Goal: Task Accomplishment & Management: Manage account settings

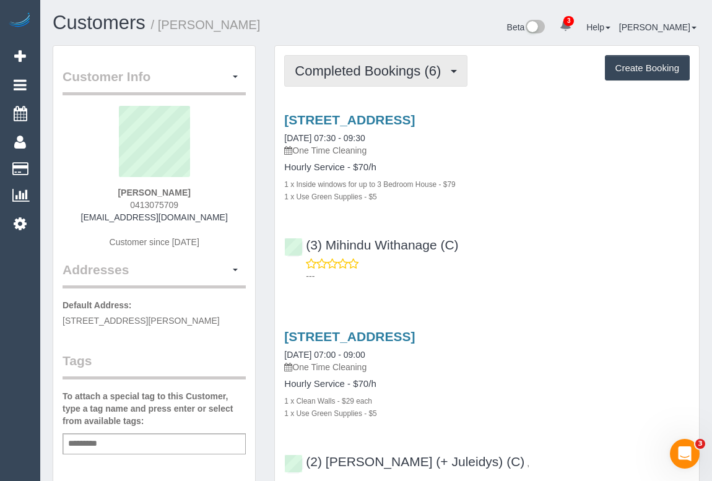
click at [380, 74] on span "Completed Bookings (6)" at bounding box center [371, 70] width 152 height 15
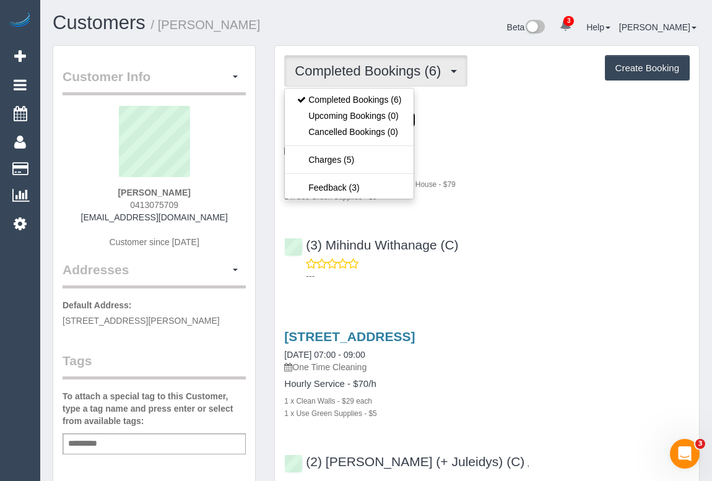
click at [415, 120] on link "12-32 Lux Way, Unit 306, Brunswick, VIC 3056" at bounding box center [349, 120] width 131 height 14
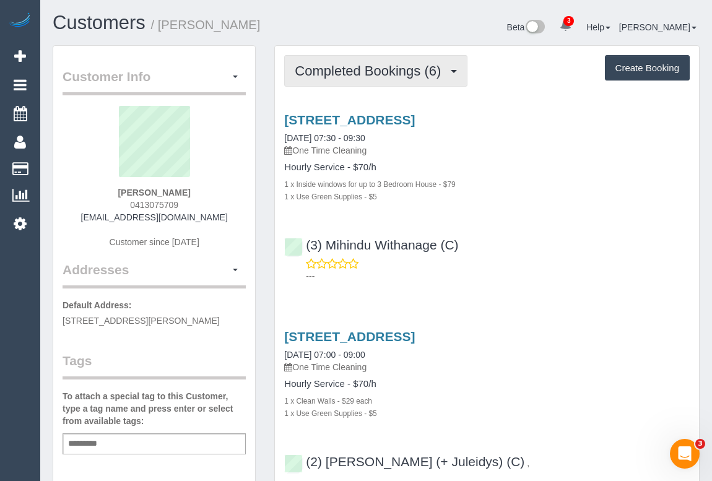
click at [349, 74] on span "Completed Bookings (6)" at bounding box center [371, 70] width 152 height 15
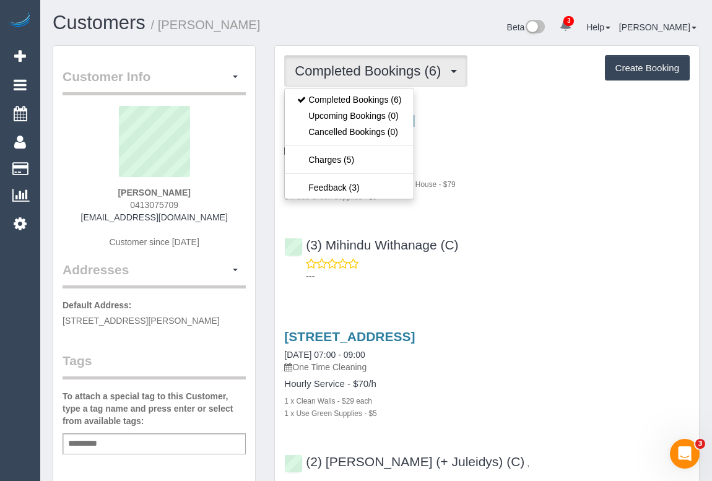
click at [510, 144] on p "One Time Cleaning" at bounding box center [487, 150] width 406 height 12
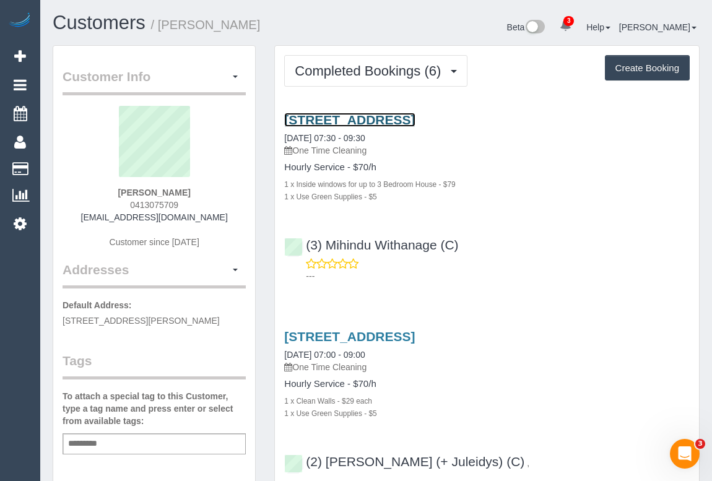
click at [415, 114] on link "12-32 Lux Way, Unit 306, Brunswick, VIC 3056" at bounding box center [349, 120] width 131 height 14
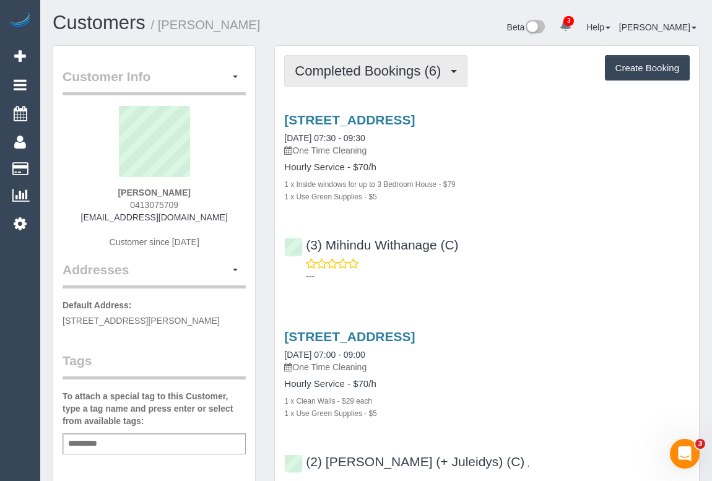
click at [413, 66] on span "Completed Bookings (6)" at bounding box center [371, 70] width 152 height 15
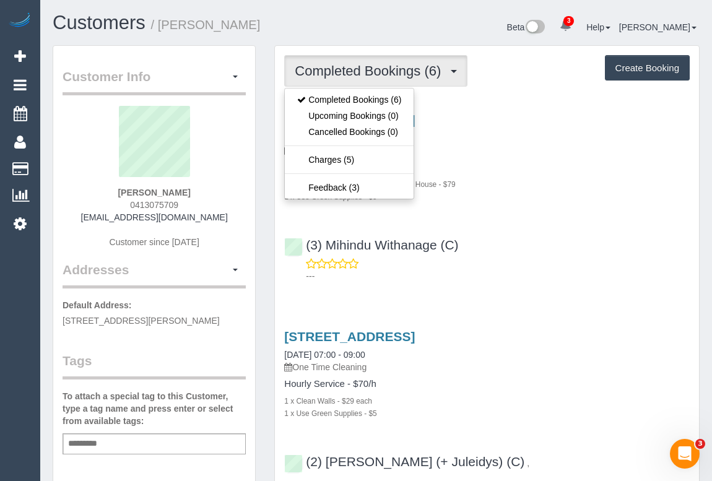
click at [601, 276] on p "---" at bounding box center [498, 276] width 384 height 12
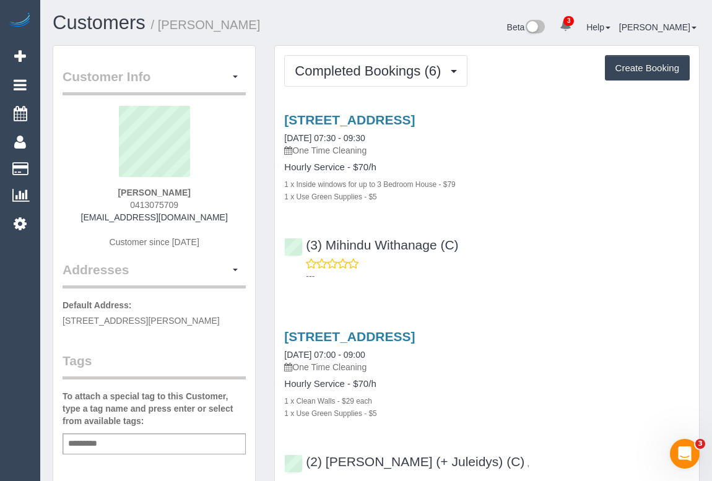
drag, startPoint x: 149, startPoint y: 212, endPoint x: 211, endPoint y: 212, distance: 61.3
click at [211, 212] on div "Lucy Sheehan 0413075709 lucysheehan3@gmail.com Customer since 2022" at bounding box center [154, 183] width 183 height 155
copy link "[EMAIL_ADDRESS][DOMAIN_NAME]"
drag, startPoint x: 118, startPoint y: 190, endPoint x: 230, endPoint y: 190, distance: 112.7
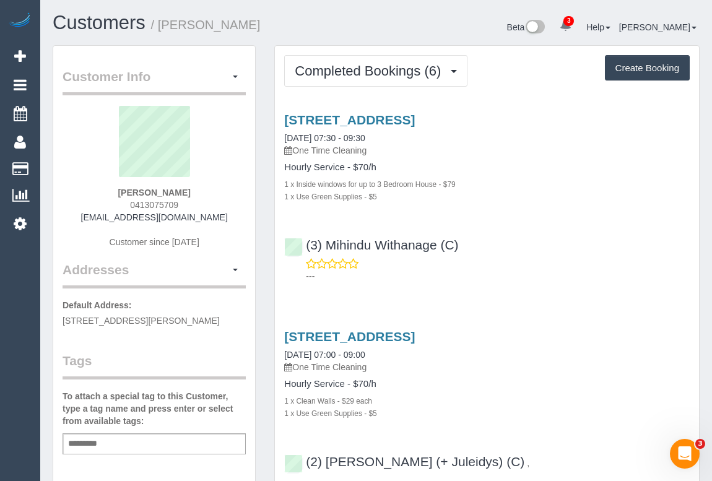
click at [230, 190] on div "Lucy Sheehan 0413075709 lucysheehan3@gmail.com Customer since 2022" at bounding box center [154, 183] width 183 height 155
copy strong "[PERSON_NAME]"
drag, startPoint x: 236, startPoint y: 30, endPoint x: 169, endPoint y: 25, distance: 67.0
click at [236, 30] on small "/ Lucy Sheehan" at bounding box center [206, 25] width 110 height 14
drag, startPoint x: 216, startPoint y: 214, endPoint x: 101, endPoint y: 216, distance: 114.6
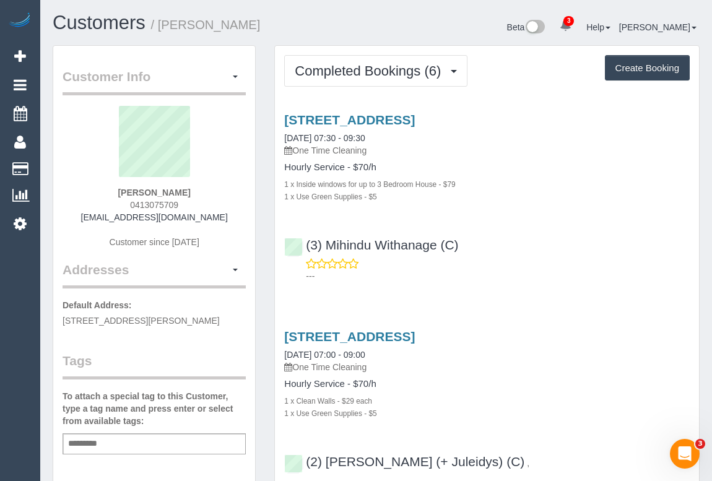
click at [101, 216] on div "Lucy Sheehan 0413075709 lucysheehan3@gmail.com Customer since 2022" at bounding box center [154, 183] width 183 height 155
copy link "lucysheehan3@gmail.com"
click at [415, 118] on link "12-32 Lux Way, Unit 306, Brunswick, VIC 3056" at bounding box center [349, 120] width 131 height 14
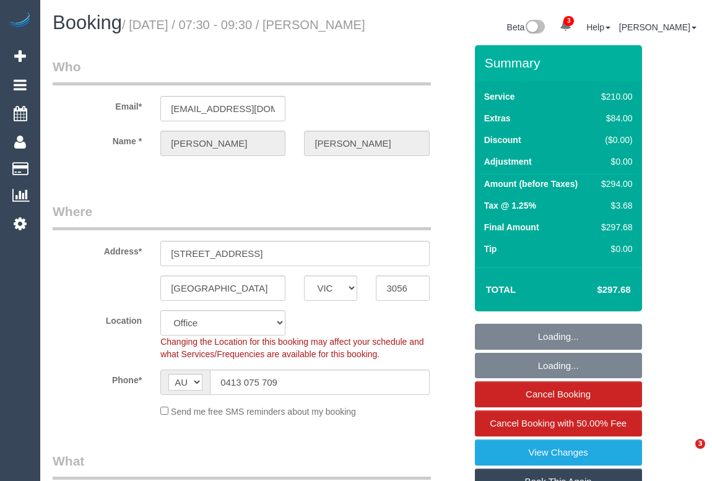
select select "VIC"
select select "string:stripe-pm_1RRAAV2GScqysDRVMnNzuBT2"
select select "number:27"
select select "number:14"
select select "number:19"
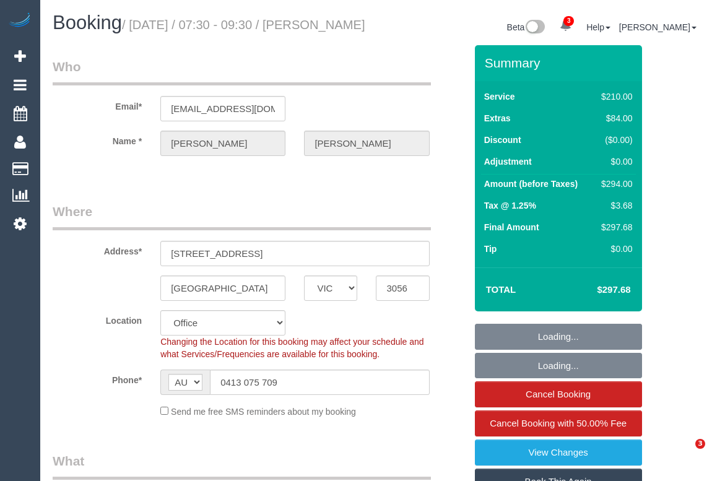
select select "number:24"
select select "number:13"
select select "object:938"
select select "180"
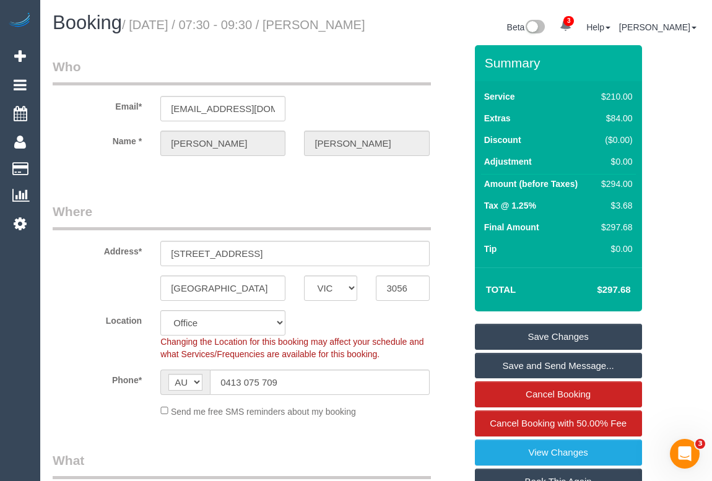
scroll to position [957, 0]
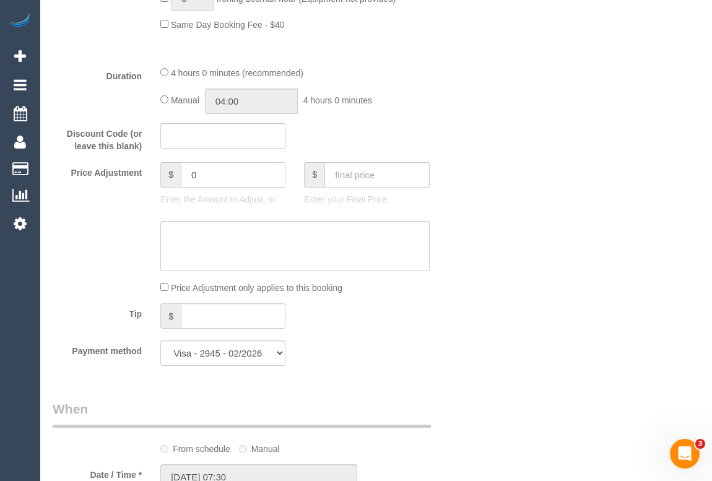
click at [194, 188] on input "0" at bounding box center [233, 174] width 105 height 25
type input "-20"
click at [201, 264] on textarea at bounding box center [294, 246] width 269 height 51
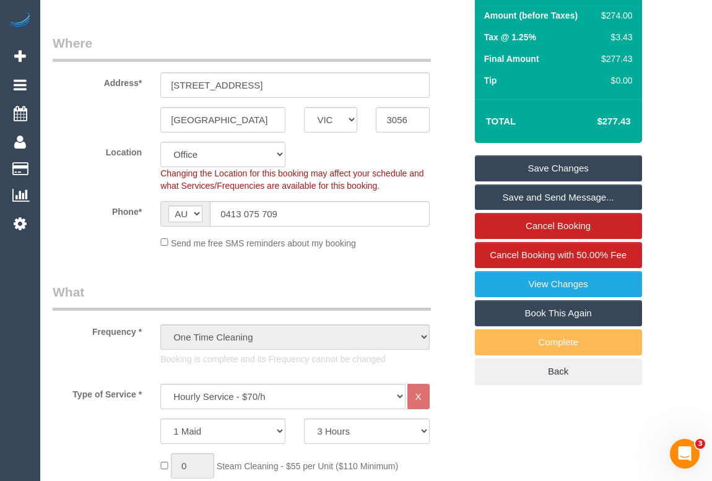
scroll to position [0, 0]
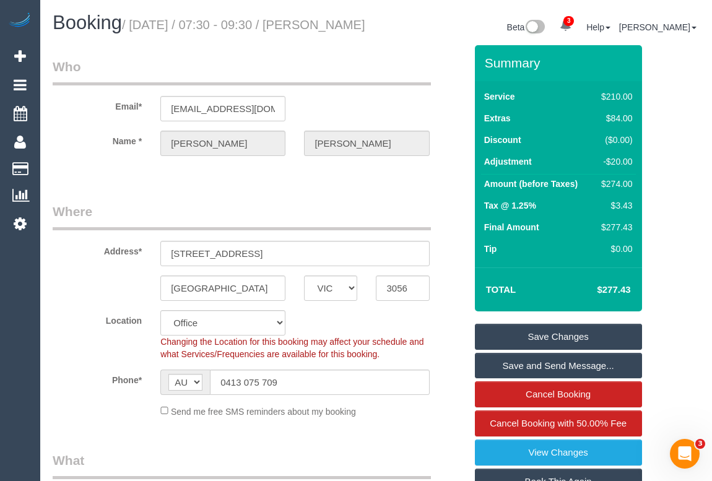
type textarea "Added -20 for missed areas - OM"
click at [517, 350] on link "Save Changes" at bounding box center [558, 337] width 167 height 26
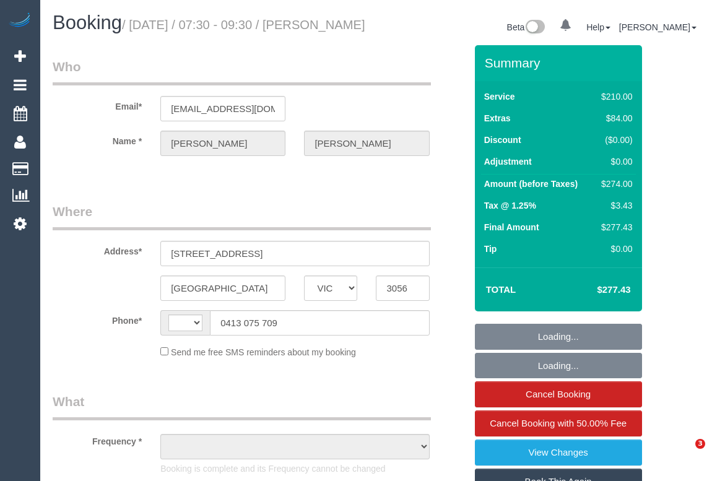
select select "VIC"
select select "object:317"
select select "string:AU"
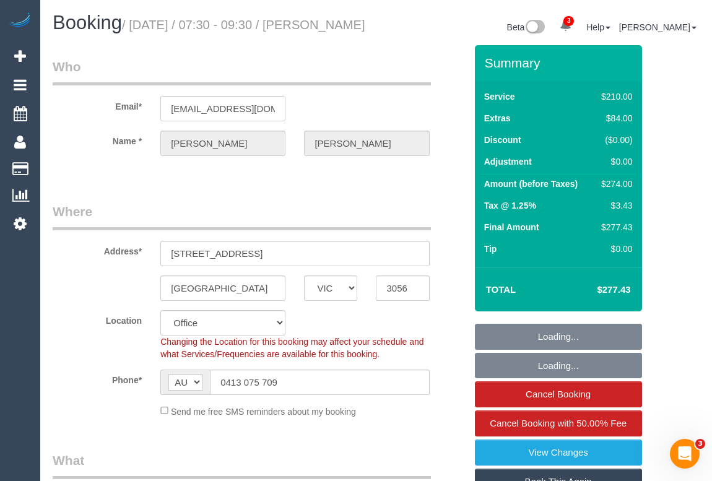
select select "string:stripe-pm_1RRAAV2GScqysDRVMnNzuBT2"
select select "180"
select select "number:27"
select select "number:14"
select select "number:19"
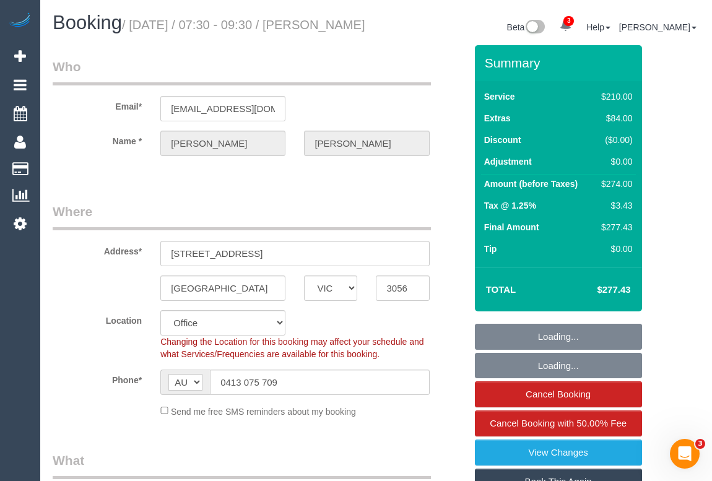
select select "number:24"
select select "number:13"
select select "object:2262"
select select "VIC"
select select "string:stripe-pm_1RRAAV2GScqysDRVMnNzuBT2"
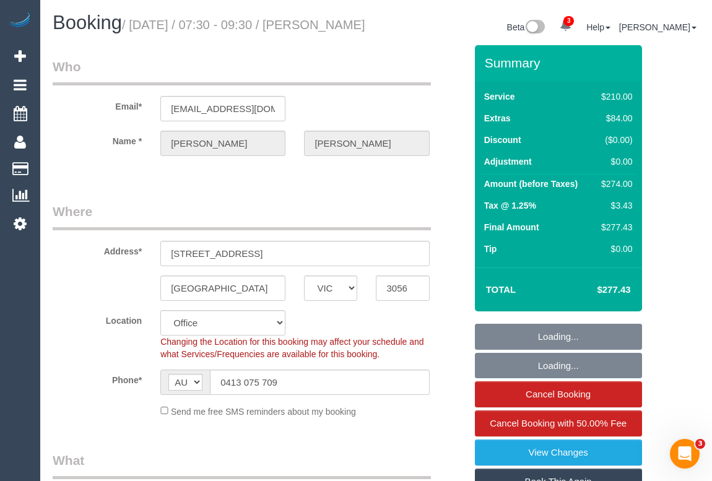
select select "180"
select select "object:792"
select select "number:27"
select select "number:14"
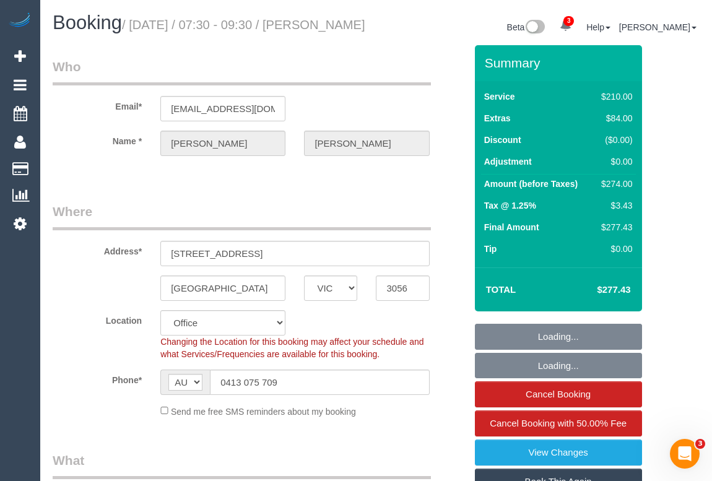
select select "number:19"
select select "number:24"
select select "number:13"
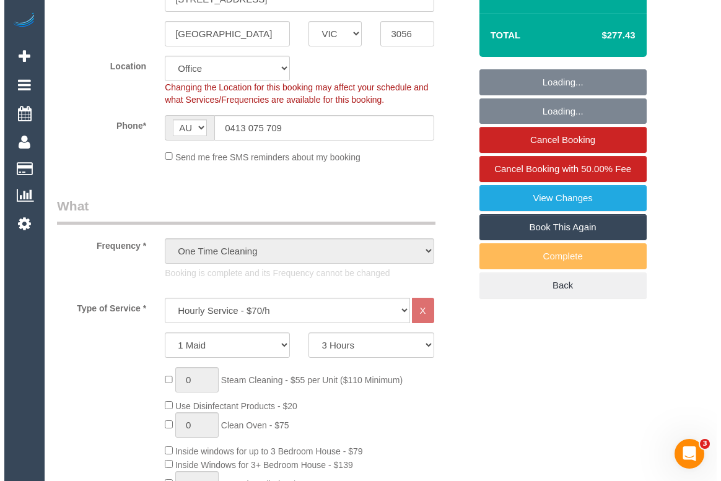
scroll to position [281, 0]
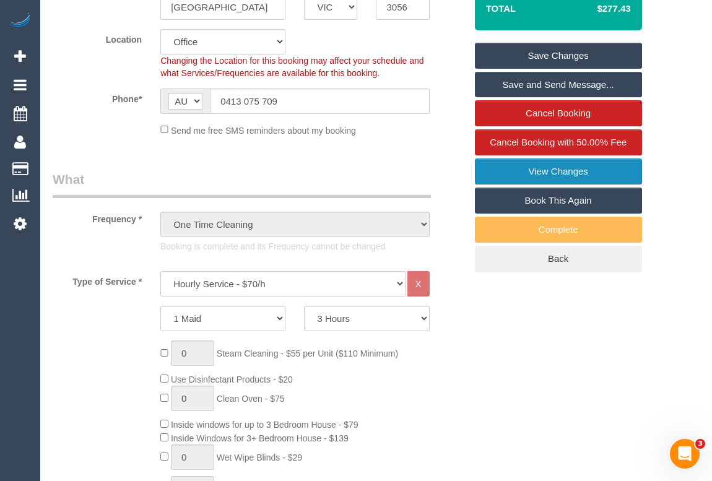
click at [527, 185] on link "View Changes" at bounding box center [558, 172] width 167 height 26
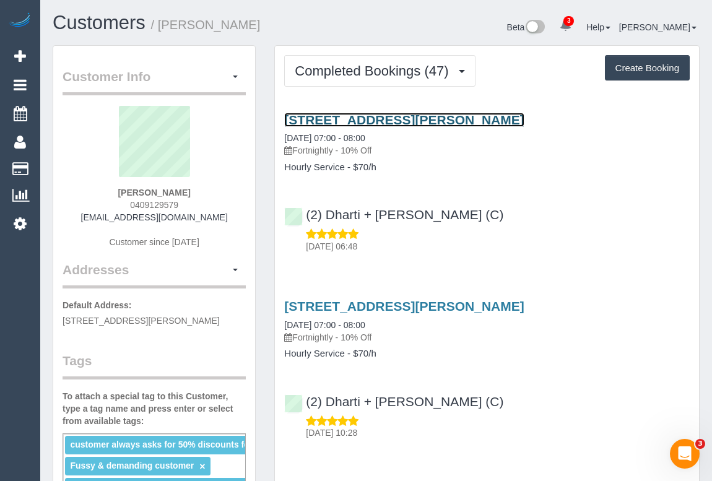
click at [370, 124] on link "45 Clifton Street, Unit 2, Aberfeldie, VIC 3040" at bounding box center [404, 120] width 240 height 14
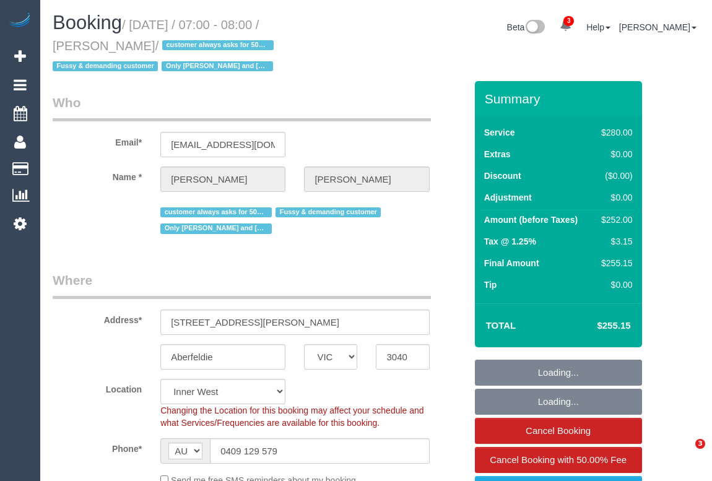
select select "VIC"
select select "240"
select select "number:27"
select select "number:14"
select select "number:19"
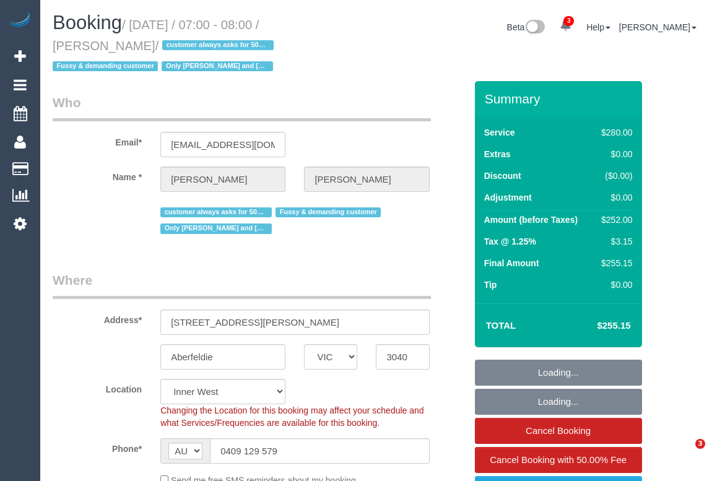
select select "number:22"
select select "number:35"
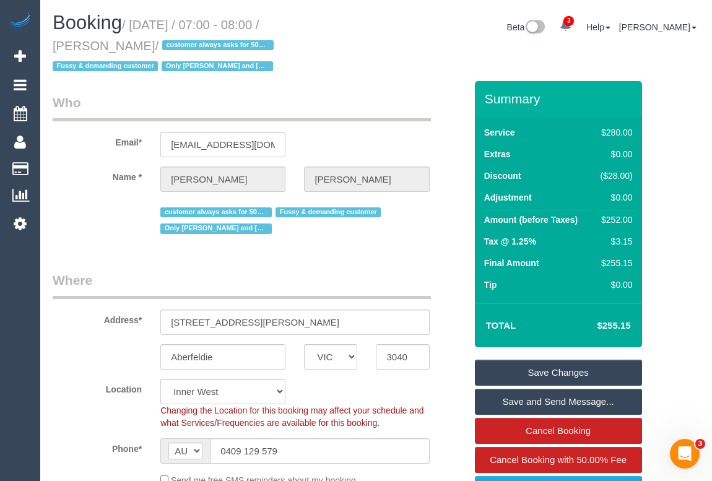
click at [294, 95] on legend "Who" at bounding box center [242, 108] width 378 height 28
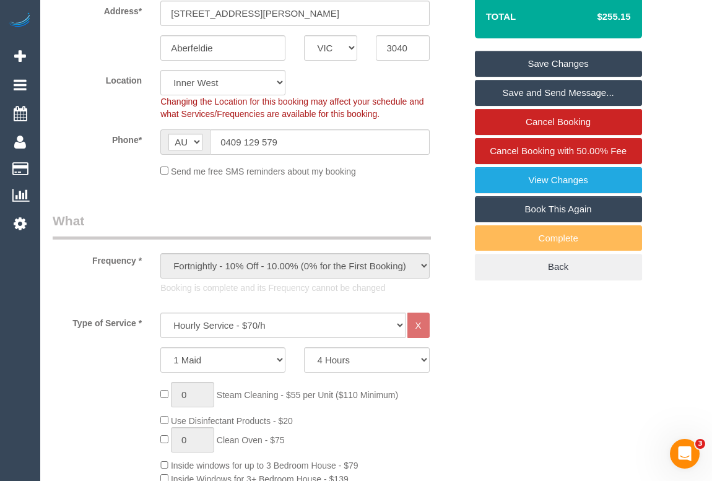
scroll to position [281, 0]
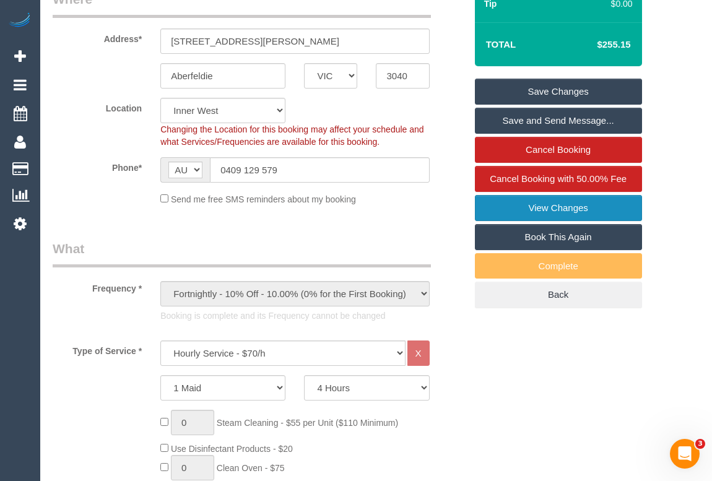
click at [526, 206] on link "View Changes" at bounding box center [558, 208] width 167 height 26
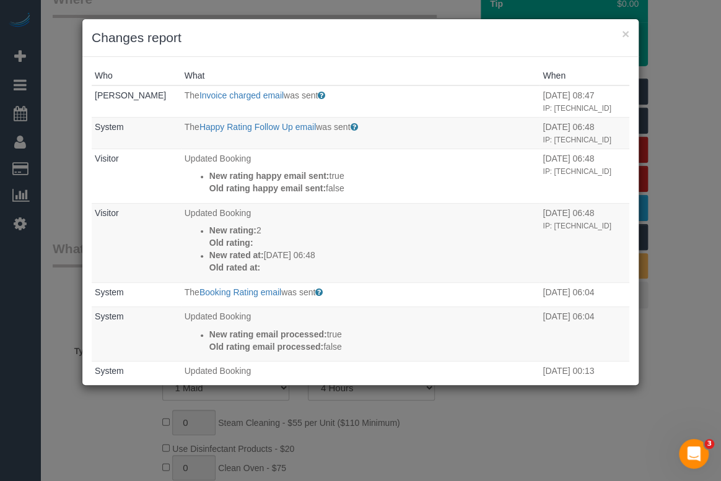
drag, startPoint x: 396, startPoint y: 35, endPoint x: 421, endPoint y: 41, distance: 26.0
click at [421, 41] on h3 "Changes report" at bounding box center [361, 37] width 538 height 19
click at [625, 38] on button "×" at bounding box center [625, 33] width 7 height 13
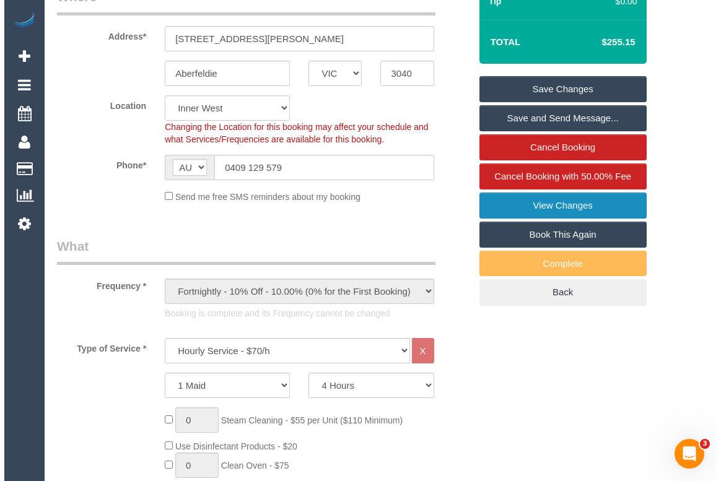
scroll to position [337, 0]
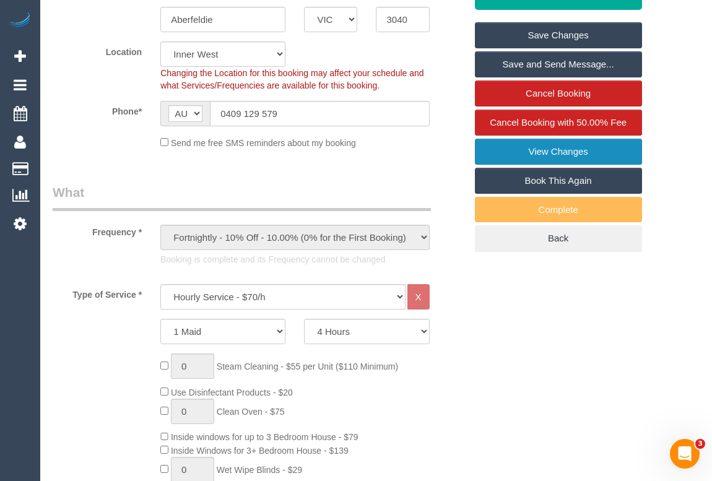
click at [544, 154] on link "View Changes" at bounding box center [558, 152] width 167 height 26
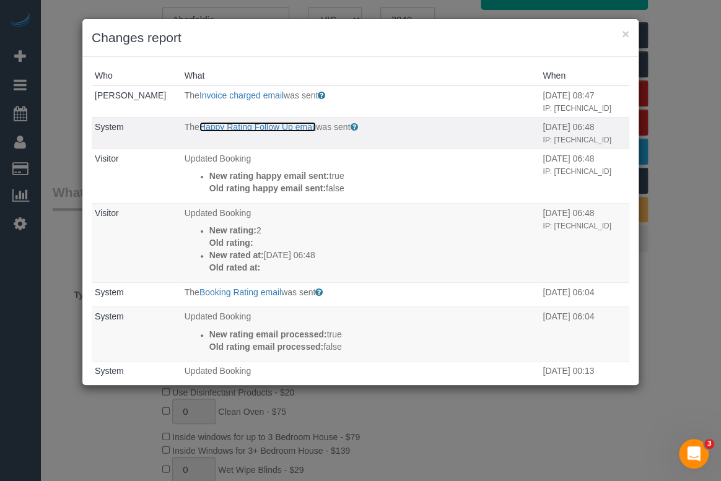
click at [253, 126] on link "Happy Rating Follow Up email" at bounding box center [257, 127] width 116 height 10
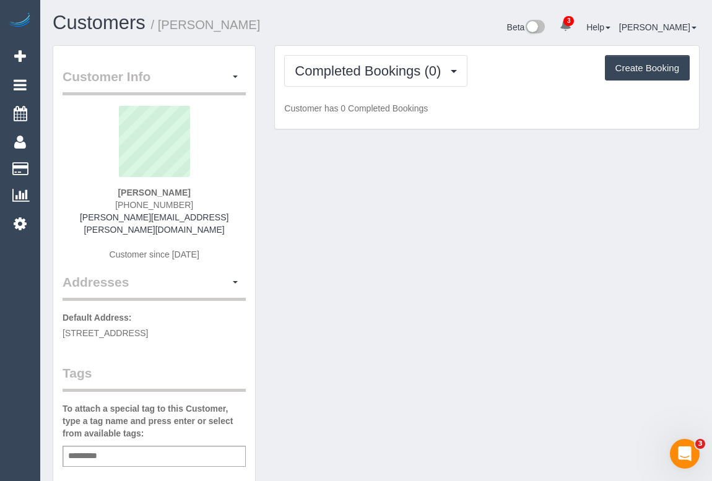
click at [269, 141] on div "Completed Bookings (0) Completed Bookings (0) Upcoming Bookings (1) Cancelled B…" at bounding box center [487, 93] width 444 height 97
click at [306, 214] on div "Customer Info Edit Contact Info Send Message Email Preferences Special Sales Ta…" at bounding box center [376, 472] width 666 height 855
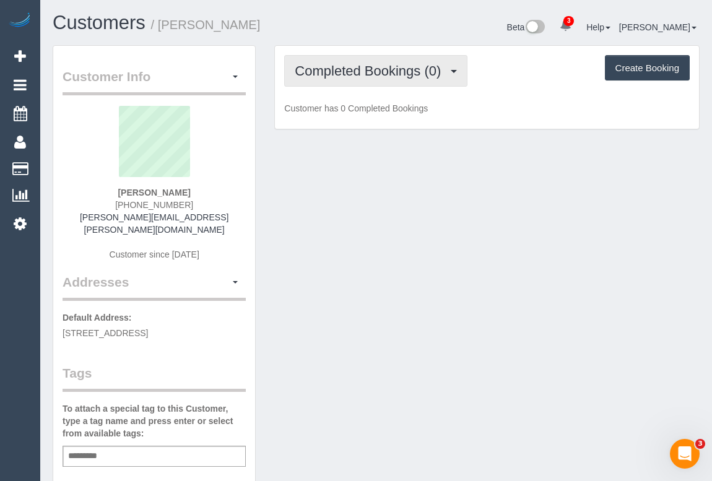
click at [369, 58] on button "Completed Bookings (0)" at bounding box center [375, 71] width 183 height 32
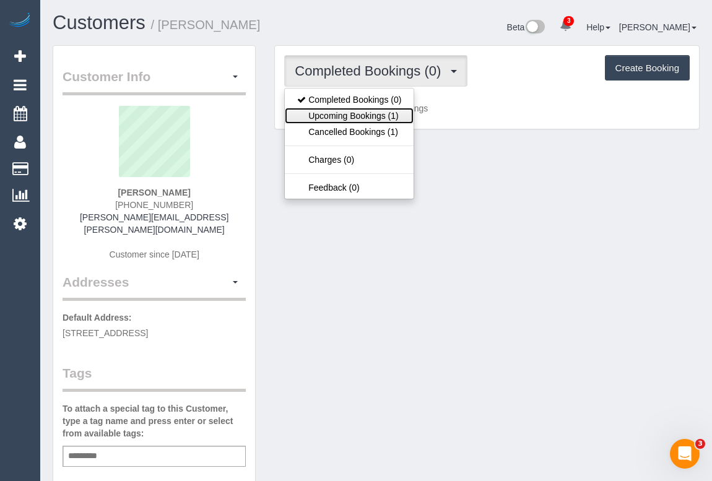
click at [373, 118] on link "Upcoming Bookings (1)" at bounding box center [349, 116] width 129 height 16
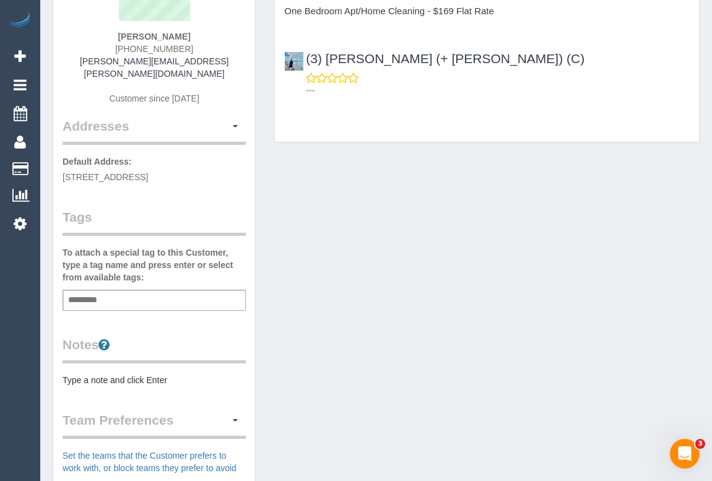
scroll to position [53, 0]
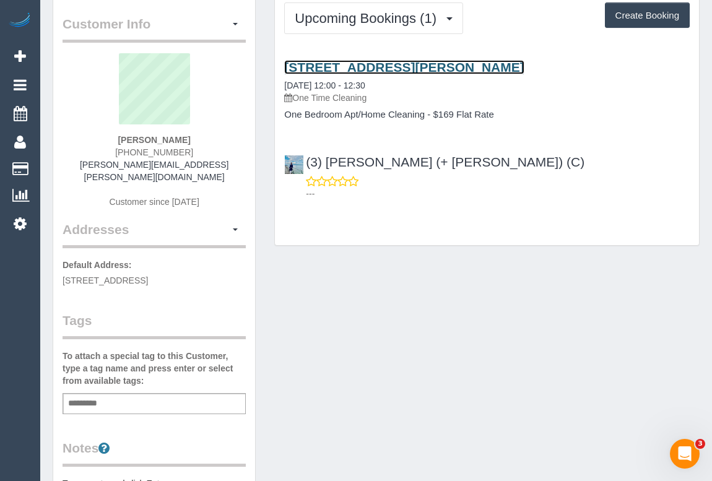
click at [370, 71] on link "[STREET_ADDRESS][PERSON_NAME]" at bounding box center [404, 67] width 240 height 14
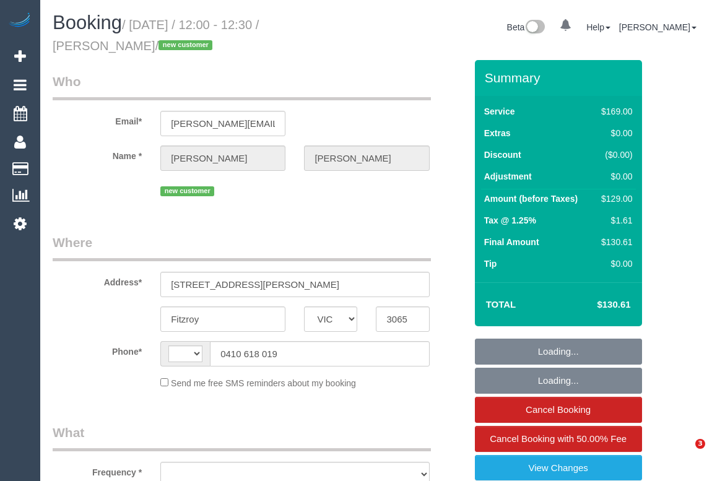
select select "VIC"
select select "object:321"
select select "string:AU"
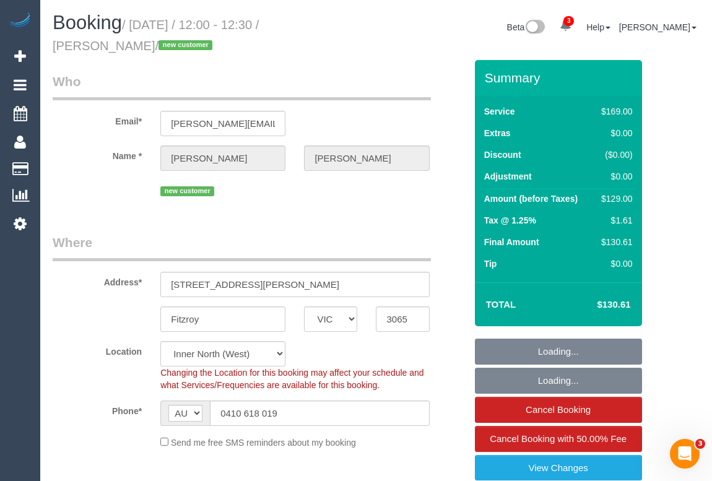
select select "object:838"
select select "string:stripe-pm_1S5ahG2GScqysDRVJT8Vyzzt"
select select "number:27"
select select "number:14"
select select "number:19"
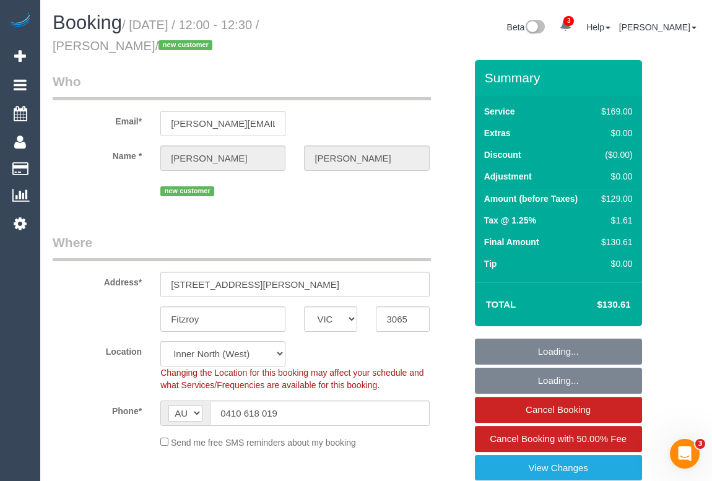
select select "number:25"
select select "number:12"
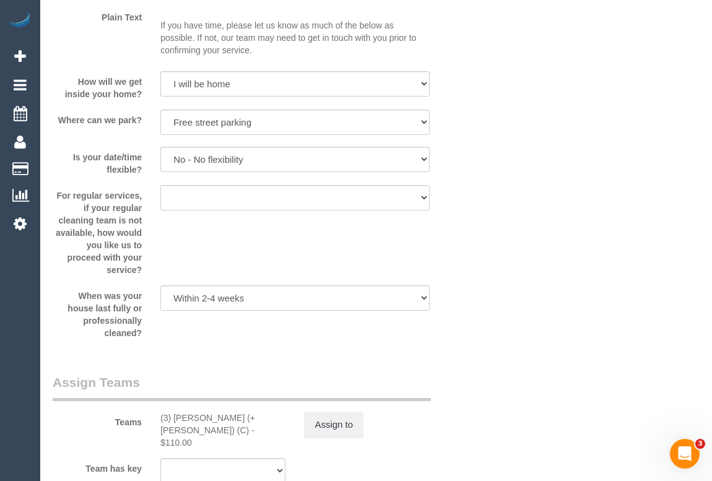
scroll to position [1463, 0]
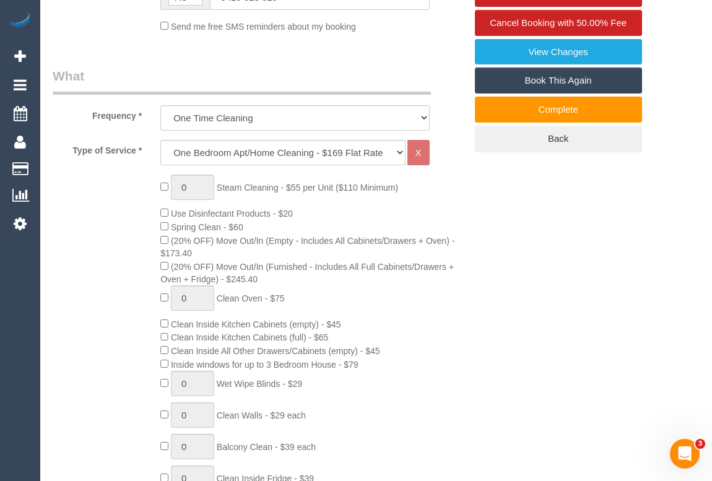
scroll to position [337, 0]
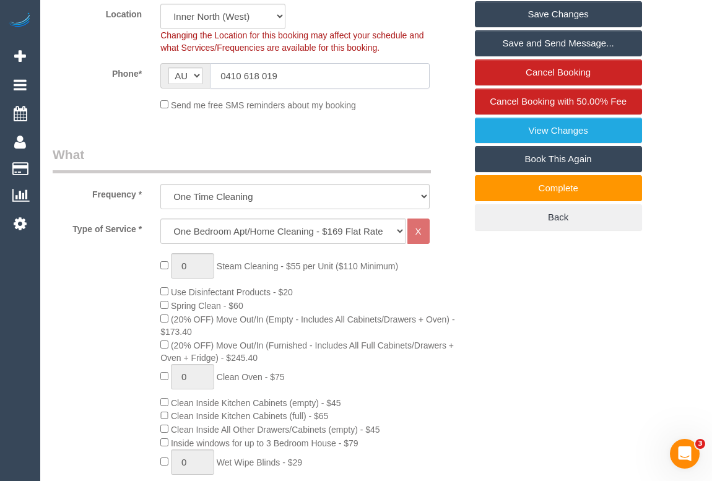
drag, startPoint x: 297, startPoint y: 79, endPoint x: 152, endPoint y: 55, distance: 146.8
click at [152, 55] on sui-booking-location "Location Office City East (North) East (South) Inner East Inner North (East) In…" at bounding box center [259, 58] width 413 height 108
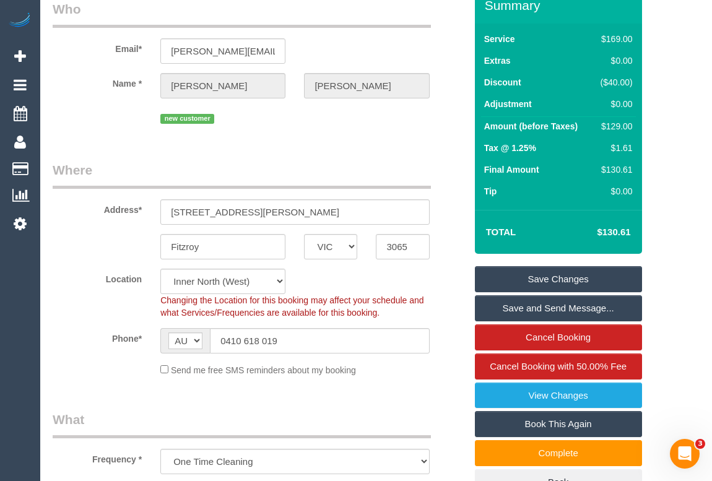
scroll to position [0, 0]
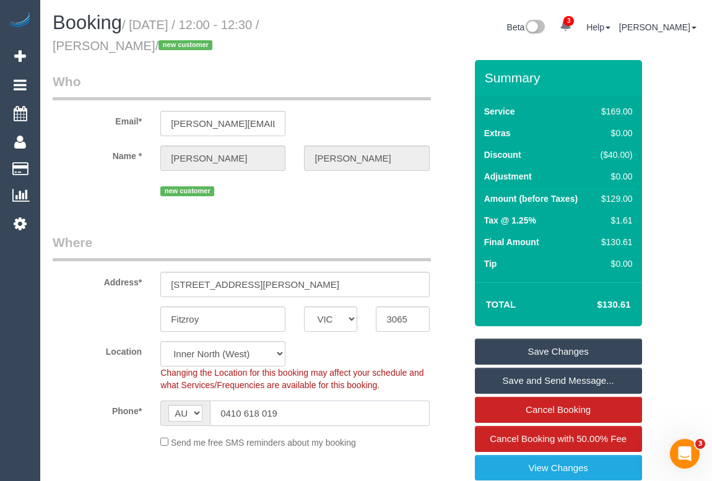
click at [287, 420] on input "0410 618 019" at bounding box center [319, 413] width 219 height 25
drag, startPoint x: 285, startPoint y: 415, endPoint x: 167, endPoint y: 411, distance: 118.4
click at [167, 411] on div "AF AL DZ AD AO AI AQ AG AR AM AW AU AT AZ BS BH BD BB BY BE BZ BJ BM BT BO BA B…" at bounding box center [294, 413] width 269 height 25
click at [142, 155] on div "Name * elesha santos" at bounding box center [259, 158] width 432 height 25
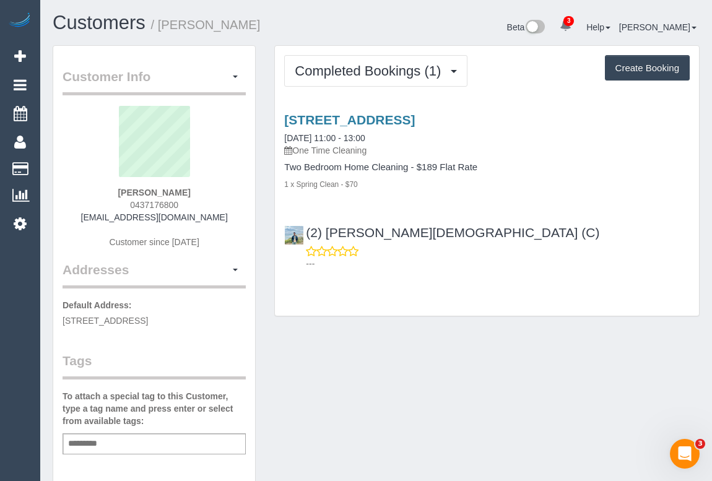
drag, startPoint x: 129, startPoint y: 203, endPoint x: 228, endPoint y: 203, distance: 99.1
click at [228, 203] on div "Georgie Buckley 0437176800 buckleygeorg@gmail.com Customer since 2025" at bounding box center [154, 183] width 183 height 155
copy span "0437176800"
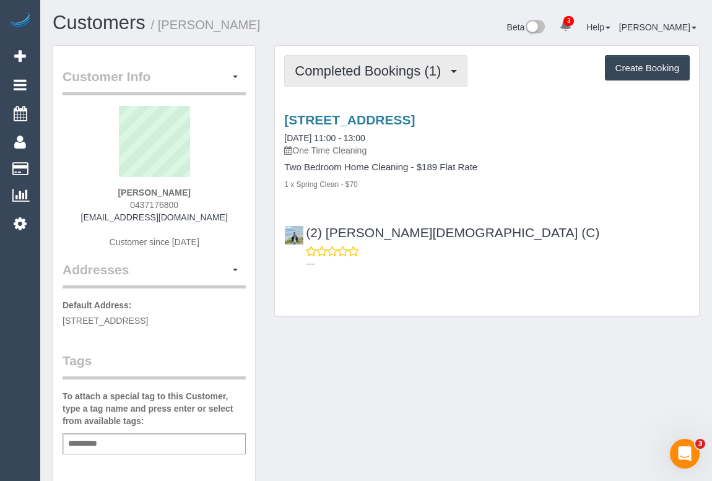
click at [352, 73] on span "Completed Bookings (1)" at bounding box center [371, 70] width 152 height 15
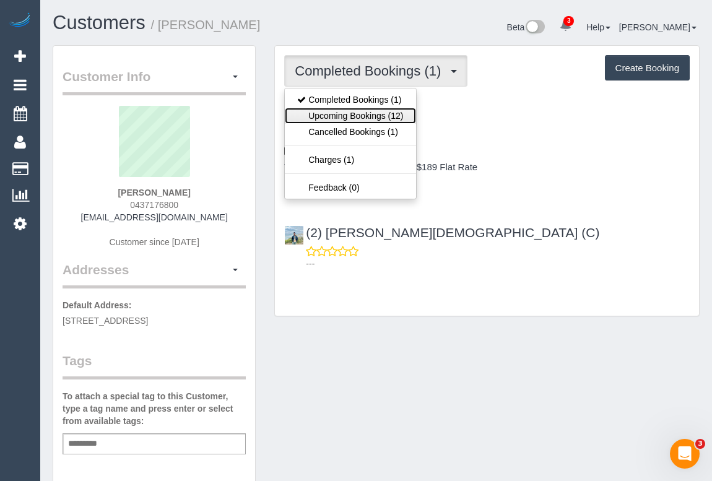
click at [360, 110] on link "Upcoming Bookings (12)" at bounding box center [350, 116] width 131 height 16
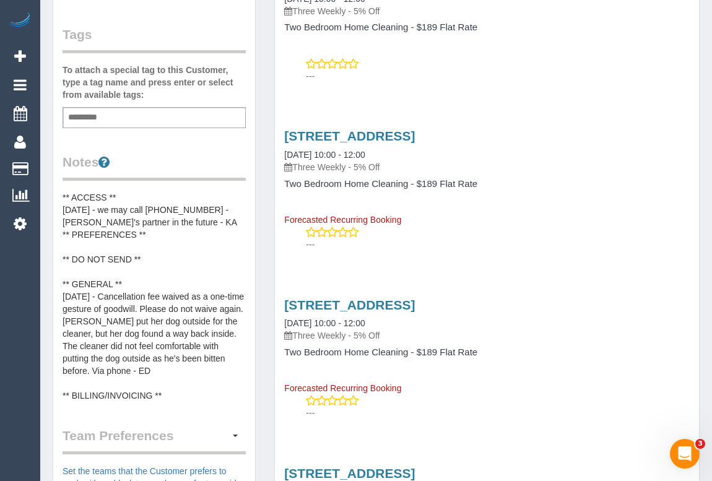
scroll to position [450, 0]
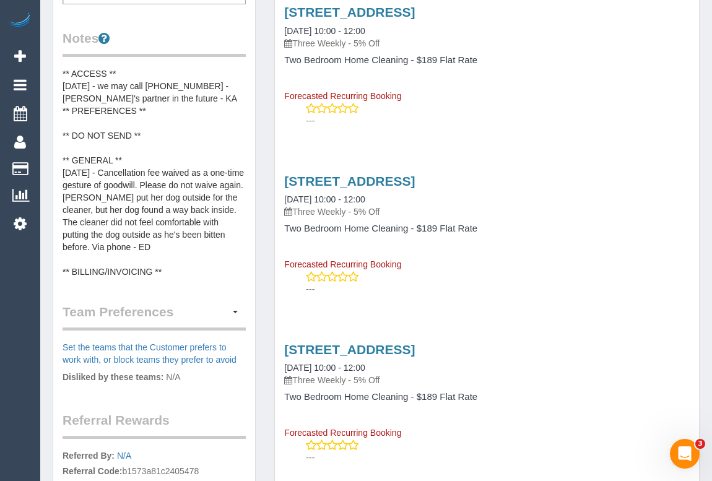
click at [540, 260] on div "49 Soudan Street, Coburg, VIC 3058 14/11/2025 10:00 - 12:00 Three Weekly - 5% O…" at bounding box center [487, 222] width 424 height 97
click at [128, 67] on pre "** ACCESS ** 08/08/2025 - we may call 0437753751 - Georgie's partner in the fut…" at bounding box center [154, 172] width 183 height 211
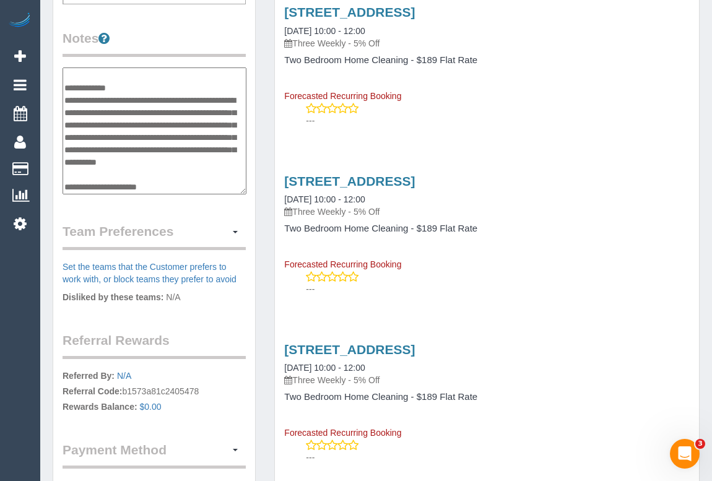
scroll to position [0, 0]
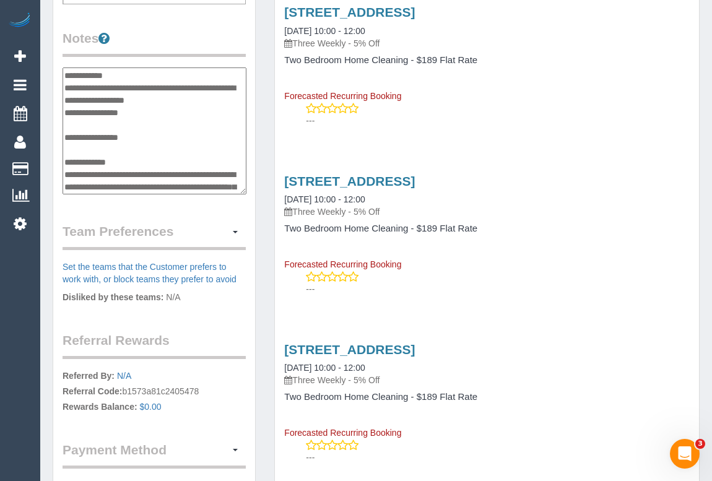
click at [131, 71] on textarea "**********" at bounding box center [155, 131] width 184 height 128
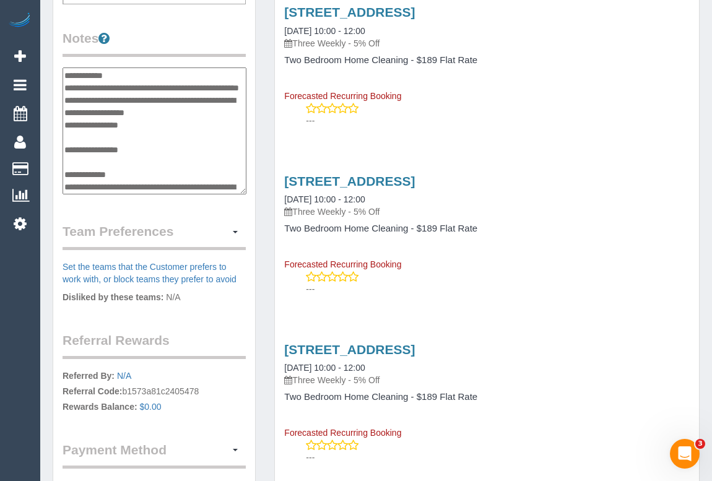
type textarea "**********"
click at [235, 42] on legend "Notes" at bounding box center [154, 43] width 183 height 28
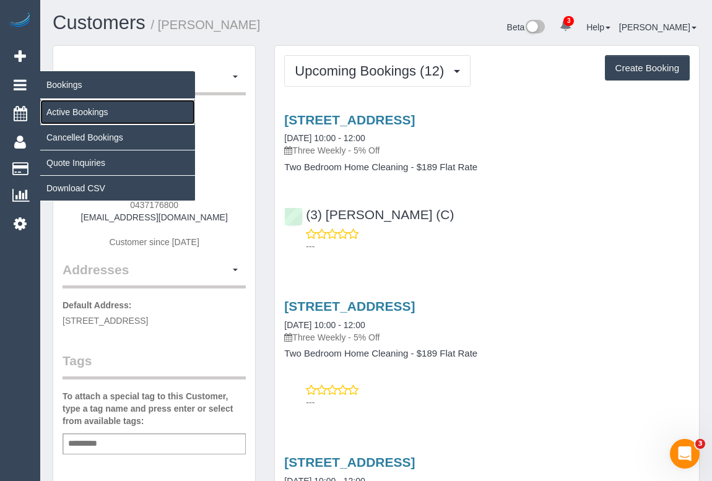
click at [97, 109] on link "Active Bookings" at bounding box center [117, 112] width 155 height 25
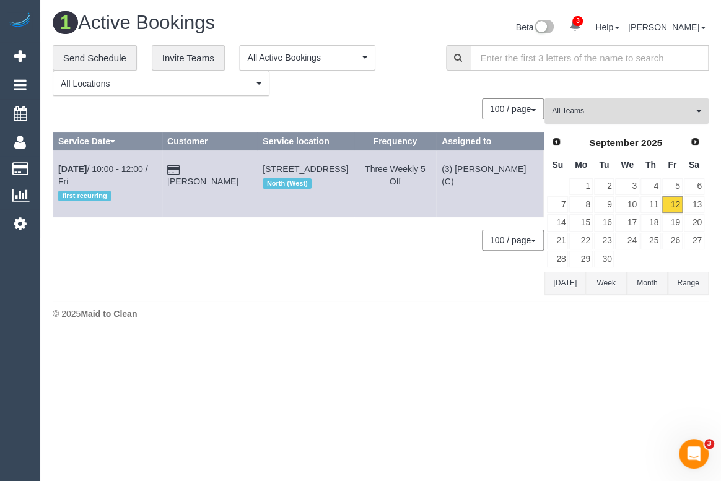
click at [585, 111] on span "All Teams" at bounding box center [622, 111] width 141 height 11
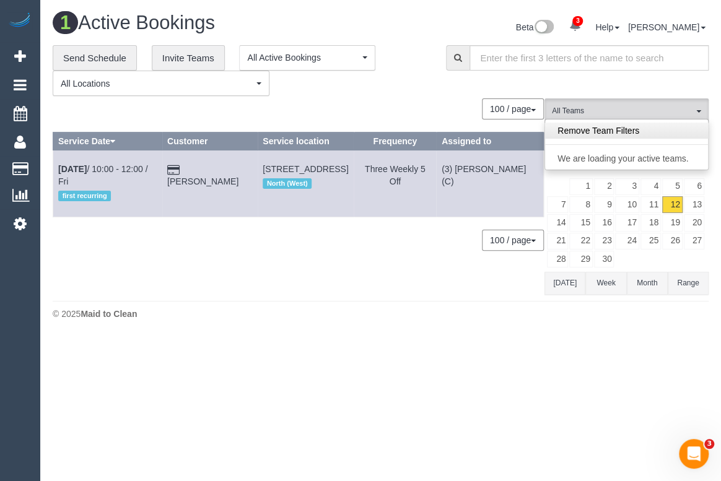
click at [612, 134] on link "Remove Team Filters" at bounding box center [626, 131] width 163 height 16
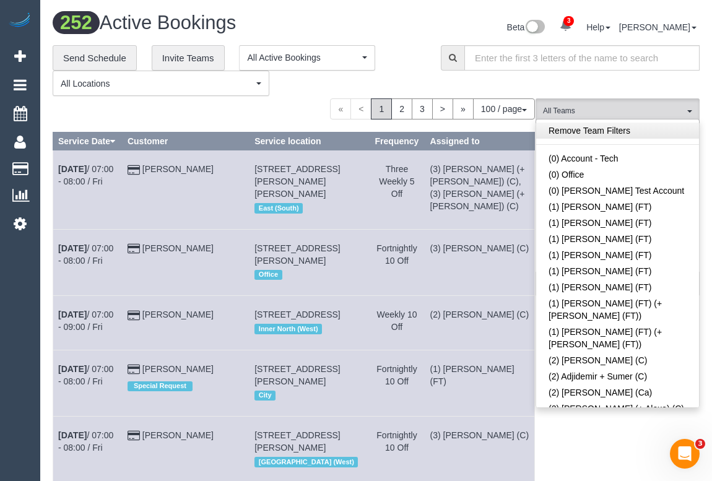
click at [593, 129] on link "Remove Team Filters" at bounding box center [617, 131] width 163 height 16
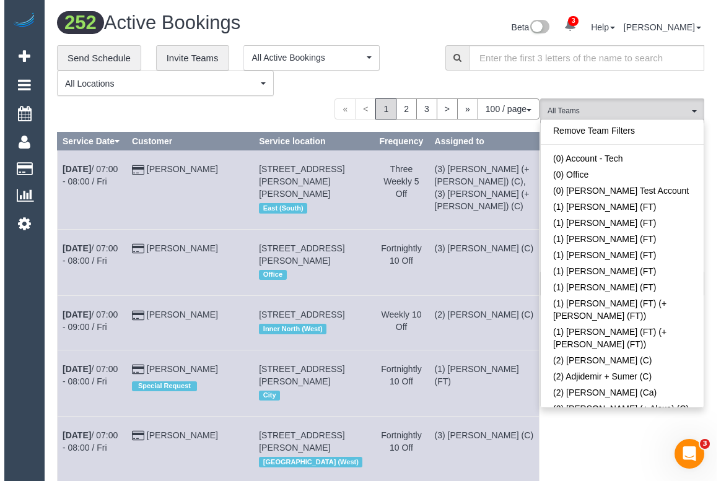
scroll to position [2454, 0]
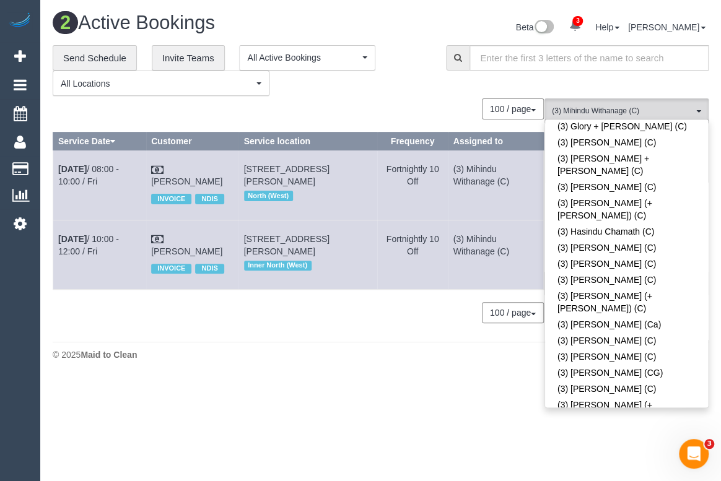
click at [209, 367] on footer "© 2025 Maid to Clean" at bounding box center [381, 354] width 656 height 25
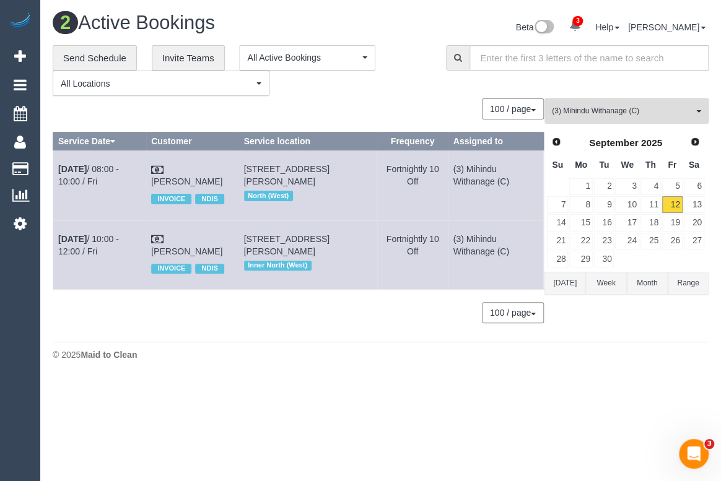
drag, startPoint x: 206, startPoint y: 255, endPoint x: 51, endPoint y: 248, distance: 154.3
click at [51, 248] on div "**********" at bounding box center [380, 190] width 674 height 291
copy div "Service Date Customer Service location Frequency Assigned to Sep 12th / 08:00 -…"
click at [115, 279] on td "Sep 12th / 10:00 - 12:00 / Fri" at bounding box center [99, 254] width 93 height 69
click at [196, 257] on td "Brodie Ramos INVOICE NDIS" at bounding box center [192, 254] width 92 height 69
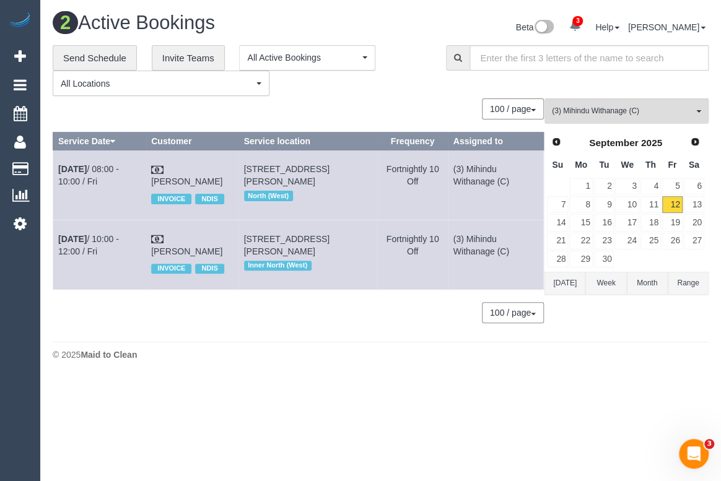
drag, startPoint x: 194, startPoint y: 257, endPoint x: 63, endPoint y: 248, distance: 131.6
click at [63, 248] on tr "Sep 12th / 10:00 - 12:00 / Fri Brodie Ramos INVOICE NDIS 4/28-30 Hutton Street,…" at bounding box center [298, 254] width 490 height 69
copy tr "Sep 12th / 10:00 - 12:00 / Fri Brodie Ramos"
click at [204, 258] on td "Brodie Ramos INVOICE NDIS" at bounding box center [192, 254] width 92 height 69
drag, startPoint x: 199, startPoint y: 255, endPoint x: 56, endPoint y: 245, distance: 144.0
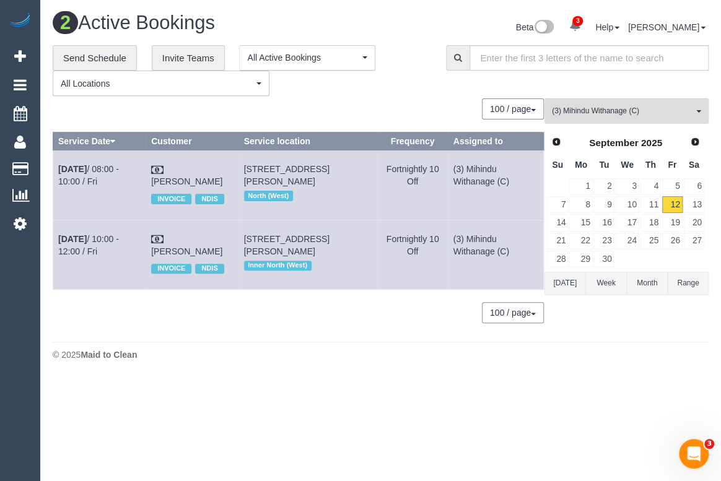
click at [56, 245] on tr "Sep 12th / 10:00 - 12:00 / Fri Brodie Ramos INVOICE NDIS 4/28-30 Hutton Street,…" at bounding box center [298, 254] width 490 height 69
copy tr "Sep 12th / 10:00 - 12:00 / Fri Brodie Ramos"
click at [359, 379] on div "2 Active Bookings Beta 3 Your Notifications You have 0 alerts × You have 1 to c…" at bounding box center [380, 189] width 681 height 379
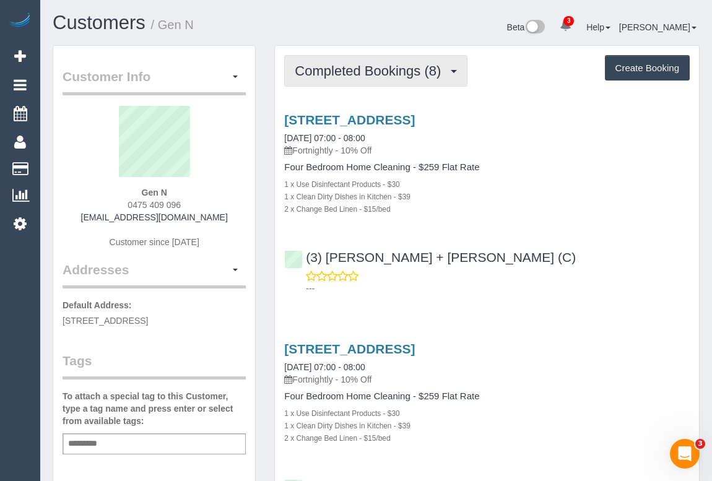
click at [343, 81] on button "Completed Bookings (8)" at bounding box center [375, 71] width 183 height 32
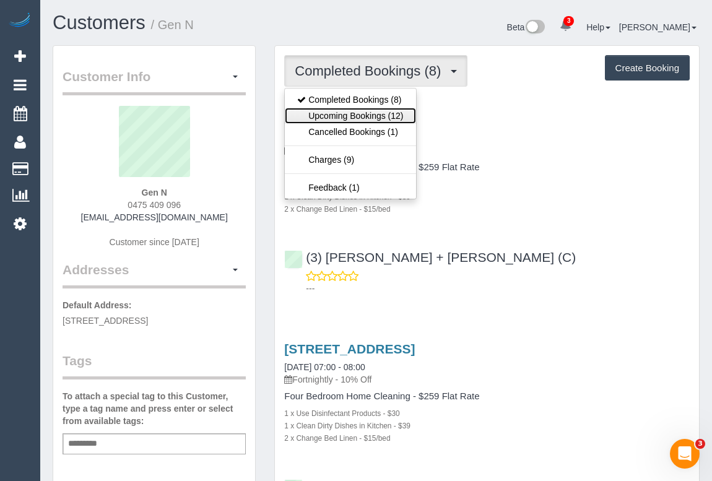
click at [353, 118] on link "Upcoming Bookings (12)" at bounding box center [350, 116] width 131 height 16
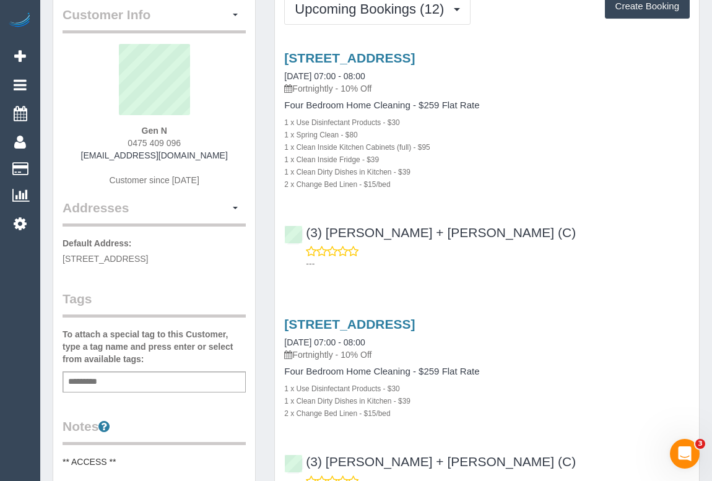
scroll to position [168, 0]
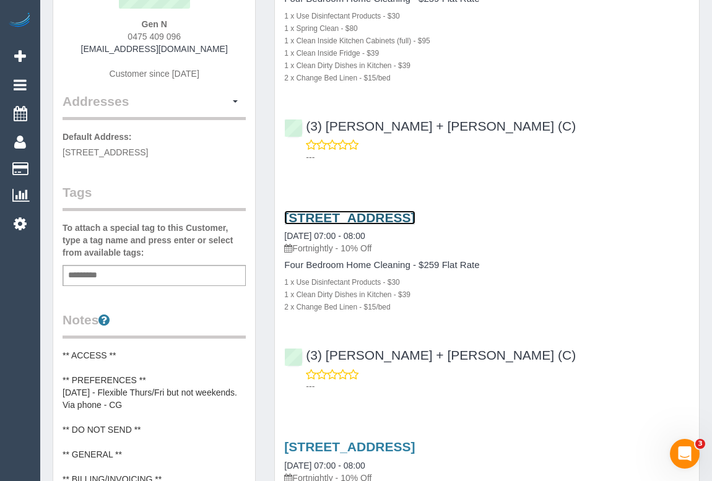
click at [375, 215] on link "[STREET_ADDRESS]" at bounding box center [349, 218] width 131 height 14
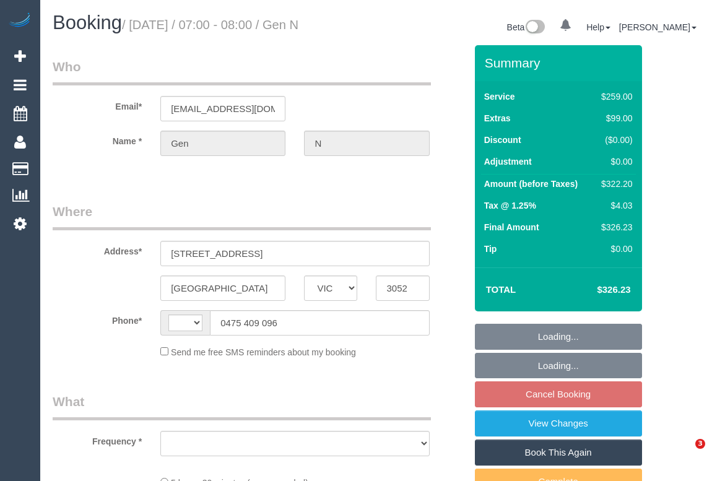
select select "VIC"
select select "string:stripe-pm_1RBGNM2GScqysDRV6uGCrzdM"
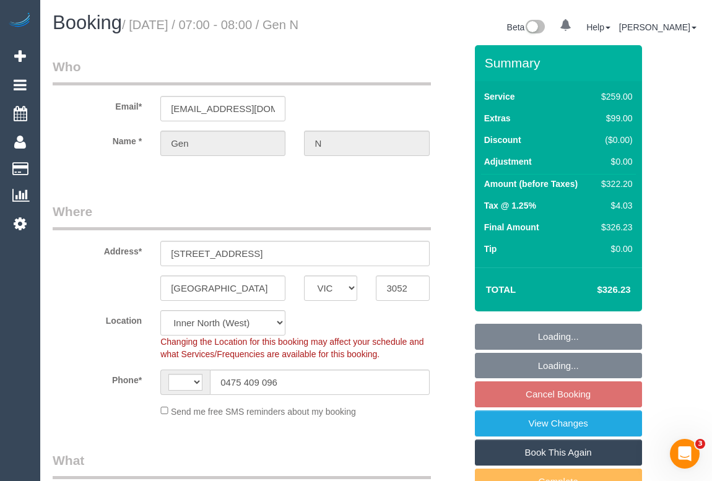
select select "string:AU"
select select "object:557"
select select "number:27"
select select "number:14"
select select "number:19"
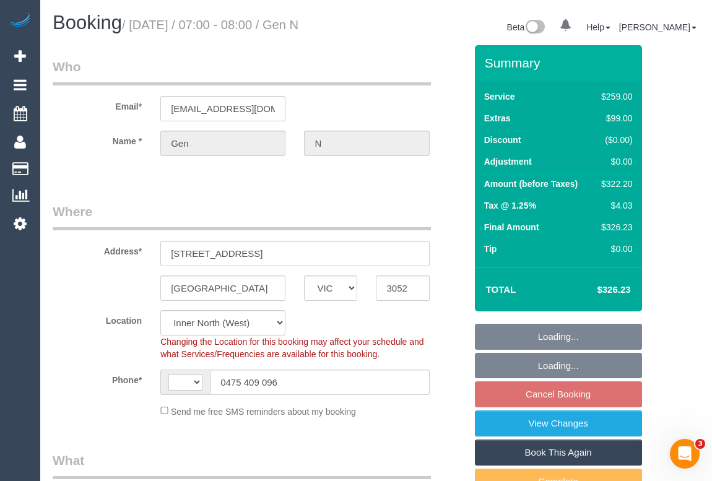
select select "number:24"
select select "number:34"
select select "number:12"
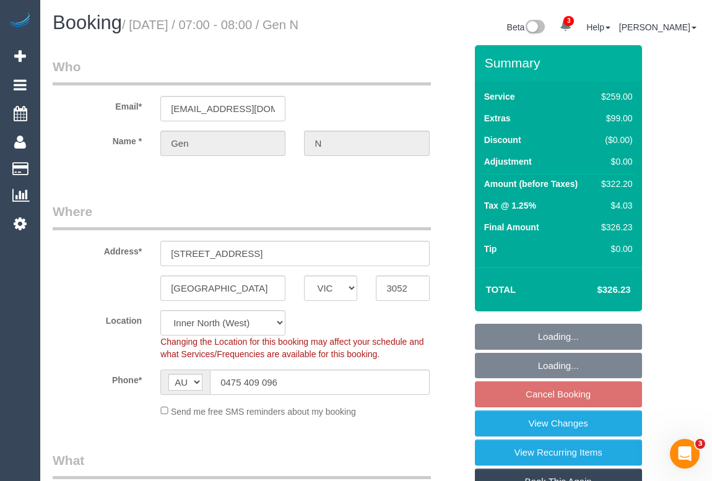
select select "object:806"
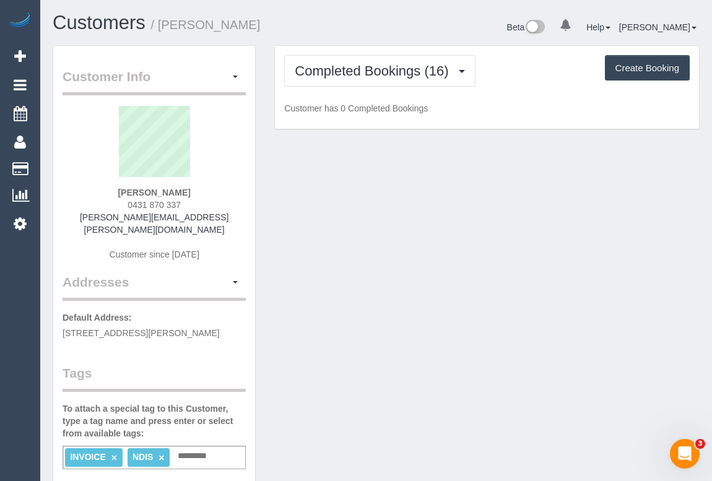
drag, startPoint x: 124, startPoint y: 204, endPoint x: 186, endPoint y: 202, distance: 61.9
click at [186, 202] on div "[PERSON_NAME] 0431 870 337 [PERSON_NAME][EMAIL_ADDRESS][PERSON_NAME][DOMAIN_NAM…" at bounding box center [154, 189] width 183 height 167
copy span "0431 870 337"
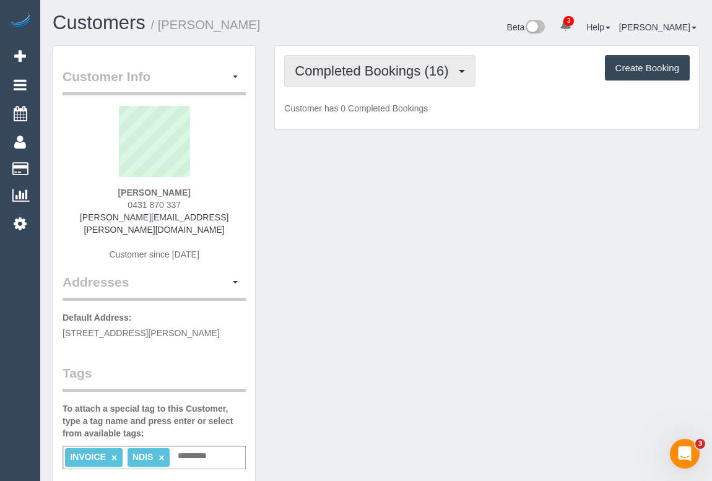
click at [391, 67] on span "Completed Bookings (16)" at bounding box center [375, 70] width 160 height 15
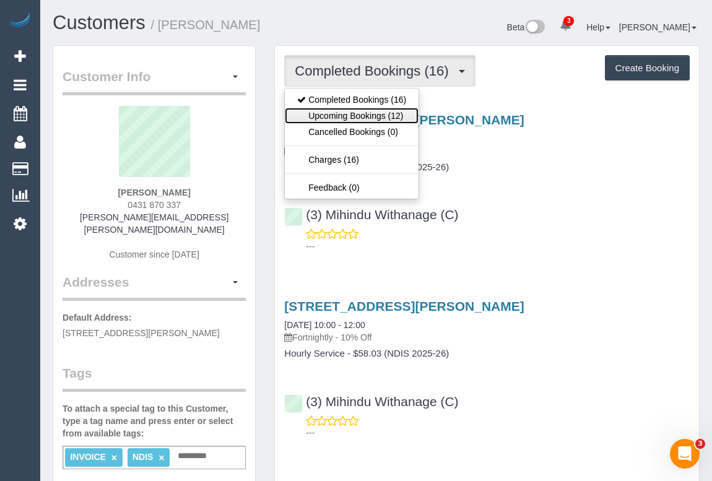
click at [369, 114] on link "Upcoming Bookings (12)" at bounding box center [352, 116] width 134 height 16
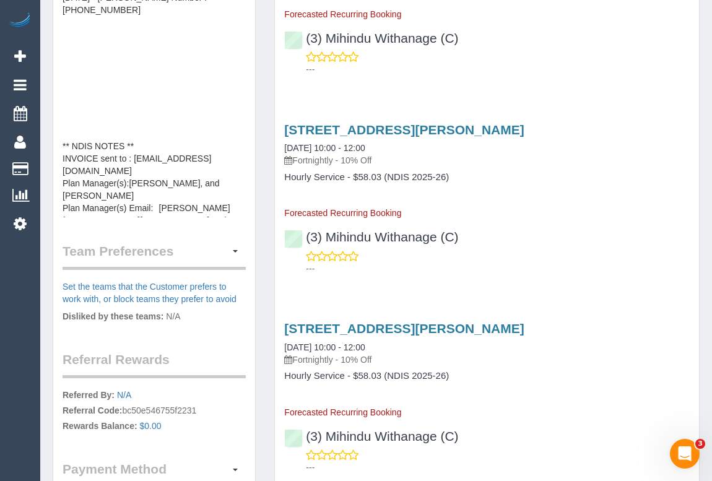
scroll to position [50, 0]
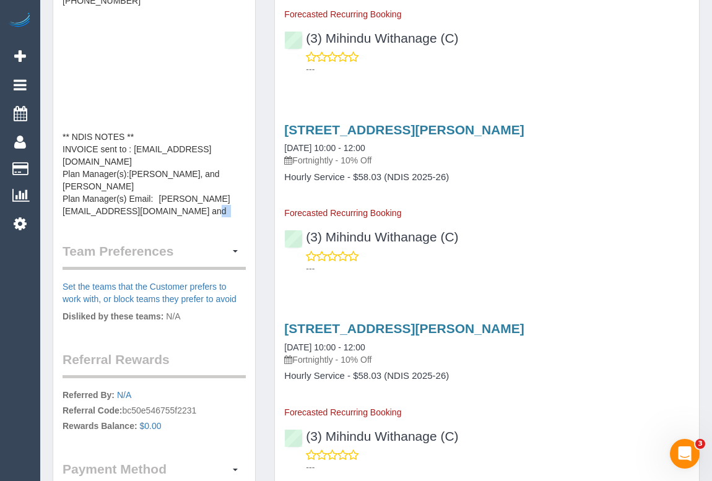
drag, startPoint x: 130, startPoint y: 183, endPoint x: 191, endPoint y: 186, distance: 60.8
click at [191, 186] on pre "** PREFERENCES ** [DATE] - FLEXIBILITY - Fridays after 10AM arrival - MR ** GEN…" at bounding box center [154, 94] width 183 height 248
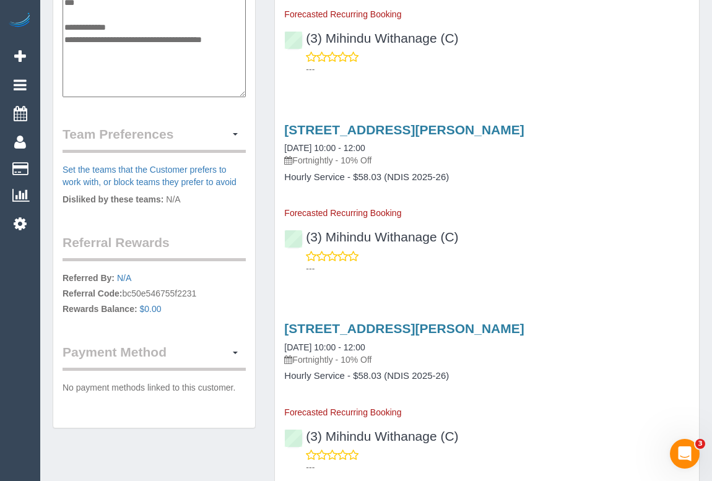
scroll to position [198, 0]
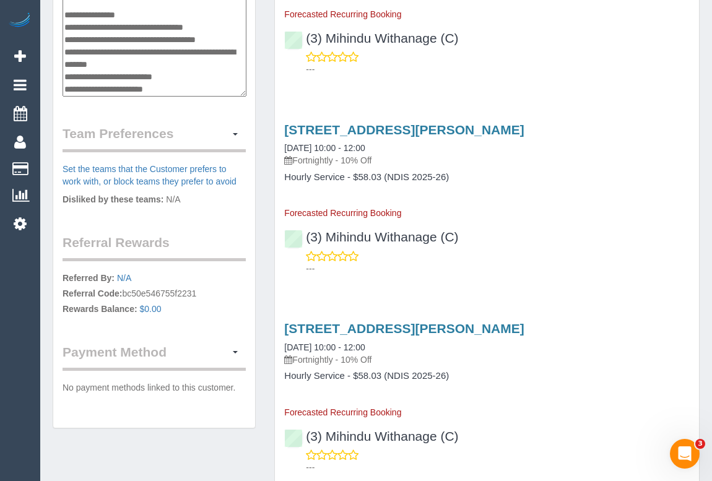
drag, startPoint x: 185, startPoint y: 63, endPoint x: 132, endPoint y: 63, distance: 53.3
click at [132, 63] on textarea "**********" at bounding box center [155, 34] width 184 height 128
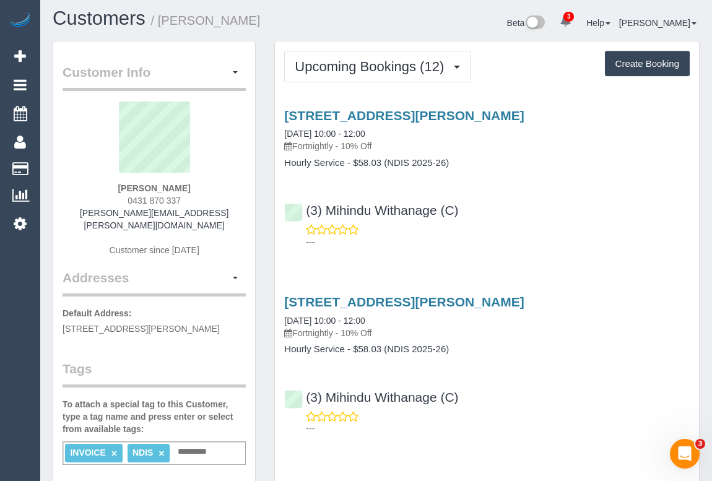
scroll to position [0, 0]
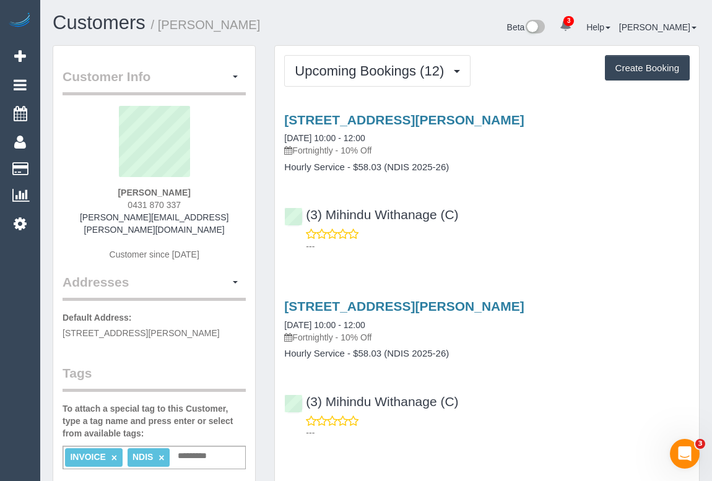
click at [609, 242] on p "---" at bounding box center [498, 246] width 384 height 12
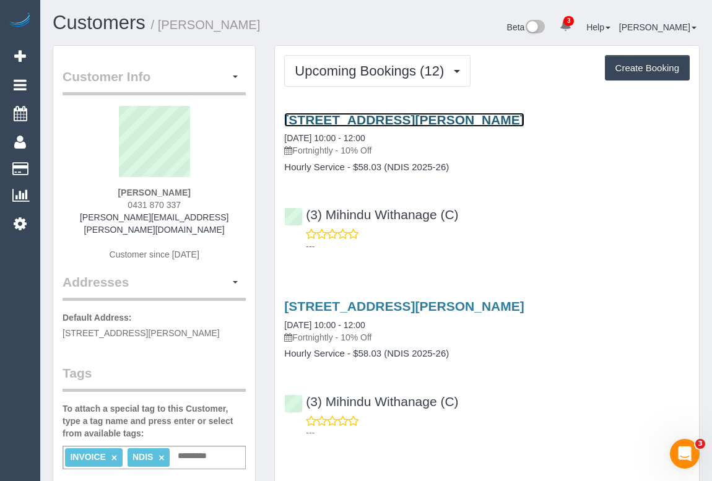
click at [406, 120] on link "4/28-30 Hutton Street, Thornbury, VIC 3071" at bounding box center [404, 120] width 240 height 14
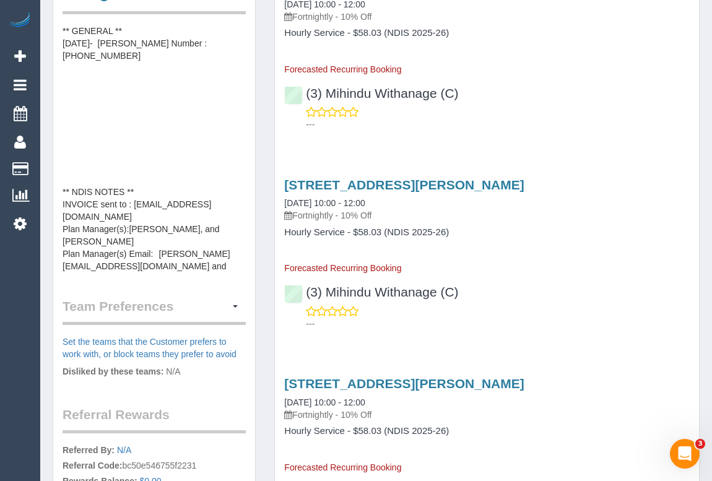
scroll to position [507, 0]
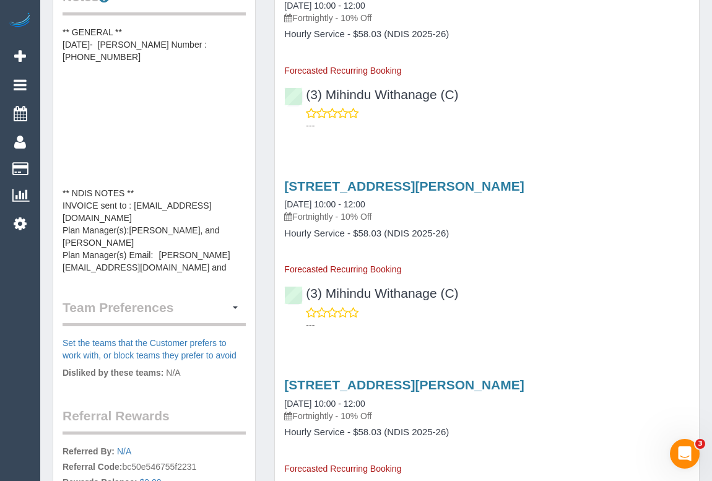
drag, startPoint x: 173, startPoint y: 252, endPoint x: 180, endPoint y: 253, distance: 6.2
click at [173, 252] on pre "** PREFERENCES ** [DATE] - FLEXIBILITY - Fridays after 10AM arrival - MR ** GEN…" at bounding box center [154, 150] width 183 height 248
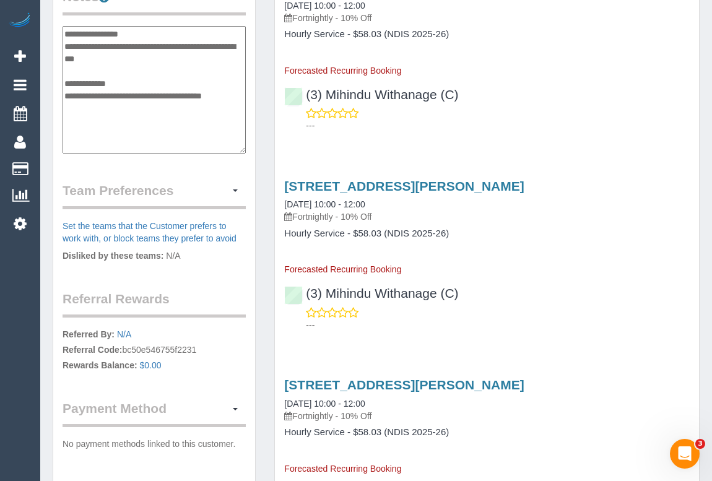
scroll to position [198, 0]
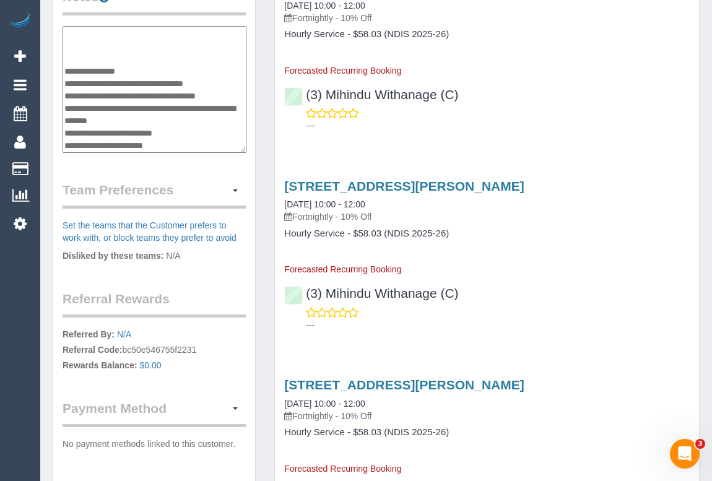
click at [174, 130] on textarea "**********" at bounding box center [155, 90] width 184 height 128
type textarea "**********"
click at [253, 158] on div "Customer Info Edit Contact Info Send Message Email Preferences Special Sales Ta…" at bounding box center [154, 11] width 202 height 945
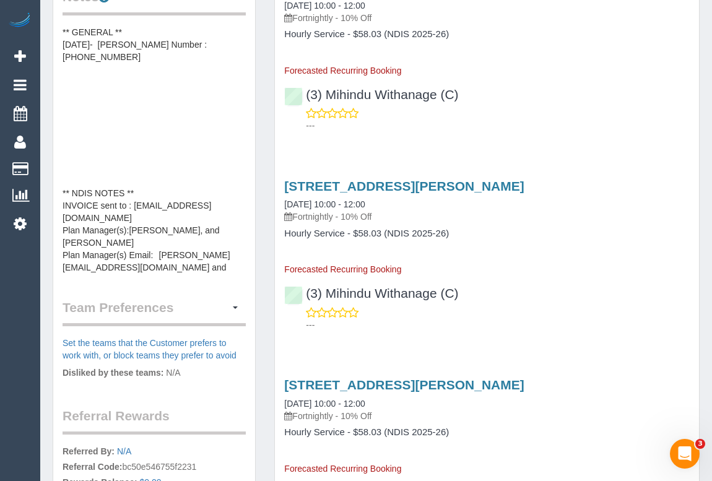
click at [212, 251] on pre "** PREFERENCES ** 23/01/2025 - FLEXIBILITY - Fridays after 10AM arrival - MR **…" at bounding box center [154, 150] width 183 height 248
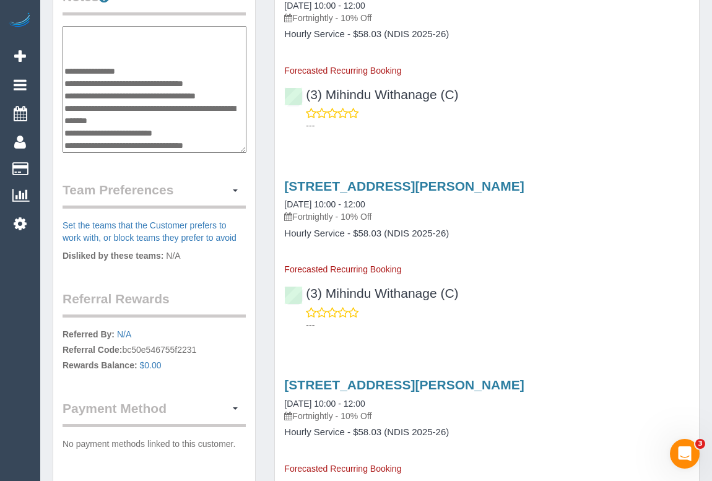
click at [225, 128] on textarea "**********" at bounding box center [155, 90] width 184 height 128
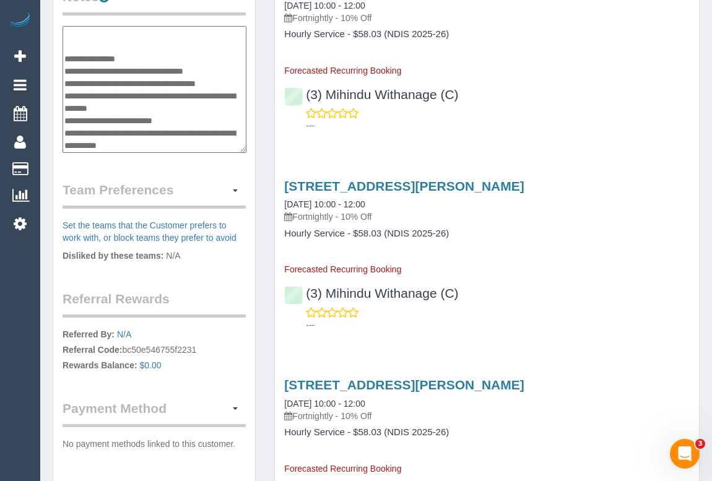
type textarea "**********"
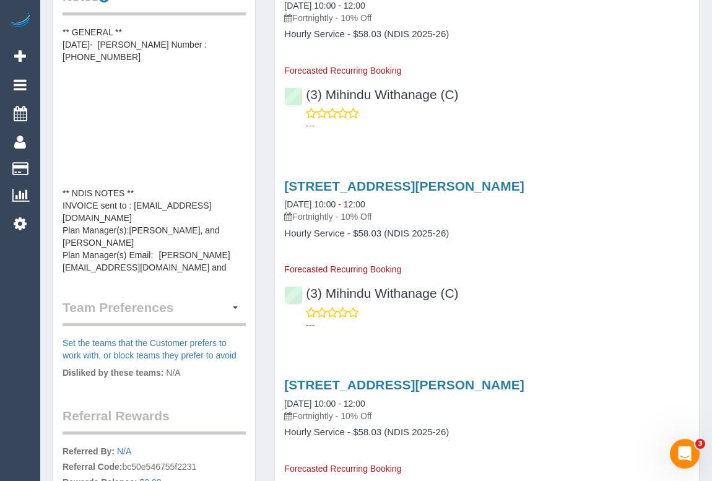
scroll to position [62, 0]
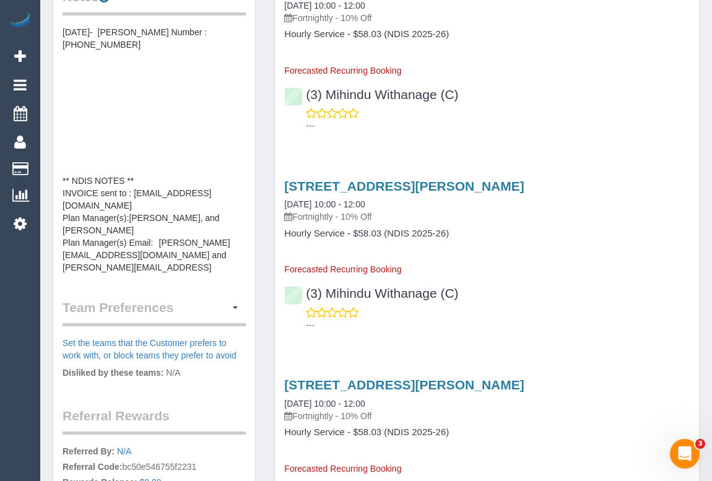
drag, startPoint x: 172, startPoint y: 252, endPoint x: 213, endPoint y: 248, distance: 41.7
click at [213, 249] on pre "** PREFERENCES ** 23/01/2025 - FLEXIBILITY - Fridays after 10AM arrival - MR **…" at bounding box center [154, 150] width 183 height 248
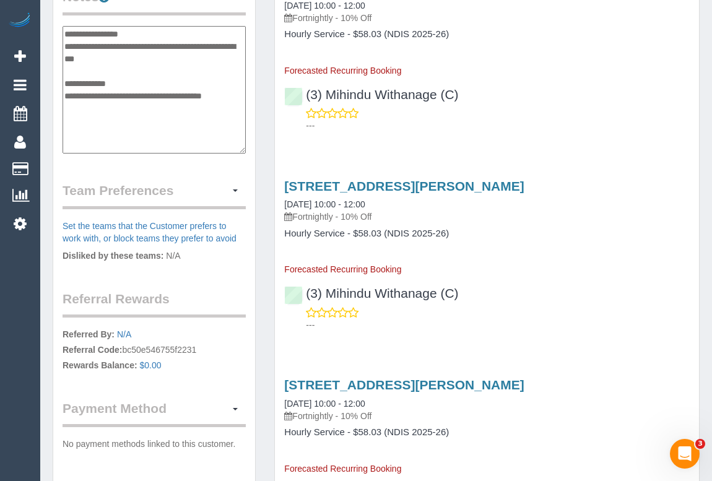
scroll to position [211, 0]
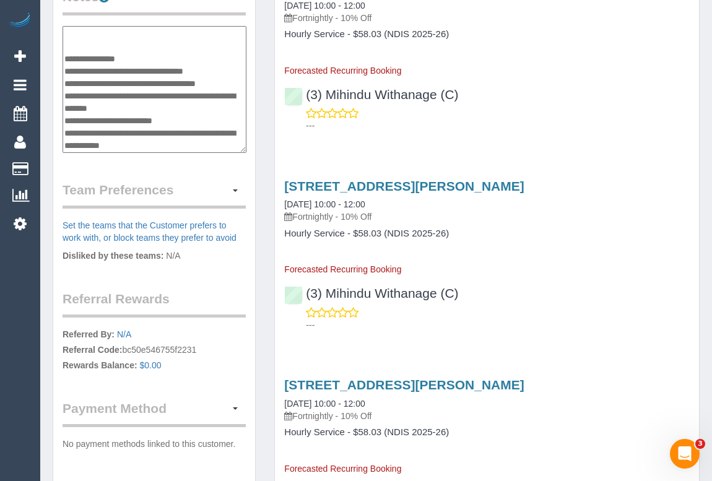
drag, startPoint x: 220, startPoint y: 116, endPoint x: 172, endPoint y: 118, distance: 48.3
click at [172, 118] on textarea "**********" at bounding box center [155, 90] width 184 height 128
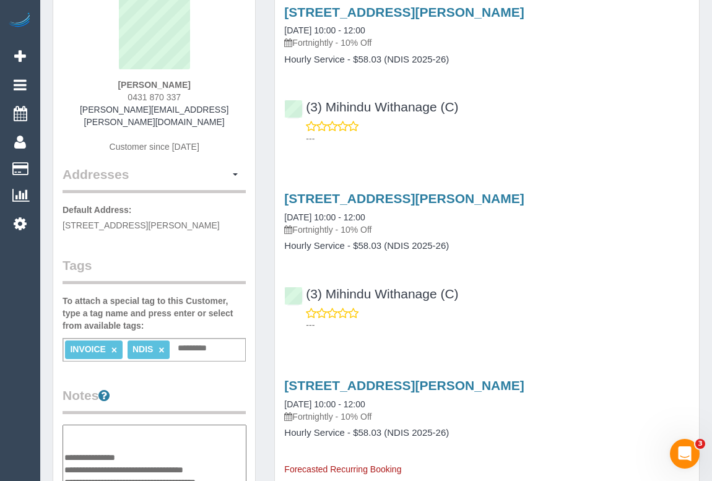
scroll to position [0, 0]
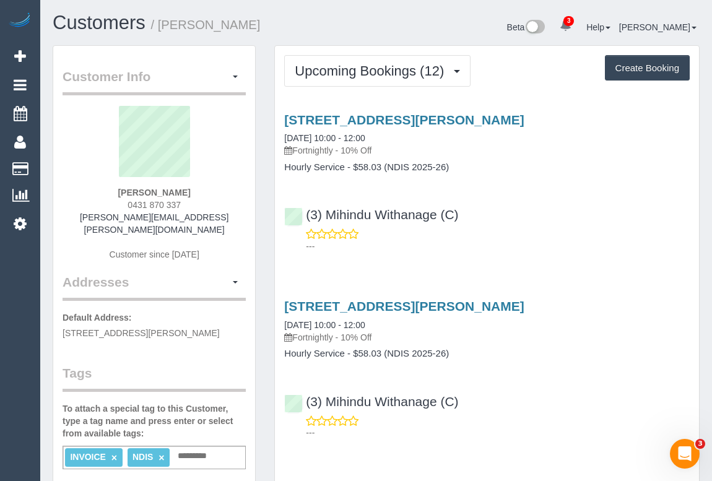
drag, startPoint x: 121, startPoint y: 202, endPoint x: 200, endPoint y: 202, distance: 78.6
click at [200, 202] on div "Brodie Ramos 0431 870 337 brodie.ramos@outlook.com Customer since 2025" at bounding box center [154, 189] width 183 height 167
copy span "0431 870 337"
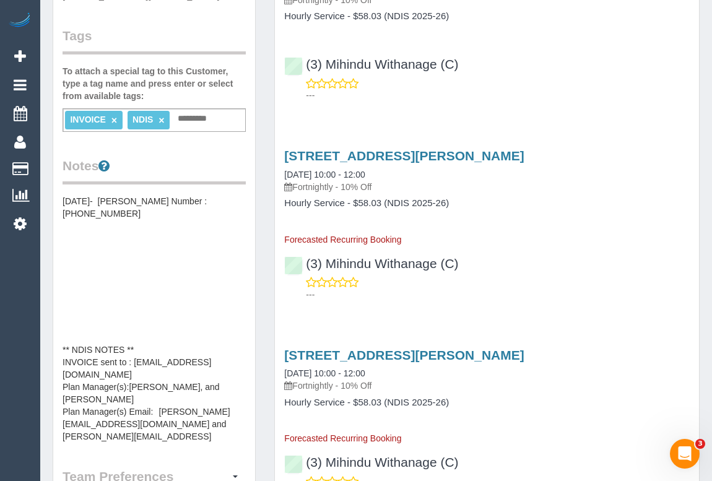
scroll to position [507, 0]
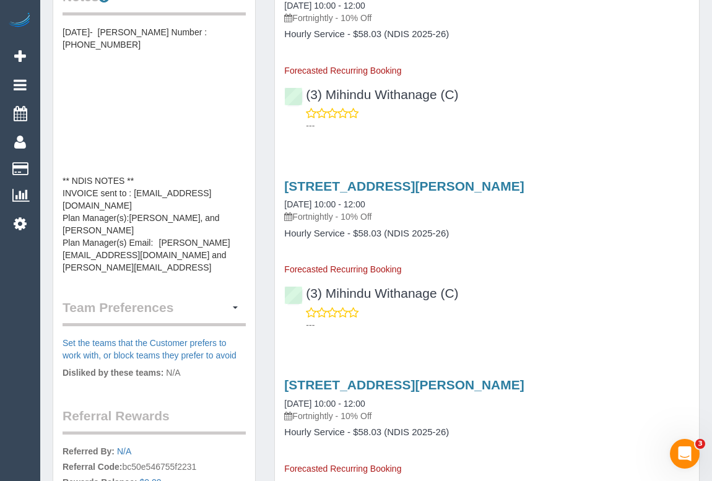
drag, startPoint x: 172, startPoint y: 240, endPoint x: 223, endPoint y: 241, distance: 50.8
click at [223, 241] on pre "** PREFERENCES ** 23/01/2025 - FLEXIBILITY - Fridays after 10AM arrival - MR **…" at bounding box center [154, 150] width 183 height 248
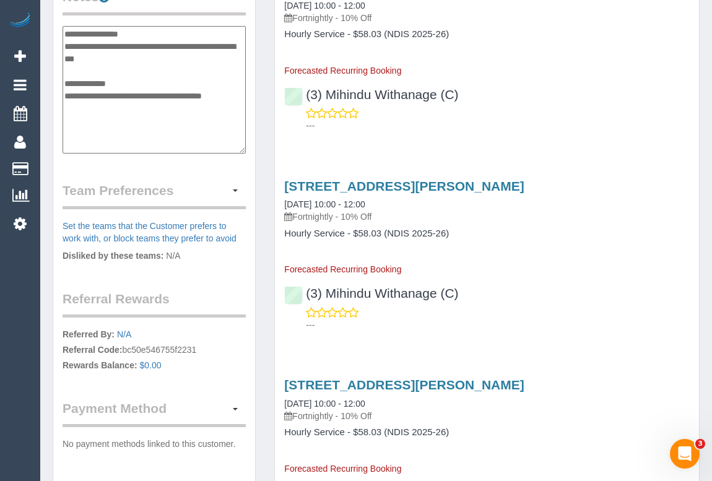
scroll to position [211, 0]
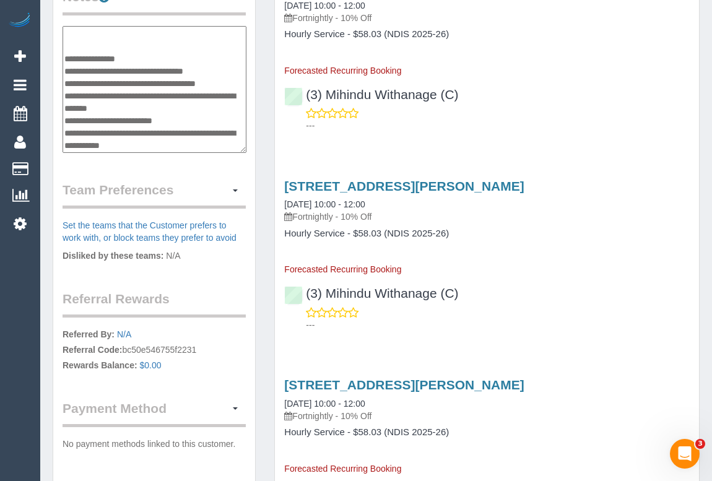
drag, startPoint x: 221, startPoint y: 120, endPoint x: 175, endPoint y: 120, distance: 46.4
click at [175, 120] on textarea "**********" at bounding box center [155, 90] width 184 height 128
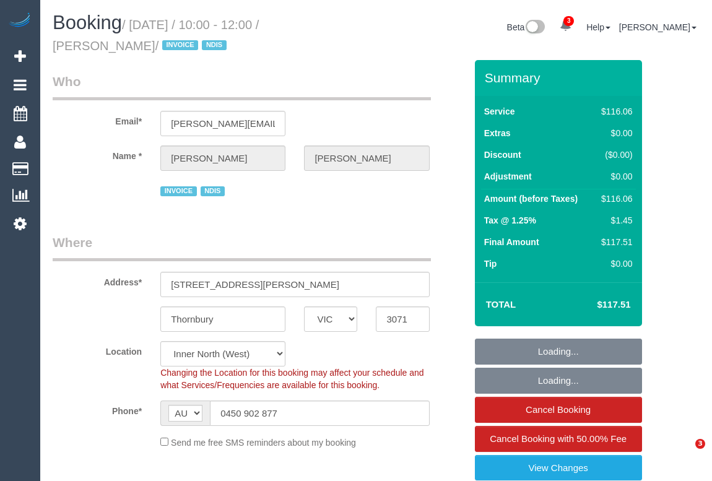
select select "VIC"
select select "number:28"
select select "number:14"
select select "number:18"
select select "number:36"
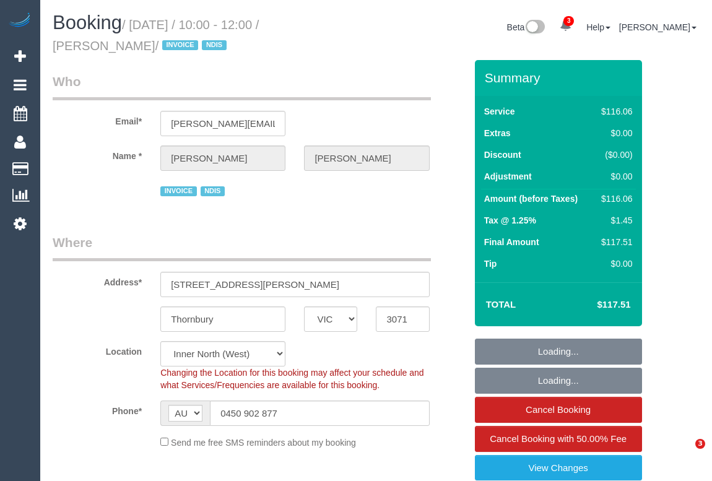
select select "number:33"
select select "object:1678"
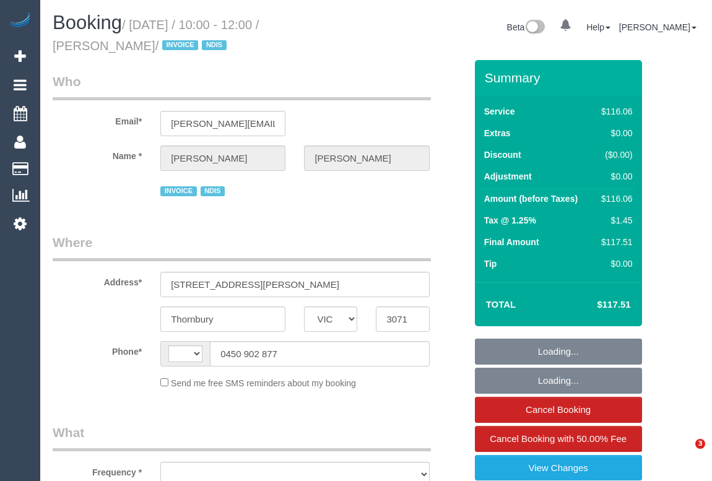
select select "VIC"
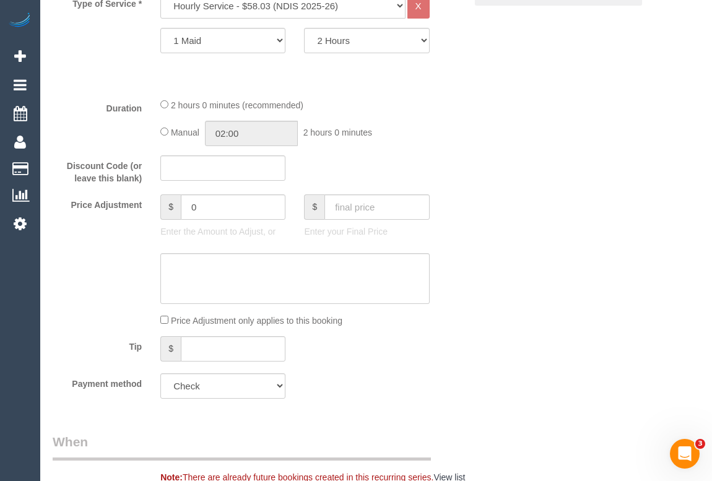
select select "object:379"
select select "string:AU"
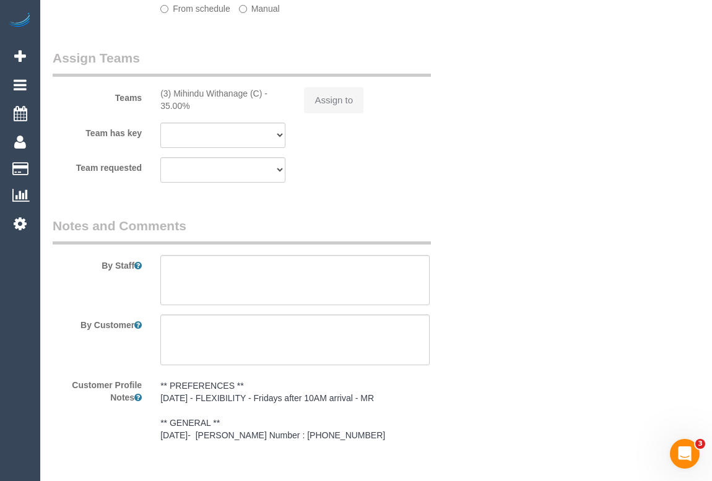
select select "number:28"
select select "number:14"
select select "number:18"
select select "number:36"
select select "number:33"
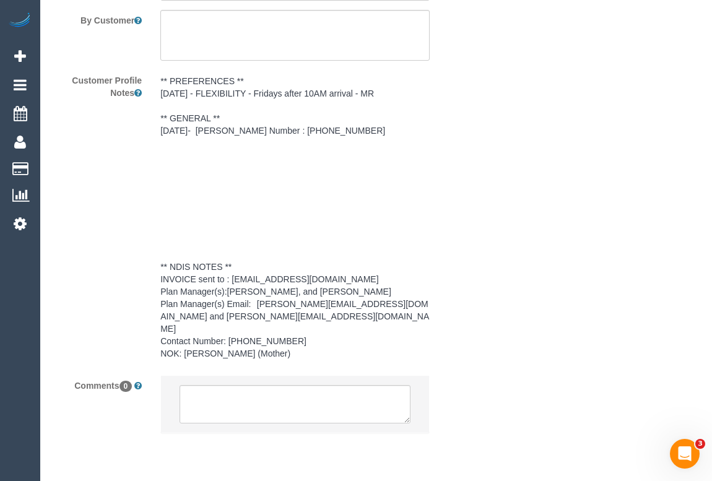
scroll to position [2013, 0]
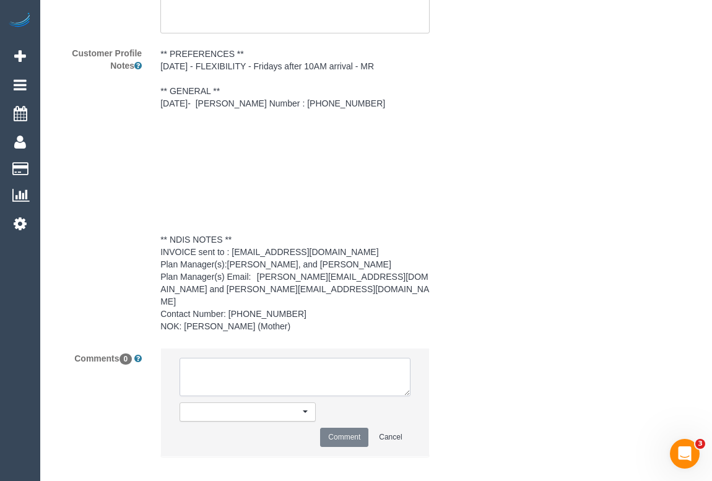
click at [207, 358] on textarea at bounding box center [295, 377] width 230 height 38
click at [266, 359] on textarea at bounding box center [295, 377] width 230 height 38
click at [224, 358] on textarea at bounding box center [295, 377] width 230 height 38
click at [209, 358] on textarea at bounding box center [295, 377] width 230 height 38
click at [270, 358] on textarea at bounding box center [295, 377] width 230 height 38
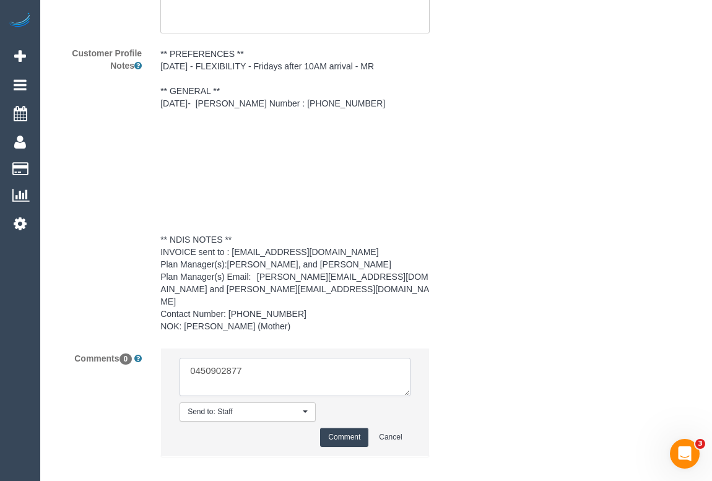
type textarea "0450902877"
drag, startPoint x: 255, startPoint y: 355, endPoint x: 102, endPoint y: 349, distance: 153.1
click at [102, 349] on div "Comments 0 Send to: Staff Nothing selected Send to: Staff Send to: Customer Sen…" at bounding box center [259, 408] width 432 height 121
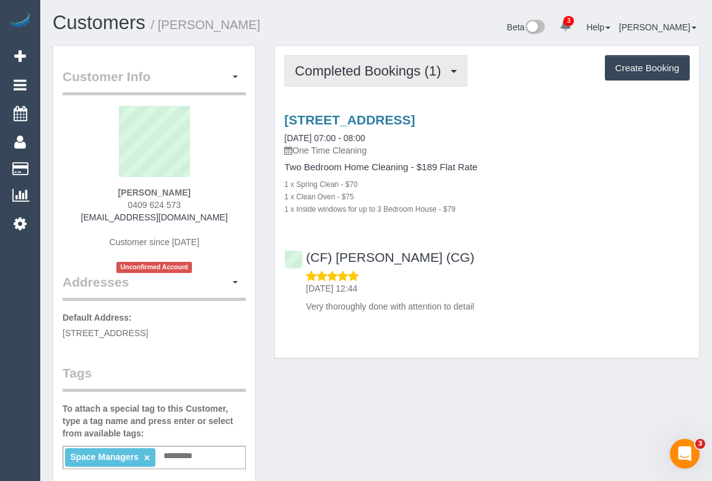
click at [365, 74] on span "Completed Bookings (1)" at bounding box center [371, 70] width 152 height 15
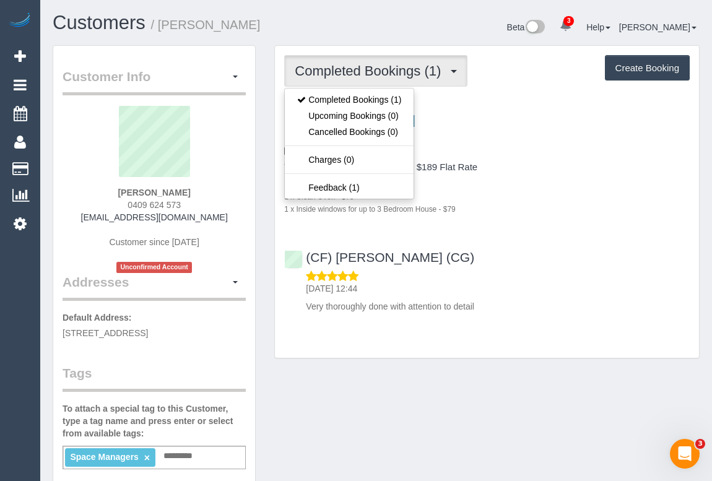
click at [591, 284] on p "11/09/2025 12:44" at bounding box center [498, 288] width 384 height 12
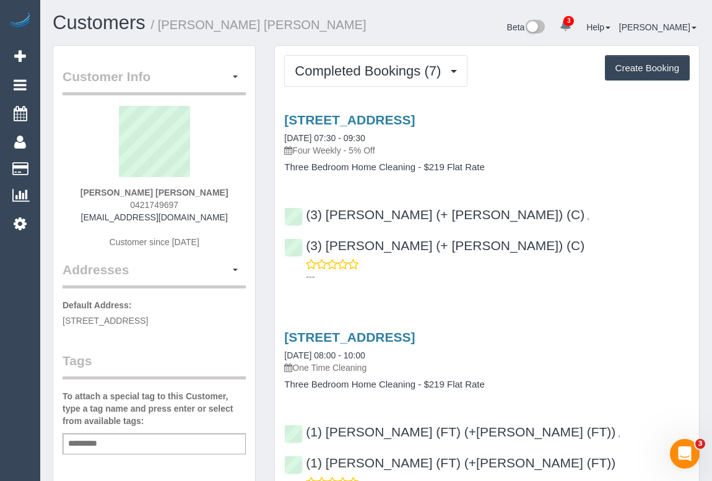
drag, startPoint x: 568, startPoint y: 290, endPoint x: 554, endPoint y: 297, distance: 16.1
click at [568, 320] on div "[STREET_ADDRESS] [DATE] 08:00 - 10:00 One Time Cleaning Three Bedroom Home Clea…" at bounding box center [487, 413] width 424 height 186
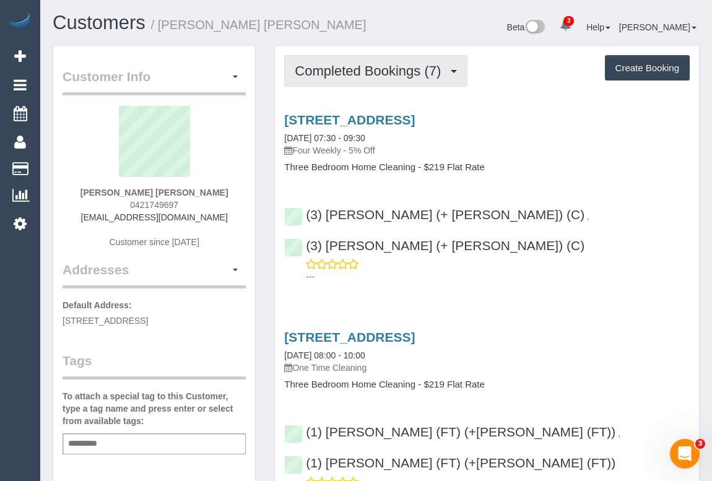
click at [360, 79] on button "Completed Bookings (7)" at bounding box center [375, 71] width 183 height 32
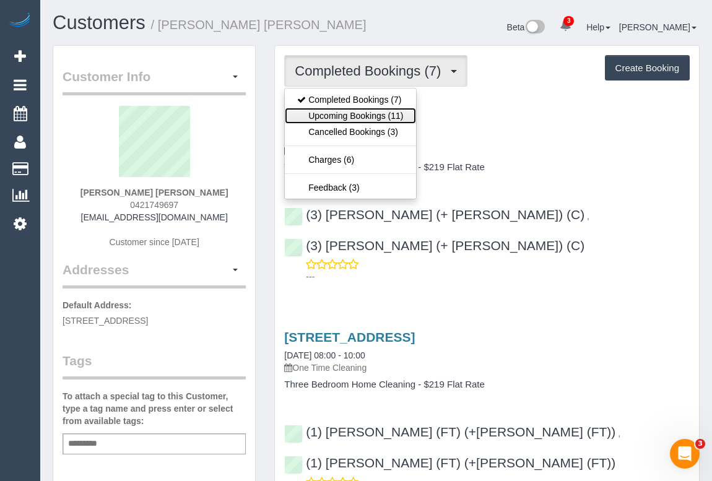
click at [372, 118] on link "Upcoming Bookings (11)" at bounding box center [350, 116] width 131 height 16
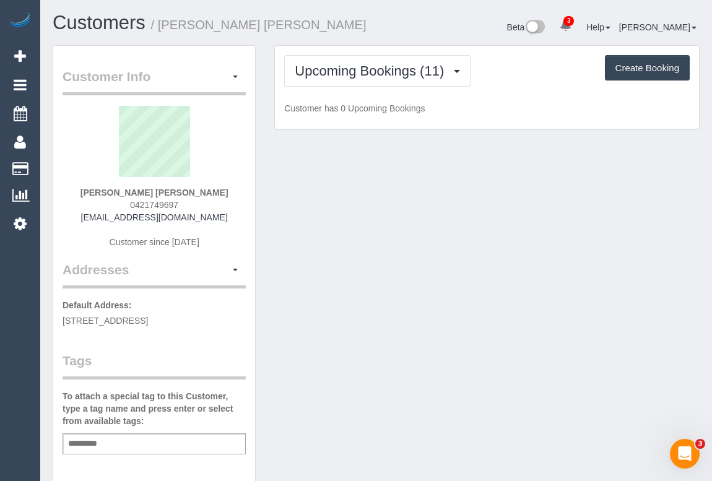
drag, startPoint x: 126, startPoint y: 201, endPoint x: 211, endPoint y: 204, distance: 85.5
click at [211, 204] on div "[PERSON_NAME] [PERSON_NAME] 0421749697 [EMAIL_ADDRESS][DOMAIN_NAME] Customer si…" at bounding box center [154, 183] width 183 height 155
copy span "0421749697"
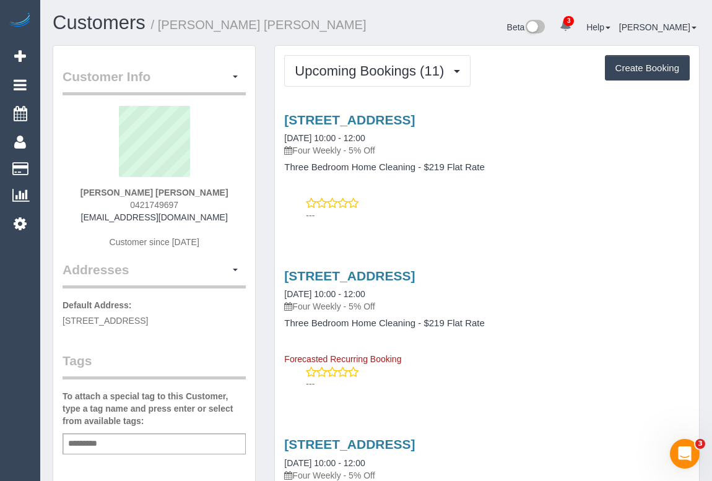
click at [529, 218] on p "---" at bounding box center [498, 215] width 384 height 12
drag, startPoint x: 132, startPoint y: 203, endPoint x: 182, endPoint y: 199, distance: 50.3
click at [182, 199] on div "Melinda Ly Ponnudurai 0421749697 alvinponnudurai@gmail.com Customer since 2024" at bounding box center [154, 183] width 183 height 155
copy span "0421749697"
click at [569, 260] on div "25 Percy Street, Newport, VIC 3015 05/11/2025 10:00 - 12:00 Four Weekly - 5% Of…" at bounding box center [487, 326] width 424 height 137
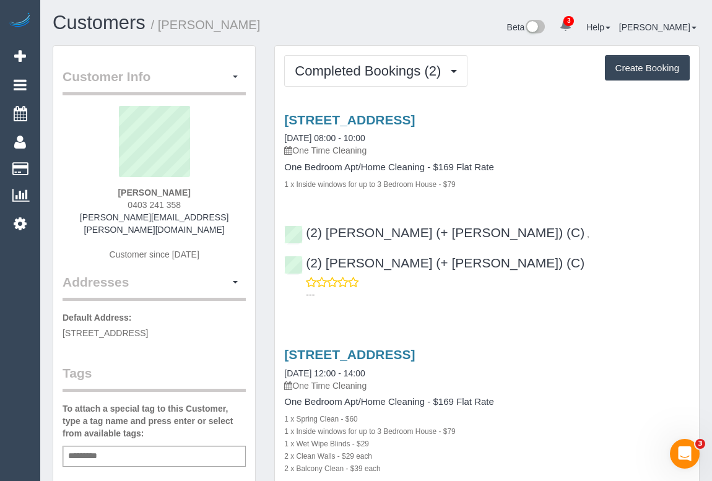
click at [518, 178] on div "1 x Inside windows for up to 3 Bedroom House - $79" at bounding box center [487, 184] width 406 height 12
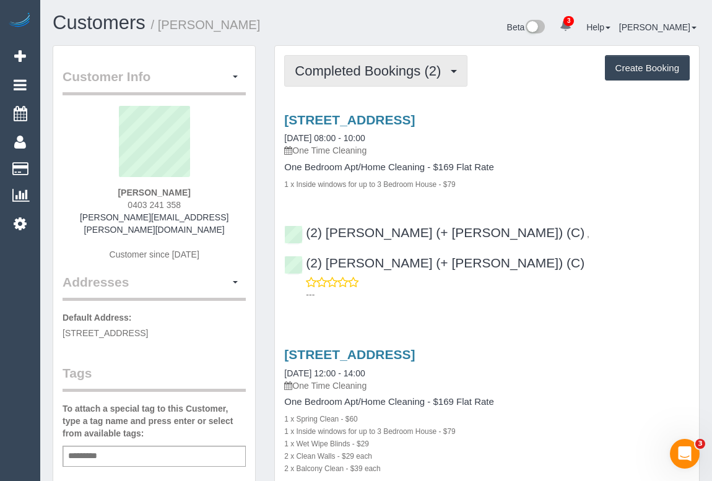
click at [365, 74] on span "Completed Bookings (2)" at bounding box center [371, 70] width 152 height 15
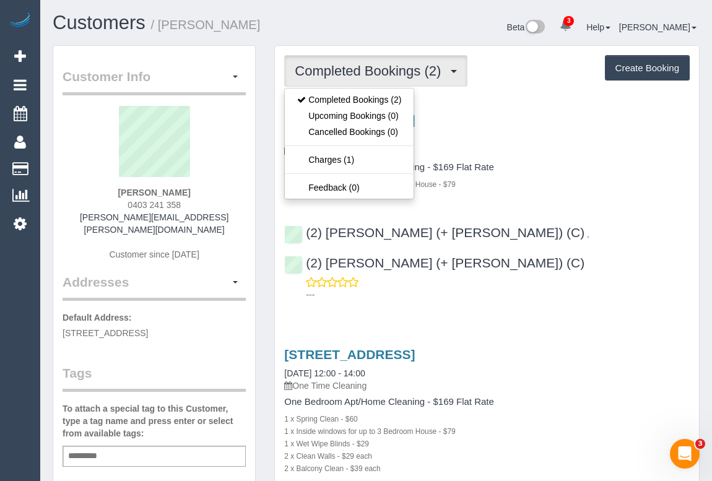
click at [528, 181] on div "1 x Inside windows for up to 3 Bedroom House - $79" at bounding box center [487, 184] width 406 height 12
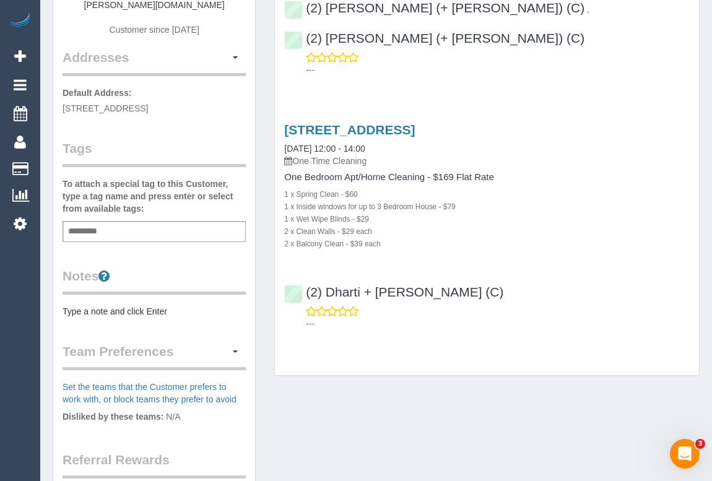
click at [512, 318] on p "---" at bounding box center [498, 324] width 384 height 12
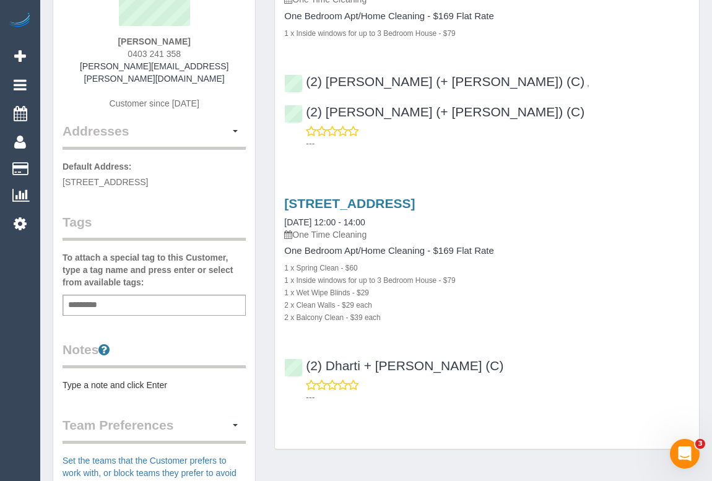
scroll to position [56, 0]
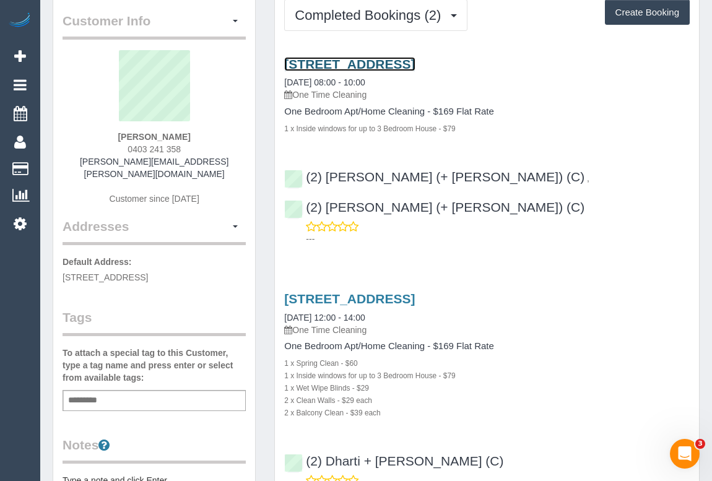
click at [399, 62] on link "18/68 Leveson Street, North Melbourne, VIC 3051" at bounding box center [349, 64] width 131 height 14
click at [347, 61] on link "18/68 Leveson Street, North Melbourne, VIC 3051" at bounding box center [349, 64] width 131 height 14
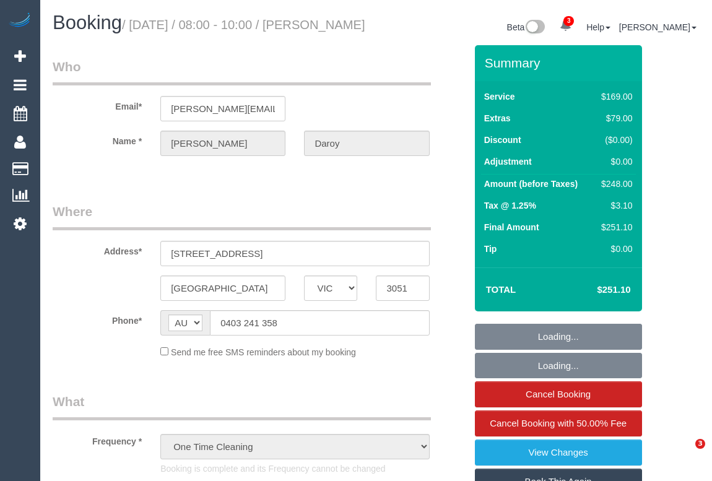
select select "VIC"
select select "number:28"
select select "number:14"
select select "number:19"
select select "number:25"
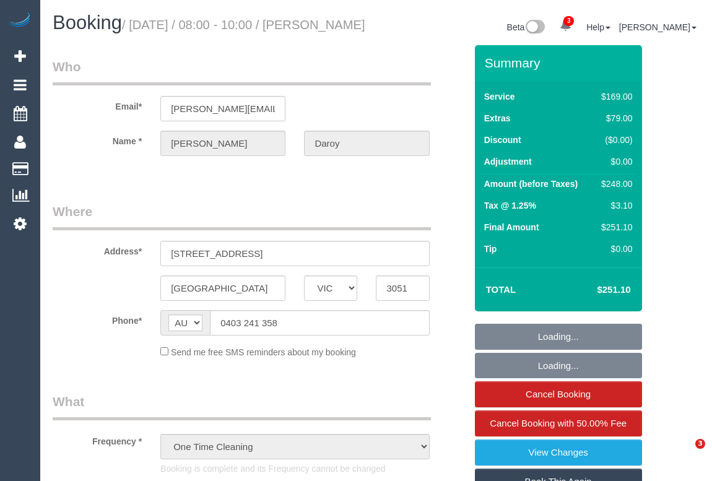
select select "number:33"
select select "number:13"
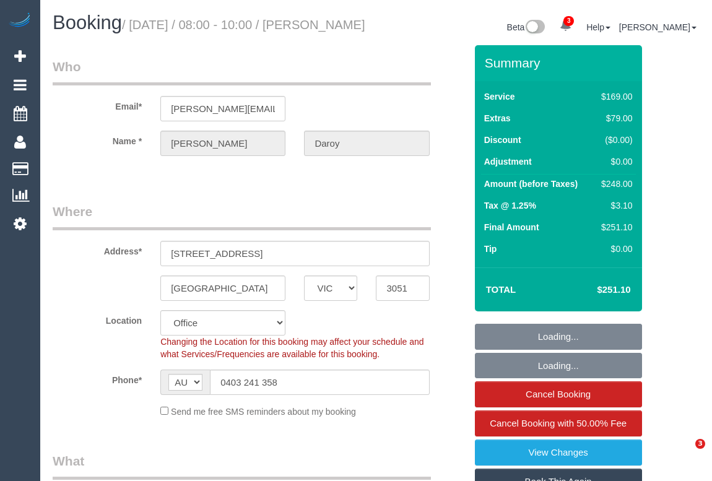
select select "object:2166"
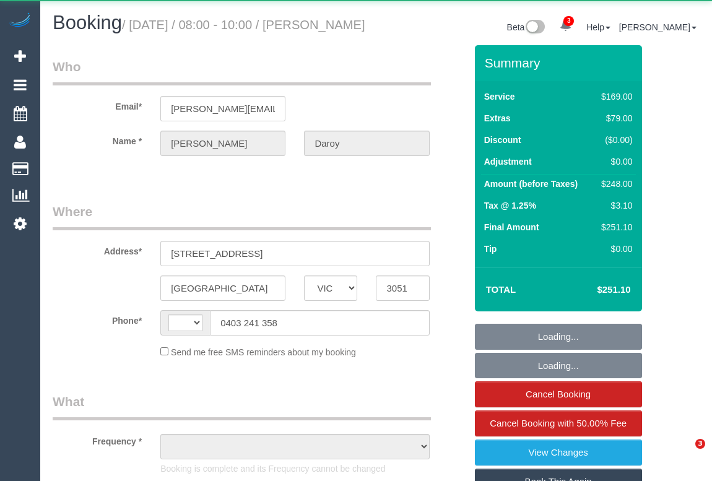
select select "VIC"
select select "string:AU"
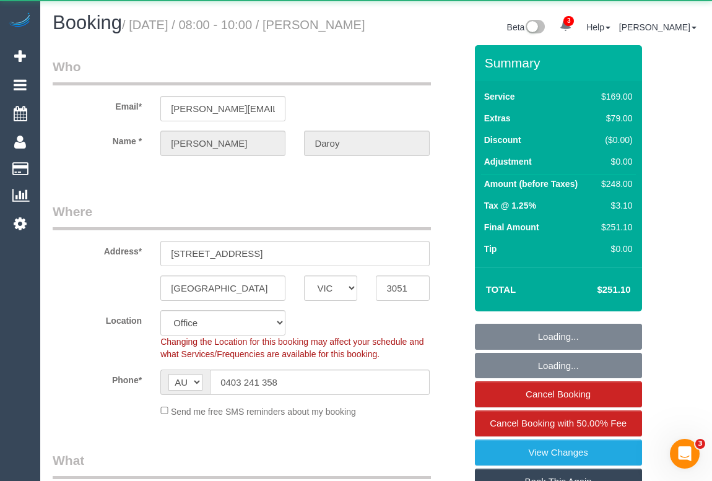
select select "object:614"
select select "string:stripe-pm_1QNoq52GScqysDRVTP95G3qz"
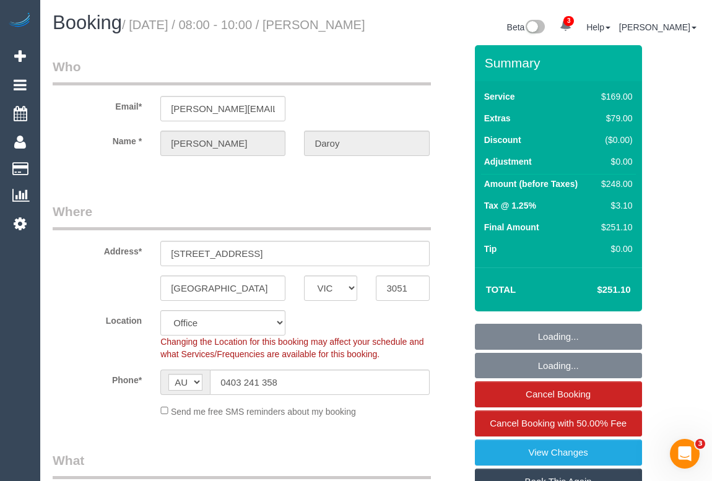
select select "number:28"
select select "number:14"
select select "number:19"
select select "number:25"
select select "number:33"
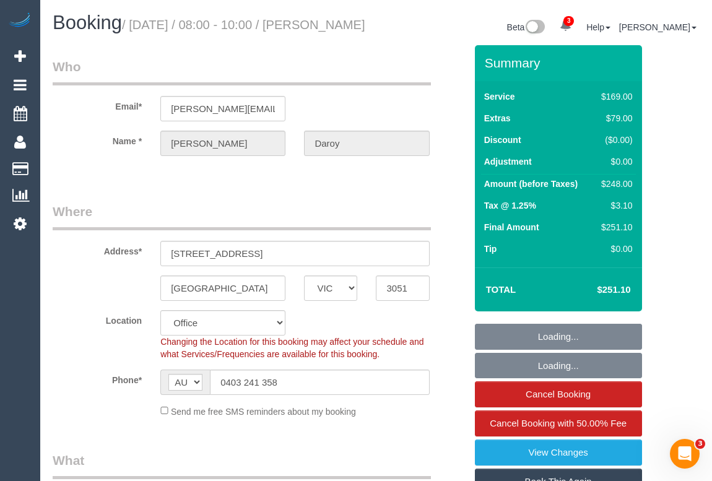
select select "number:13"
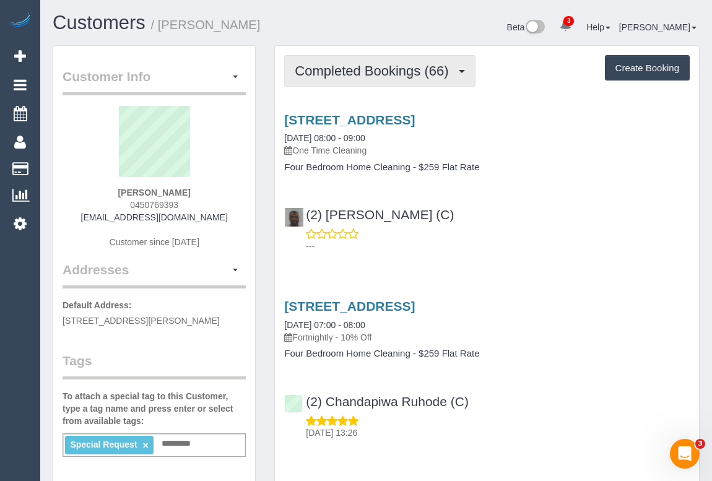
click at [372, 74] on span "Completed Bookings (66)" at bounding box center [375, 70] width 160 height 15
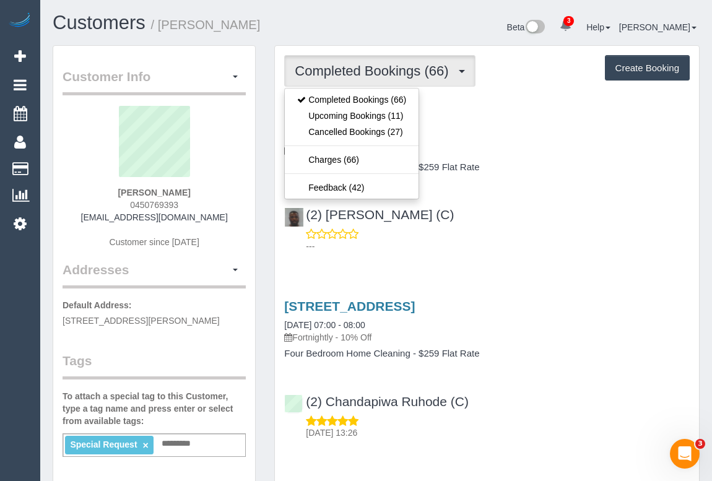
click at [574, 224] on div "(2) [PERSON_NAME] (C) ---" at bounding box center [487, 225] width 424 height 56
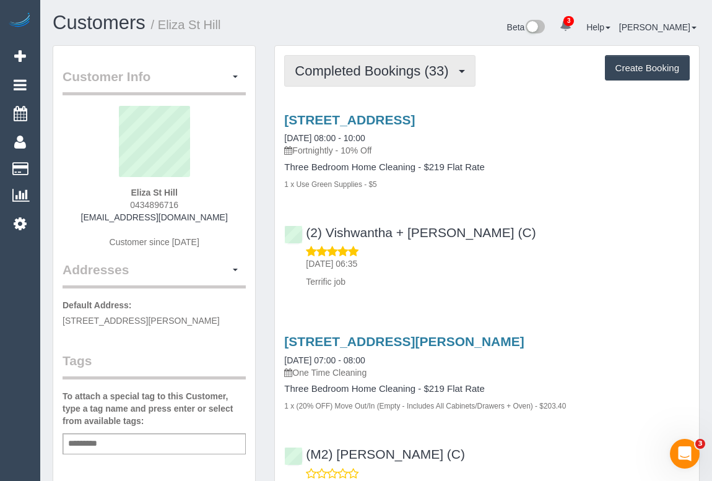
click at [387, 70] on span "Completed Bookings (33)" at bounding box center [375, 70] width 160 height 15
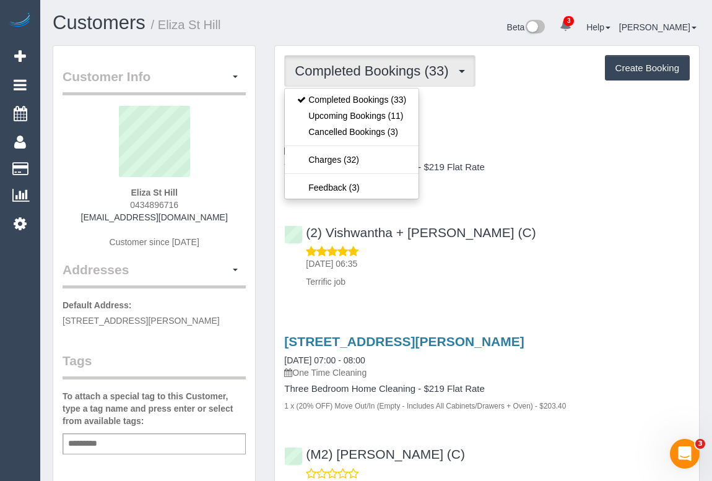
click at [559, 266] on p "11/09/2025 06:35" at bounding box center [498, 264] width 384 height 12
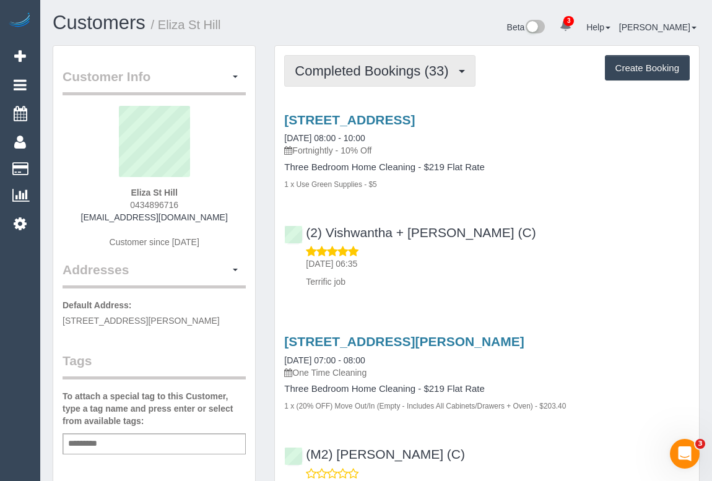
click at [336, 78] on button "Completed Bookings (33)" at bounding box center [379, 71] width 191 height 32
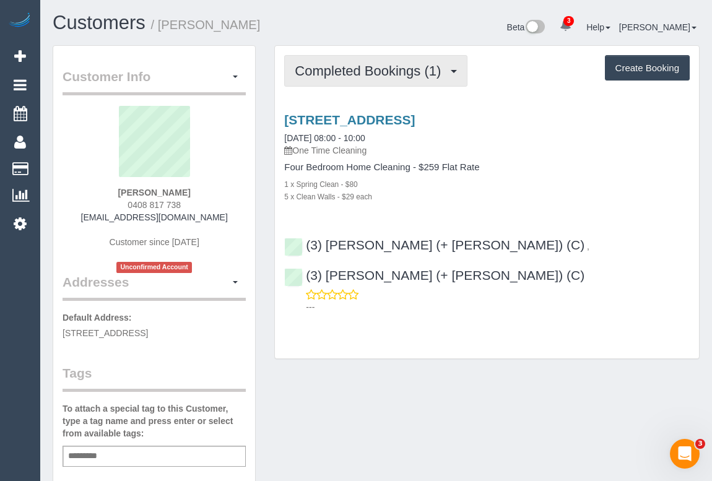
click at [336, 65] on span "Completed Bookings (1)" at bounding box center [371, 70] width 152 height 15
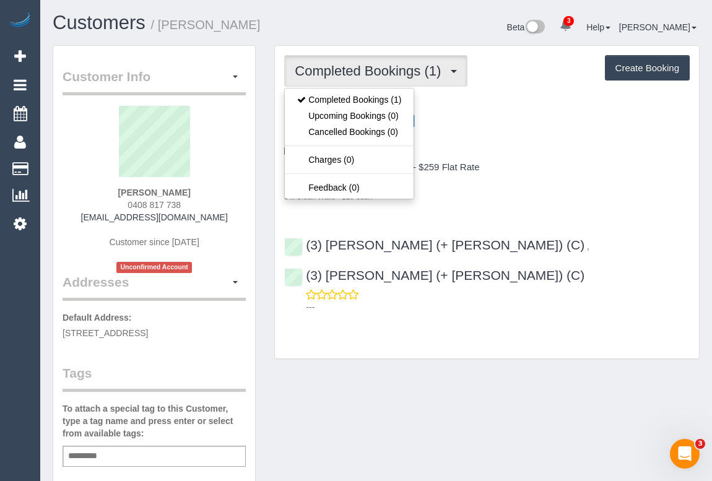
click at [538, 178] on div "1 x Spring Clean - $80" at bounding box center [487, 184] width 406 height 12
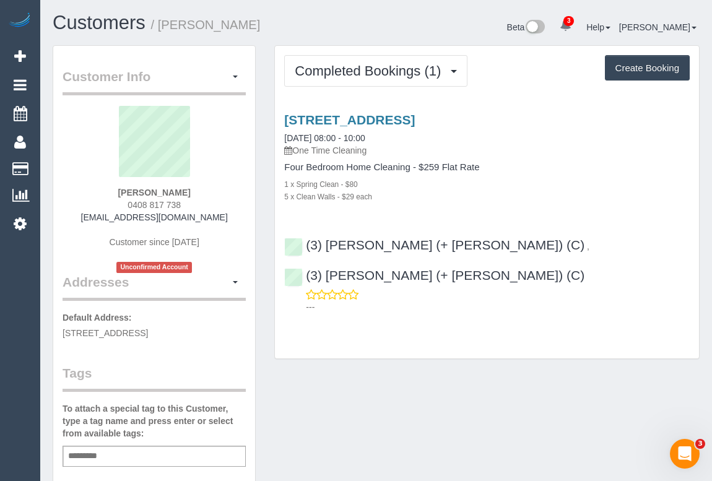
drag, startPoint x: 118, startPoint y: 203, endPoint x: 233, endPoint y: 203, distance: 115.2
click at [233, 203] on div "[PERSON_NAME] 0408 817 738 [EMAIL_ADDRESS][DOMAIN_NAME] Customer since [DATE] U…" at bounding box center [154, 189] width 183 height 167
copy span "0408 817 738"
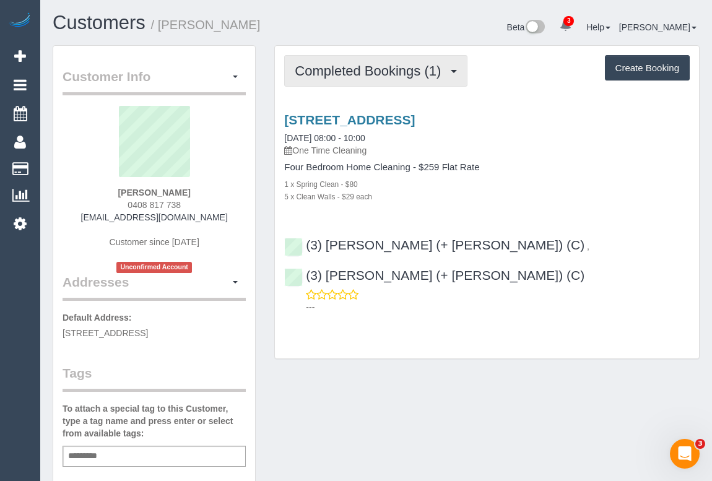
click at [359, 72] on span "Completed Bookings (1)" at bounding box center [371, 70] width 152 height 15
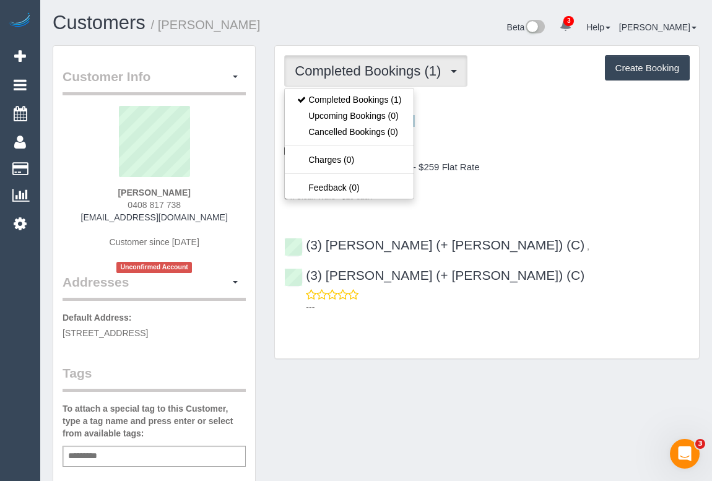
click at [535, 168] on h4 "Four Bedroom Home Cleaning - $259 Flat Rate" at bounding box center [487, 167] width 406 height 11
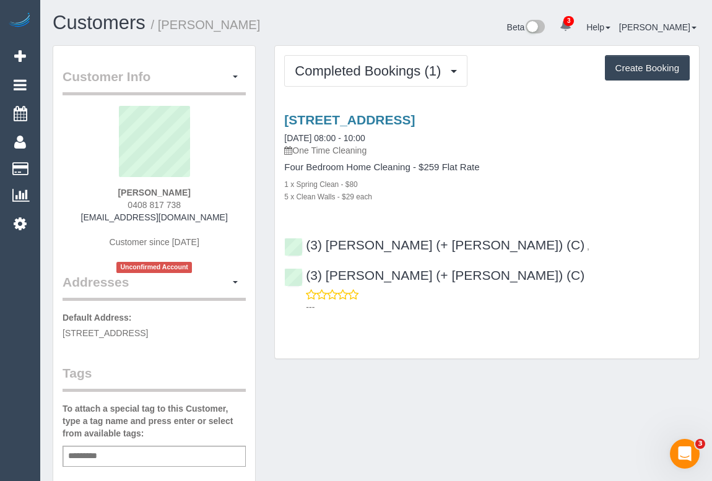
drag, startPoint x: 121, startPoint y: 189, endPoint x: 219, endPoint y: 190, distance: 97.9
click at [219, 190] on div "Mel Holloway 0408 817 738 hollowaymel05@yahoo.com.au Customer since 2025 Unconf…" at bounding box center [154, 189] width 183 height 167
copy strong "Mel Holloway"
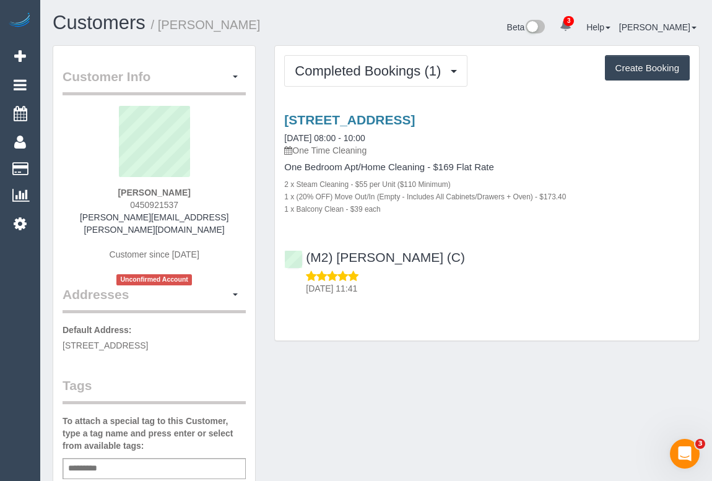
drag, startPoint x: 173, startPoint y: 204, endPoint x: 227, endPoint y: 204, distance: 53.9
click at [227, 204] on div "[PERSON_NAME] 0450921537 [PERSON_NAME][EMAIL_ADDRESS][PERSON_NAME][DOMAIN_NAME]…" at bounding box center [154, 196] width 183 height 180
copy span "0450921537"
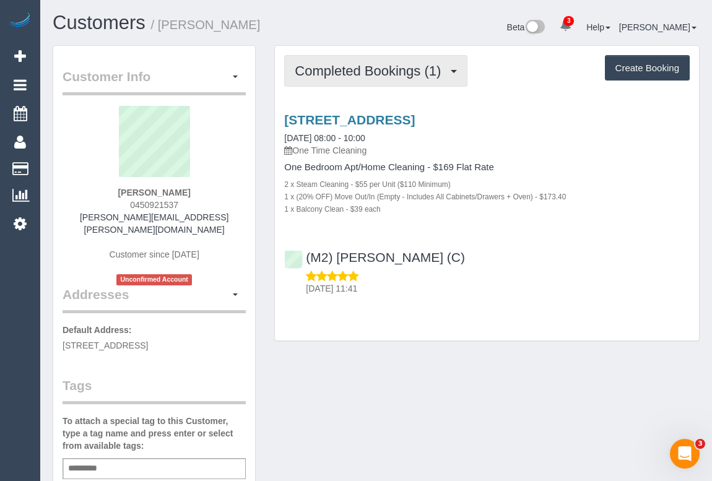
click at [381, 69] on span "Completed Bookings (1)" at bounding box center [371, 70] width 152 height 15
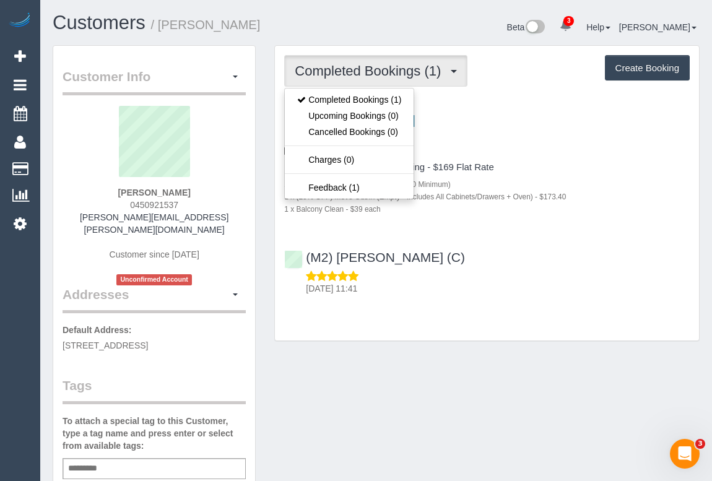
click at [378, 334] on div "Completed Bookings (1) Completed Bookings (1) Upcoming Bookings (0) Cancelled B…" at bounding box center [487, 193] width 424 height 295
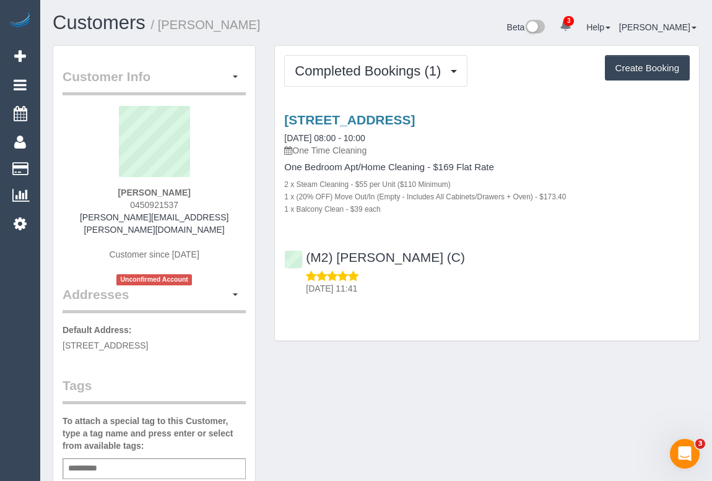
drag, startPoint x: 128, startPoint y: 202, endPoint x: 181, endPoint y: 199, distance: 54.0
click at [181, 199] on div "[PERSON_NAME] 0450921537 [PERSON_NAME][EMAIL_ADDRESS][PERSON_NAME][DOMAIN_NAME]…" at bounding box center [154, 196] width 183 height 180
copy span "0450921537"
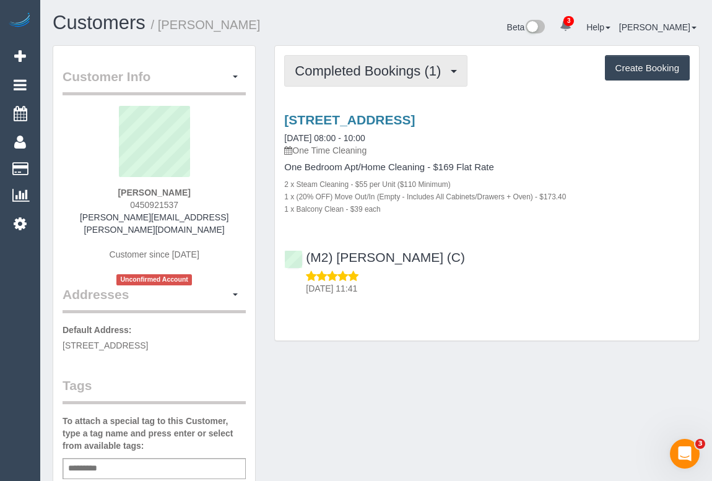
click at [353, 77] on button "Completed Bookings (1)" at bounding box center [375, 71] width 183 height 32
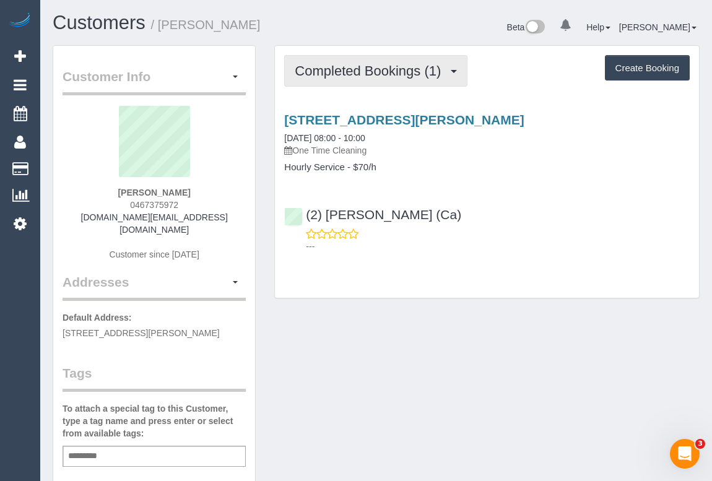
click at [391, 76] on span "Completed Bookings (1)" at bounding box center [371, 70] width 152 height 15
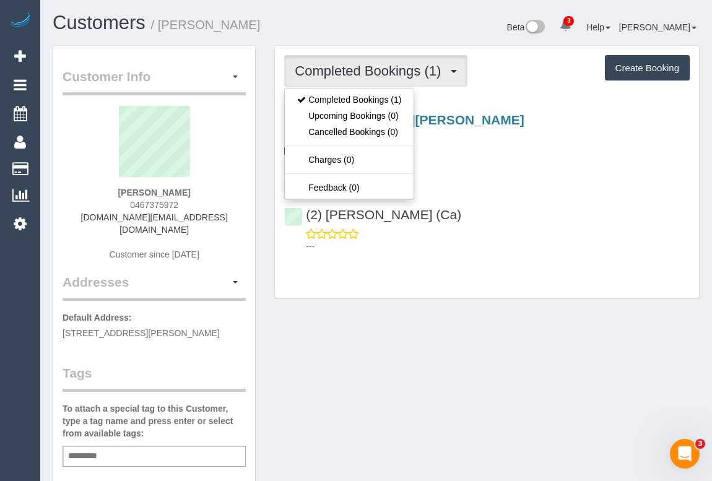
click at [515, 305] on div "Completed Bookings (1) Completed Bookings (1) Upcoming Bookings (0) Cancelled B…" at bounding box center [487, 178] width 444 height 266
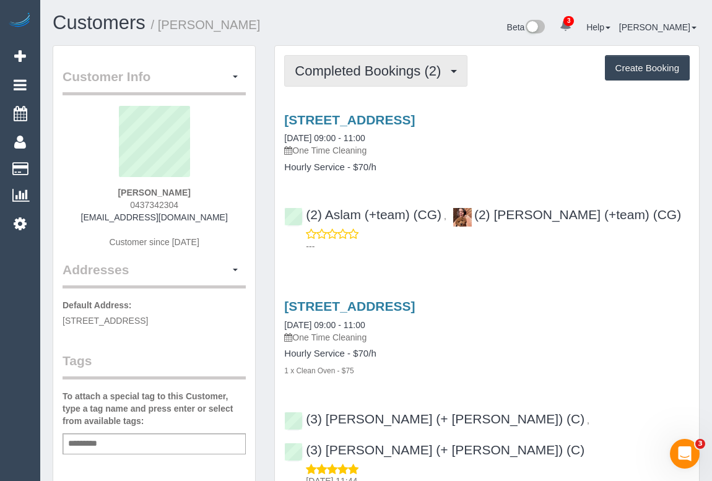
click at [375, 75] on span "Completed Bookings (2)" at bounding box center [371, 70] width 152 height 15
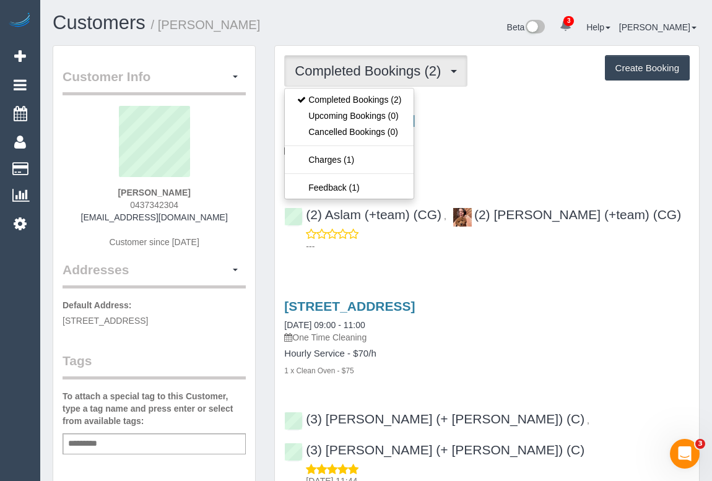
click at [551, 160] on div "[STREET_ADDRESS] [DATE] 09:00 - 11:00 One Time Cleaning Hourly Service - $70/h" at bounding box center [487, 143] width 424 height 60
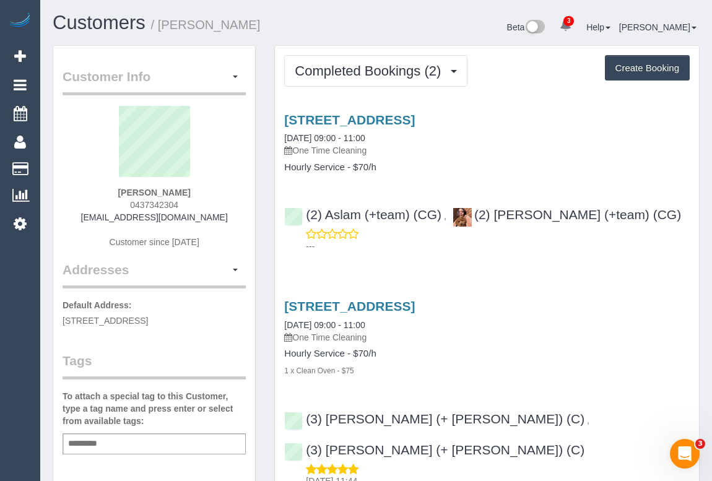
drag, startPoint x: 125, startPoint y: 201, endPoint x: 212, endPoint y: 201, distance: 87.3
click at [212, 201] on div "[PERSON_NAME] 0437342304 [EMAIL_ADDRESS][DOMAIN_NAME] Customer since [DATE]" at bounding box center [154, 183] width 183 height 155
copy span "0437342304"
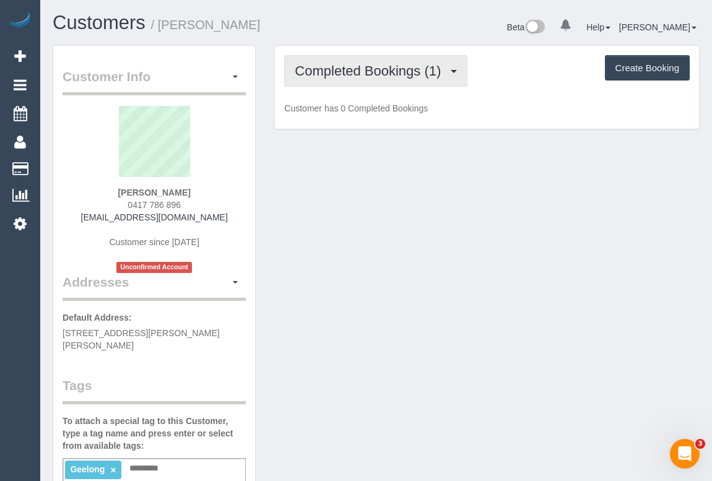
click at [398, 66] on span "Completed Bookings (1)" at bounding box center [371, 70] width 152 height 15
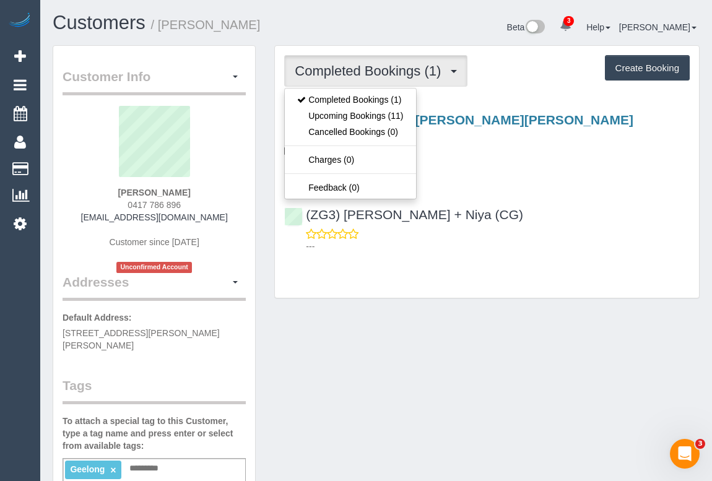
click at [542, 188] on div "[STREET_ADDRESS][PERSON_NAME][PERSON_NAME] [DATE] 09:00 - 11:00 Fortnightly - 1…" at bounding box center [487, 180] width 424 height 156
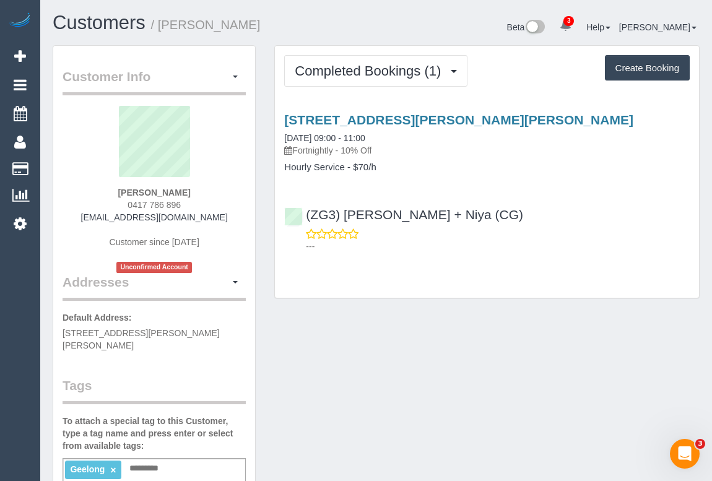
drag, startPoint x: 116, startPoint y: 198, endPoint x: 241, endPoint y: 199, distance: 125.1
click at [241, 199] on div "[PERSON_NAME] 0417 786 896 [EMAIL_ADDRESS][DOMAIN_NAME] Customer since [DATE] U…" at bounding box center [154, 189] width 183 height 167
copy span "0417 786 896"
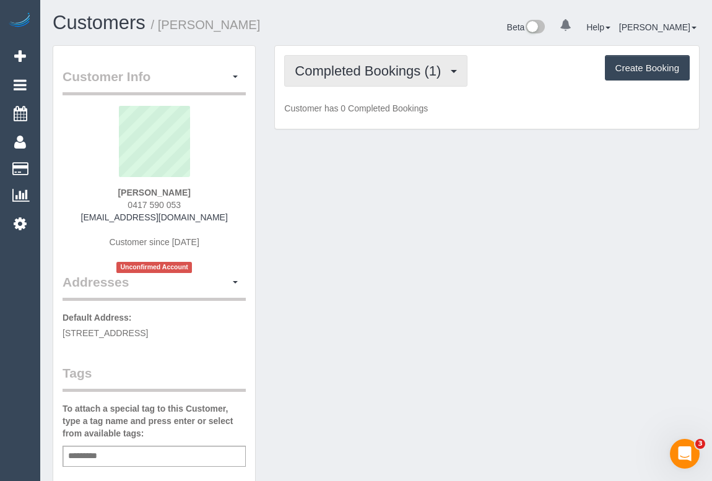
click at [378, 74] on span "Completed Bookings (1)" at bounding box center [371, 70] width 152 height 15
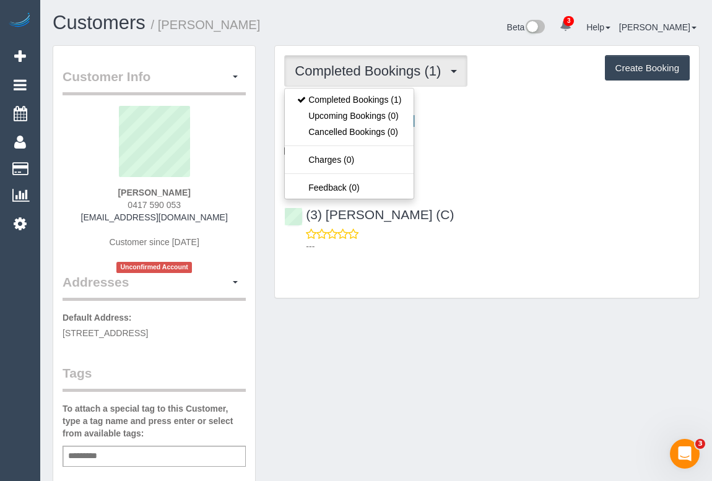
click at [546, 247] on p "---" at bounding box center [498, 246] width 384 height 12
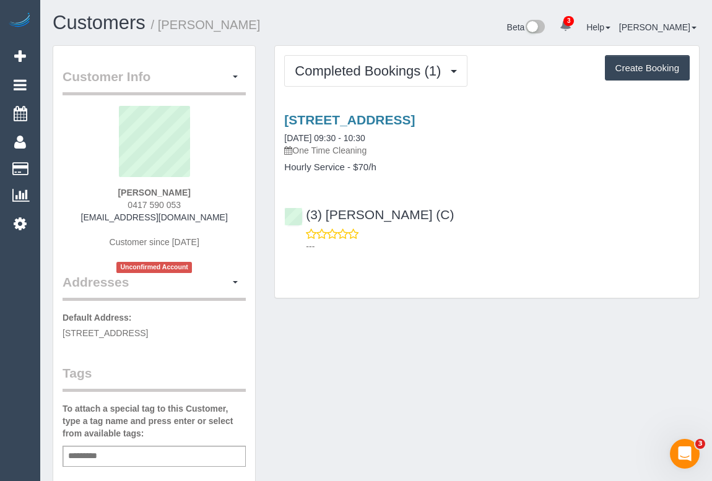
drag, startPoint x: 123, startPoint y: 198, endPoint x: 234, endPoint y: 207, distance: 111.8
click at [234, 207] on div "[PERSON_NAME] 0417 590 053 [EMAIL_ADDRESS][DOMAIN_NAME] Customer since [DATE] U…" at bounding box center [154, 189] width 183 height 167
copy span "0417 590 053"
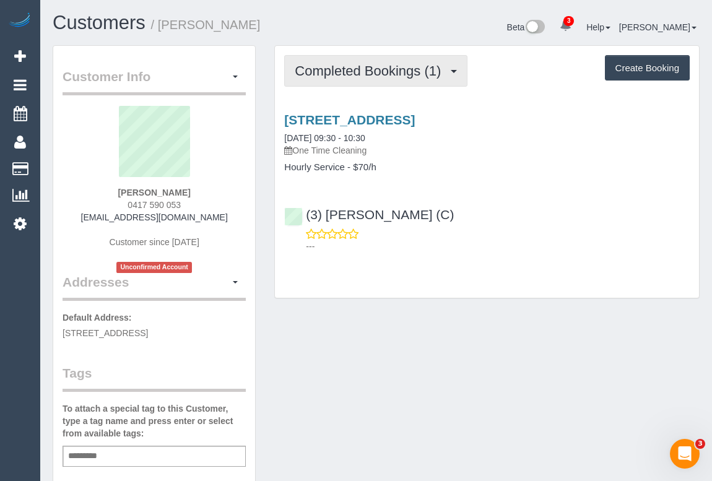
click at [360, 76] on span "Completed Bookings (1)" at bounding box center [371, 70] width 152 height 15
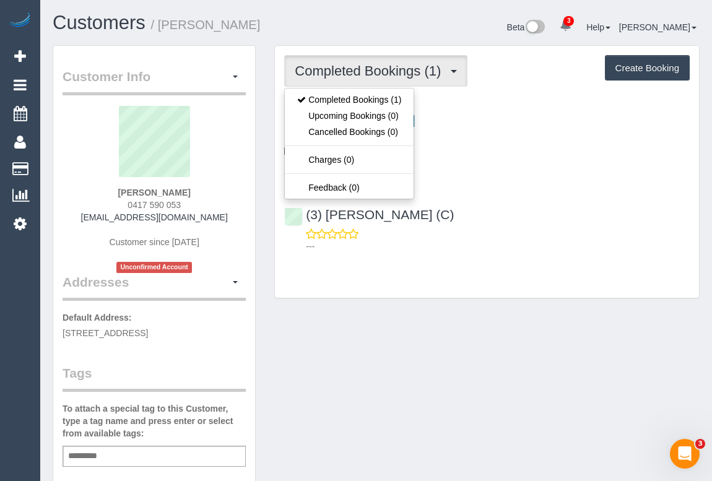
click at [377, 297] on div "Completed Bookings (1) Completed Bookings (1) Upcoming Bookings (0) Cancelled B…" at bounding box center [487, 172] width 424 height 253
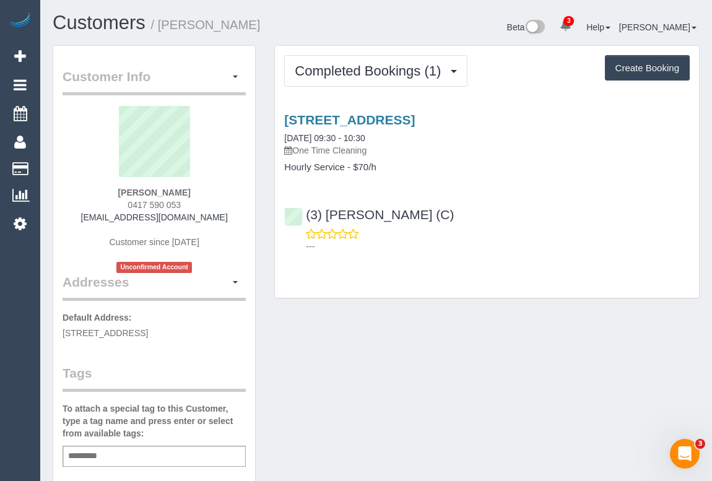
drag, startPoint x: 125, startPoint y: 201, endPoint x: 201, endPoint y: 201, distance: 76.2
click at [201, 201] on div "Jennie Tenene 0417 590 053 jennietenene@bigpond.com Customer since 2025 Unconfi…" at bounding box center [154, 189] width 183 height 167
copy span "0417 590 053"
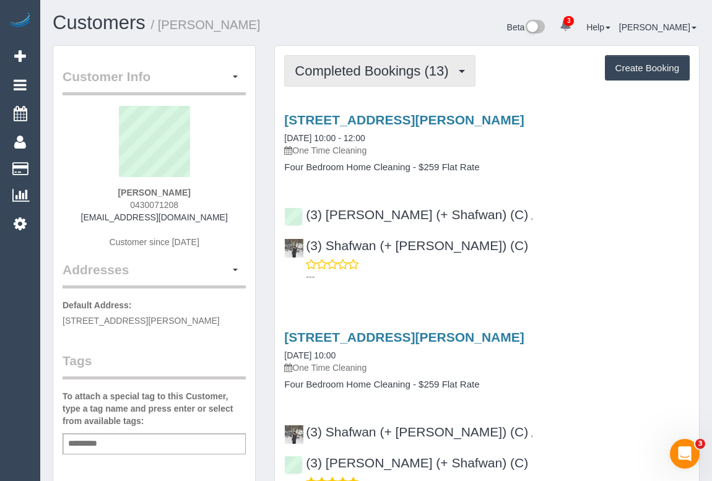
click at [364, 78] on button "Completed Bookings (13)" at bounding box center [379, 71] width 191 height 32
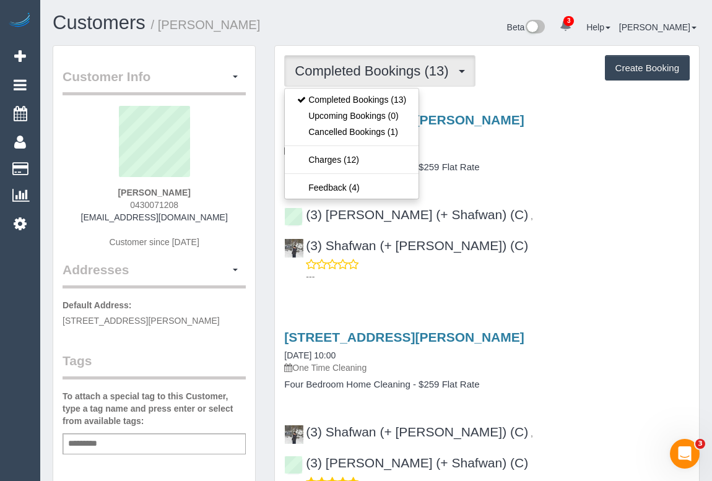
click at [555, 167] on h4 "Four Bedroom Home Cleaning - $259 Flat Rate" at bounding box center [487, 167] width 406 height 11
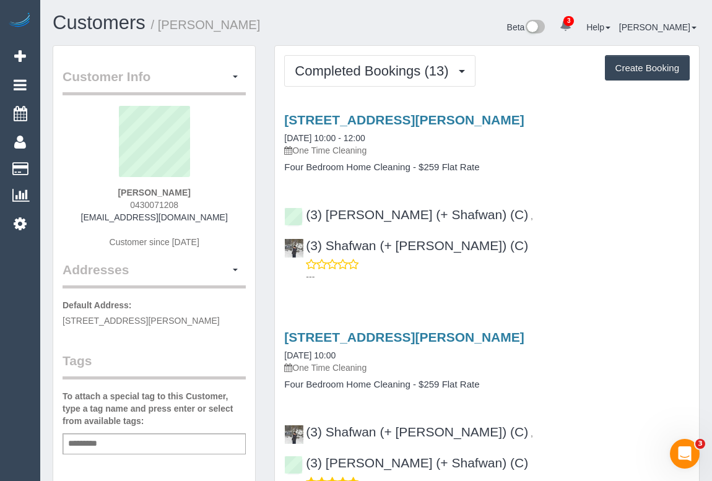
drag, startPoint x: 119, startPoint y: 206, endPoint x: 223, endPoint y: 205, distance: 104.0
click at [223, 205] on div "ZHIYU XU 0430071208 xuzhiyde@gmail.com Customer since 2024" at bounding box center [154, 183] width 183 height 155
copy span "0430071208"
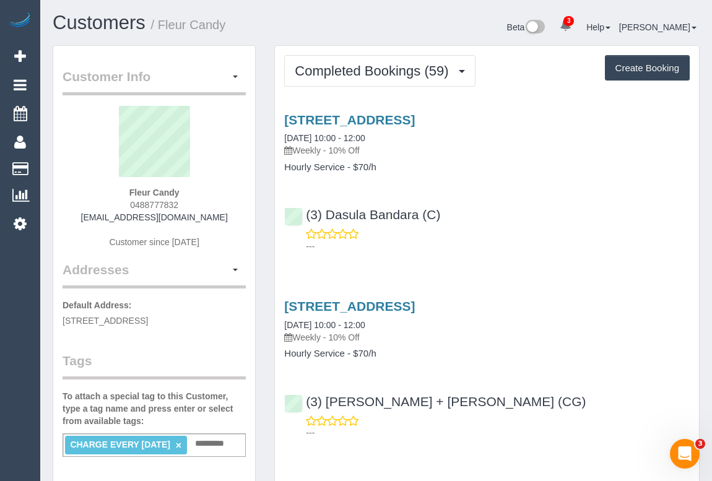
click at [518, 224] on div "(3) Dasula Bandara (C) ---" at bounding box center [487, 225] width 424 height 56
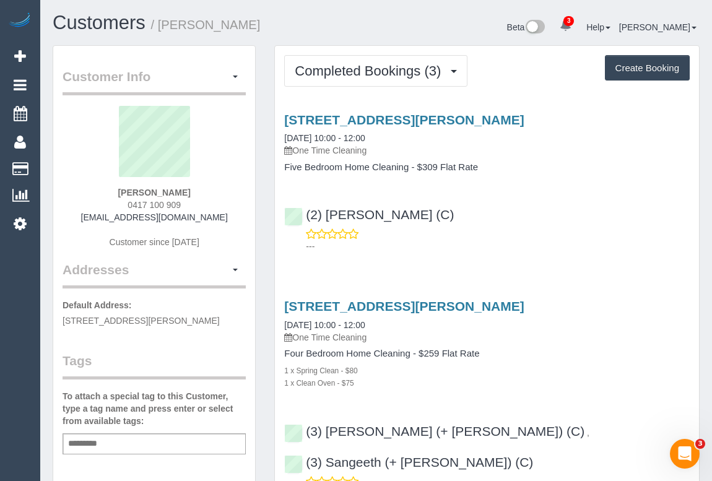
click at [552, 281] on div "Service Feedback [STREET_ADDRESS][PERSON_NAME] [DATE] 10:00 - 12:00 One Time Cl…" at bounding box center [487, 412] width 406 height 620
drag, startPoint x: 123, startPoint y: 202, endPoint x: 204, endPoint y: 202, distance: 81.1
click at [204, 202] on div "Mary Koufos 0417 100 909 marykoufos@hotmail.com Customer since 2025" at bounding box center [154, 183] width 183 height 155
copy span "0417 100 909"
click at [580, 310] on h3 "25 Red Oaks Way, South Morang, VIC 3752" at bounding box center [487, 306] width 406 height 14
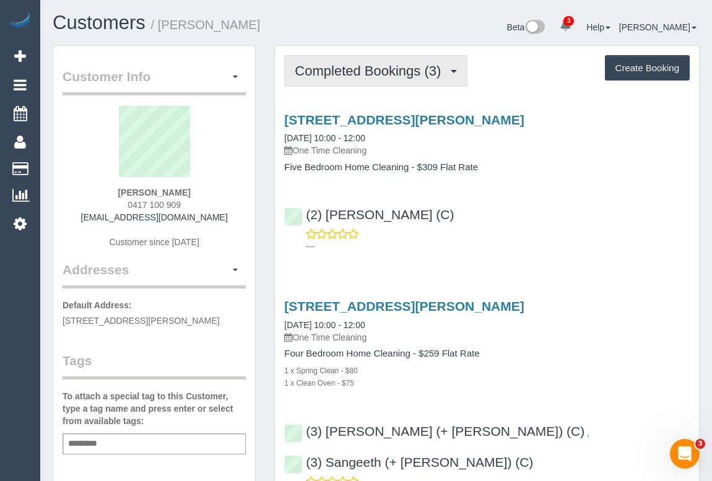
click at [364, 79] on button "Completed Bookings (3)" at bounding box center [375, 71] width 183 height 32
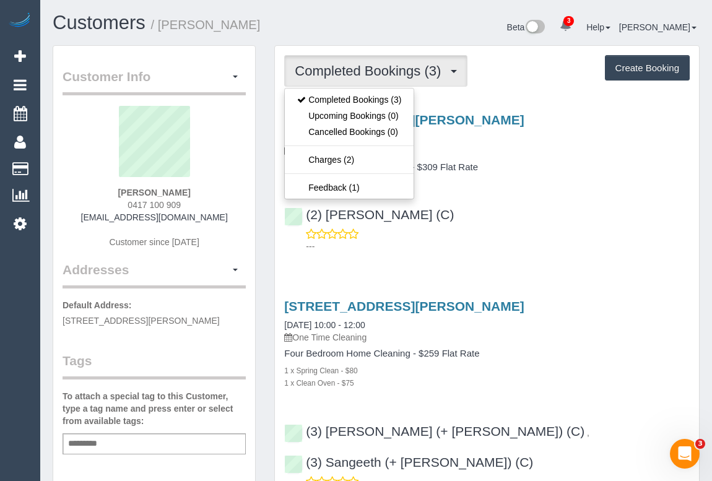
click at [544, 192] on div "25 Red Oaks Way, South Morang, VIC 3752 10/09/2025 10:00 - 12:00 One Time Clean…" at bounding box center [487, 180] width 424 height 156
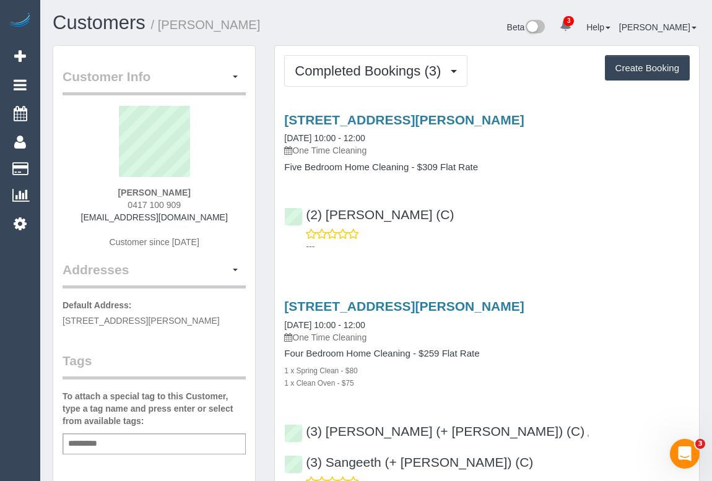
click at [505, 284] on div "Service Feedback 25 Red Oaks Way, South Morang, VIC 3752 10/09/2025 10:00 - 12:…" at bounding box center [487, 412] width 406 height 620
click at [562, 212] on div "(2) Harry Dhasmana (C) ---" at bounding box center [487, 225] width 424 height 56
drag, startPoint x: 95, startPoint y: 217, endPoint x: 212, endPoint y: 217, distance: 117.0
click at [212, 217] on div "Mary Koufos 0417 100 909 marykoufos@hotmail.com Customer since 2025" at bounding box center [154, 183] width 183 height 155
copy link "marykoufos@hotmail.com"
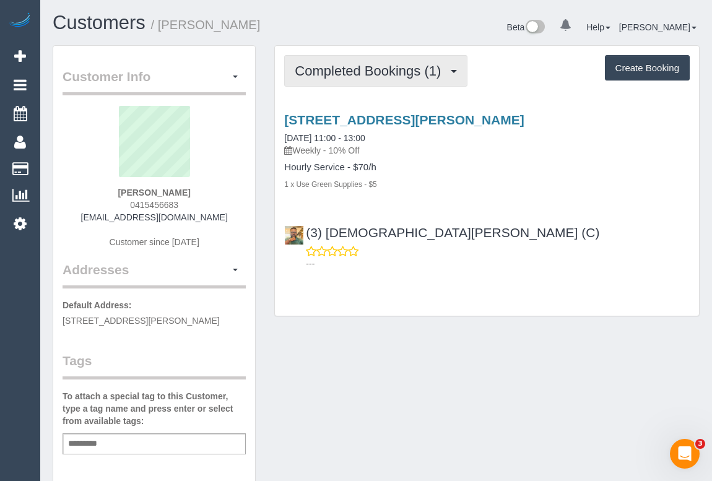
click at [370, 69] on span "Completed Bookings (1)" at bounding box center [371, 70] width 152 height 15
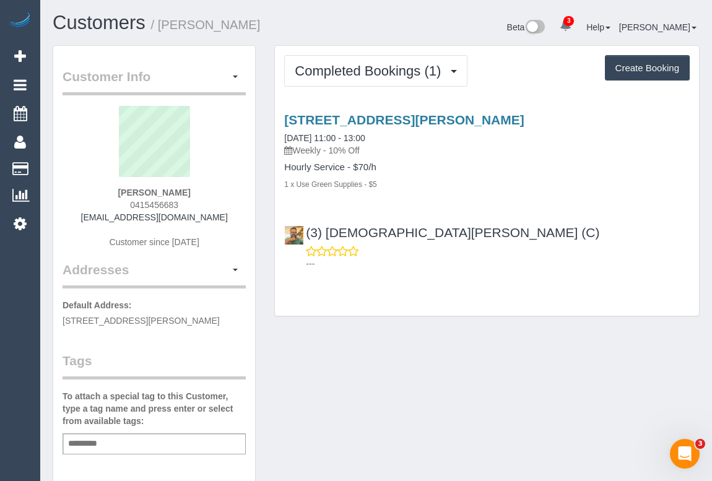
drag, startPoint x: 128, startPoint y: 202, endPoint x: 205, endPoint y: 202, distance: 77.4
click at [205, 202] on div "[PERSON_NAME] 0415456683 [EMAIL_ADDRESS][DOMAIN_NAME] Customer since [DATE]" at bounding box center [154, 183] width 183 height 155
copy span "0415456683"
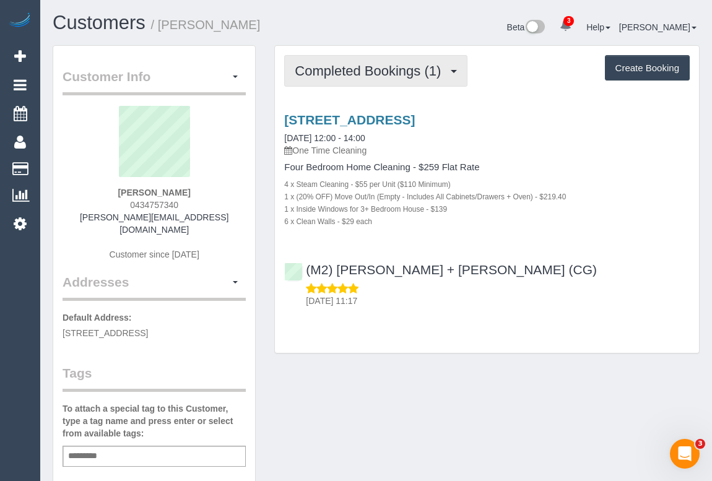
click at [388, 66] on span "Completed Bookings (1)" at bounding box center [371, 70] width 152 height 15
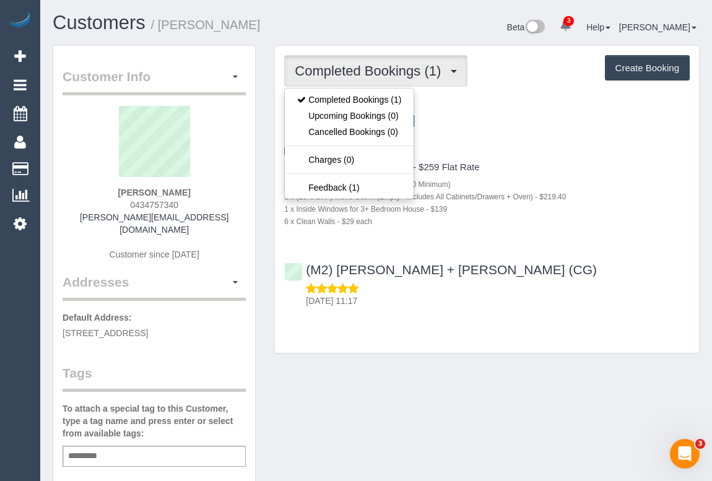
click at [510, 347] on div "Completed Bookings (1) Completed Bookings (1) Upcoming Bookings (0) Cancelled B…" at bounding box center [487, 199] width 424 height 307
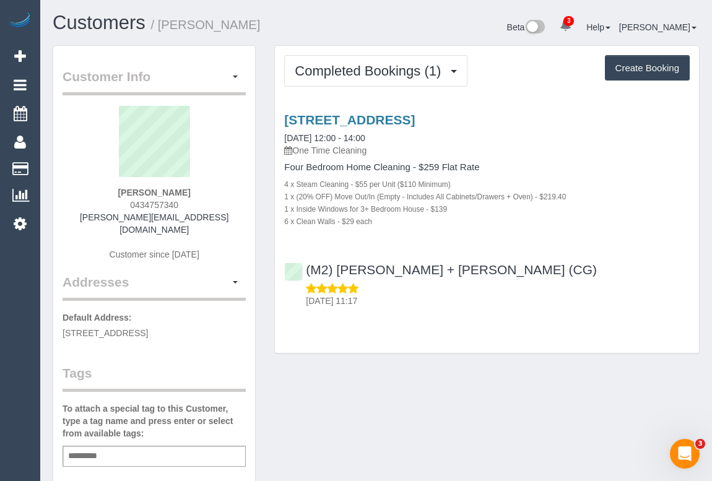
click at [539, 254] on div "(M2) [PERSON_NAME] + [PERSON_NAME] (CG) [DATE] 11:17" at bounding box center [487, 280] width 424 height 56
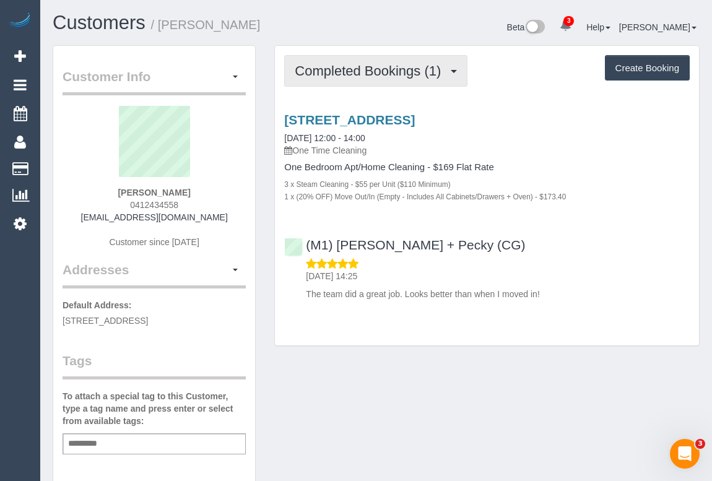
click at [362, 72] on span "Completed Bookings (1)" at bounding box center [371, 70] width 152 height 15
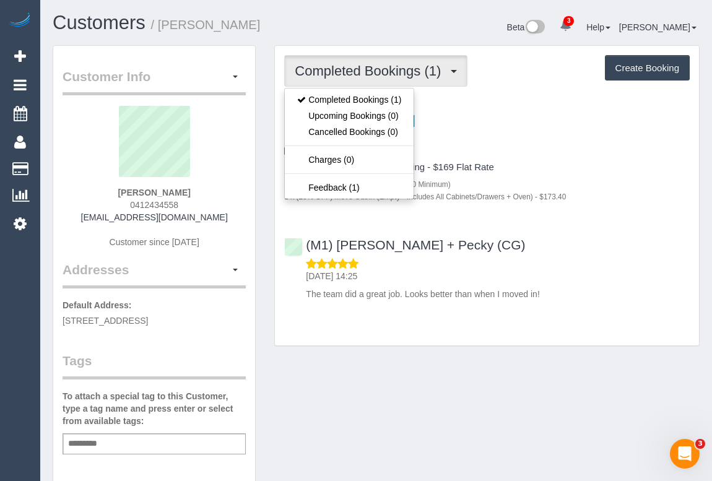
click at [399, 392] on div "Customer Info Edit Contact Info Send Message Email Preferences Special Sales Ta…" at bounding box center [376, 460] width 666 height 830
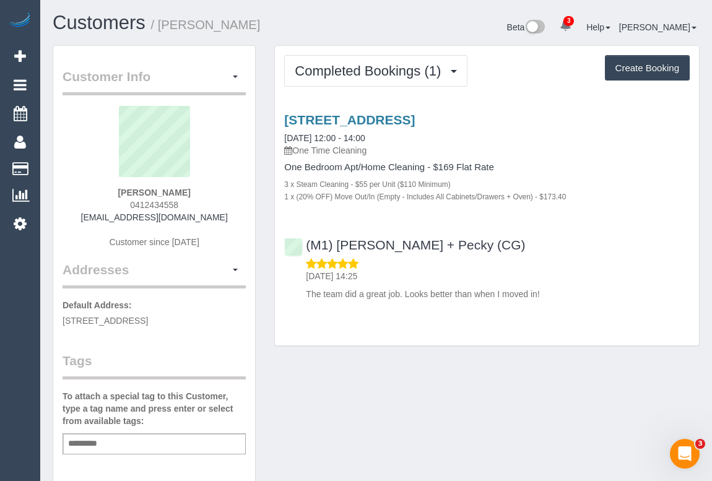
drag, startPoint x: 126, startPoint y: 203, endPoint x: 202, endPoint y: 202, distance: 76.8
click at [202, 202] on div "Chris Russell 0412434558 crussell344@gmail.com Customer since 2025" at bounding box center [154, 183] width 183 height 155
copy span "0412434558"
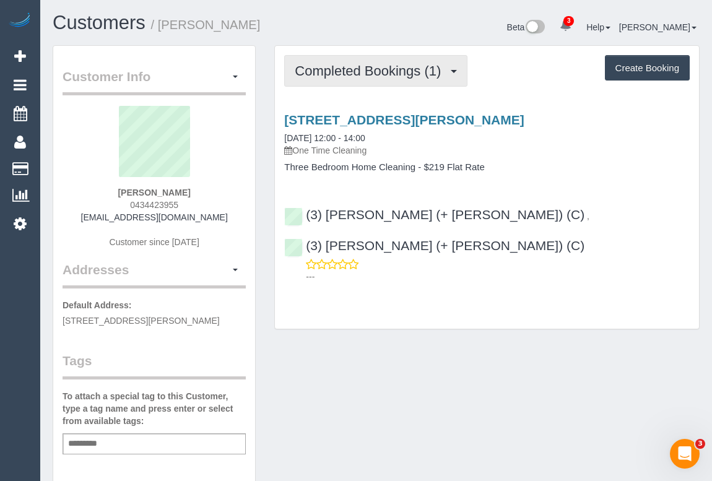
click at [348, 61] on button "Completed Bookings (1)" at bounding box center [375, 71] width 183 height 32
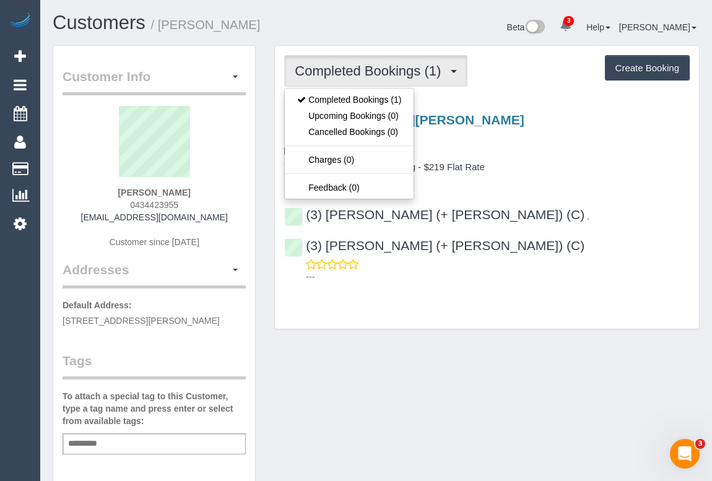
click at [477, 316] on div "Customer Info Edit Contact Info Send Message Email Preferences Special Sales Ta…" at bounding box center [376, 460] width 666 height 830
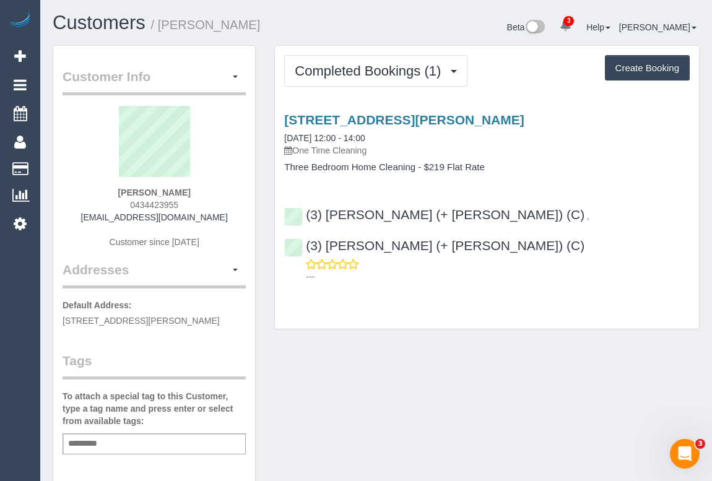
drag, startPoint x: 123, startPoint y: 202, endPoint x: 235, endPoint y: 209, distance: 112.9
click at [235, 209] on div "Kayne Schwal 0434423955 kschwal@gmail.com Customer since 2025" at bounding box center [154, 183] width 183 height 155
copy span "0434423955"
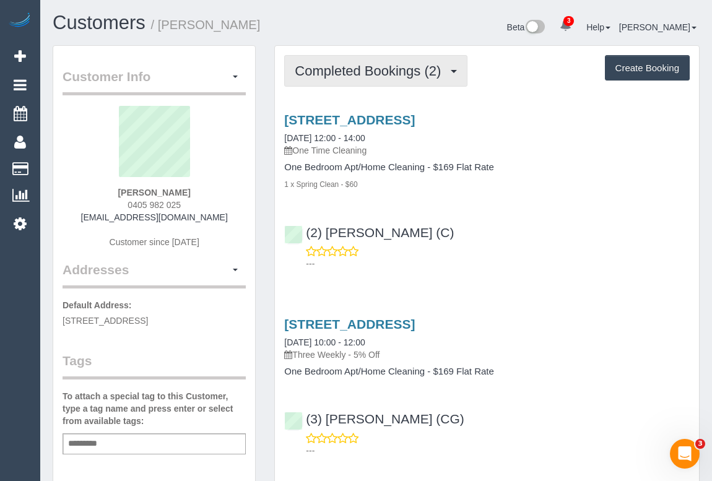
click at [371, 75] on span "Completed Bookings (2)" at bounding box center [371, 70] width 152 height 15
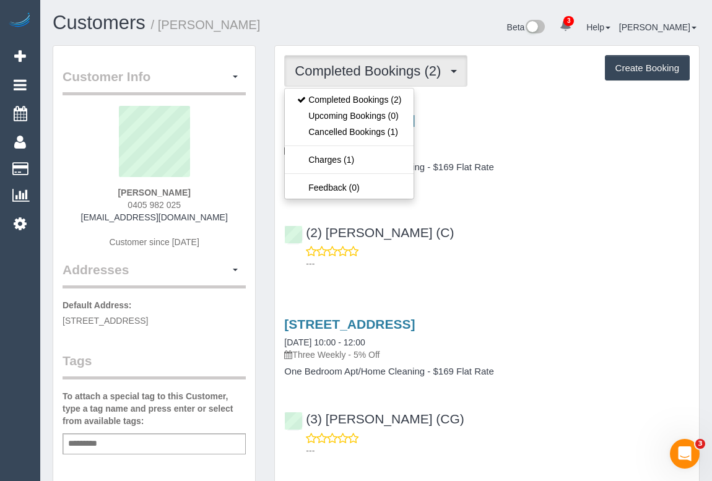
click at [526, 197] on div "403 93-97 Rose Street, Essendon, VIC 3040 10/09/2025 12:00 - 14:00 One Time Cle…" at bounding box center [487, 188] width 424 height 173
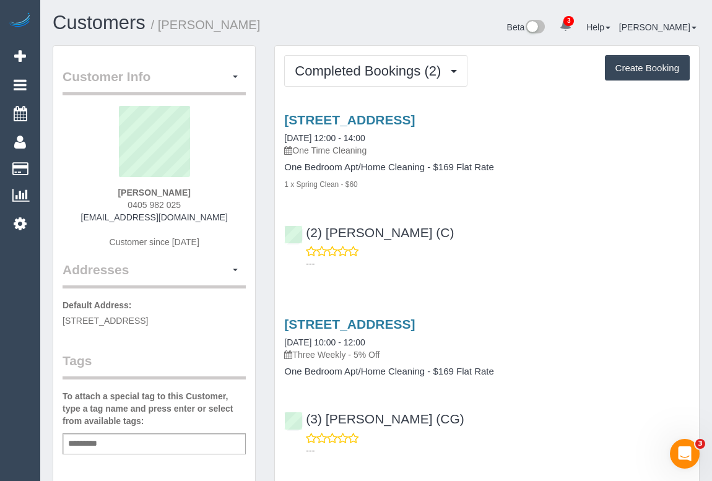
drag, startPoint x: 116, startPoint y: 202, endPoint x: 248, endPoint y: 205, distance: 132.6
click at [248, 205] on div "Customer Info Edit Contact Info Send Message Email Preferences Special Sales Ta…" at bounding box center [154, 460] width 202 height 829
copy div "0405 982 025 felicityly92@gmail.com Customer since 2025 Addresses"
click at [196, 198] on div "Felicity Ly 0405 982 025 felicityly92@gmail.com Customer since 2025" at bounding box center [154, 183] width 183 height 155
drag, startPoint x: 172, startPoint y: 204, endPoint x: 108, endPoint y: 203, distance: 64.4
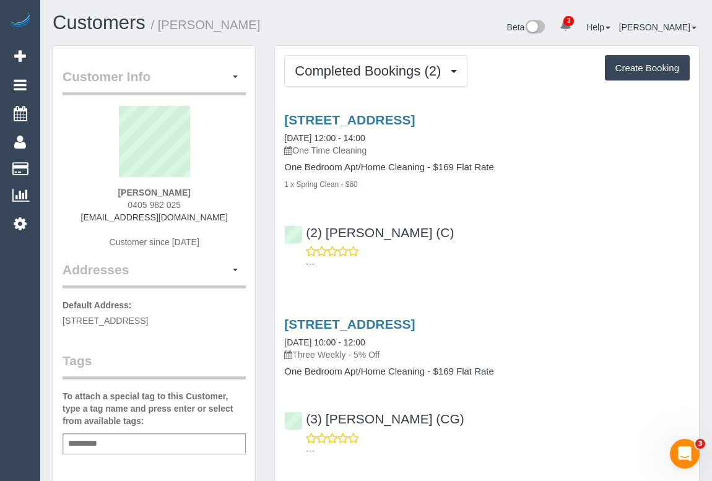
click at [108, 203] on div "Felicity Ly 0405 982 025 felicityly92@gmail.com Customer since 2025" at bounding box center [154, 183] width 183 height 155
copy span "0405 982 025"
click at [551, 236] on div "(2) Joanne Power (C) ---" at bounding box center [487, 243] width 424 height 56
click at [596, 248] on div "---" at bounding box center [487, 257] width 406 height 25
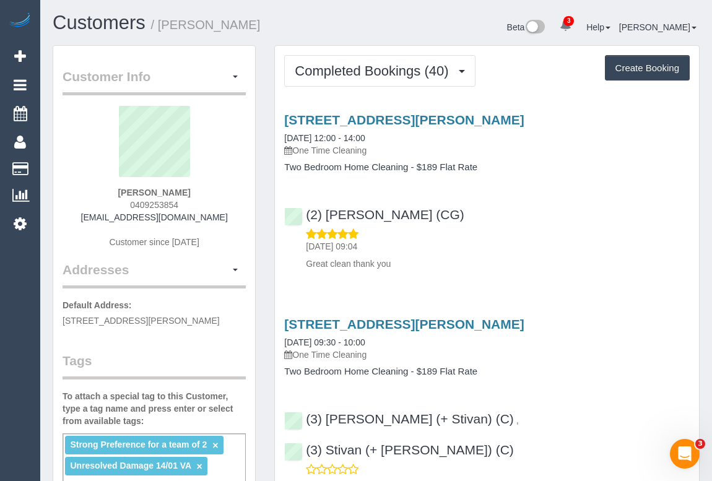
click at [596, 217] on div "(2) [PERSON_NAME] (CG) [DATE] 09:04 Great clean thank you" at bounding box center [487, 233] width 424 height 73
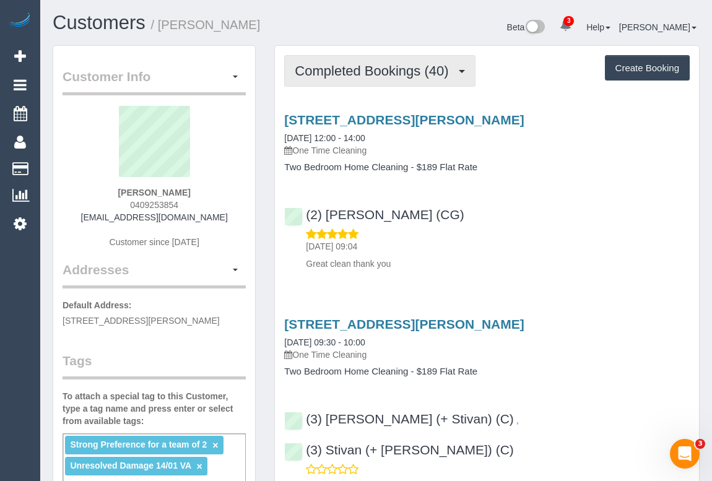
click at [388, 74] on span "Completed Bookings (40)" at bounding box center [375, 70] width 160 height 15
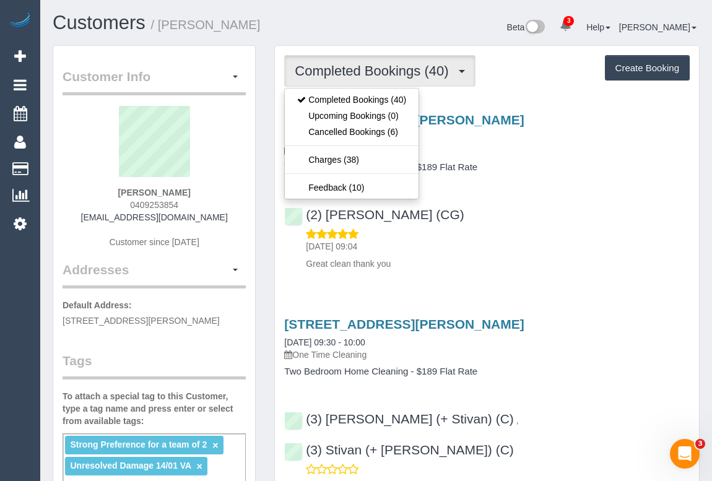
click at [522, 216] on div "(2) [PERSON_NAME] (CG) [DATE] 09:04 Great clean thank you" at bounding box center [487, 233] width 424 height 73
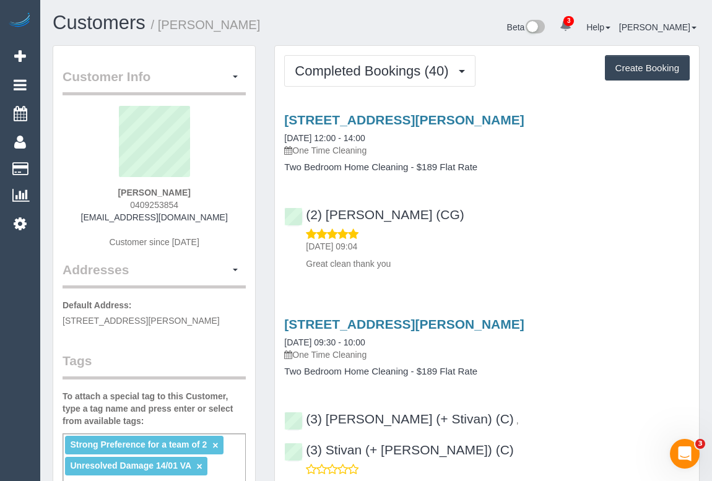
drag, startPoint x: 122, startPoint y: 198, endPoint x: 219, endPoint y: 198, distance: 97.2
click at [219, 198] on div "[PERSON_NAME] 0409253854 [EMAIL_ADDRESS][DOMAIN_NAME] Customer since [DATE]" at bounding box center [154, 183] width 183 height 155
copy span "0409253854"
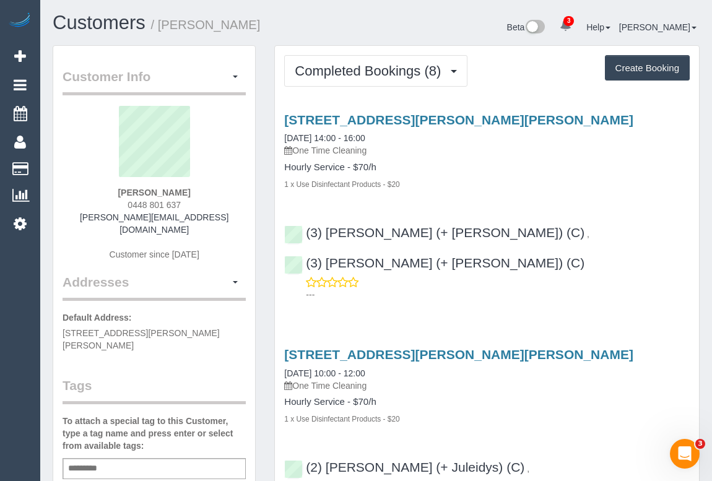
drag, startPoint x: 118, startPoint y: 207, endPoint x: 222, endPoint y: 202, distance: 104.1
click at [222, 202] on div "Sasha Nettle 0448 801 637 sasha.nettle@charterhall.com.au Customer since 2024" at bounding box center [154, 189] width 183 height 167
copy span "0448 801 637"
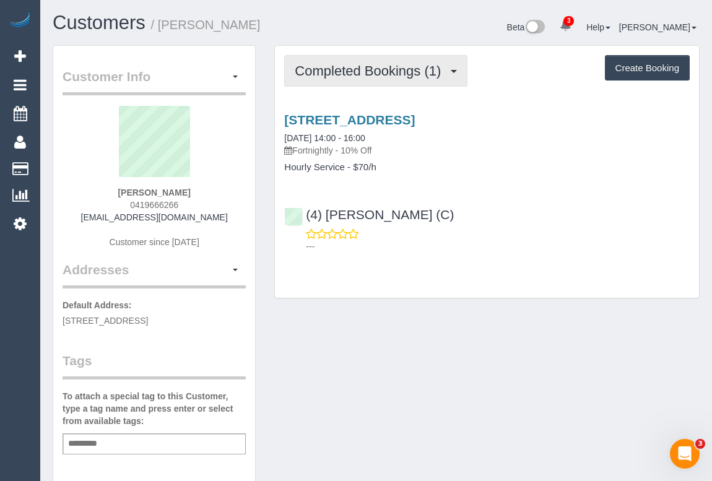
click at [381, 69] on span "Completed Bookings (1)" at bounding box center [371, 70] width 152 height 15
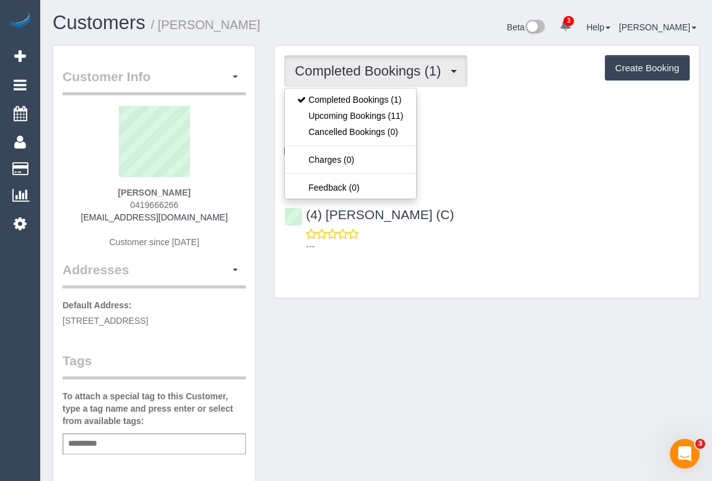
drag, startPoint x: 418, startPoint y: 372, endPoint x: 356, endPoint y: 293, distance: 100.1
click at [419, 372] on div "Customer Info Edit Contact Info Send Message Email Preferences Special Sales Ta…" at bounding box center [376, 460] width 666 height 830
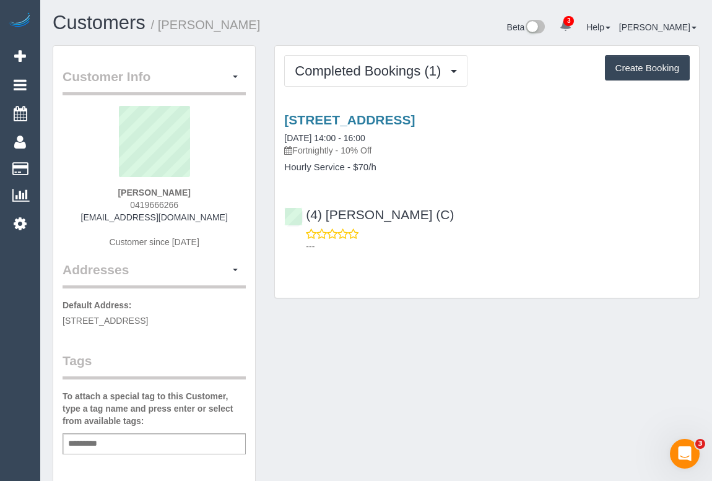
drag, startPoint x: 127, startPoint y: 201, endPoint x: 211, endPoint y: 201, distance: 83.6
click at [211, 201] on div "Damien Burgess 0419666266 damos66@gmail.com Customer since 2025" at bounding box center [154, 183] width 183 height 155
copy span "0419666266"
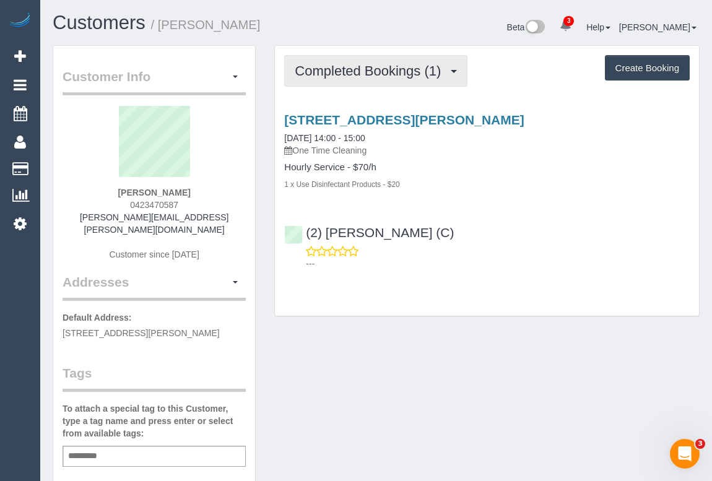
click at [354, 71] on span "Completed Bookings (1)" at bounding box center [371, 70] width 152 height 15
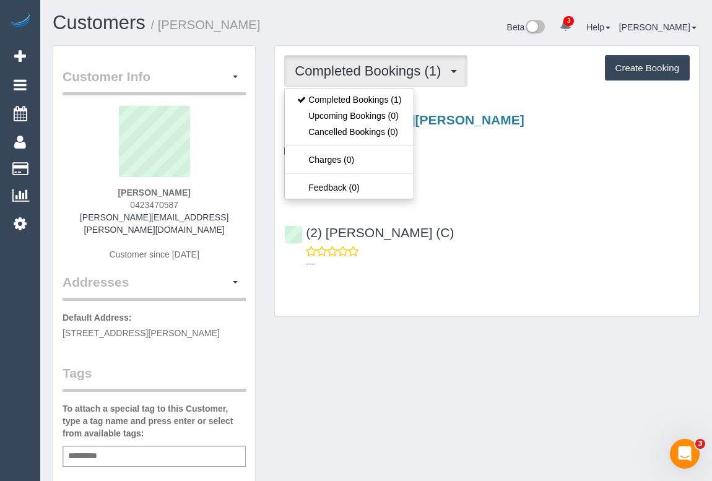
click at [509, 342] on div "Customer Info Edit Contact Info Send Message Email Preferences Special Sales Ta…" at bounding box center [376, 466] width 666 height 842
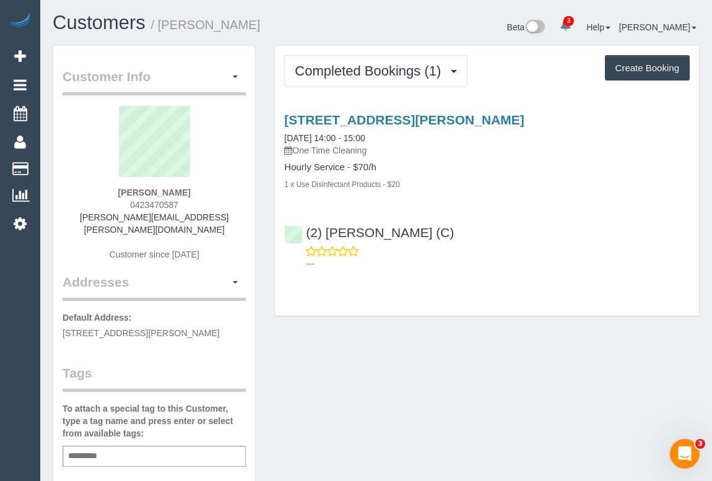
drag, startPoint x: 126, startPoint y: 202, endPoint x: 228, endPoint y: 206, distance: 102.2
click at [228, 206] on div "Kathryn Scully 0423470587 kathryn.a.scully@gmail.com Customer since 2025" at bounding box center [154, 189] width 183 height 167
copy span "0423470587"
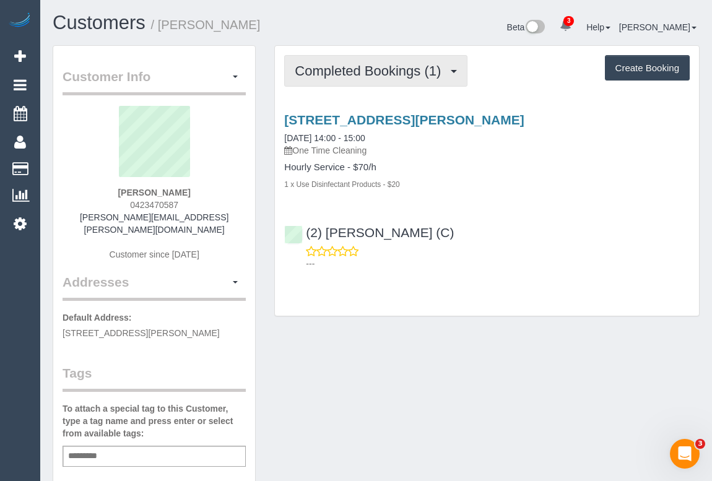
click at [370, 73] on span "Completed Bookings (1)" at bounding box center [371, 70] width 152 height 15
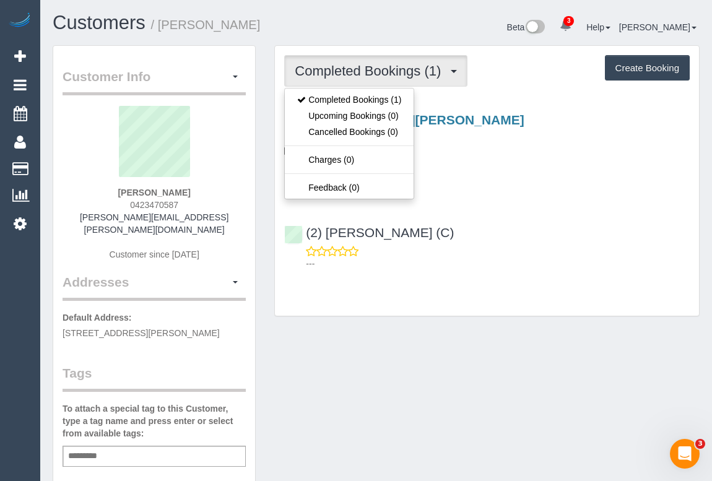
click at [472, 386] on div "Customer Info Edit Contact Info Send Message Email Preferences Special Sales Ta…" at bounding box center [376, 466] width 666 height 842
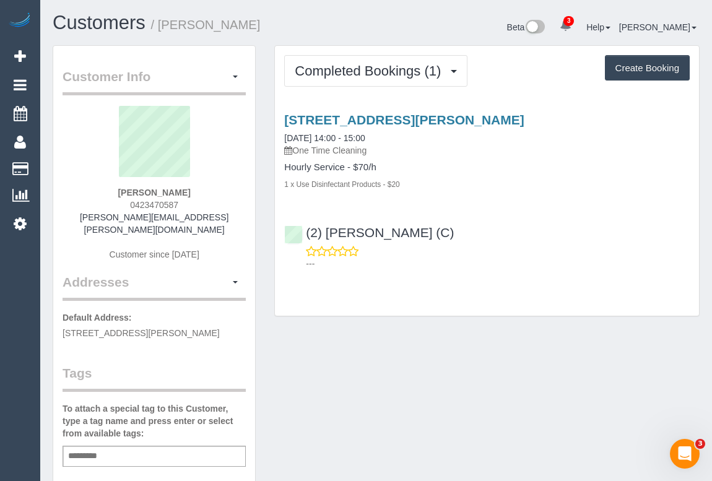
drag, startPoint x: 128, startPoint y: 204, endPoint x: 203, endPoint y: 204, distance: 75.6
click at [203, 204] on div "Kathryn Scully 0423470587 kathryn.a.scully@gmail.com Customer since 2025" at bounding box center [154, 189] width 183 height 167
copy span "0423470587"
click at [443, 360] on div "Customer Info Edit Contact Info Send Message Email Preferences Special Sales Ta…" at bounding box center [376, 466] width 666 height 842
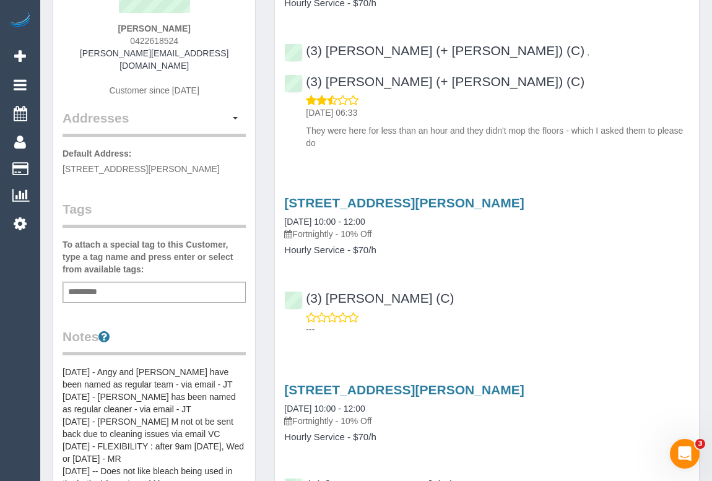
scroll to position [168, 0]
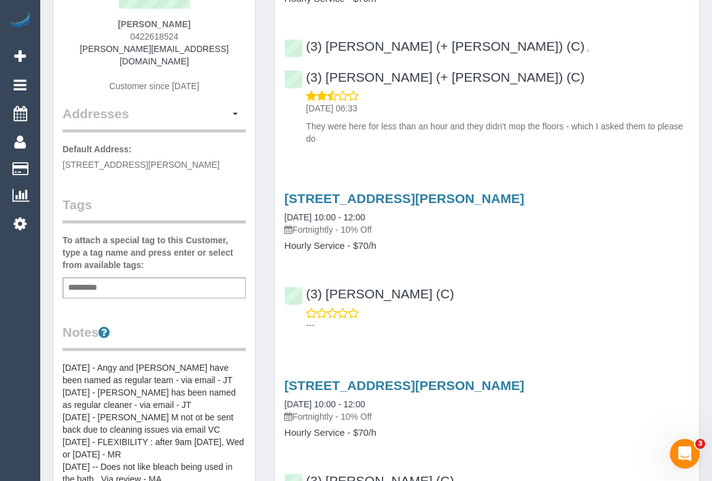
click at [159, 277] on div "Add a tag" at bounding box center [154, 287] width 183 height 21
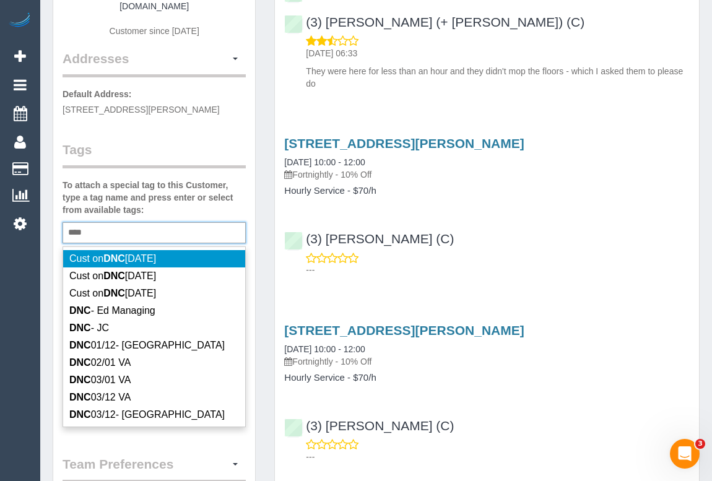
scroll to position [225, 0]
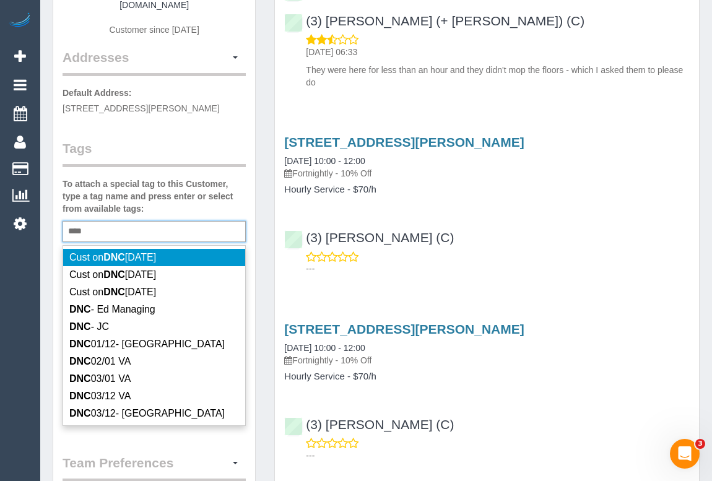
click at [109, 221] on div "*** DNC" at bounding box center [154, 231] width 183 height 21
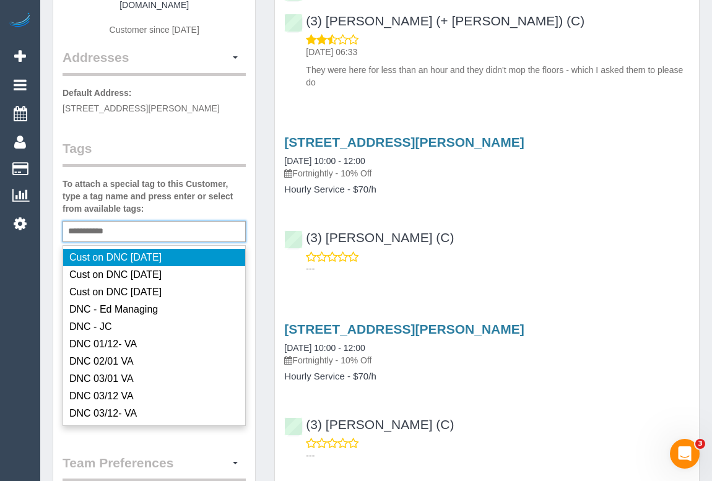
type input "**********"
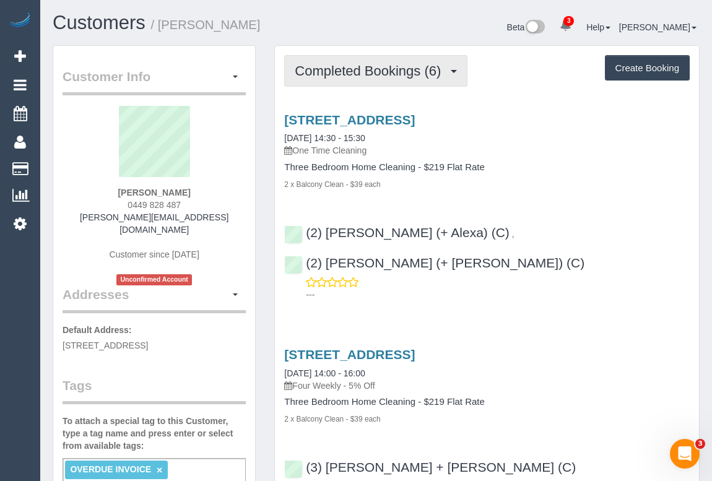
click at [370, 73] on span "Completed Bookings (6)" at bounding box center [371, 70] width 152 height 15
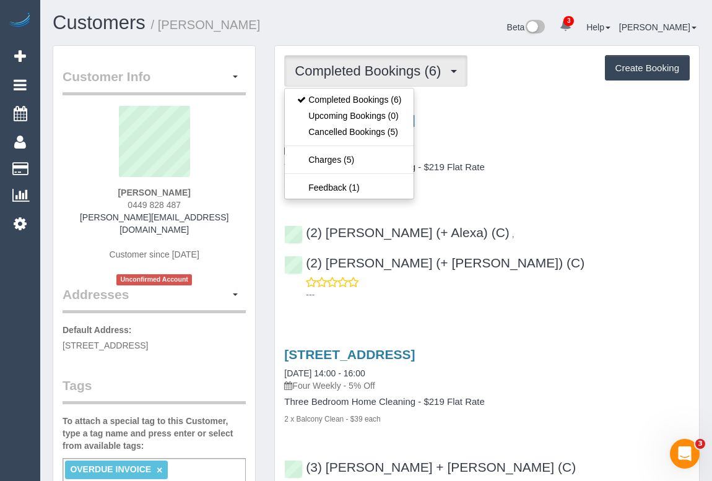
click at [579, 171] on h4 "Three Bedroom Home Cleaning - $219 Flat Rate" at bounding box center [487, 167] width 406 height 11
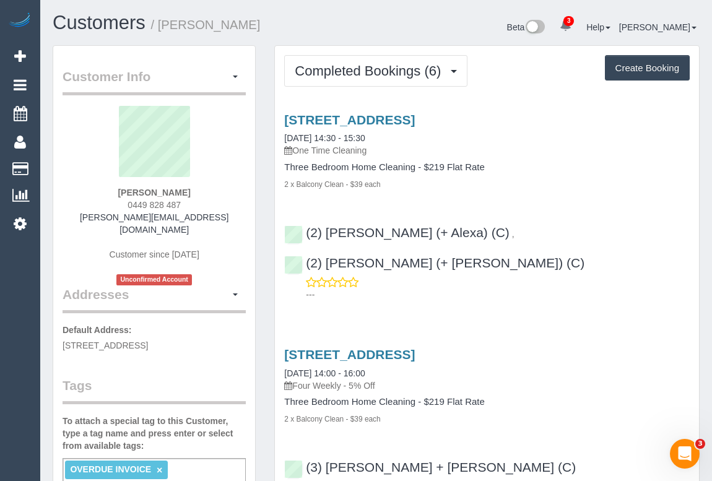
drag, startPoint x: 116, startPoint y: 201, endPoint x: 243, endPoint y: 206, distance: 127.7
click at [243, 206] on div "Mahnaz Khan 0449 828 487 mahnaz.khan@outlook.com Customer since 2025 Unconfirme…" at bounding box center [154, 196] width 183 height 180
copy span "0449 828 487"
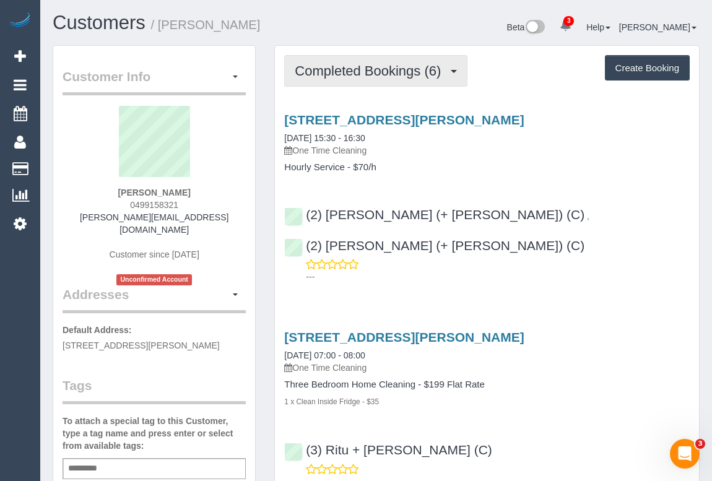
click at [385, 76] on span "Completed Bookings (6)" at bounding box center [371, 70] width 152 height 15
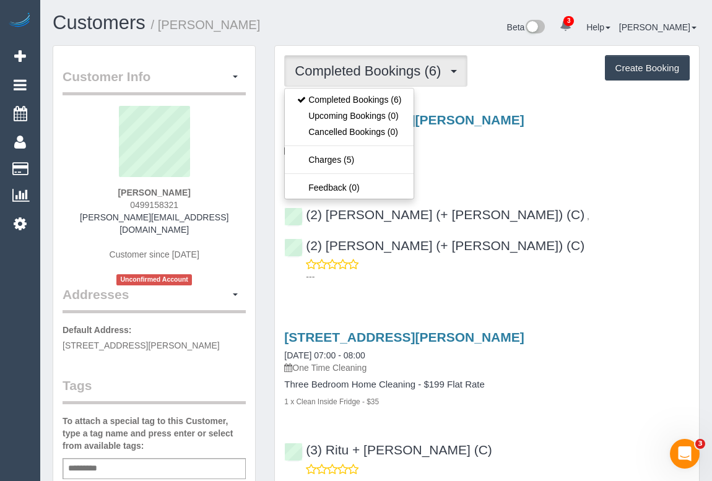
click at [518, 166] on h4 "Hourly Service - $70/h" at bounding box center [487, 167] width 406 height 11
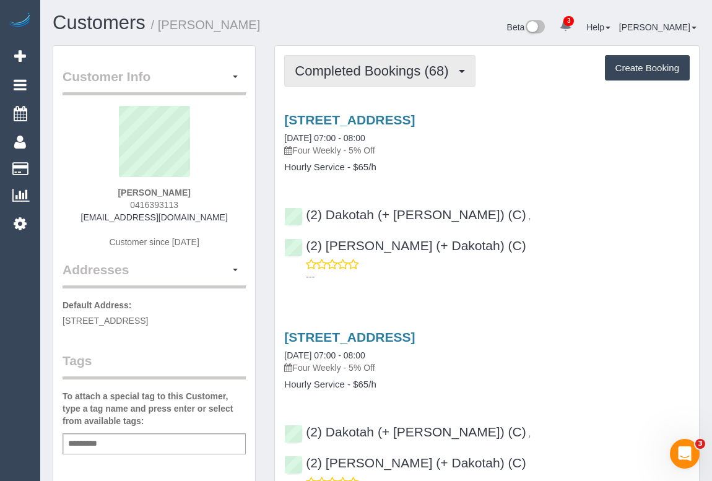
click at [386, 75] on span "Completed Bookings (68)" at bounding box center [375, 70] width 160 height 15
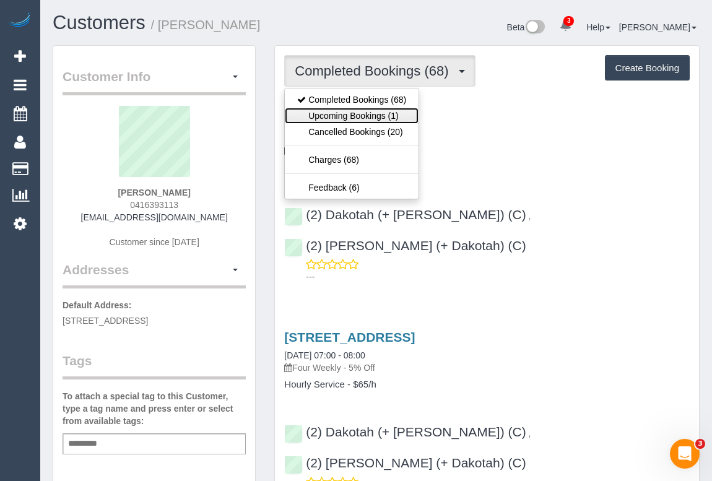
click at [337, 109] on link "Upcoming Bookings (1)" at bounding box center [352, 116] width 134 height 16
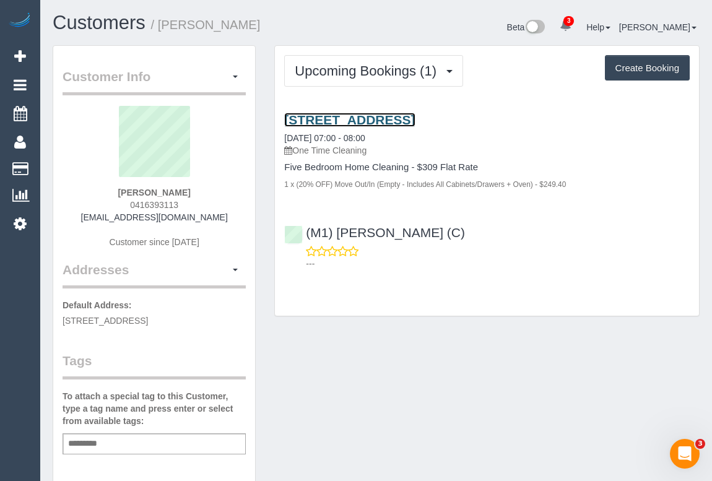
click at [384, 124] on link "19 Oak Street, Hawthorn, VIC 3122" at bounding box center [349, 120] width 131 height 14
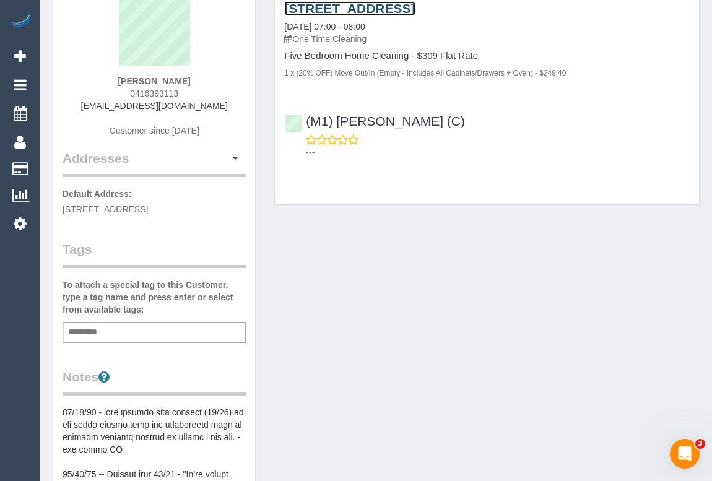
scroll to position [225, 0]
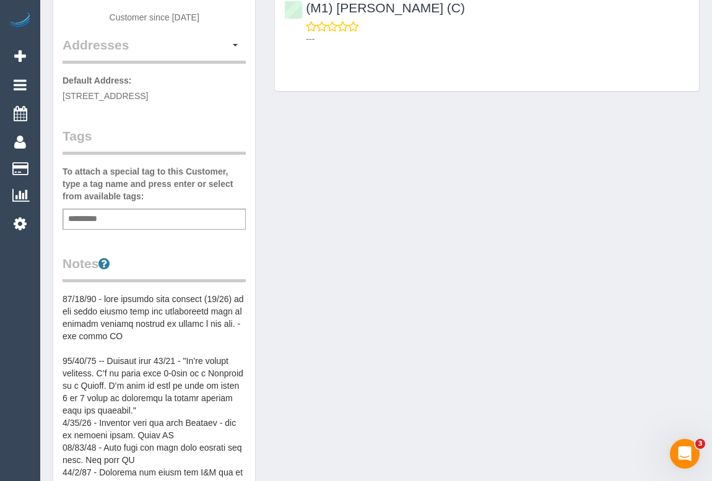
click at [128, 219] on div "Add a tag" at bounding box center [154, 219] width 183 height 21
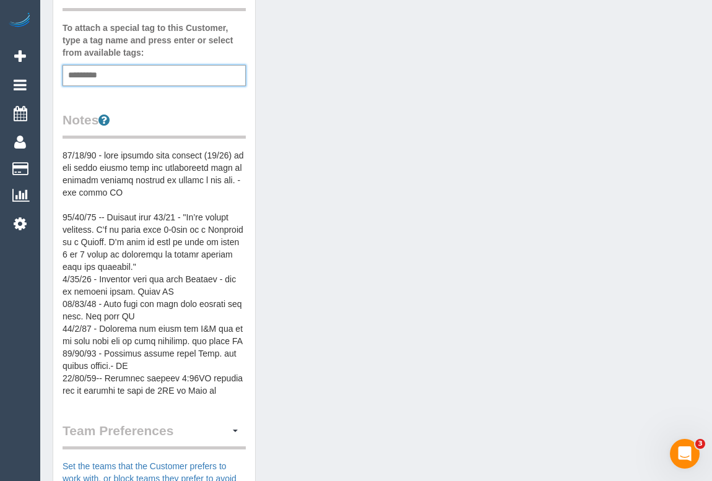
scroll to position [281, 0]
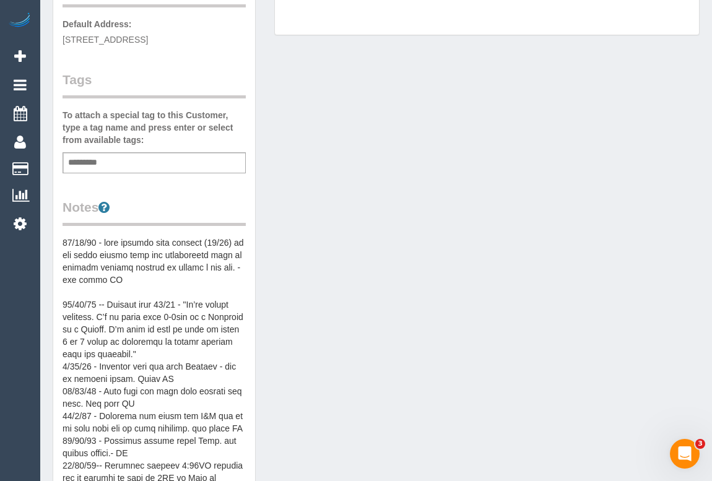
click at [63, 238] on pre at bounding box center [154, 361] width 183 height 248
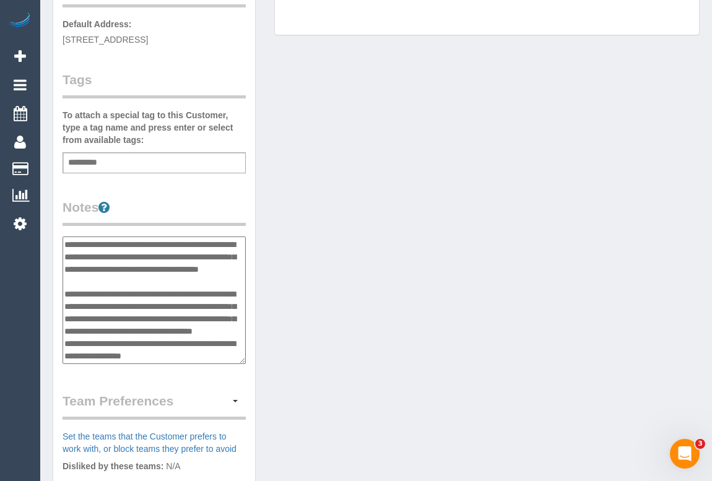
scroll to position [359, 0]
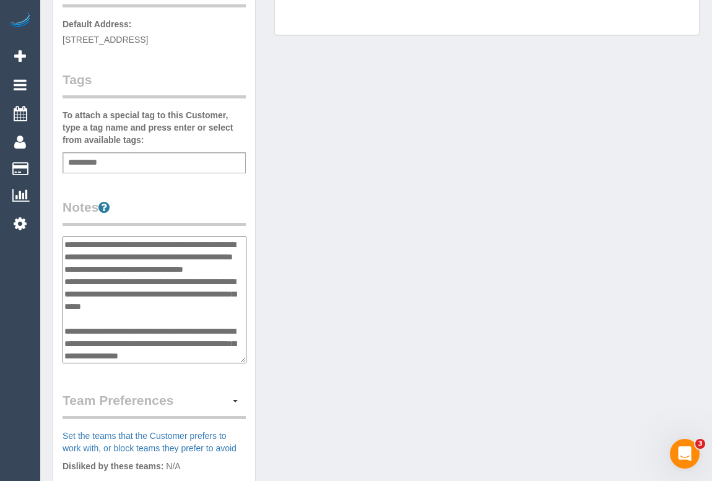
click at [340, 175] on div "Customer Info Edit Contact Info Send Message Email Preferences Special Sales Ta…" at bounding box center [376, 244] width 666 height 960
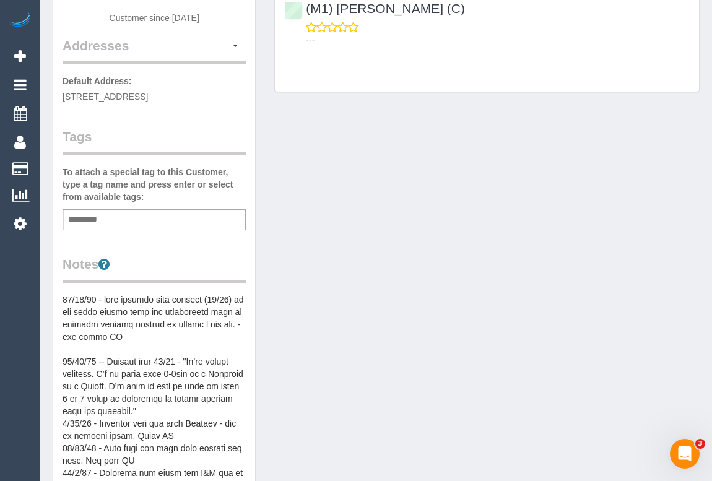
scroll to position [225, 0]
click at [108, 305] on pre at bounding box center [154, 417] width 183 height 248
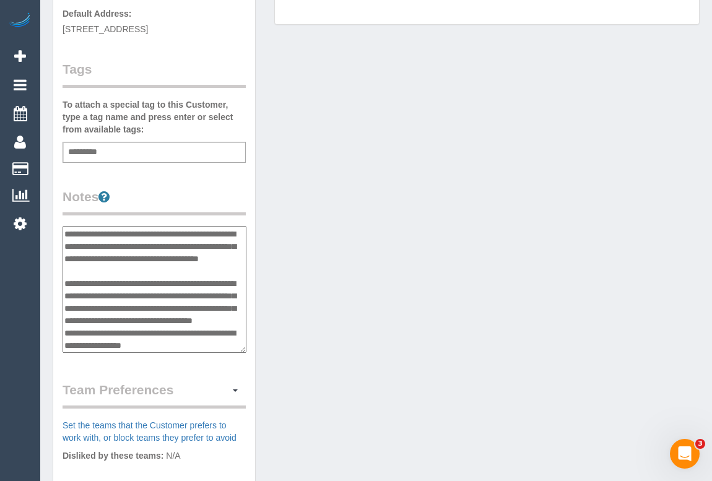
scroll to position [450, 0]
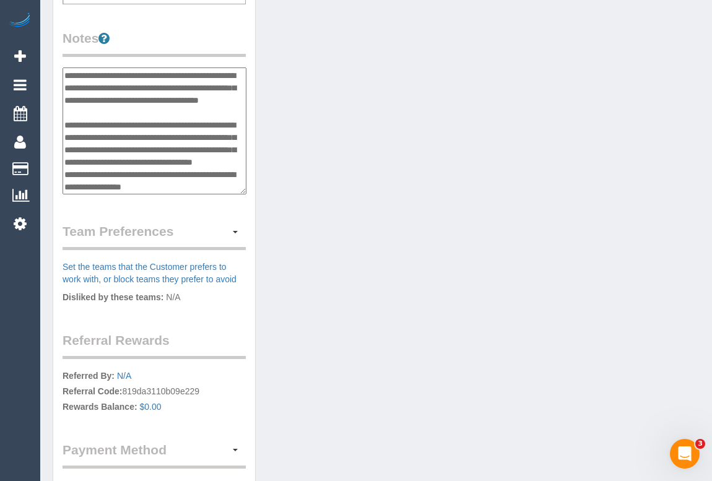
click at [66, 69] on textarea at bounding box center [155, 131] width 184 height 128
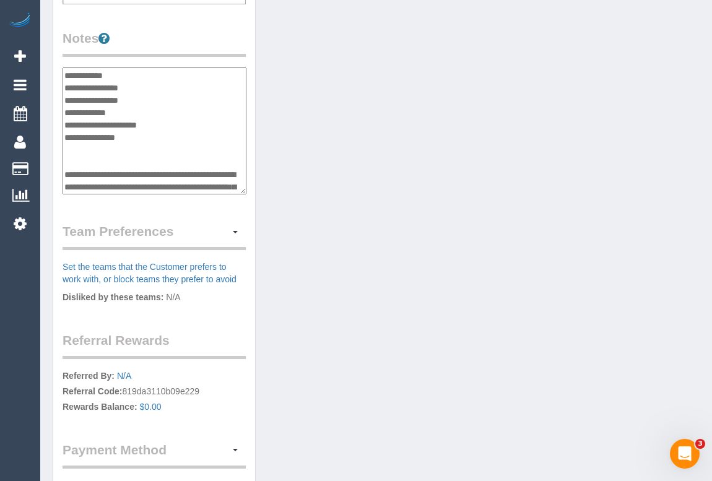
click at [147, 72] on textarea at bounding box center [155, 131] width 184 height 128
click at [158, 87] on textarea at bounding box center [155, 131] width 184 height 128
click at [157, 84] on textarea at bounding box center [155, 131] width 184 height 128
click at [144, 107] on textarea at bounding box center [155, 131] width 184 height 128
click at [74, 124] on textarea at bounding box center [155, 131] width 184 height 128
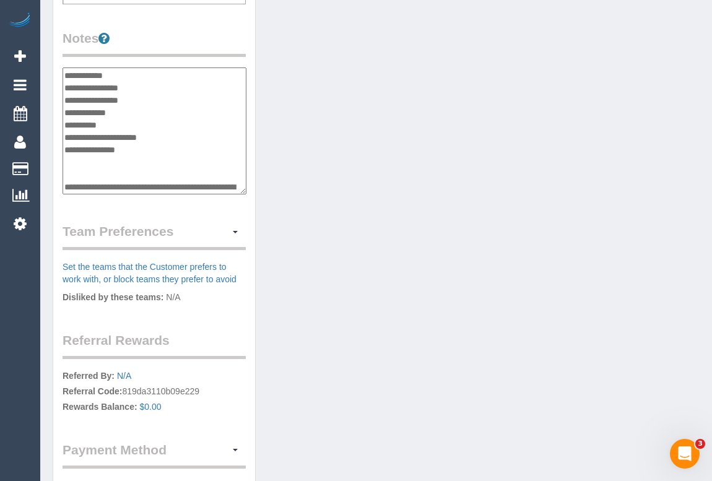
click at [113, 123] on textarea at bounding box center [155, 131] width 184 height 128
paste textarea "**********"
click at [126, 133] on textarea at bounding box center [155, 131] width 184 height 128
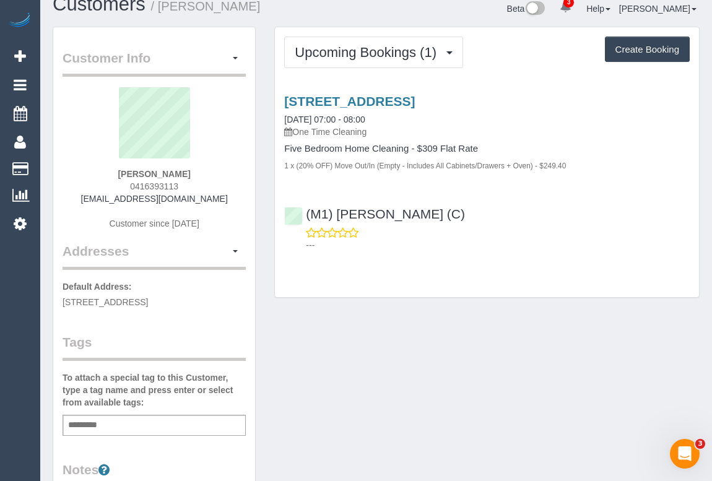
scroll to position [0, 0]
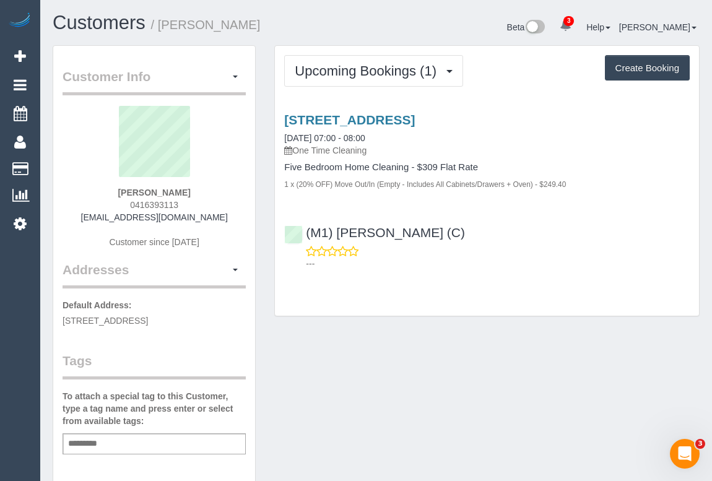
type textarea "**********"
drag, startPoint x: 121, startPoint y: 198, endPoint x: 188, endPoint y: 198, distance: 66.9
click at [188, 198] on div "Annie Lewis 0416393113 kearneyandlewis@gmail.com Customer since 2018" at bounding box center [154, 183] width 183 height 155
copy span "0416393113"
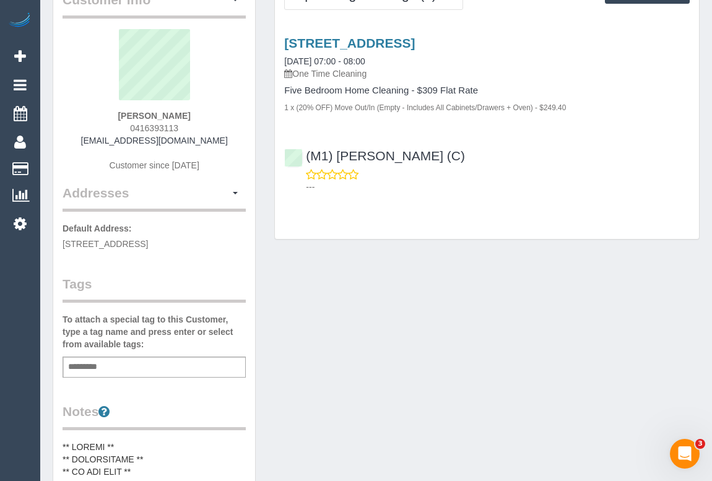
scroll to position [225, 0]
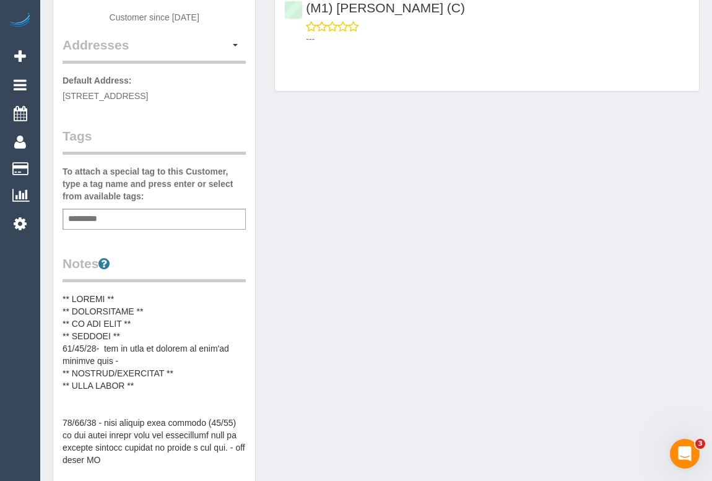
click at [119, 360] on pre at bounding box center [154, 417] width 183 height 248
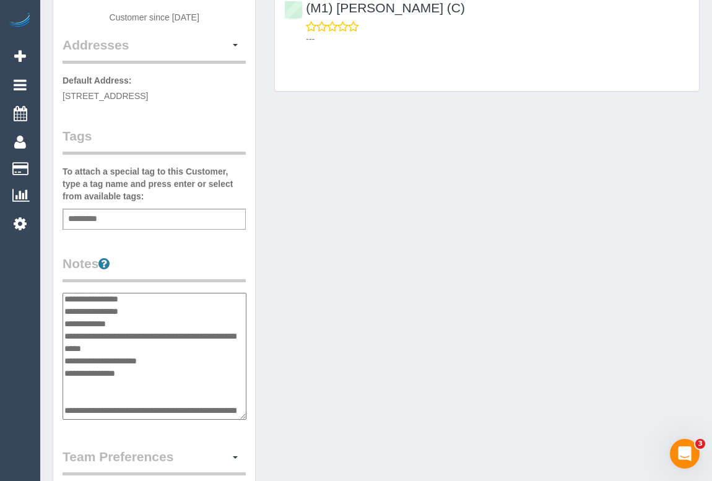
scroll to position [0, 0]
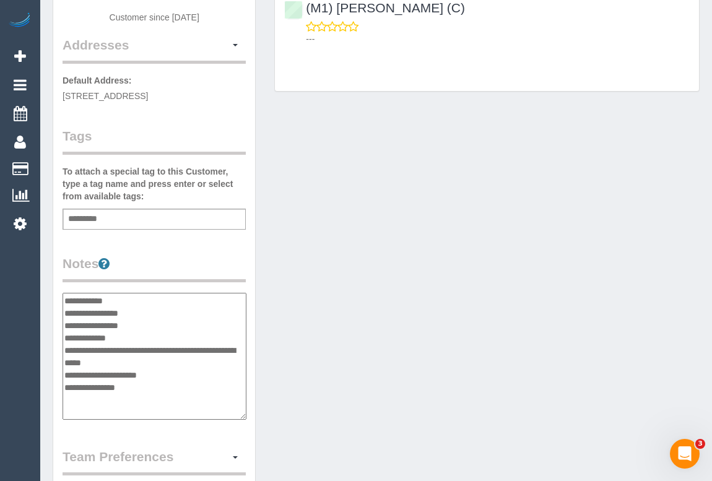
click at [109, 360] on textarea at bounding box center [155, 357] width 184 height 128
type textarea "**********"
click at [313, 356] on div "Customer Info Edit Contact Info Send Message Email Preferences Special Sales Ta…" at bounding box center [376, 300] width 666 height 960
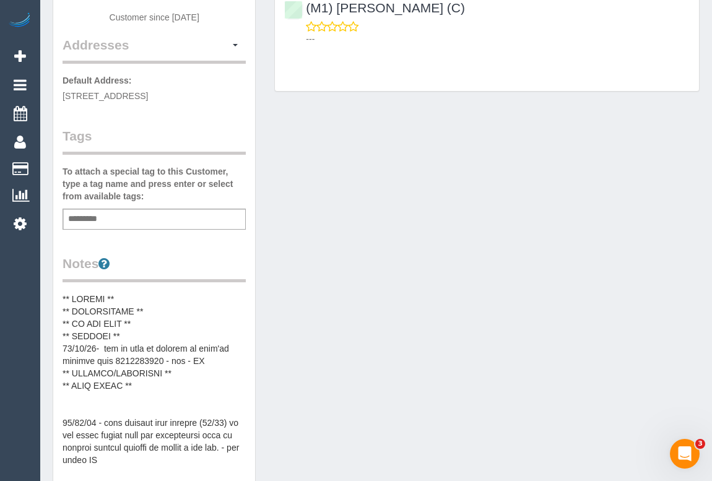
click at [492, 295] on div "Customer Info Edit Contact Info Send Message Email Preferences Special Sales Ta…" at bounding box center [376, 359] width 666 height 1078
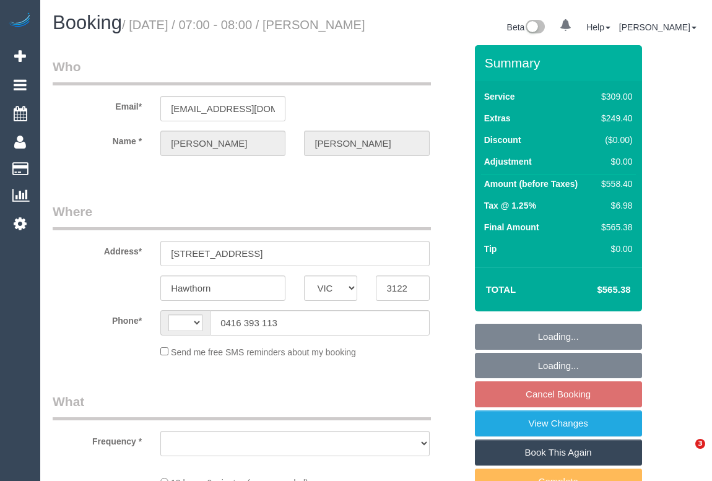
select select "VIC"
select select "string:AU"
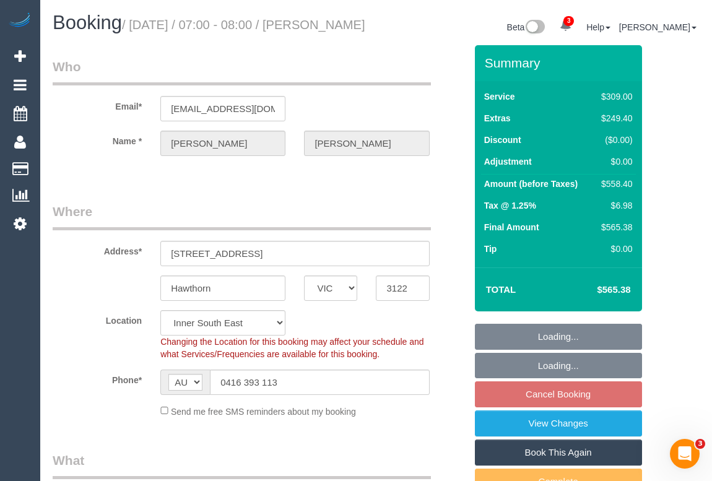
select select "object:727"
select select "number:28"
select select "number:14"
select select "number:20"
select select "number:36"
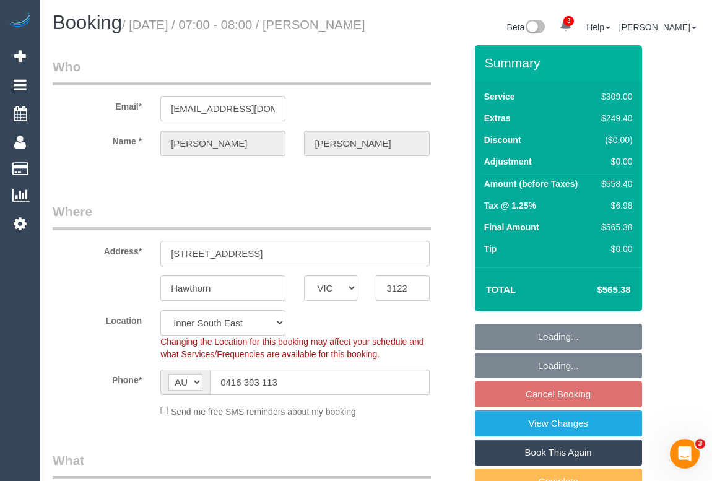
select select "number:11"
select select "string:stripe-pm_1OA9bE2GScqysDRV9SMz1VR2"
select select "object:828"
select select "spot1"
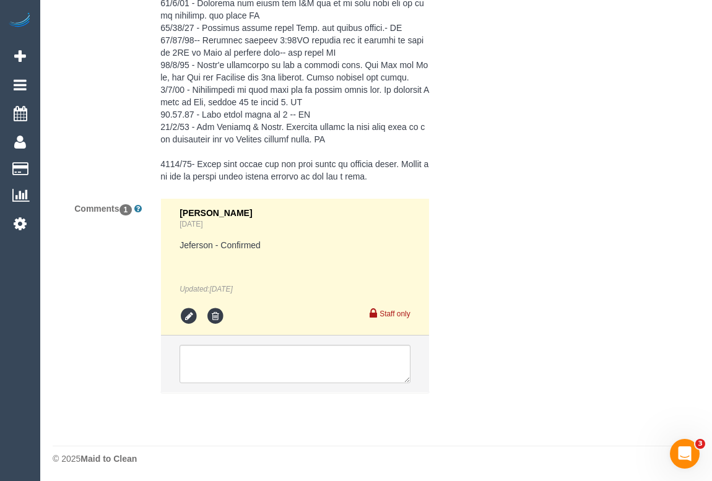
scroll to position [2471, 0]
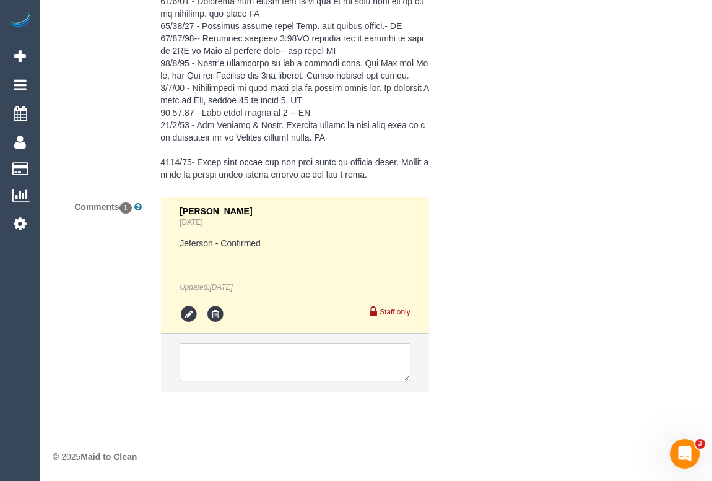
click at [210, 365] on textarea at bounding box center [295, 362] width 230 height 38
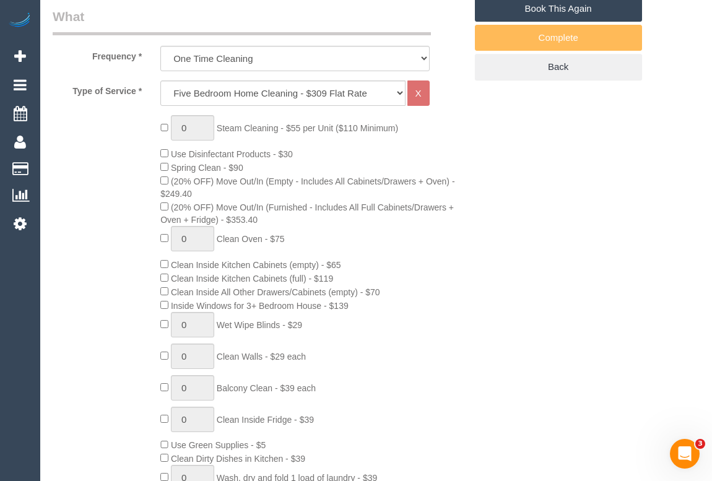
scroll to position [219, 0]
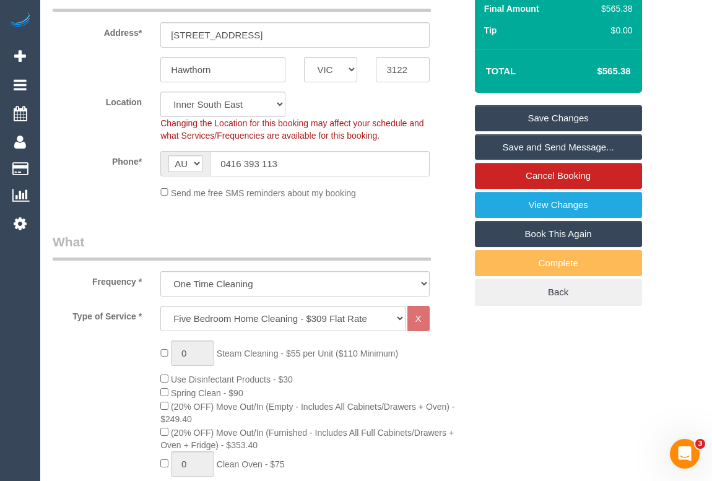
click at [360, 261] on legend "What" at bounding box center [242, 247] width 378 height 28
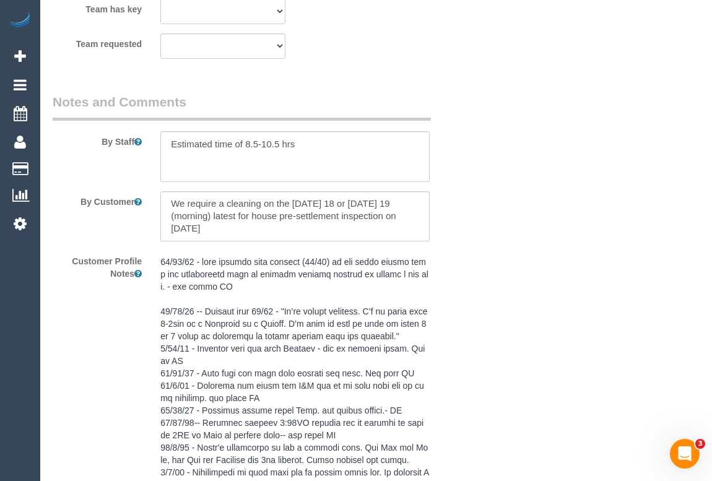
scroll to position [2076, 0]
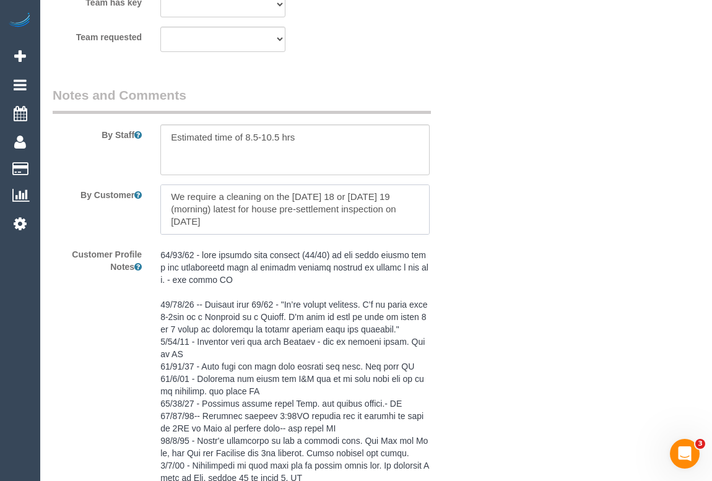
click at [230, 235] on textarea at bounding box center [294, 210] width 269 height 51
paste textarea "I'm available any time. But I have school drop and am moving. So it would be id…"
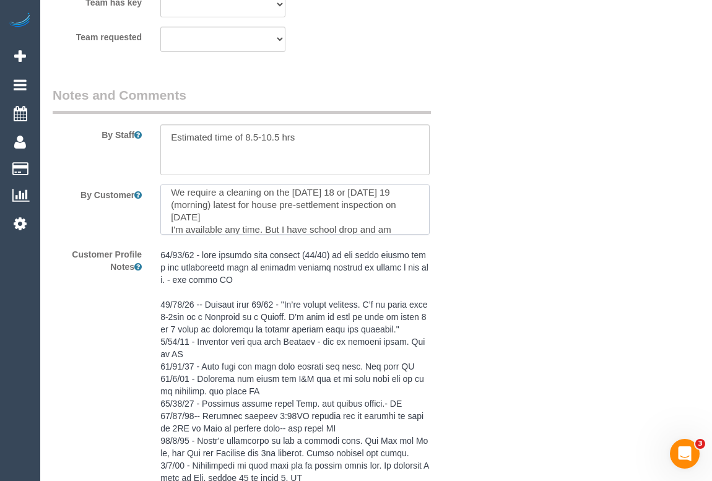
scroll to position [66, 0]
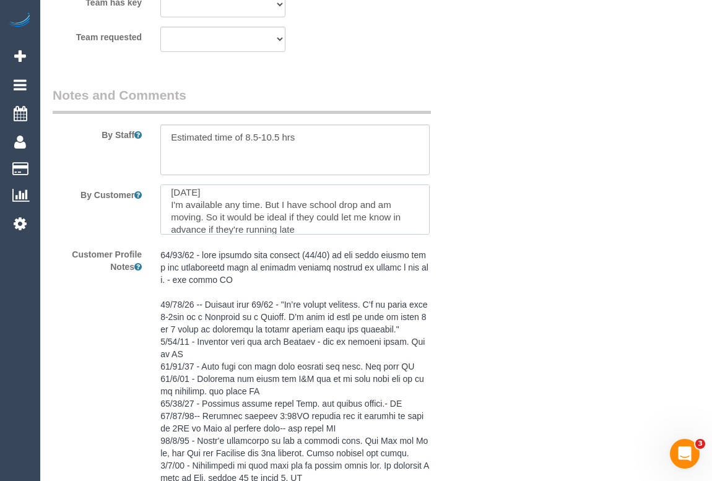
drag, startPoint x: 278, startPoint y: 219, endPoint x: 171, endPoint y: 219, distance: 107.1
click at [171, 219] on textarea at bounding box center [294, 210] width 269 height 51
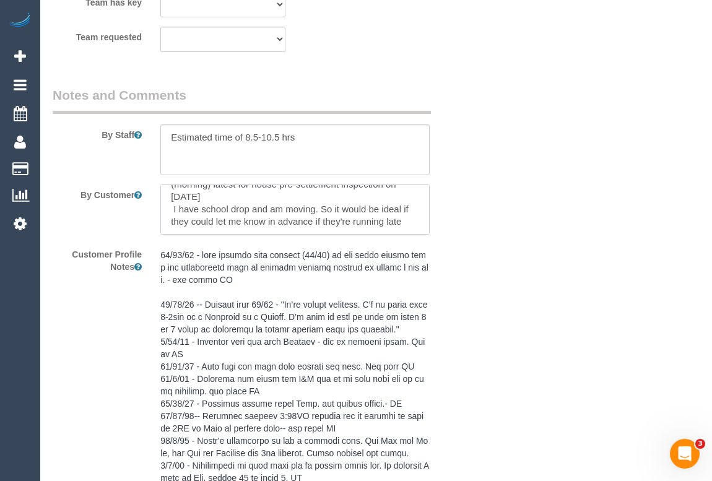
scroll to position [62, 0]
click at [407, 235] on textarea at bounding box center [294, 210] width 269 height 51
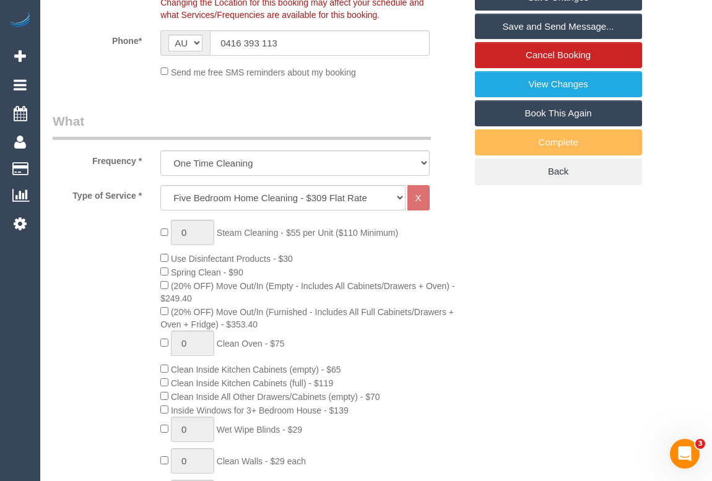
scroll to position [219, 0]
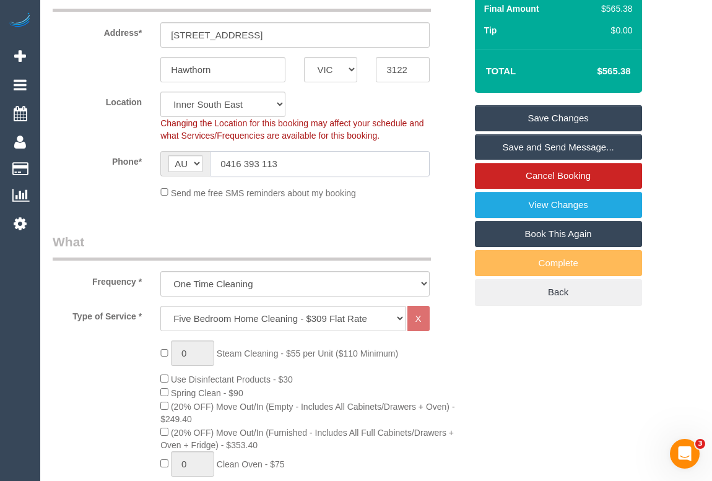
drag, startPoint x: 294, startPoint y: 176, endPoint x: 187, endPoint y: 173, distance: 107.2
click at [187, 173] on div "AF AL DZ AD AO AI AQ AG AR AM AW AU AT AZ BS BH BD BB BY BE BZ BJ BM BT BO BA B…" at bounding box center [294, 163] width 269 height 25
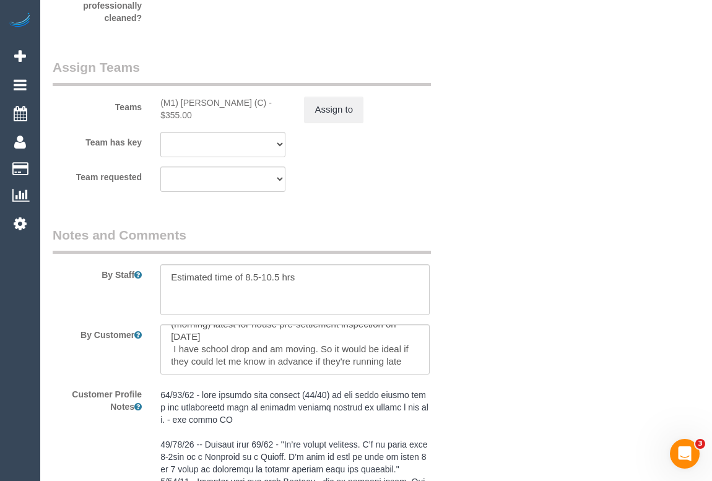
scroll to position [2020, 0]
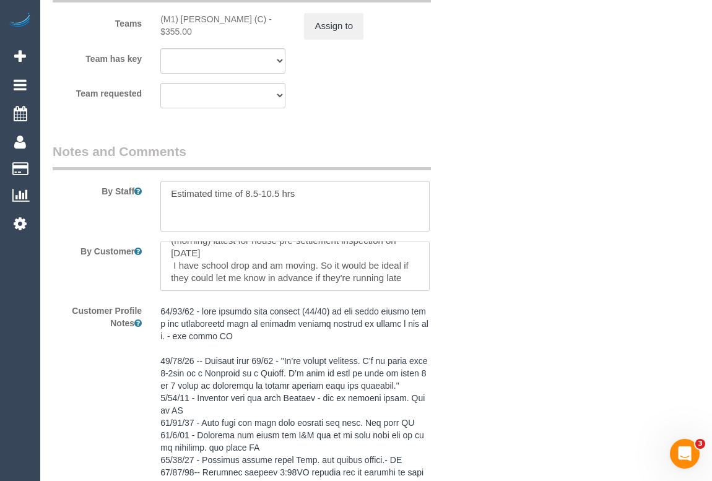
click at [412, 292] on textarea at bounding box center [294, 266] width 269 height 51
paste textarea "0416 393 113"
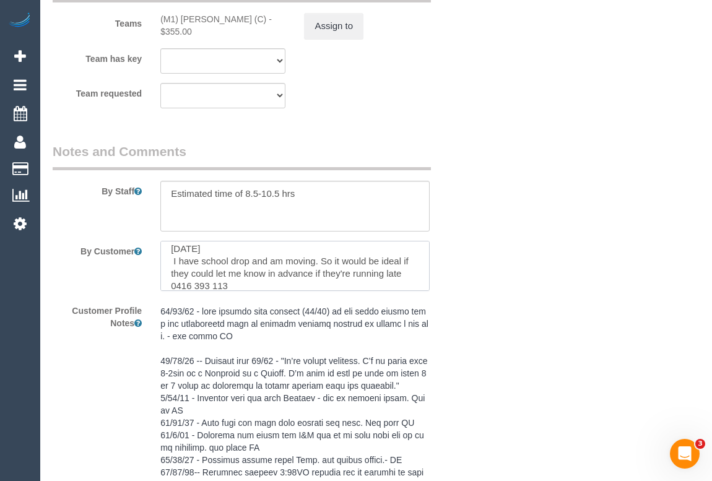
type textarea "House will be empty and needs a thorough cleaning prior to settlement. We requi…"
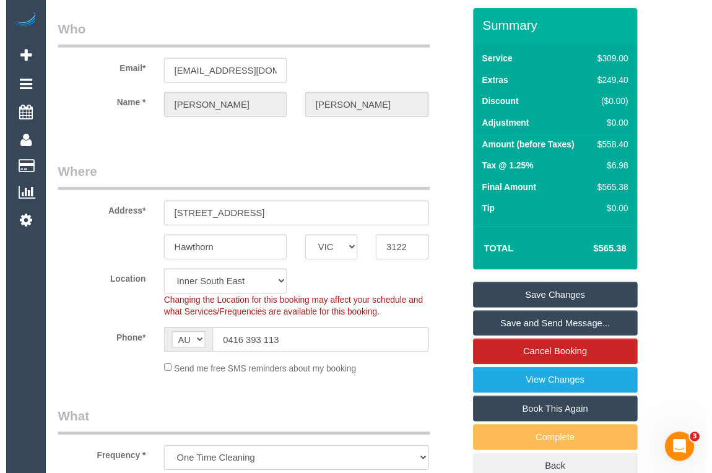
scroll to position [0, 0]
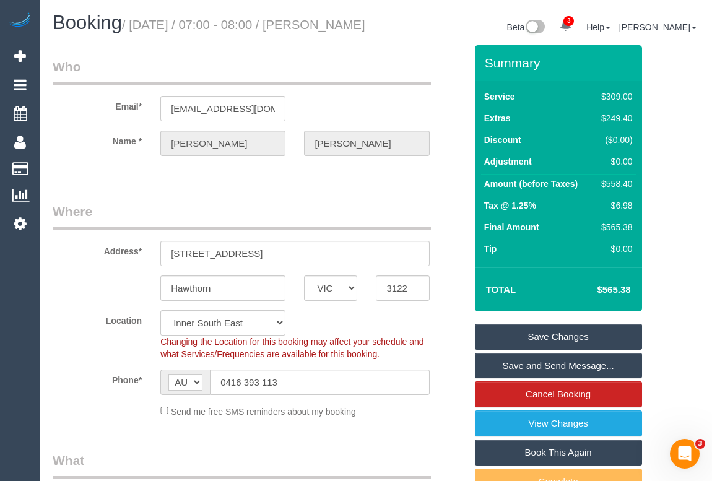
click at [546, 350] on link "Save Changes" at bounding box center [558, 337] width 167 height 26
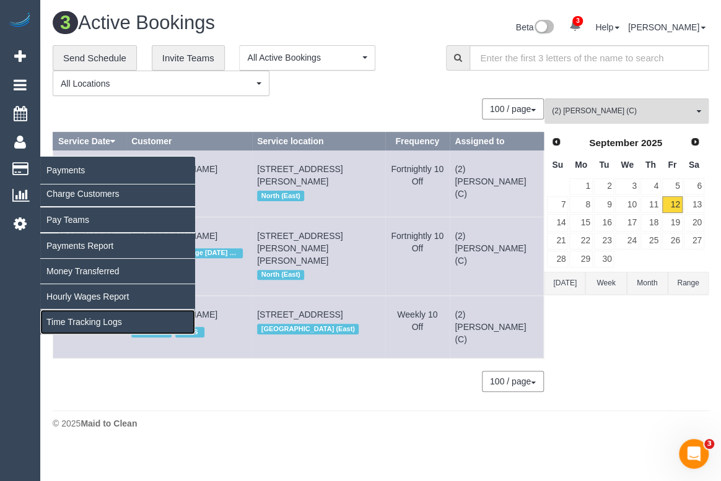
click at [77, 321] on link "Time Tracking Logs" at bounding box center [117, 322] width 155 height 25
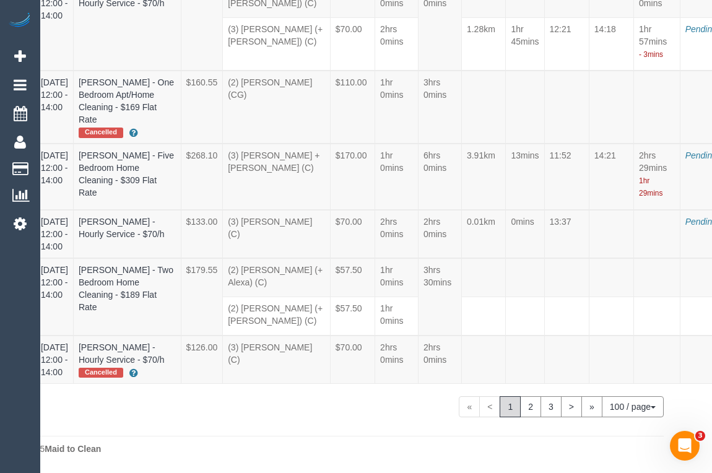
scroll to position [6775, 36]
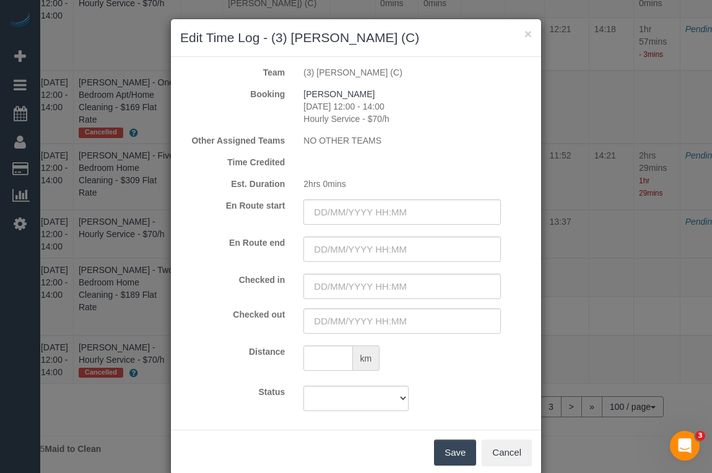
scroll to position [6775, 27]
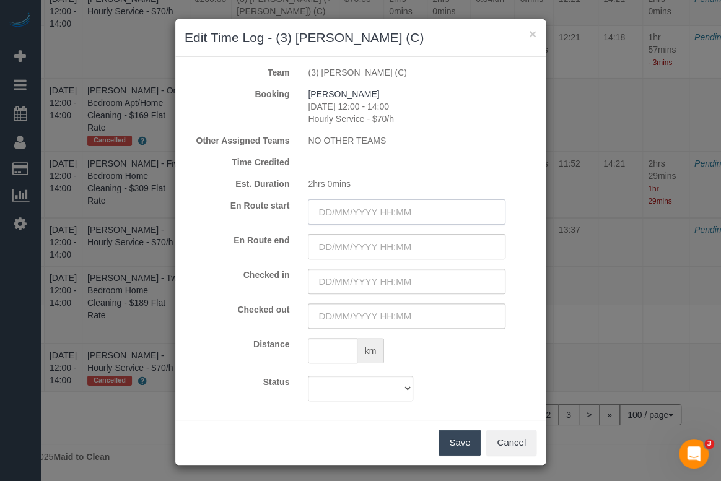
click at [364, 210] on input "text" at bounding box center [407, 211] width 198 height 25
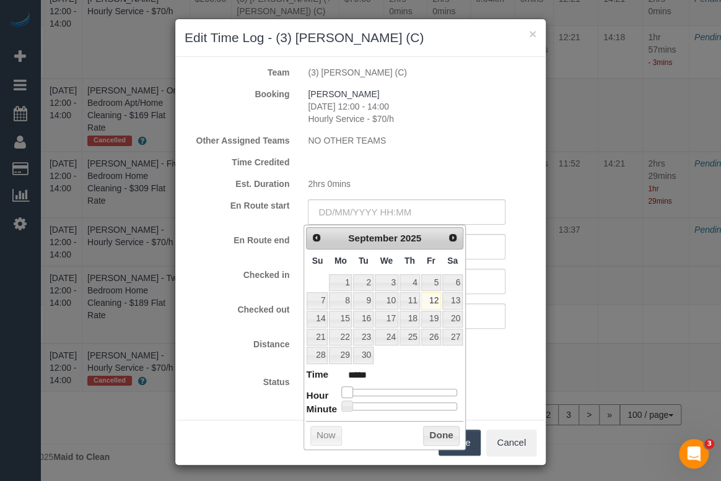
type input "12/09/2025 11:00"
type input "*****"
type input "12/09/2025 12:00"
type input "*****"
drag, startPoint x: 347, startPoint y: 390, endPoint x: 403, endPoint y: 390, distance: 55.1
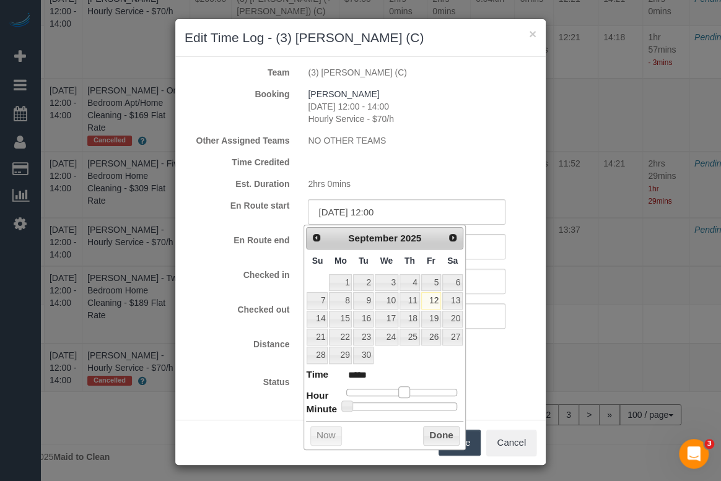
click at [403, 390] on span at bounding box center [403, 391] width 11 height 11
click at [437, 436] on button "Done" at bounding box center [441, 436] width 37 height 20
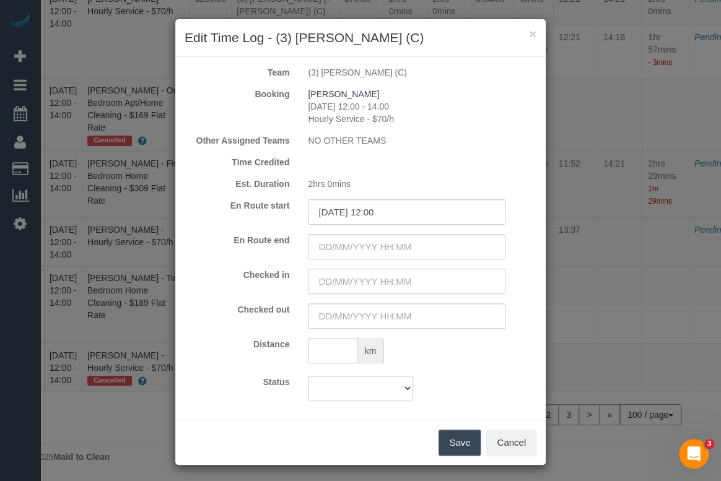
click at [362, 278] on input "text" at bounding box center [407, 281] width 198 height 25
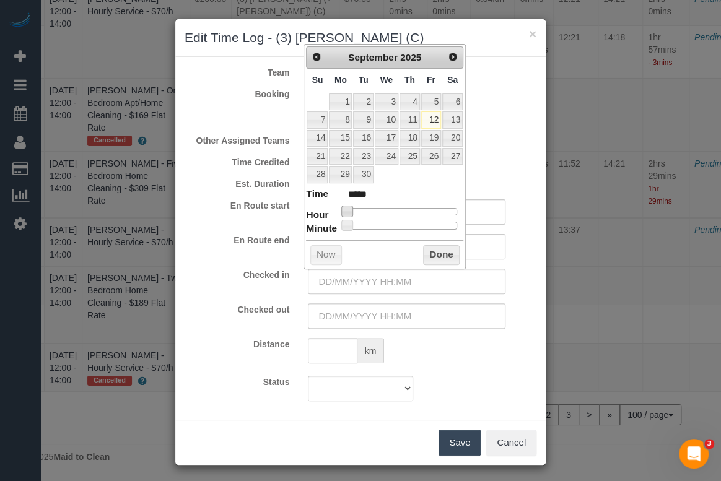
type input "12/09/2025 07:00"
type input "*****"
type input "12/09/2025 09:00"
type input "*****"
type input "12/09/2025 10:00"
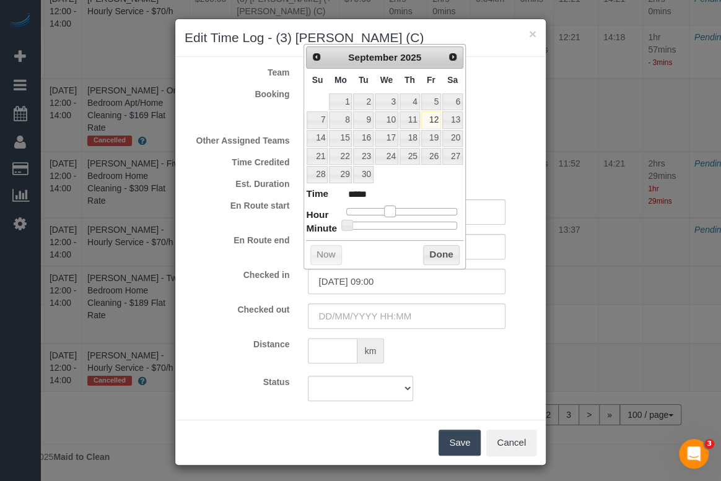
type input "*****"
type input "12/09/2025 11:00"
type input "*****"
type input "12/09/2025 12:00"
type input "*****"
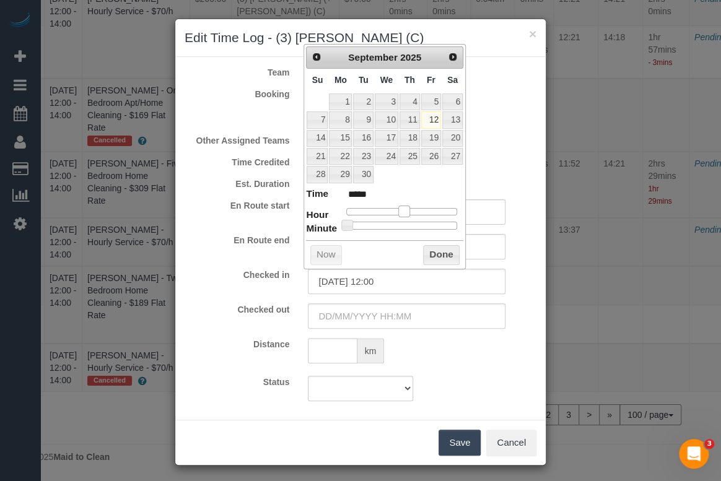
drag, startPoint x: 346, startPoint y: 211, endPoint x: 401, endPoint y: 214, distance: 55.2
click at [401, 214] on span at bounding box center [403, 211] width 11 height 11
click at [425, 253] on button "Done" at bounding box center [441, 255] width 37 height 20
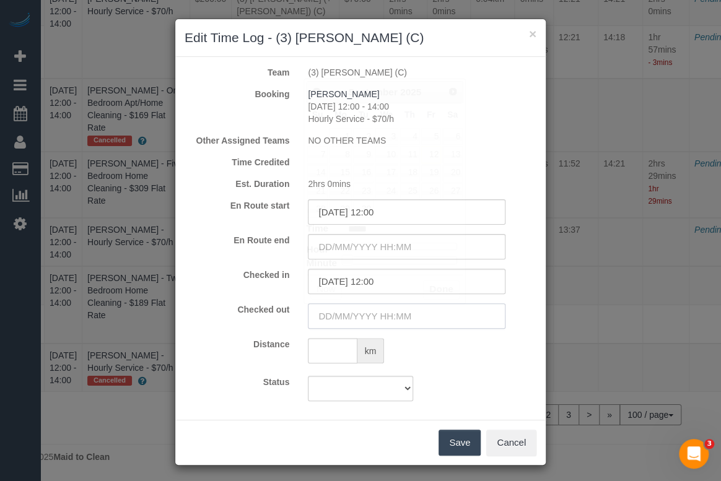
click at [360, 313] on input "text" at bounding box center [407, 315] width 198 height 25
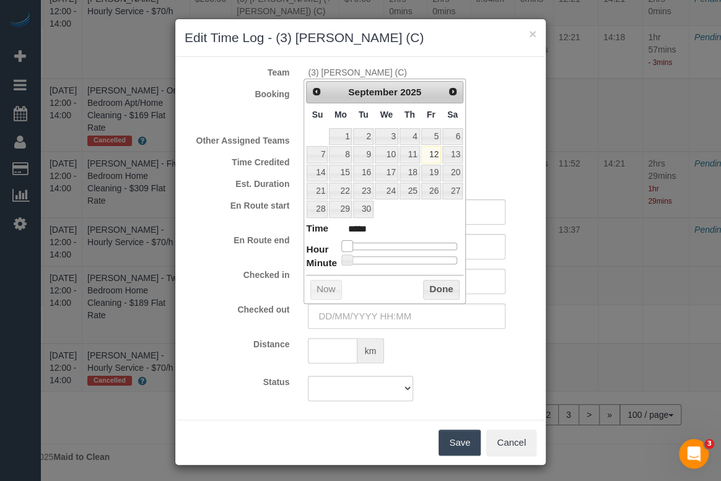
type input "12/09/2025 11:00"
type input "*****"
type input "12/09/2025 12:00"
type input "*****"
type input "12/09/2025 13:00"
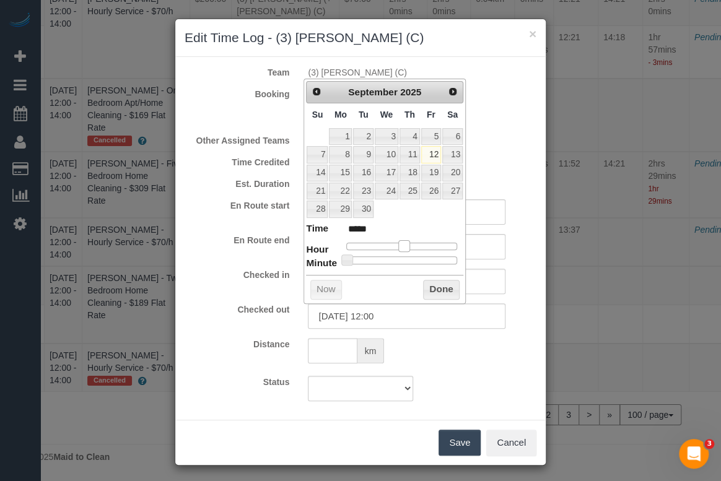
type input "*****"
type input "12/09/2025 14:00"
type input "*****"
drag, startPoint x: 347, startPoint y: 245, endPoint x: 415, endPoint y: 246, distance: 68.1
click at [415, 246] on span at bounding box center [413, 245] width 11 height 11
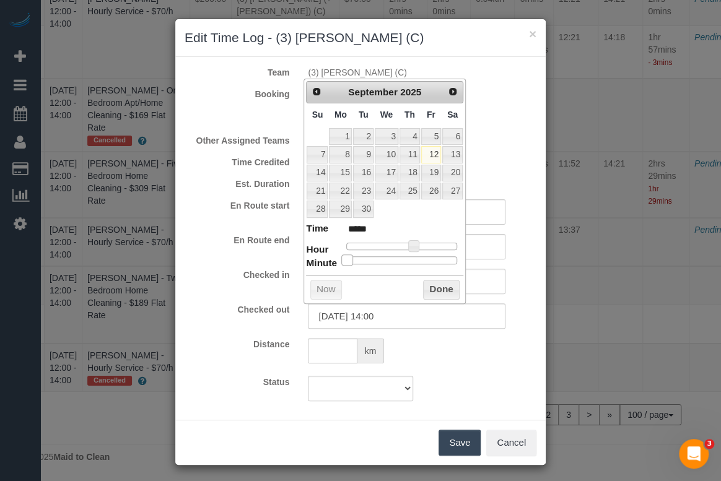
type input "12/09/2025 14:03"
type input "*****"
type input "12/09/2025 14:04"
type input "*****"
type input "12/09/2025 14:02"
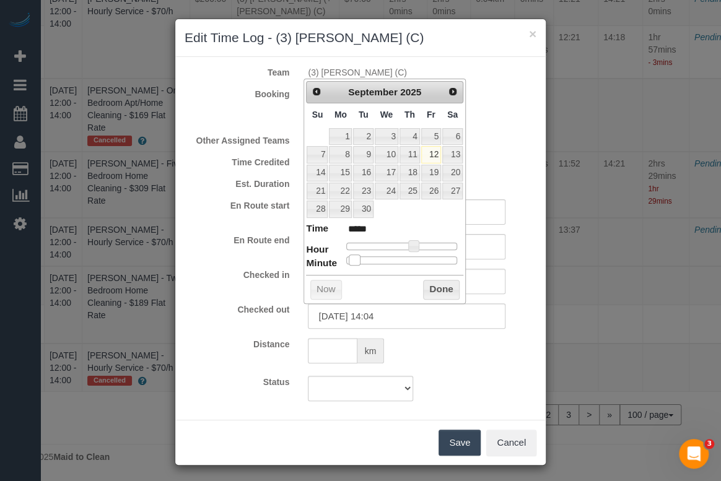
type input "*****"
type input "12/09/2025 14:01"
type input "*****"
type input "12/09/2025 14:02"
type input "*****"
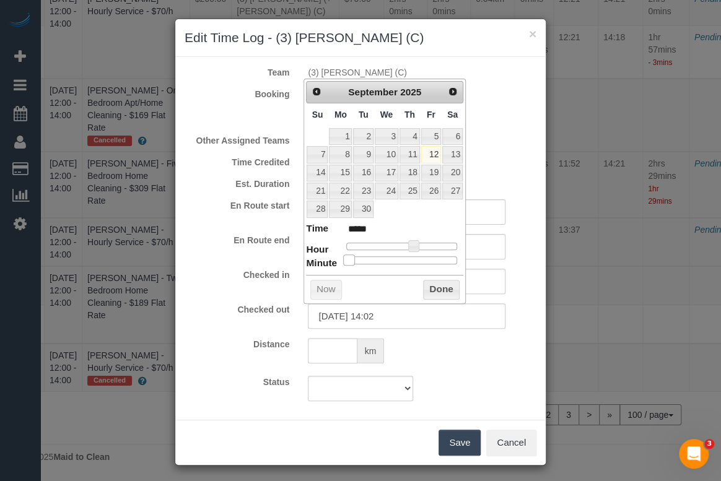
type input "12/09/2025 14:03"
type input "*****"
type input "12/09/2025 14:02"
type input "*****"
click at [352, 259] on span at bounding box center [350, 260] width 11 height 11
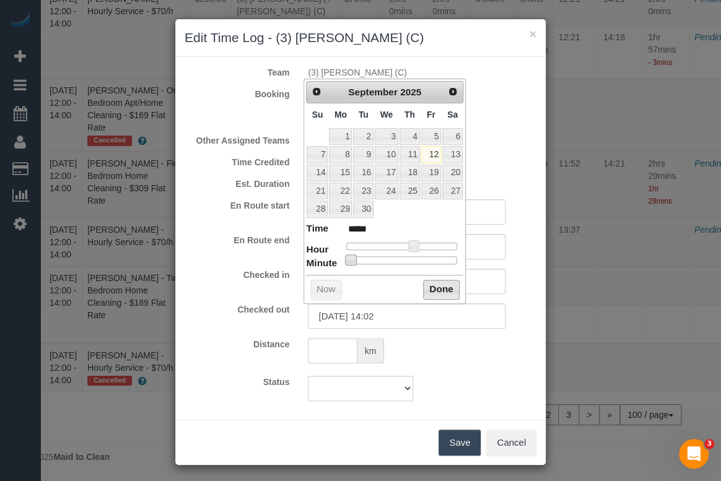
click at [433, 283] on button "Done" at bounding box center [441, 290] width 37 height 20
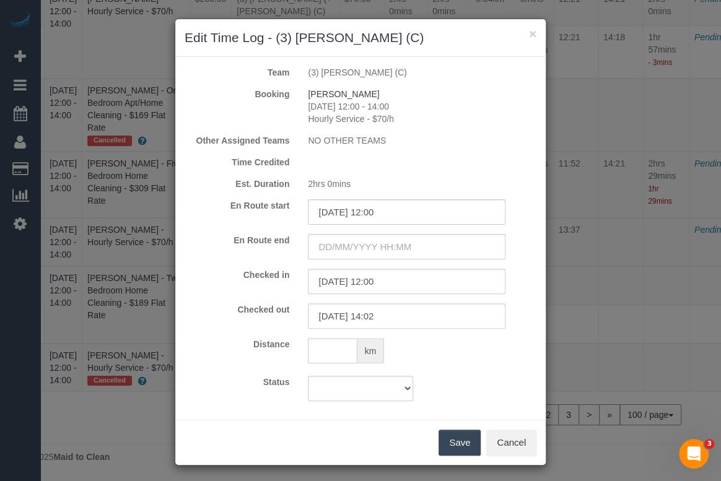
click at [455, 448] on button "Save" at bounding box center [459, 443] width 42 height 26
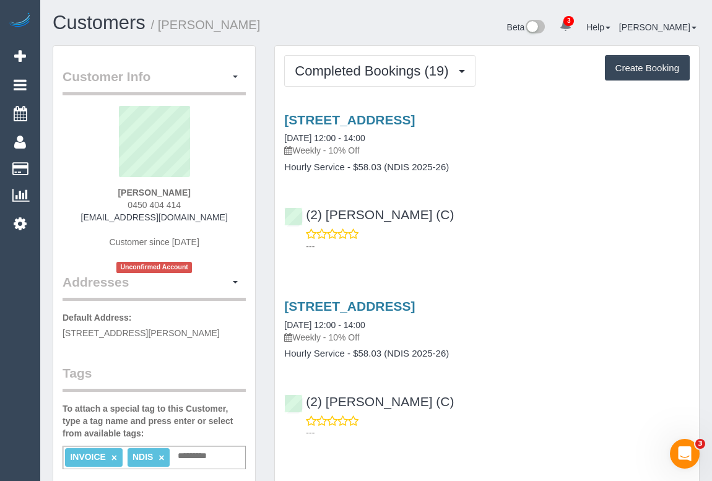
click at [573, 252] on div "[STREET_ADDRESS] [DATE] 12:00 - 14:00 Weekly - 10% Off Hourly Service - $58.03 …" at bounding box center [487, 180] width 424 height 156
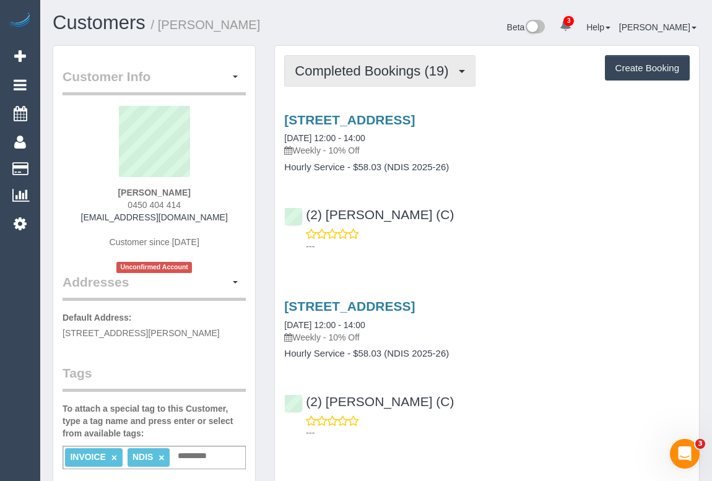
click at [368, 78] on button "Completed Bookings (19)" at bounding box center [379, 71] width 191 height 32
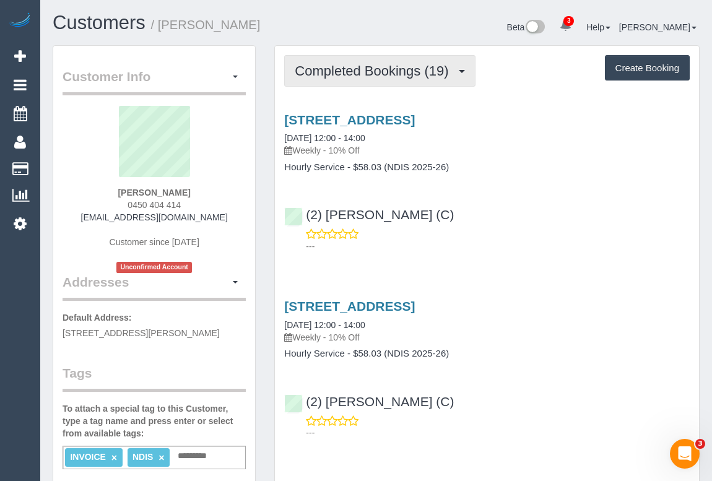
click at [360, 76] on span "Completed Bookings (19)" at bounding box center [375, 70] width 160 height 15
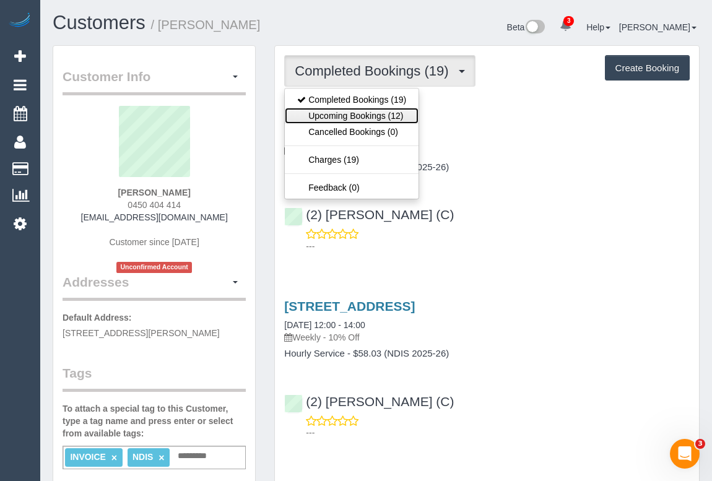
click at [346, 118] on link "Upcoming Bookings (12)" at bounding box center [352, 116] width 134 height 16
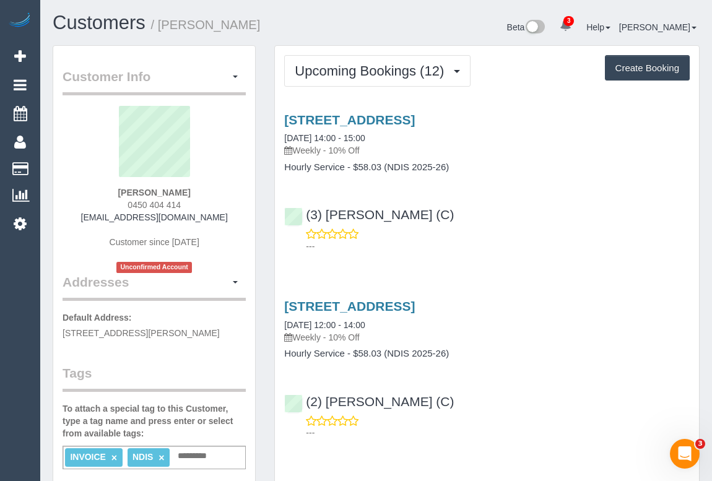
click at [508, 199] on div "(3) [PERSON_NAME] (C) ---" at bounding box center [487, 225] width 424 height 56
click at [542, 422] on div "---" at bounding box center [487, 426] width 406 height 25
click at [403, 120] on link "[STREET_ADDRESS]" at bounding box center [349, 120] width 131 height 14
click at [385, 116] on link "[STREET_ADDRESS]" at bounding box center [349, 120] width 131 height 14
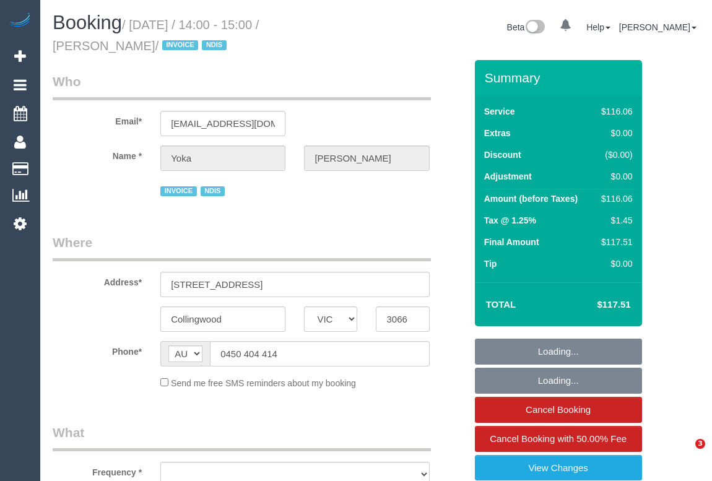
select select "VIC"
select select "number:28"
select select "number:14"
select select "number:19"
select select "number:25"
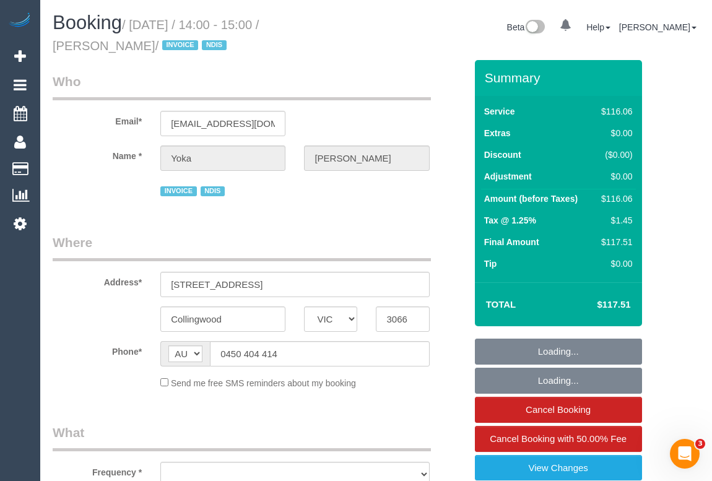
select select "number:35"
select select "number:11"
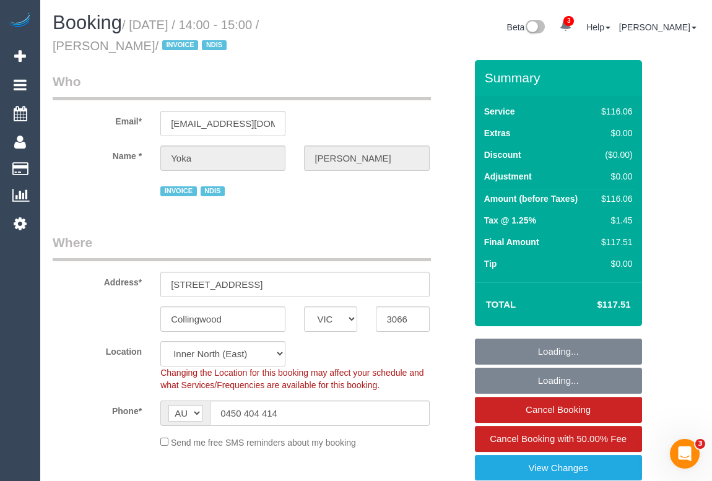
select select "object:1662"
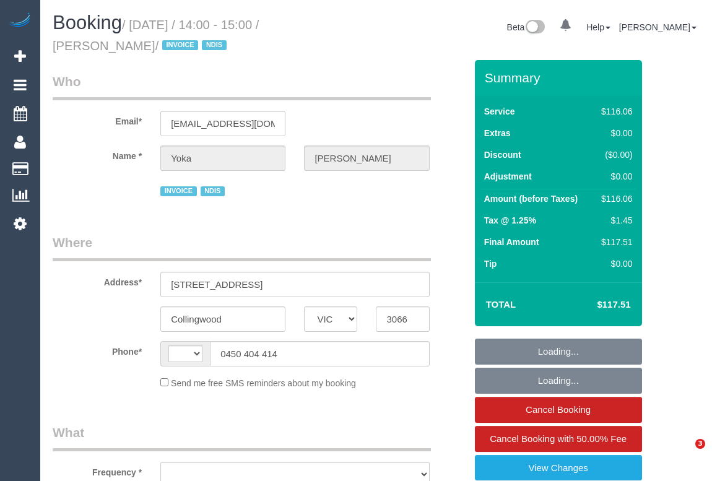
select select "VIC"
select select "object:351"
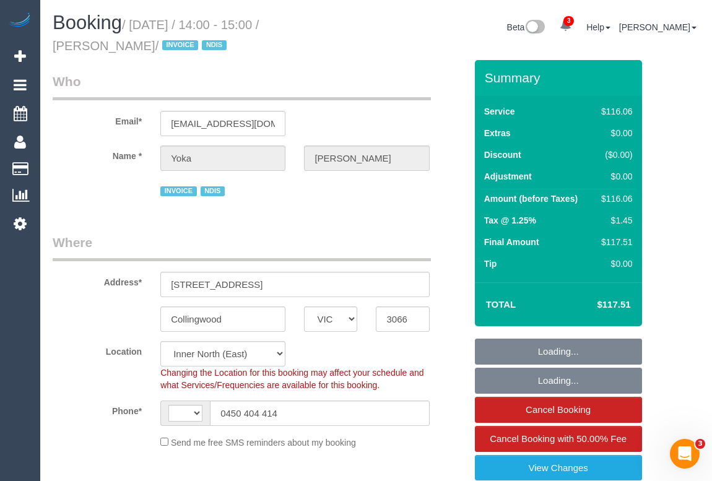
select select "string:AU"
select select "number:28"
select select "number:14"
select select "number:19"
select select "number:25"
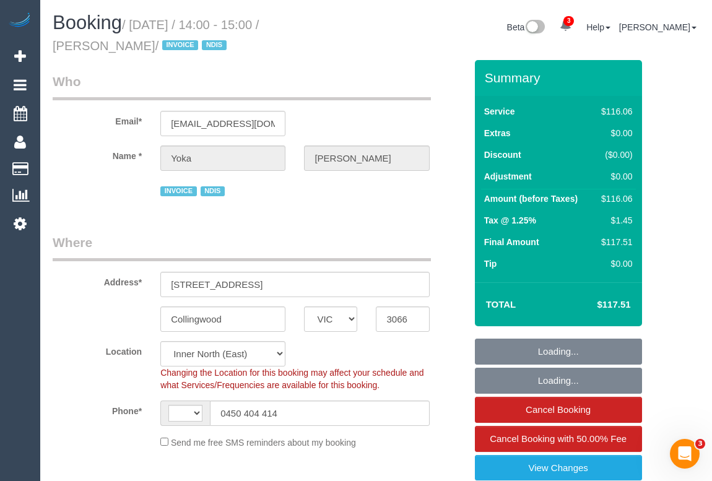
select select "number:35"
select select "number:11"
select select "object:1443"
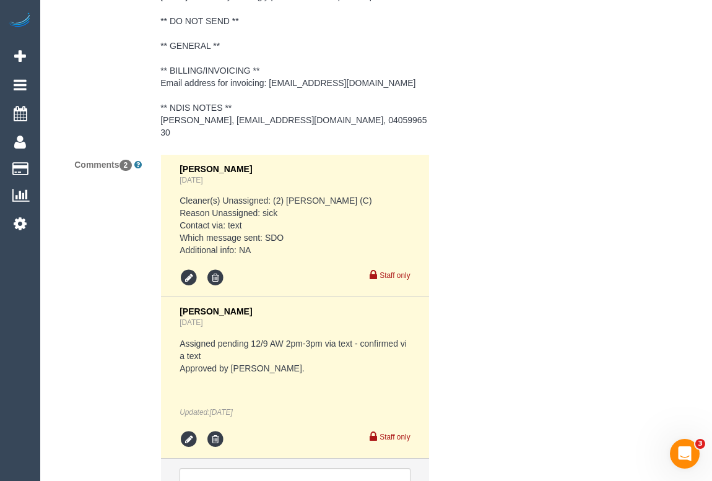
scroll to position [2139, 0]
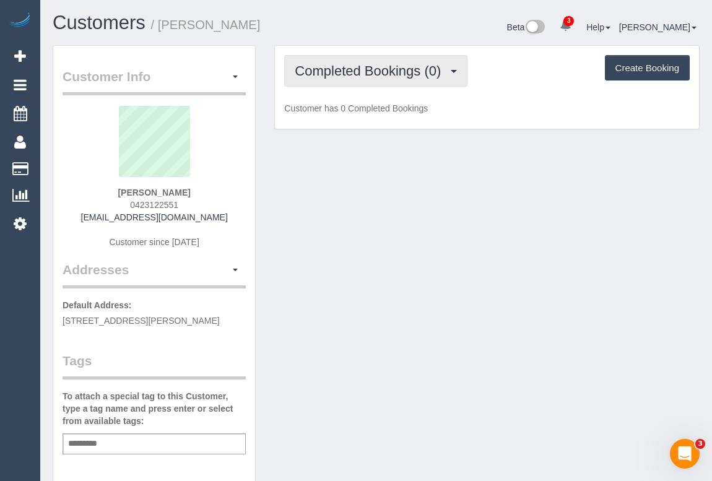
click at [357, 67] on span "Completed Bookings (0)" at bounding box center [371, 70] width 152 height 15
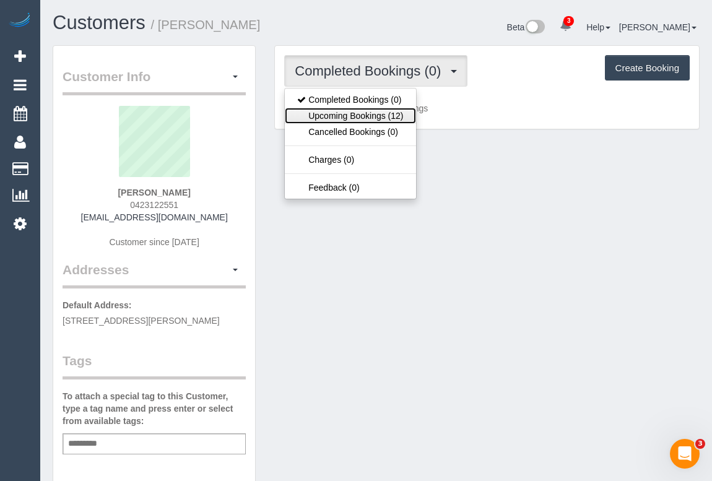
click at [356, 111] on link "Upcoming Bookings (12)" at bounding box center [350, 116] width 131 height 16
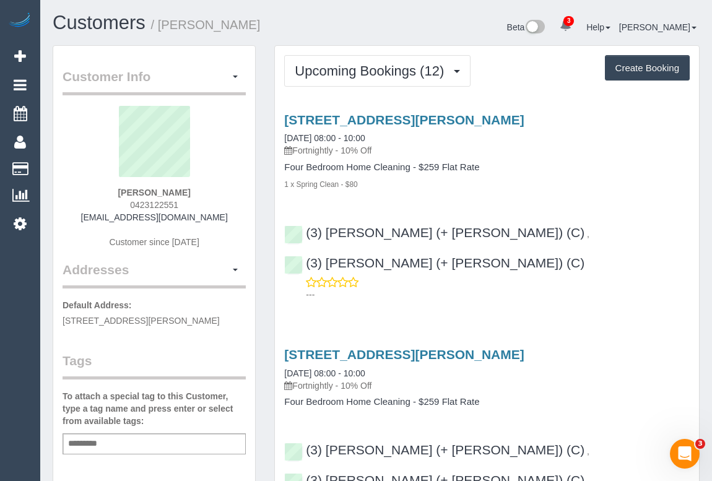
click at [453, 188] on div "1 x Spring Clean - $80" at bounding box center [487, 184] width 406 height 12
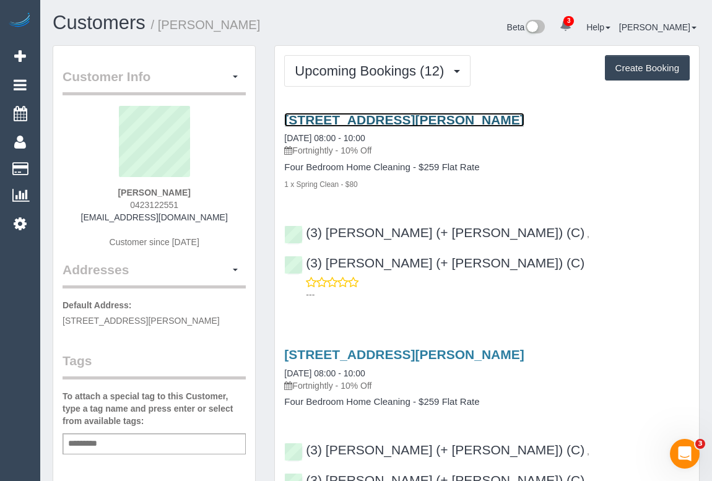
click at [378, 117] on link "[STREET_ADDRESS][PERSON_NAME]" at bounding box center [404, 120] width 240 height 14
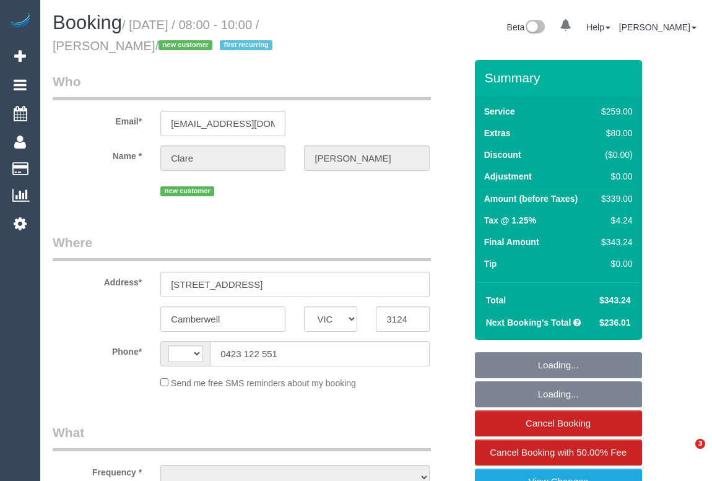
select select "VIC"
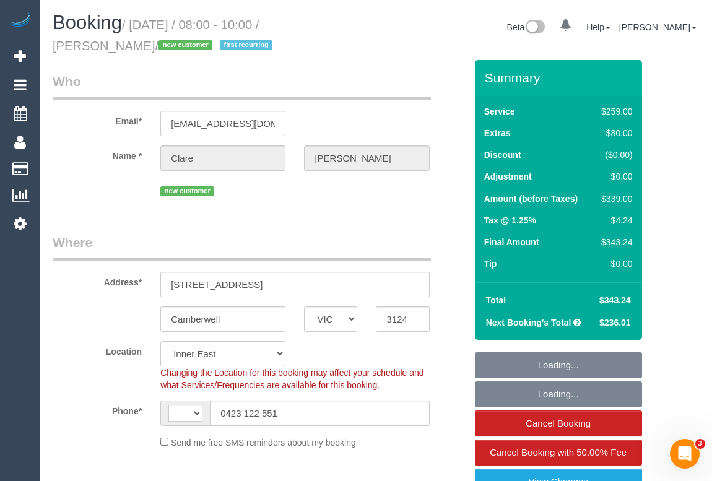
select select "string:AU"
select select "string:stripe-pm_1S1a9F2GScqysDRV8SH56SZS"
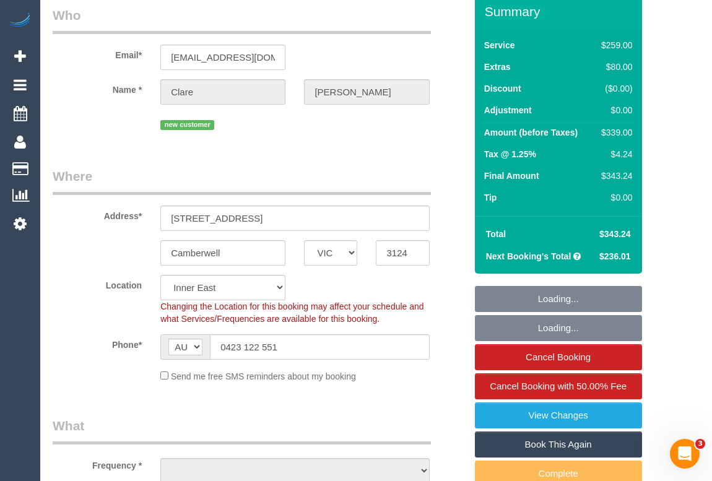
select select "object:608"
select select "number:27"
select select "number:16"
select select "number:18"
select select "number:36"
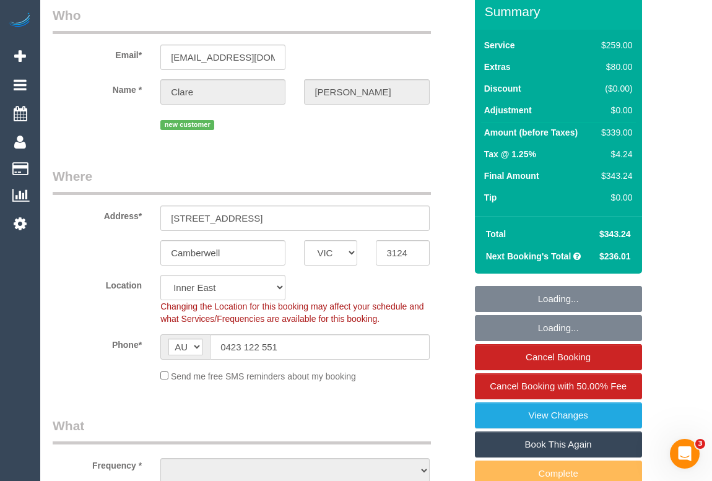
select select "number:34"
select select "number:12"
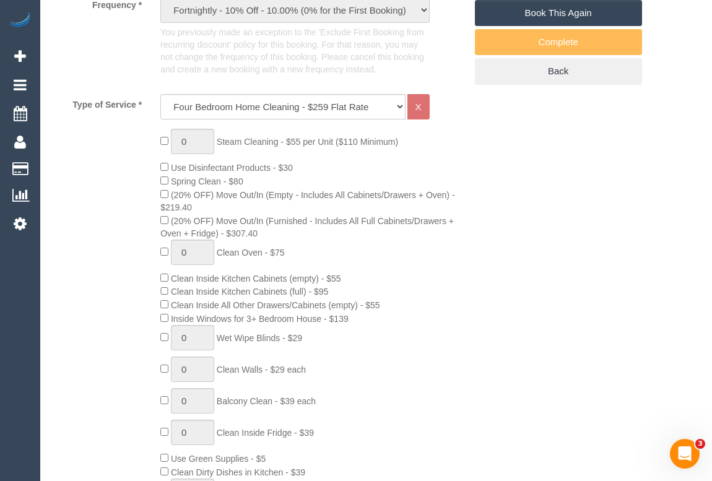
select select "object:1512"
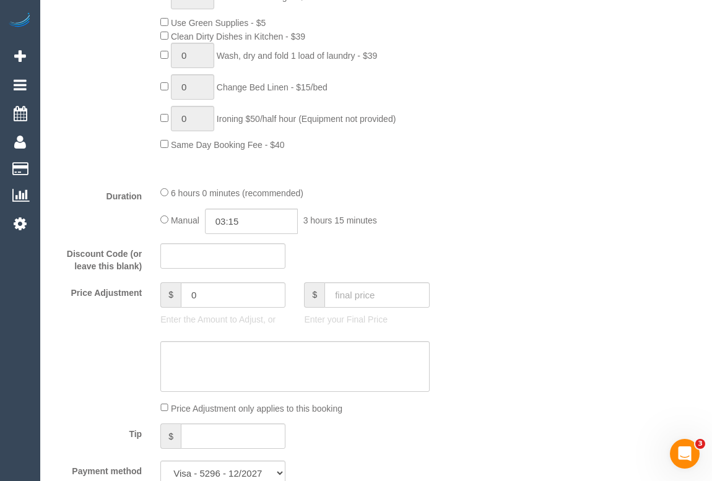
scroll to position [1013, 0]
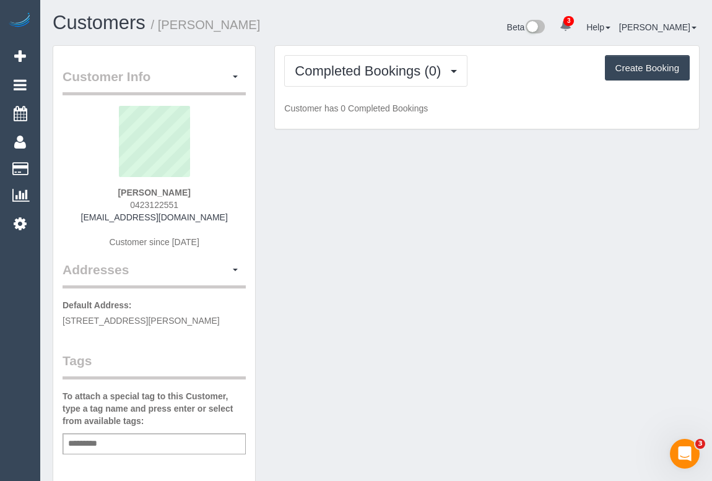
click at [416, 311] on div "Customer Info Edit Contact Info Send Message Email Preferences Special Sales Ta…" at bounding box center [376, 460] width 666 height 830
click at [430, 255] on div "Customer Info Edit Contact Info Send Message Email Preferences Special Sales Ta…" at bounding box center [376, 460] width 666 height 830
drag, startPoint x: 126, startPoint y: 204, endPoint x: 191, endPoint y: 204, distance: 64.4
click at [191, 204] on div "[PERSON_NAME] 0423122551 [EMAIL_ADDRESS][DOMAIN_NAME] Customer since [DATE]" at bounding box center [154, 183] width 183 height 155
copy span "0423122551"
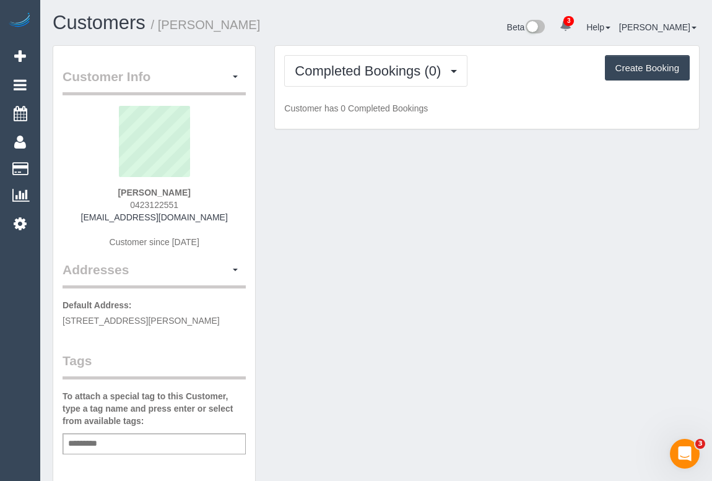
click at [361, 251] on div "Customer Info Edit Contact Info Send Message Email Preferences Special Sales Ta…" at bounding box center [376, 460] width 666 height 830
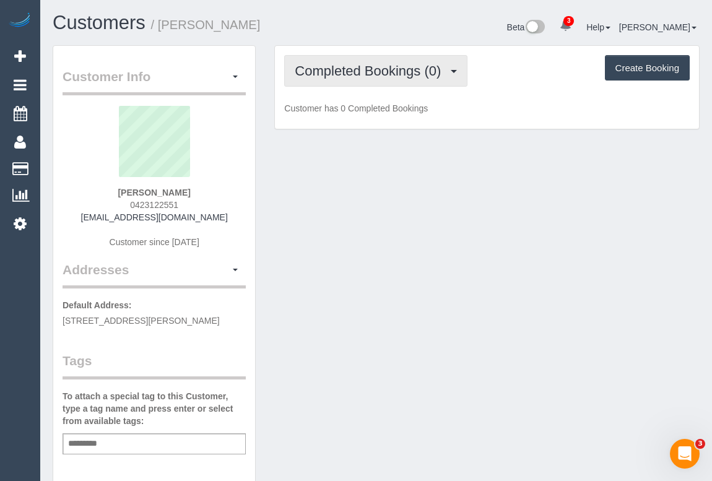
click at [346, 80] on button "Completed Bookings (0)" at bounding box center [375, 71] width 183 height 32
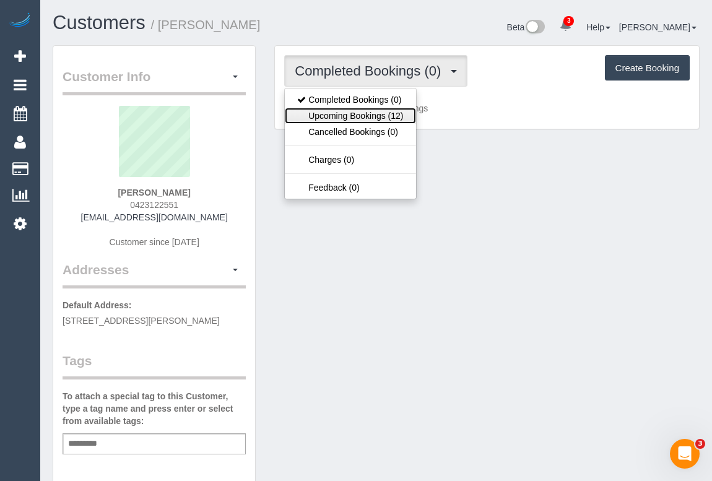
click at [359, 120] on link "Upcoming Bookings (12)" at bounding box center [350, 116] width 131 height 16
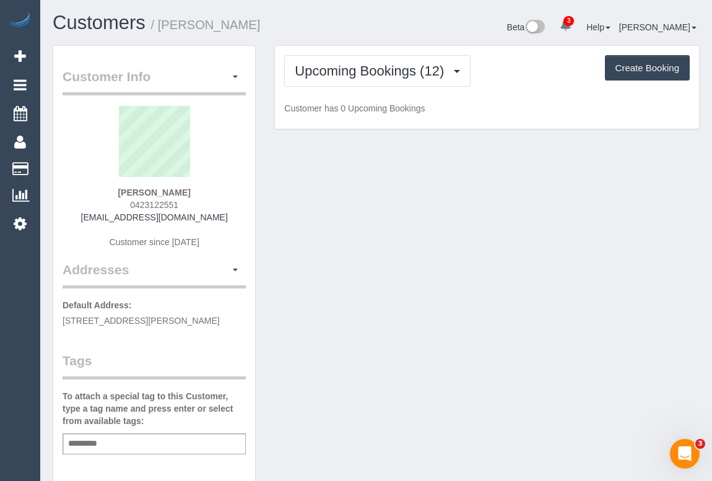
click at [499, 352] on div "Customer Info Edit Contact Info Send Message Email Preferences Special Sales Ta…" at bounding box center [376, 460] width 666 height 830
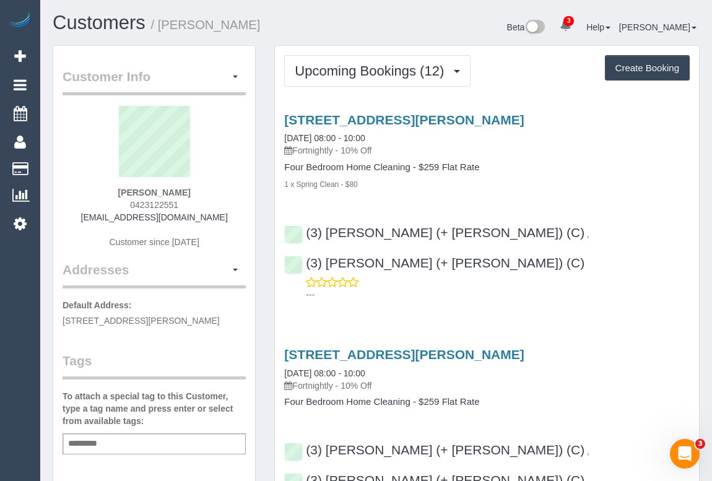
click at [580, 196] on div "[STREET_ADDRESS][PERSON_NAME] [DATE] 08:00 - 10:00 Fortnightly - 10% Off Four B…" at bounding box center [487, 204] width 424 height 204
drag, startPoint x: 121, startPoint y: 193, endPoint x: 208, endPoint y: 189, distance: 86.8
click at [208, 189] on div "[PERSON_NAME] 0423122551 [EMAIL_ADDRESS][DOMAIN_NAME] Customer since [DATE]" at bounding box center [154, 183] width 183 height 155
copy strong "[PERSON_NAME]"
drag, startPoint x: 122, startPoint y: 206, endPoint x: 206, endPoint y: 198, distance: 84.0
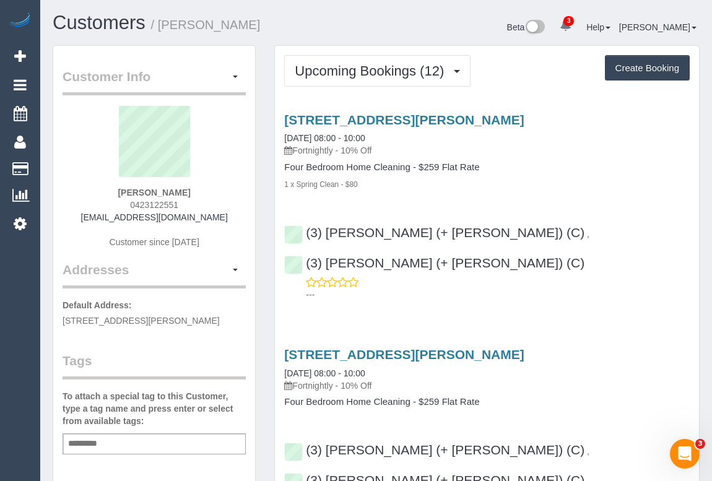
click at [206, 198] on div "[PERSON_NAME] 0423122551 [EMAIL_ADDRESS][DOMAIN_NAME] Customer since [DATE]" at bounding box center [154, 183] width 183 height 155
copy span "0423122551"
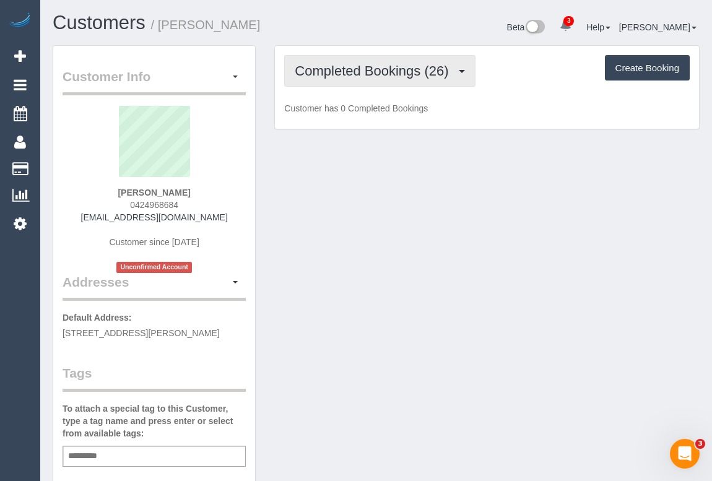
click at [381, 66] on span "Completed Bookings (26)" at bounding box center [375, 70] width 160 height 15
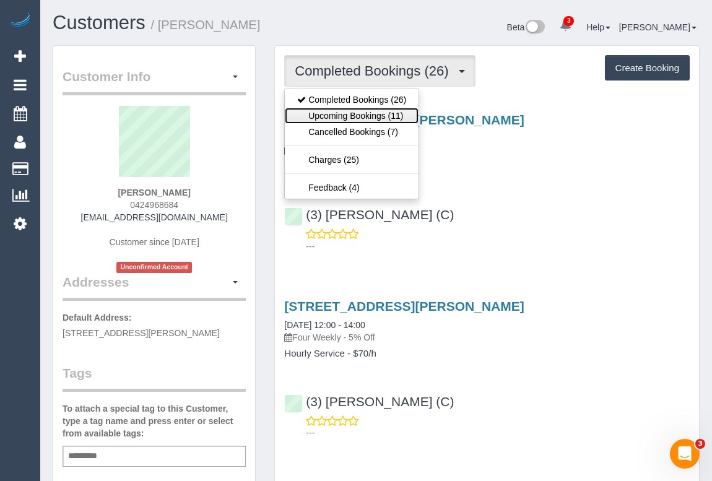
click at [364, 113] on link "Upcoming Bookings (11)" at bounding box center [352, 116] width 134 height 16
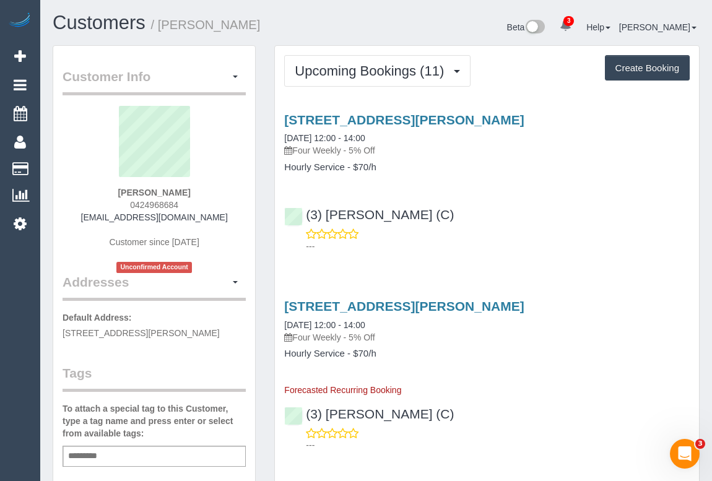
click at [504, 225] on div "(3) Sathmi Kusalya (C) ---" at bounding box center [487, 225] width 424 height 56
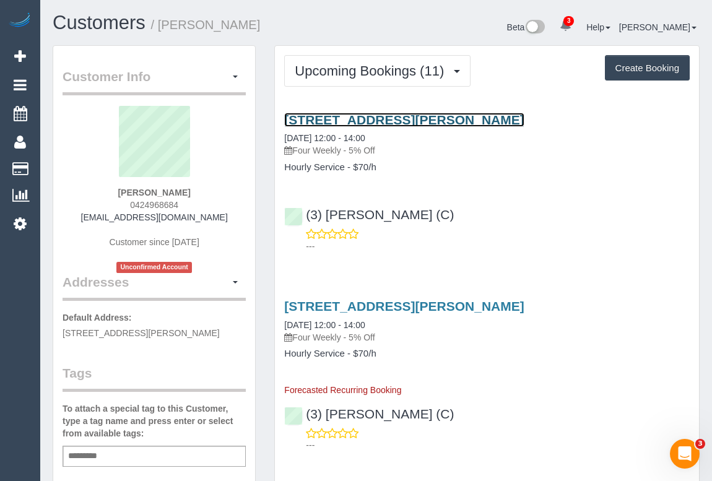
click at [401, 118] on link "13 Stephen St, Apt 5, Yarraville, VIC 3013" at bounding box center [404, 120] width 240 height 14
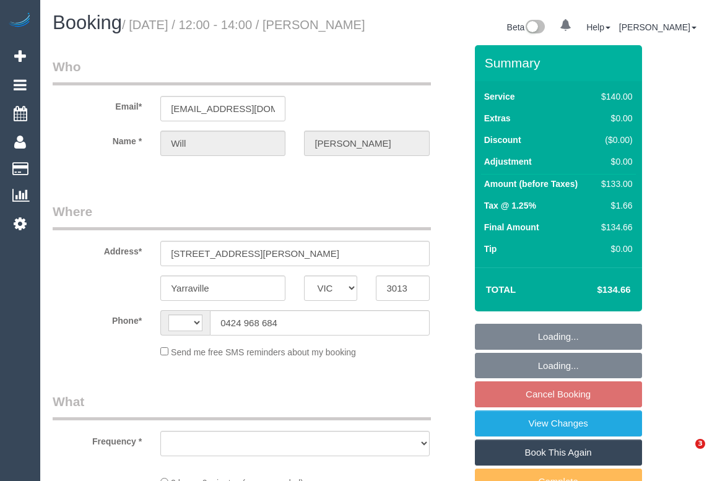
select select "VIC"
select select "string:stripe-pm_1NTX6T2GScqysDRV3uOnJ3sV"
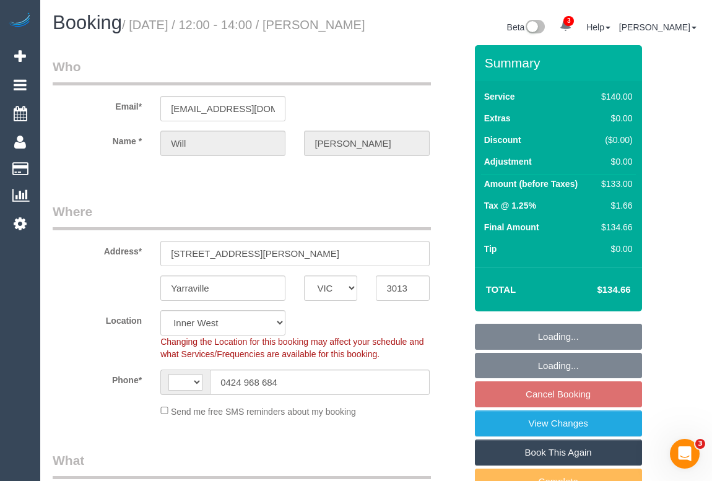
select select "string:AU"
select select "number:29"
select select "number:15"
select select "number:19"
select select "number:22"
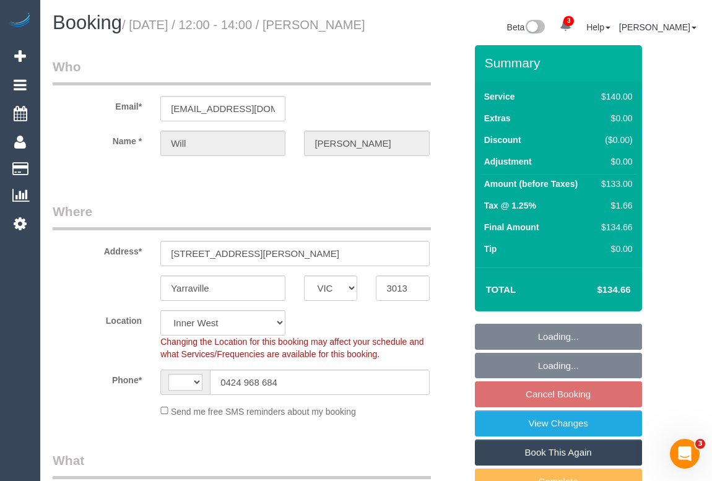
select select "number:33"
select select "number:13"
select select "object:1560"
select select "spot4"
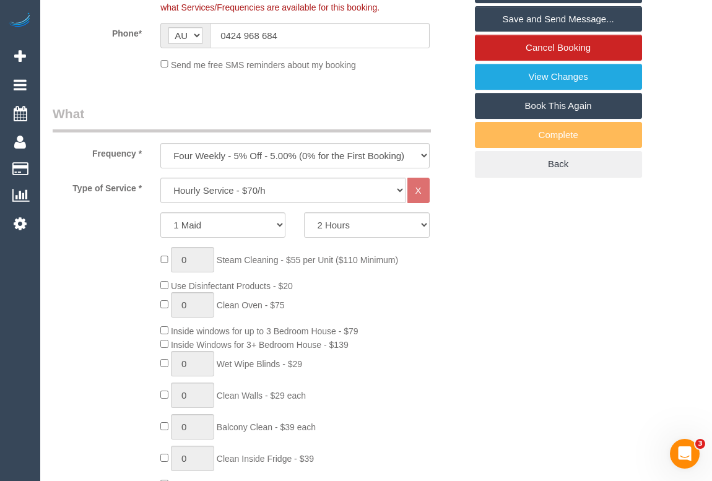
scroll to position [450, 0]
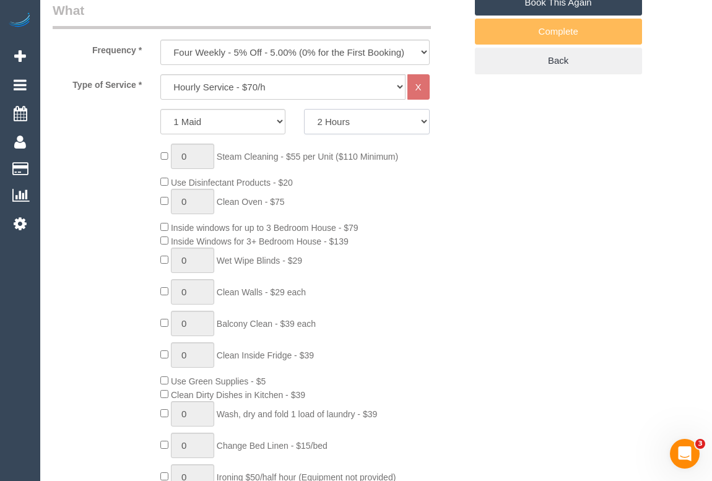
click at [423, 134] on select "2 Hours 2.5 Hours 3 Hours 3.5 Hours 4 Hours 4.5 Hours 5 Hours 5.5 Hours 6 Hours…" at bounding box center [366, 121] width 125 height 25
select select "150"
click at [304, 123] on select "2 Hours 2.5 Hours 3 Hours 3.5 Hours 4 Hours 4.5 Hours 5 Hours 5.5 Hours 6 Hours…" at bounding box center [366, 121] width 125 height 25
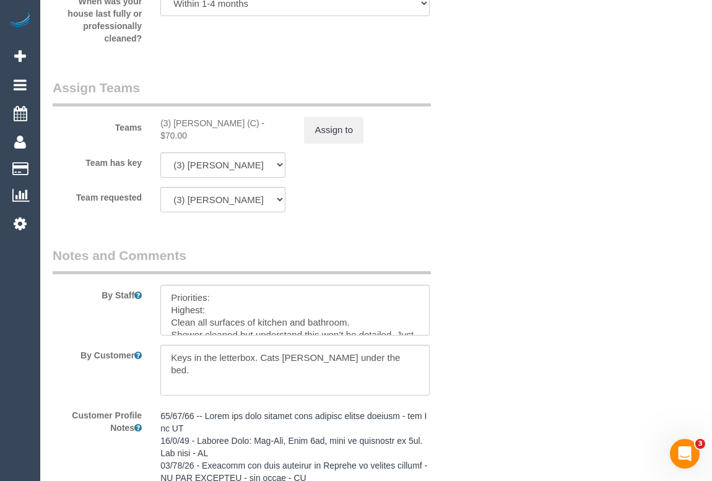
select select "spot21"
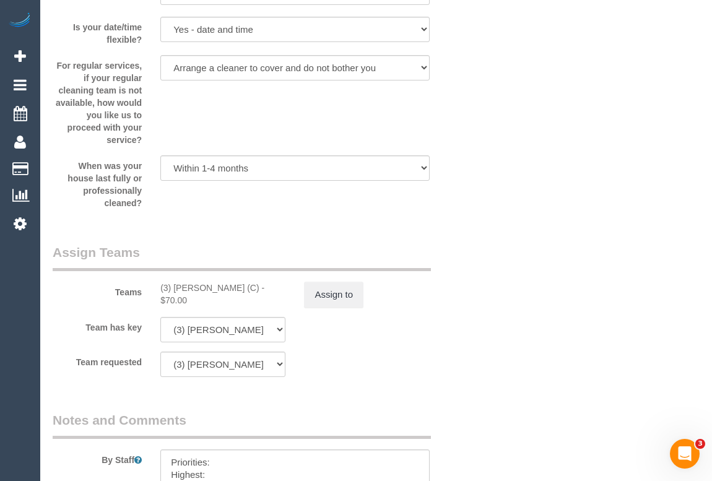
scroll to position [1745, 0]
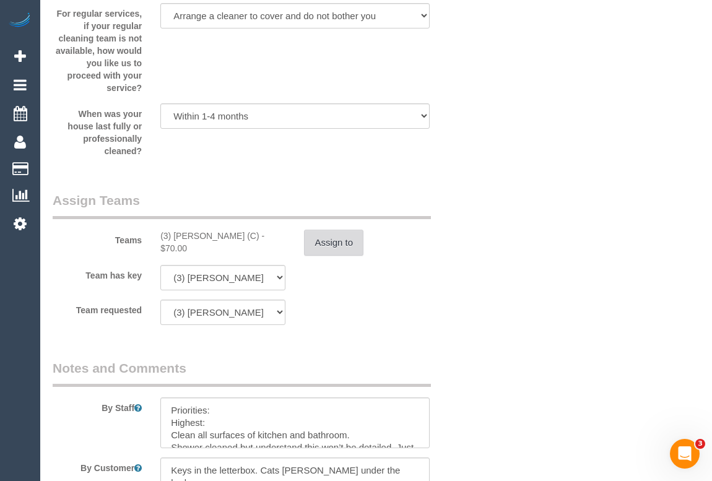
click at [321, 253] on button "Assign to" at bounding box center [333, 243] width 59 height 26
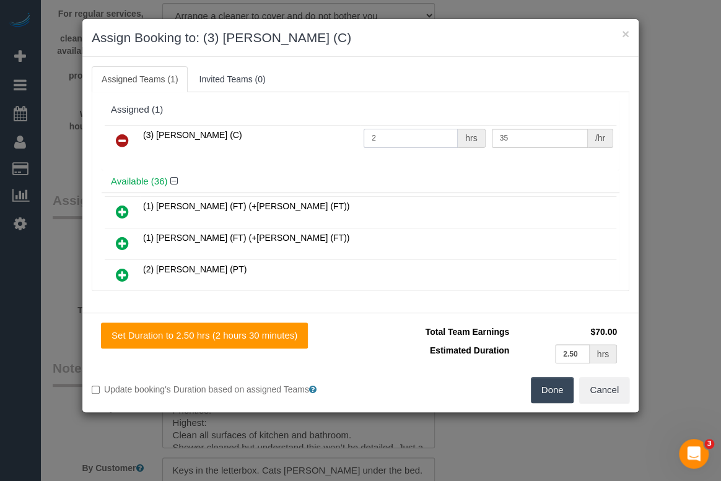
click at [403, 138] on input "2" at bounding box center [411, 138] width 94 height 19
type input "2.5"
click at [544, 393] on button "Done" at bounding box center [552, 390] width 43 height 26
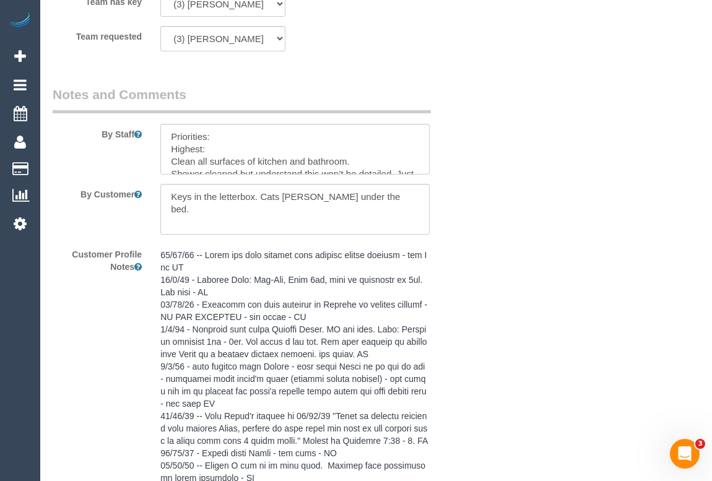
scroll to position [2026, 0]
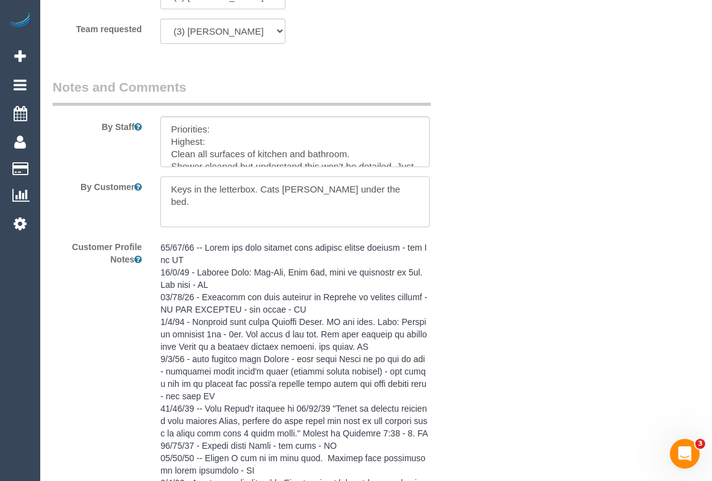
click at [388, 207] on textarea at bounding box center [294, 201] width 269 height 51
type textarea "Keys in the letterbox. Cats will hide under the bed."
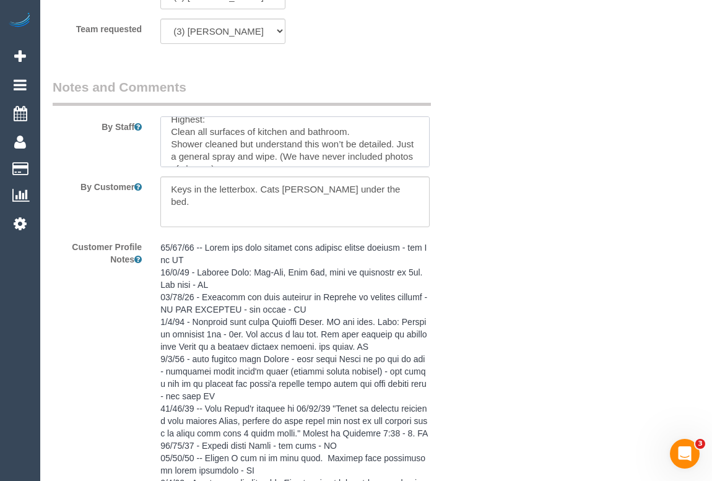
drag, startPoint x: 392, startPoint y: 158, endPoint x: 204, endPoint y: 159, distance: 187.6
click at [204, 159] on textarea at bounding box center [294, 141] width 269 height 51
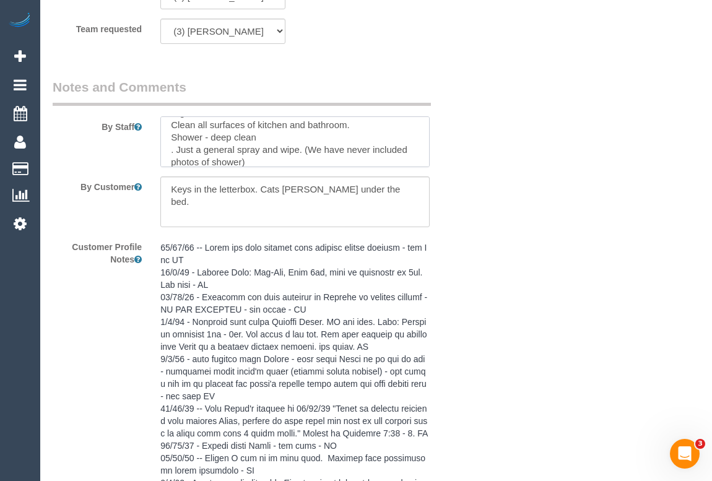
scroll to position [56, 0]
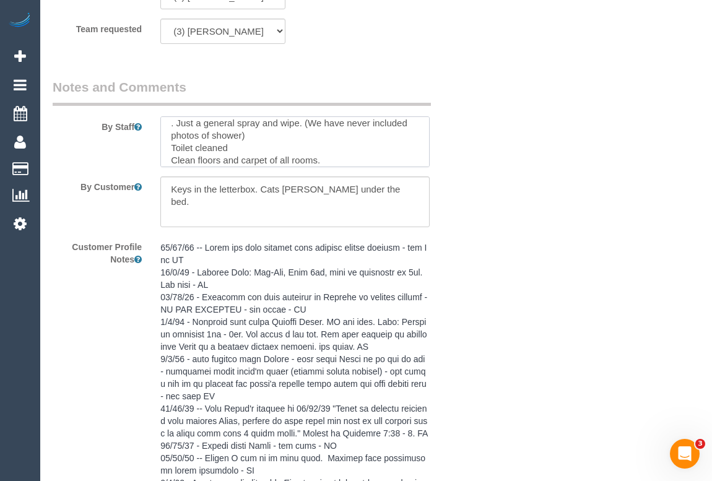
drag, startPoint x: 257, startPoint y: 149, endPoint x: 176, endPoint y: 142, distance: 80.8
click at [176, 142] on textarea at bounding box center [294, 141] width 269 height 51
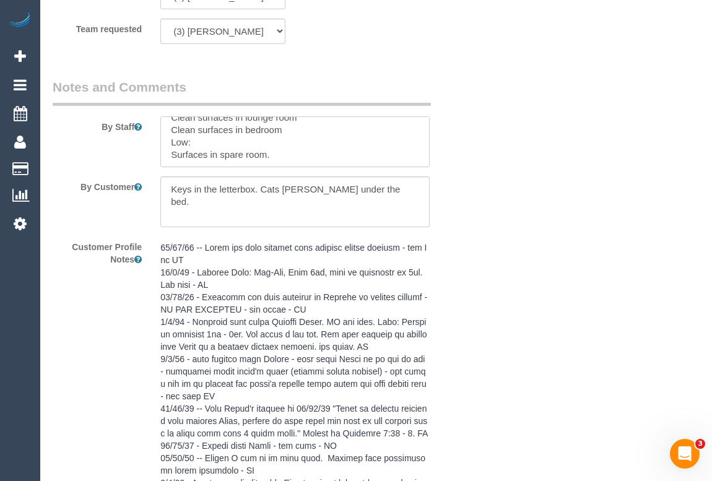
scroll to position [42, 0]
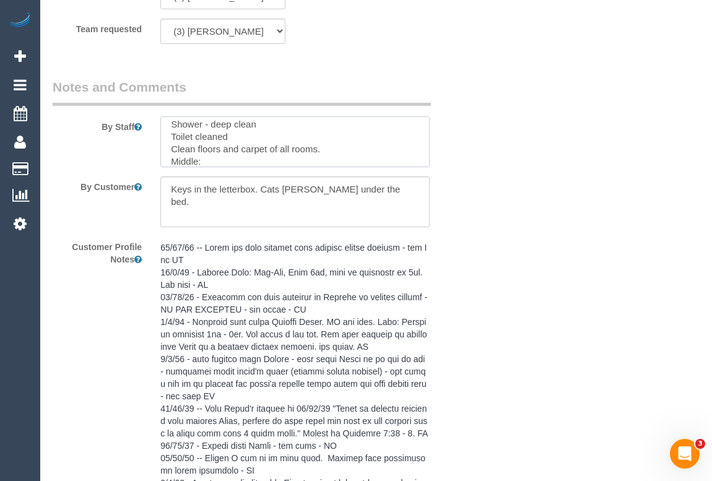
type textarea "Priorities: Highest: Clean all surfaces of kitchen and bathroom. Shower - deep …"
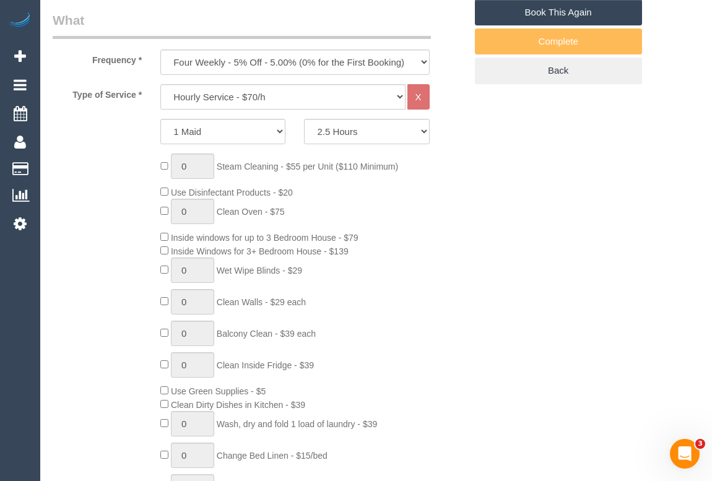
scroll to position [291, 0]
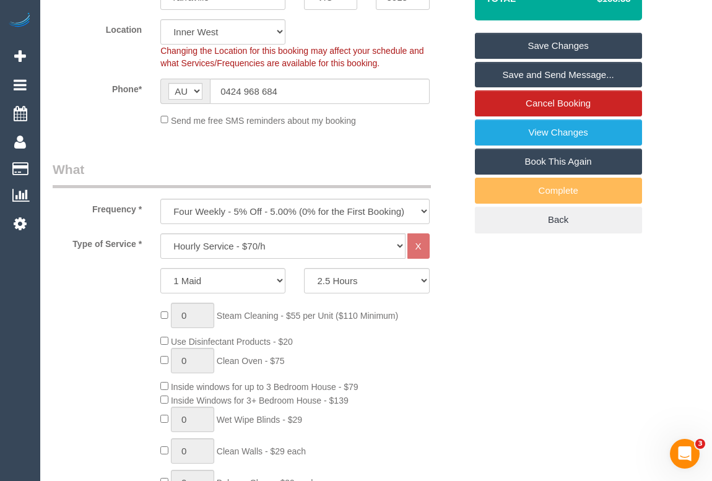
click at [562, 59] on link "Save Changes" at bounding box center [558, 46] width 167 height 26
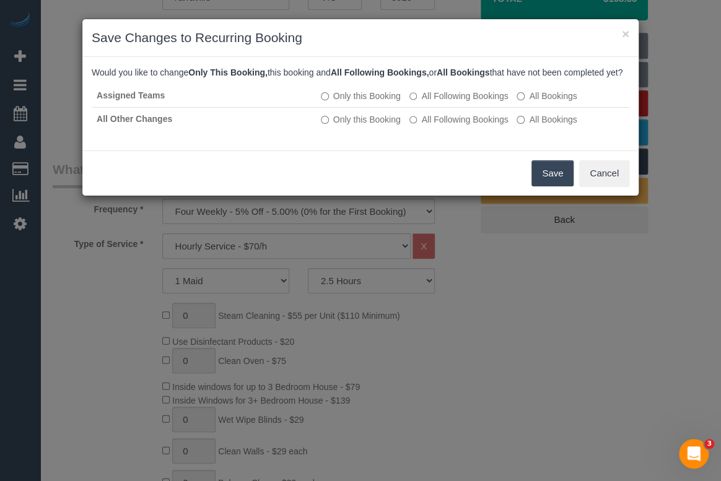
click at [550, 186] on button "Save" at bounding box center [552, 173] width 42 height 26
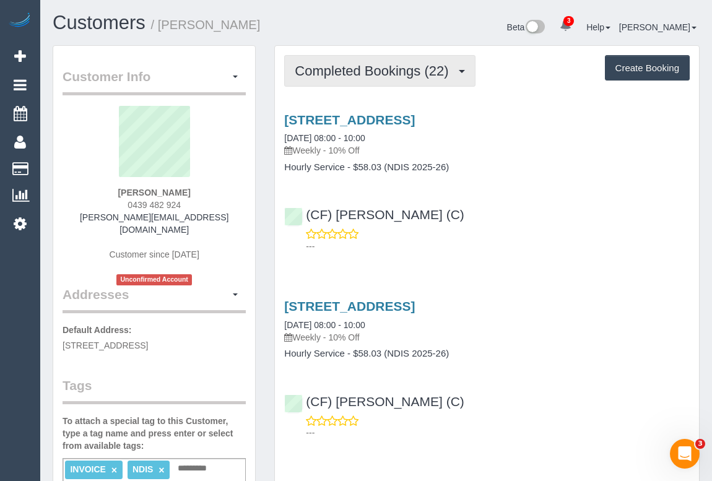
click at [393, 82] on button "Completed Bookings (22)" at bounding box center [379, 71] width 191 height 32
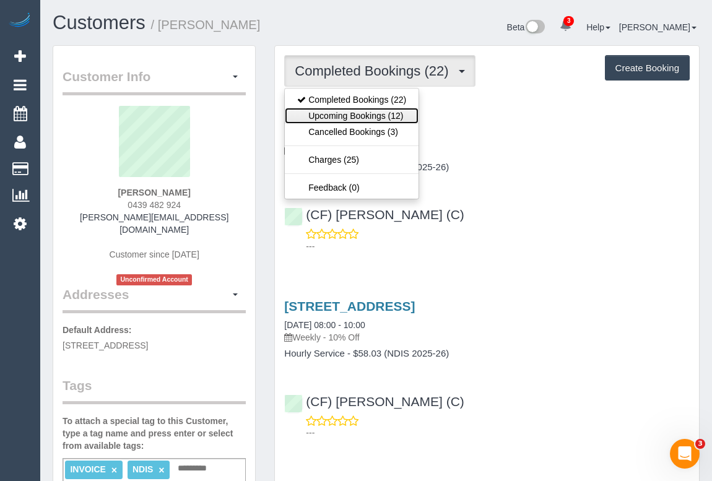
click at [375, 118] on link "Upcoming Bookings (12)" at bounding box center [352, 116] width 134 height 16
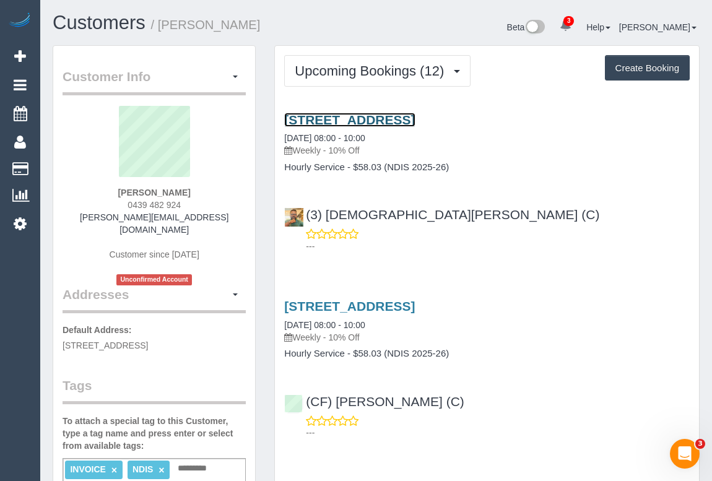
click at [390, 117] on link "[STREET_ADDRESS]" at bounding box center [349, 120] width 131 height 14
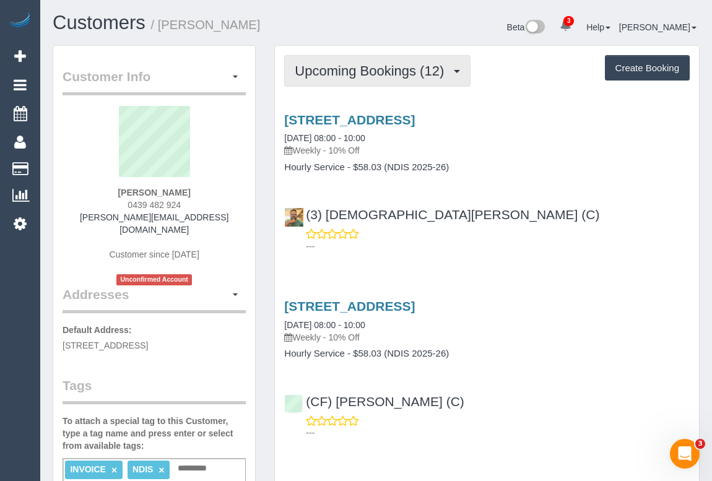
click at [436, 75] on span "Upcoming Bookings (12)" at bounding box center [372, 70] width 155 height 15
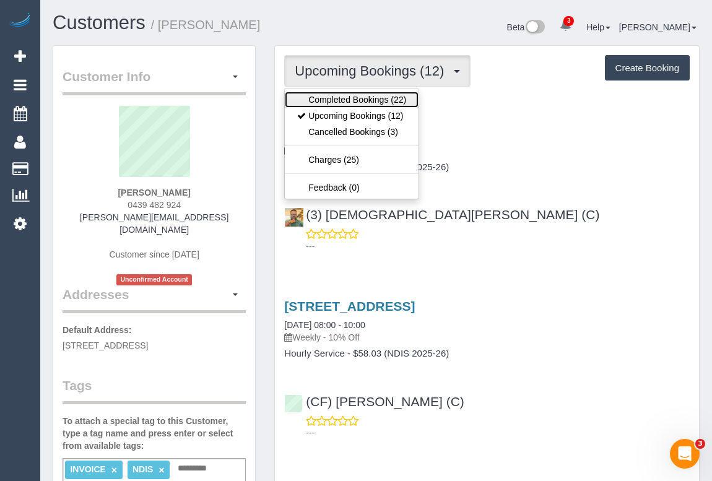
click at [398, 101] on link "Completed Bookings (22)" at bounding box center [352, 100] width 134 height 16
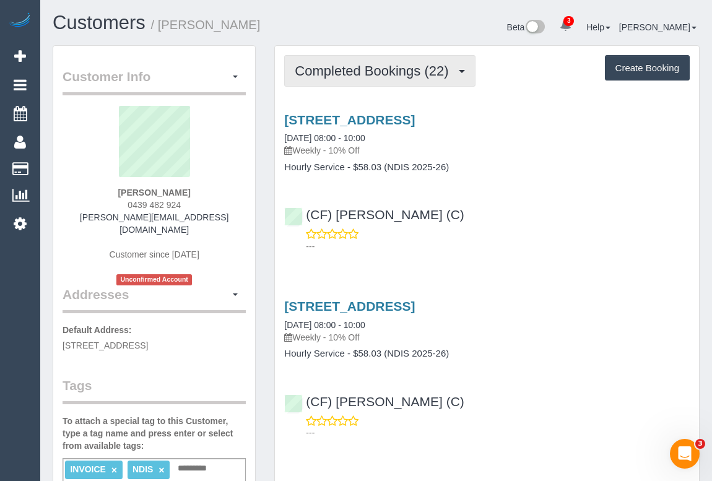
click at [380, 72] on span "Completed Bookings (22)" at bounding box center [375, 70] width 160 height 15
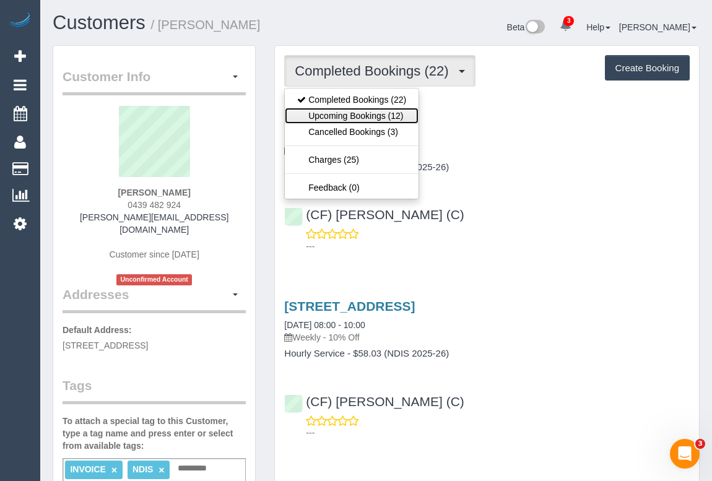
click at [370, 113] on link "Upcoming Bookings (12)" at bounding box center [352, 116] width 134 height 16
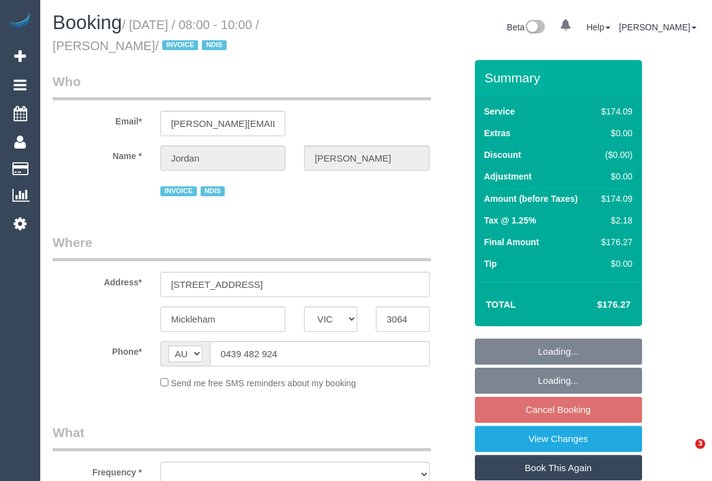
select select "VIC"
select select "180"
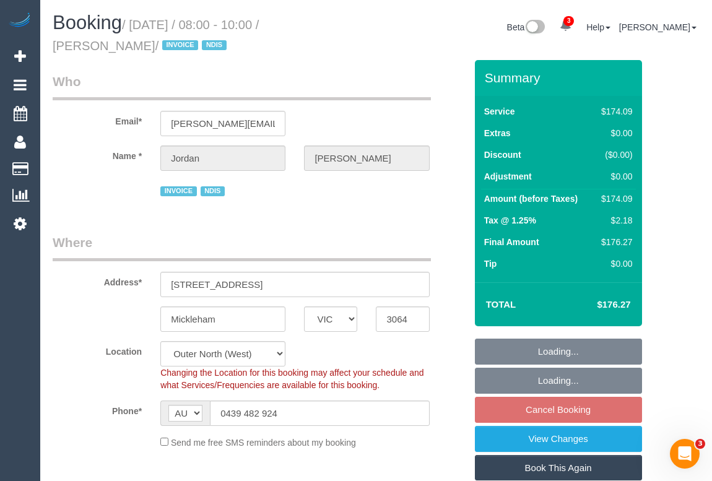
select select "object:810"
select select "number:27"
select select "number:14"
select select "number:19"
select select "number:36"
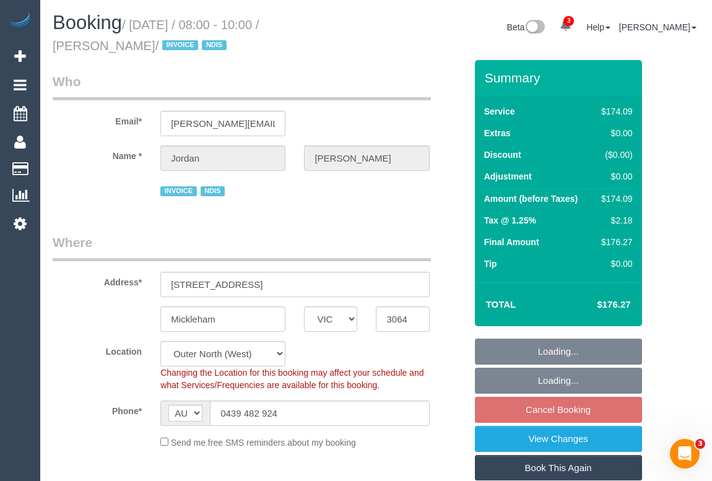
select select "number:33"
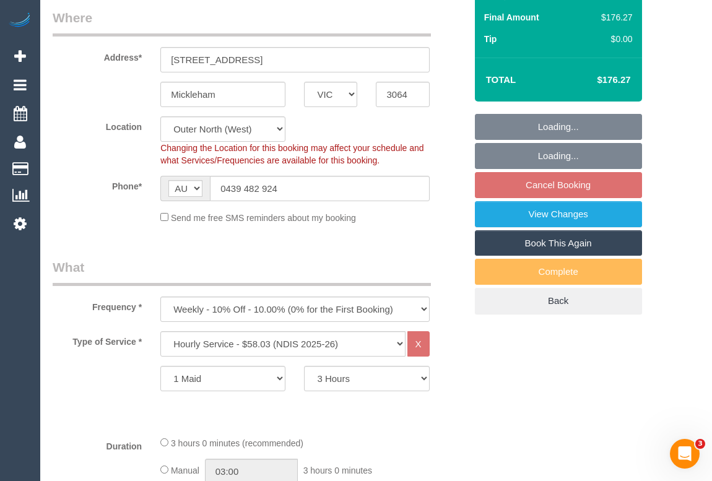
select select "spot1"
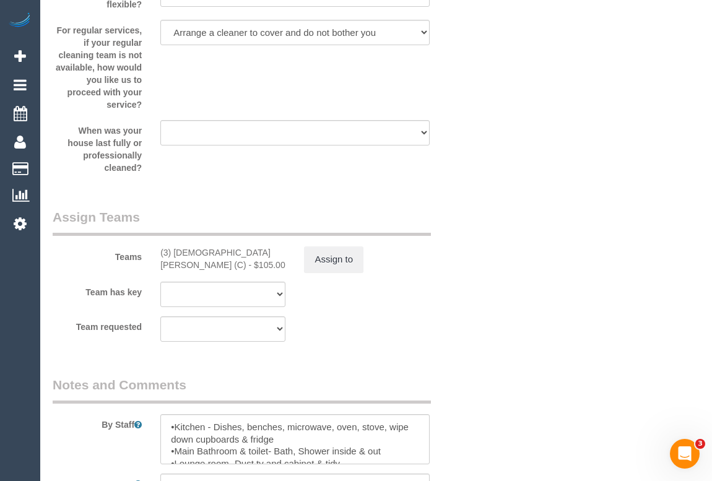
scroll to position [1576, 0]
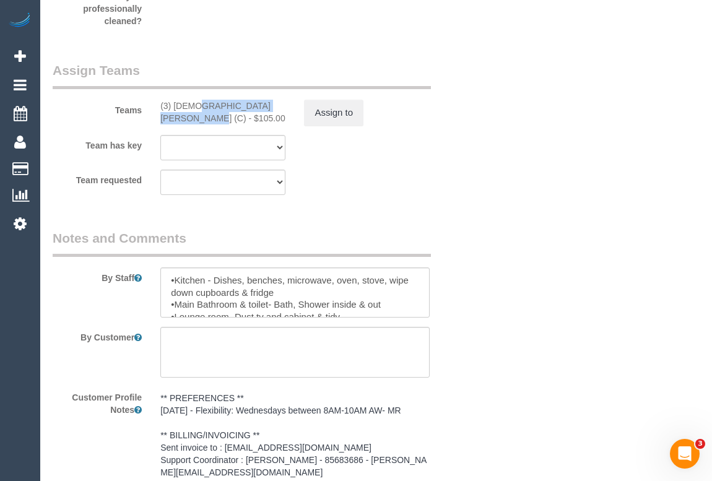
drag, startPoint x: 161, startPoint y: 100, endPoint x: 260, endPoint y: 106, distance: 99.2
click at [260, 106] on div "(3) Buddhi Adhikari (C) - $105.00" at bounding box center [223, 112] width 144 height 25
copy div "(3) Buddhi Adhikari (C) -"
click at [347, 112] on button "Assign to" at bounding box center [333, 113] width 59 height 26
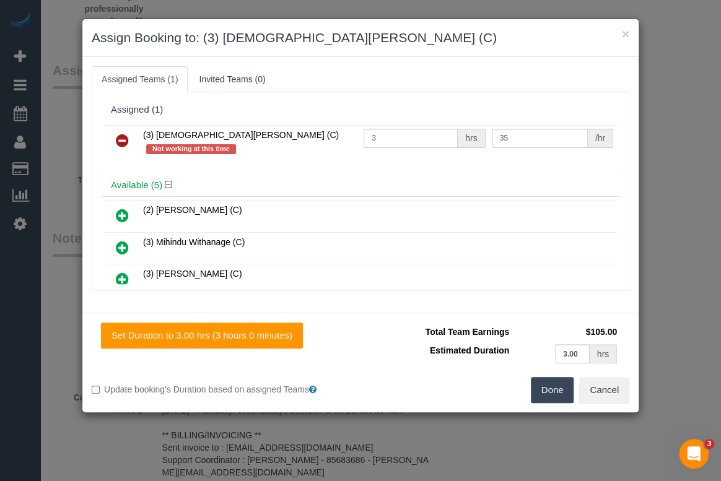
click at [122, 140] on icon at bounding box center [122, 140] width 13 height 15
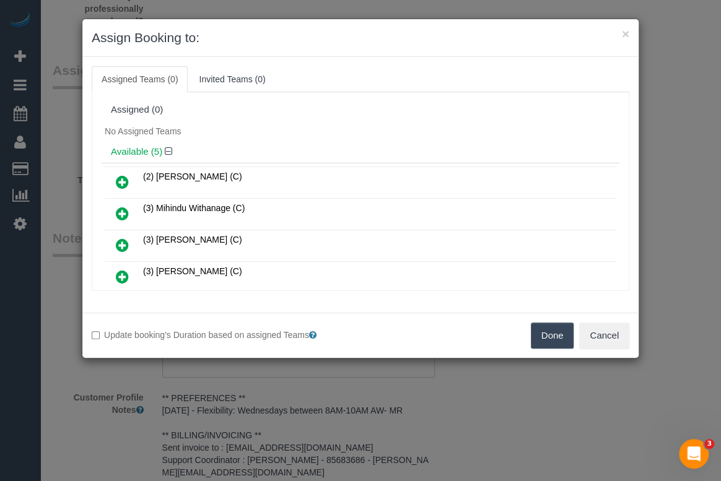
click at [535, 334] on button "Done" at bounding box center [552, 336] width 43 height 26
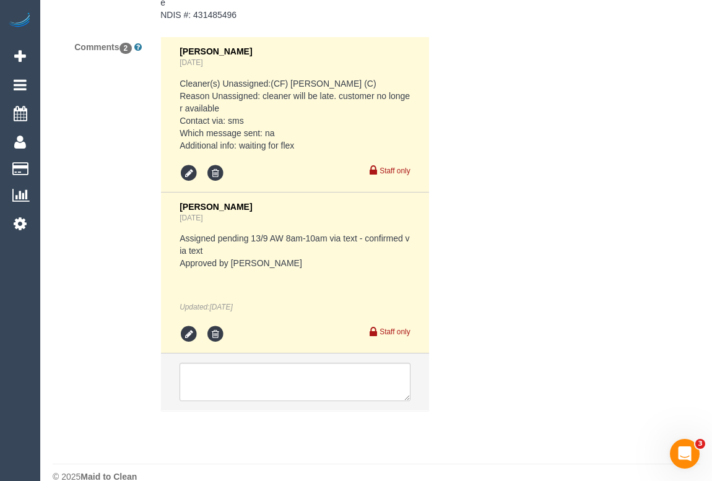
scroll to position [2101, 0]
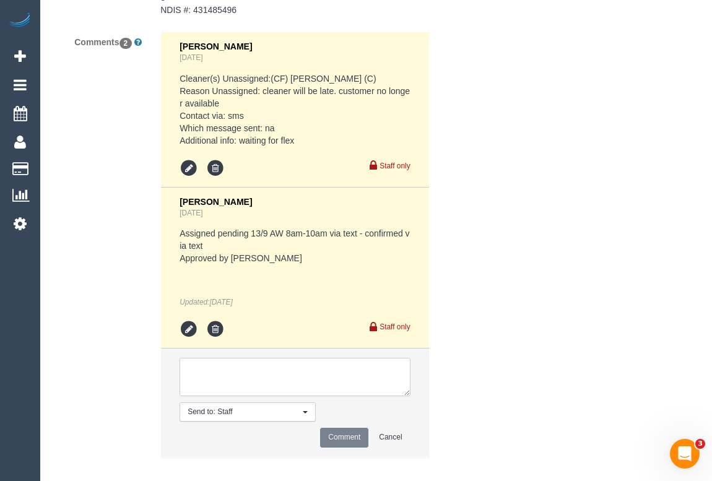
click at [291, 358] on textarea at bounding box center [295, 377] width 230 height 38
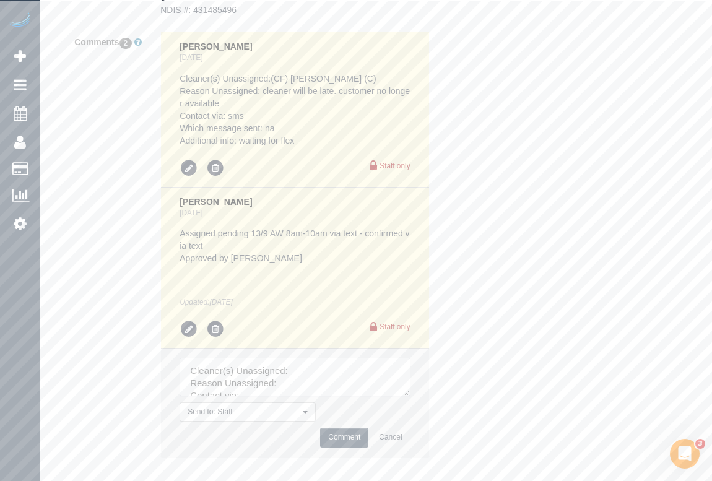
click at [317, 359] on textarea at bounding box center [295, 377] width 230 height 38
paste textarea "(3) Buddhi Adhikari (C) -"
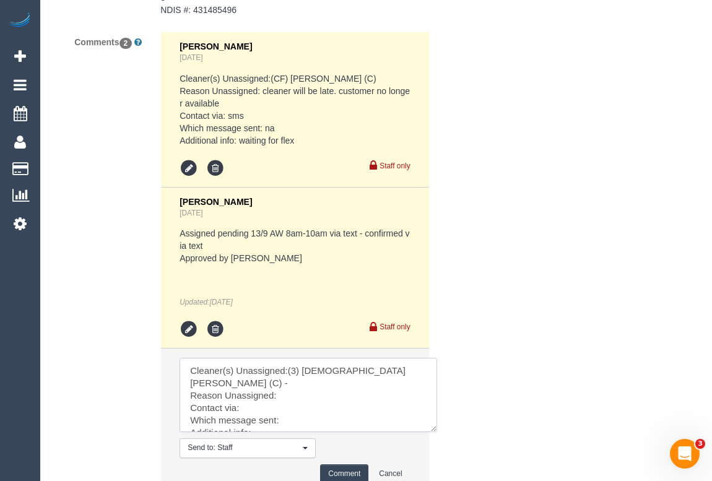
drag, startPoint x: 407, startPoint y: 377, endPoint x: 452, endPoint y: 435, distance: 72.8
click at [437, 432] on textarea at bounding box center [309, 395] width 258 height 74
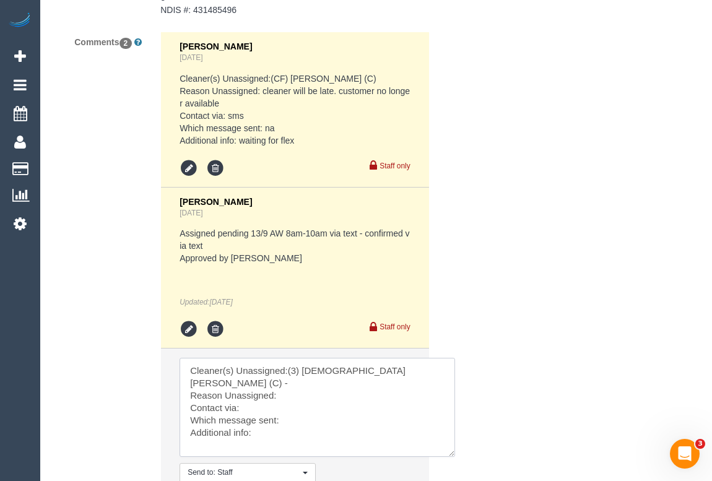
click at [298, 366] on textarea at bounding box center [318, 407] width 276 height 99
click at [260, 382] on textarea at bounding box center [318, 407] width 276 height 99
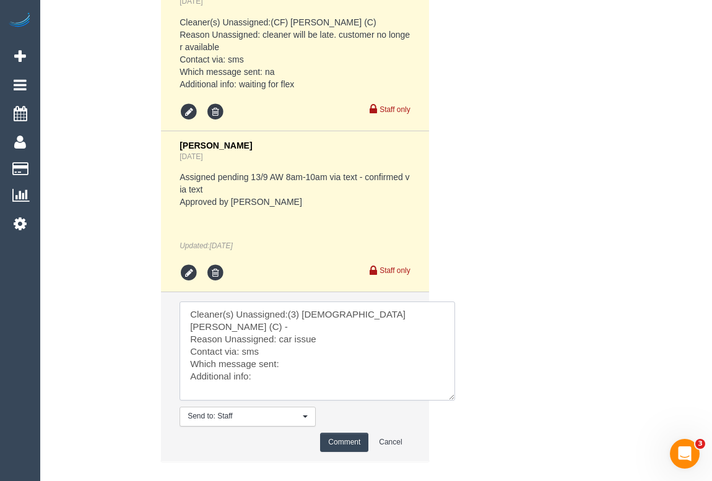
scroll to position [2213, 0]
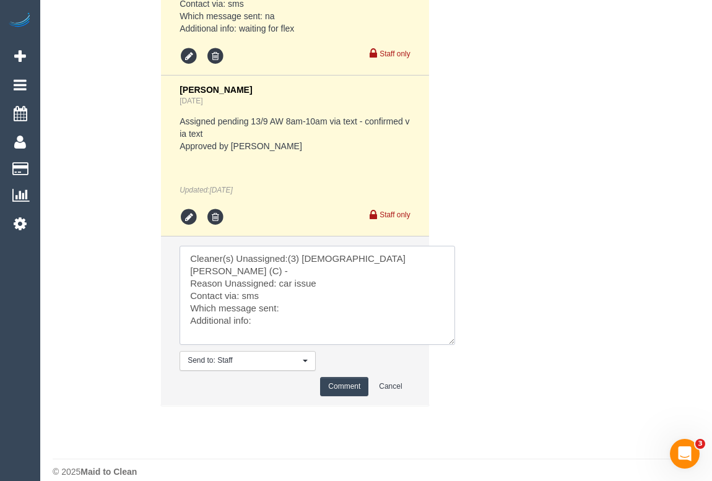
click at [295, 281] on textarea at bounding box center [318, 295] width 276 height 99
click at [282, 298] on textarea at bounding box center [318, 295] width 276 height 99
type textarea "Cleaner(s) Unassigned:(3) Buddhi Adhikari (C) - Reason Unassigned: car issue Co…"
click at [344, 377] on button "Comment" at bounding box center [344, 386] width 48 height 19
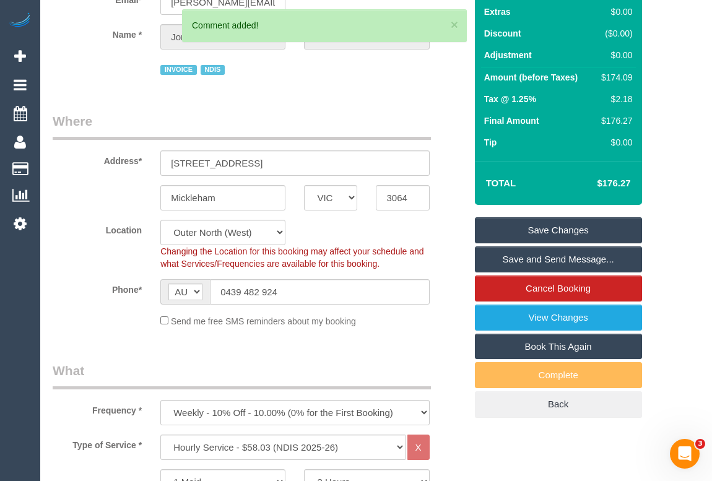
scroll to position [114, 0]
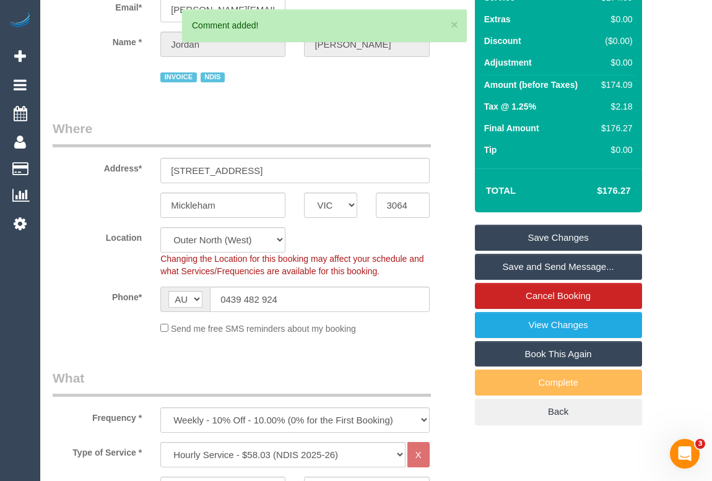
click at [543, 239] on link "Save Changes" at bounding box center [558, 238] width 167 height 26
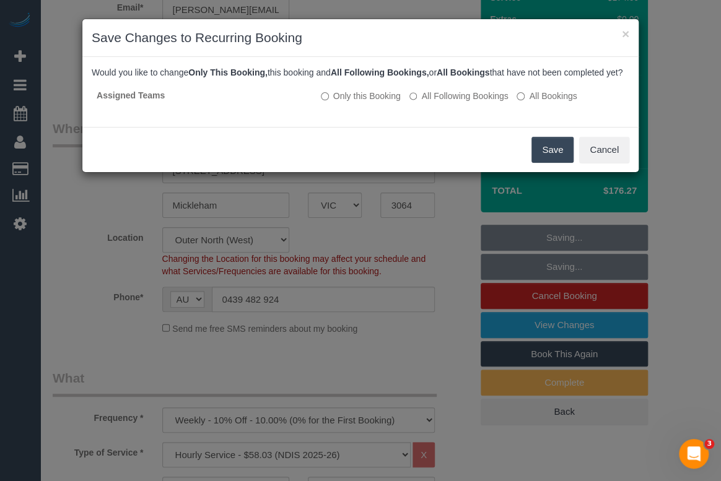
click at [542, 163] on button "Save" at bounding box center [552, 150] width 42 height 26
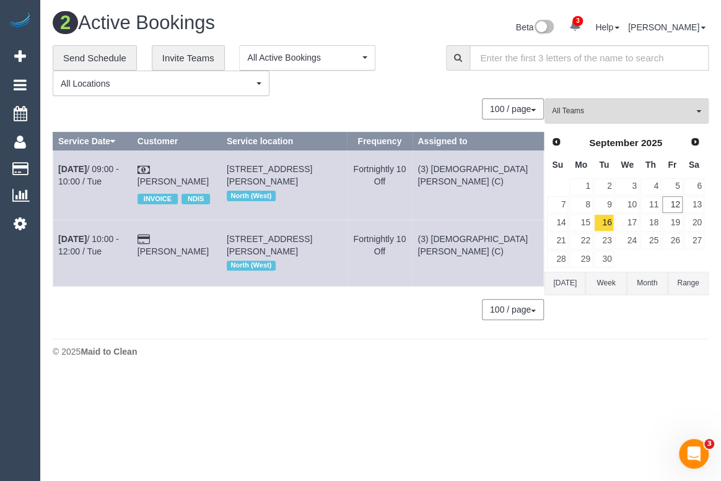
click at [386, 97] on div "**********" at bounding box center [381, 189] width 656 height 288
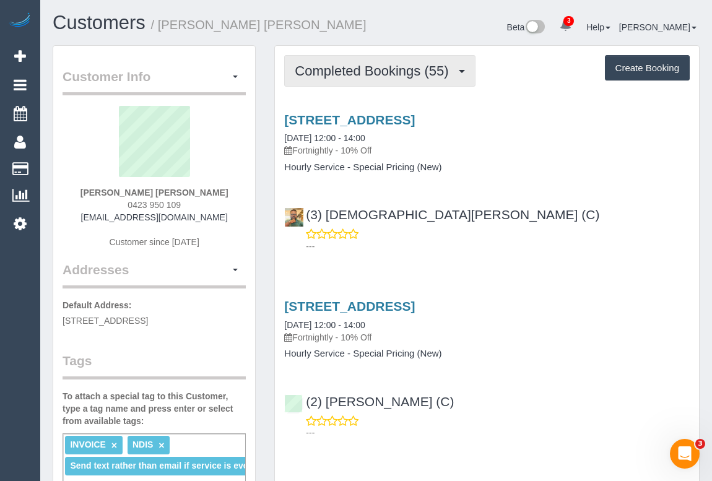
click at [377, 68] on span "Completed Bookings (55)" at bounding box center [375, 70] width 160 height 15
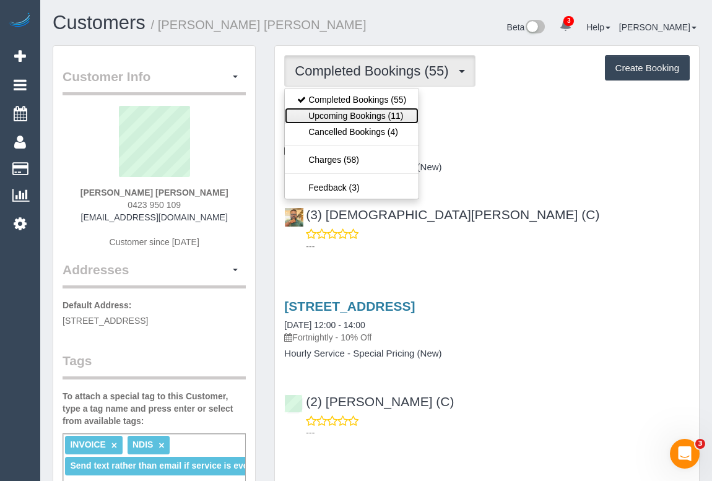
click at [371, 113] on link "Upcoming Bookings (11)" at bounding box center [352, 116] width 134 height 16
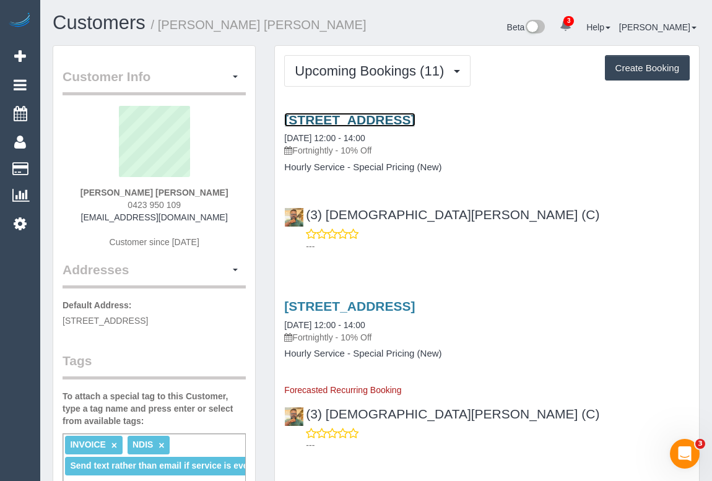
click at [384, 118] on link "[STREET_ADDRESS]" at bounding box center [349, 120] width 131 height 14
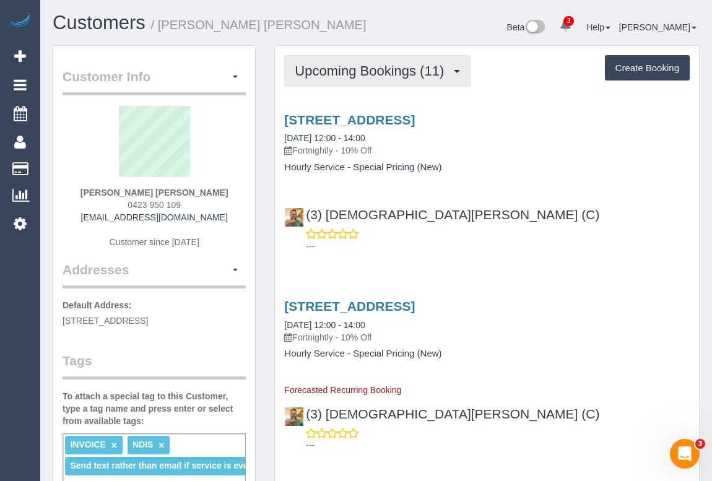
click at [396, 59] on button "Upcoming Bookings (11)" at bounding box center [377, 71] width 186 height 32
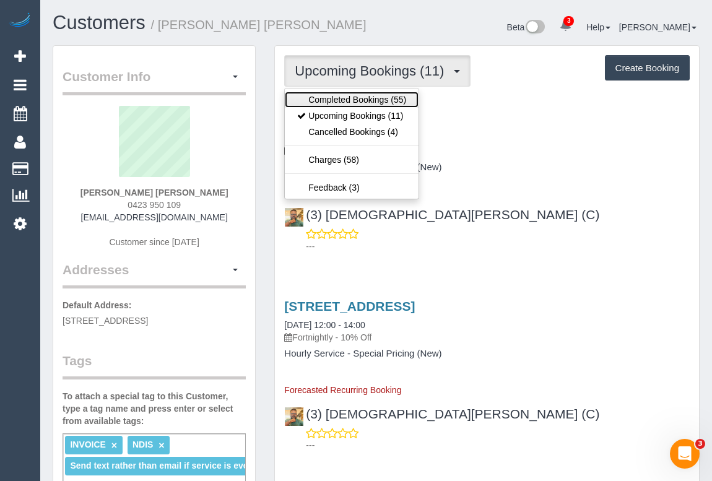
click at [367, 99] on link "Completed Bookings (55)" at bounding box center [352, 100] width 134 height 16
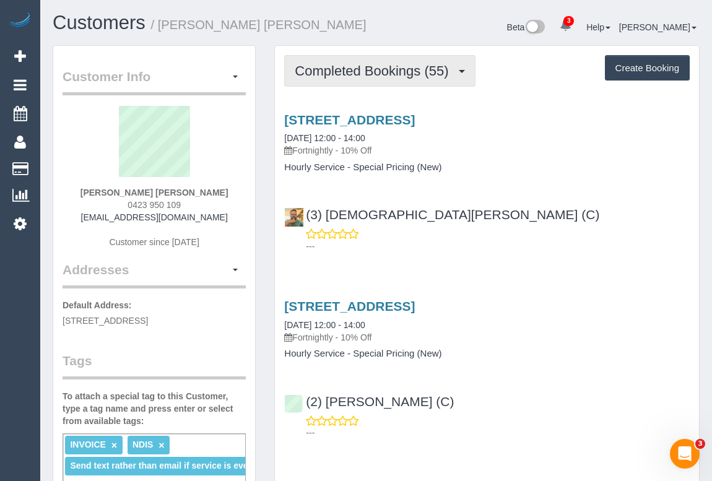
click at [400, 68] on span "Completed Bookings (55)" at bounding box center [375, 70] width 160 height 15
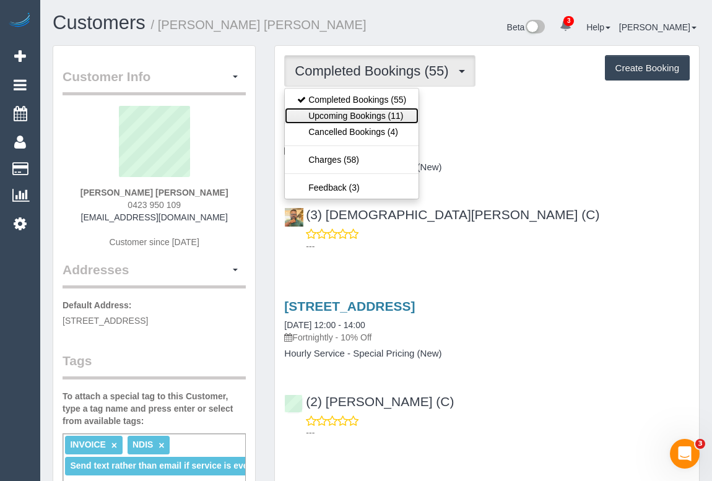
click at [381, 114] on link "Upcoming Bookings (11)" at bounding box center [352, 116] width 134 height 16
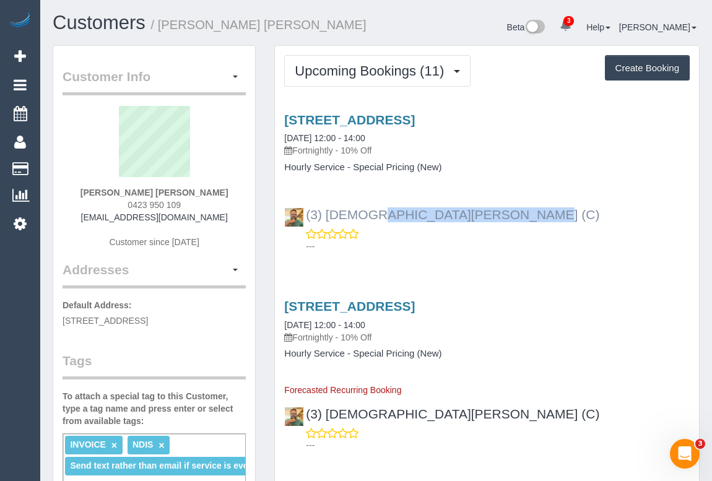
drag, startPoint x: 451, startPoint y: 218, endPoint x: 305, endPoint y: 217, distance: 145.5
click at [305, 217] on div "(3) Buddhi Adhikari (C) ---" at bounding box center [487, 225] width 424 height 56
copy link "(3) [DEMOGRAPHIC_DATA][PERSON_NAME] (C)"
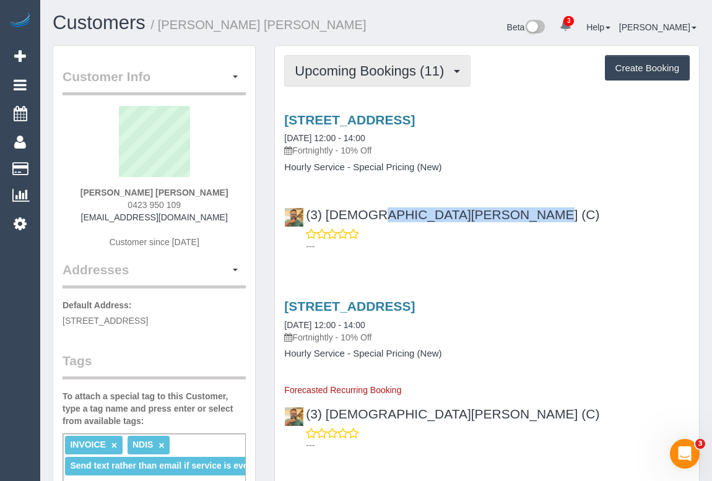
click at [375, 64] on span "Upcoming Bookings (11)" at bounding box center [372, 70] width 155 height 15
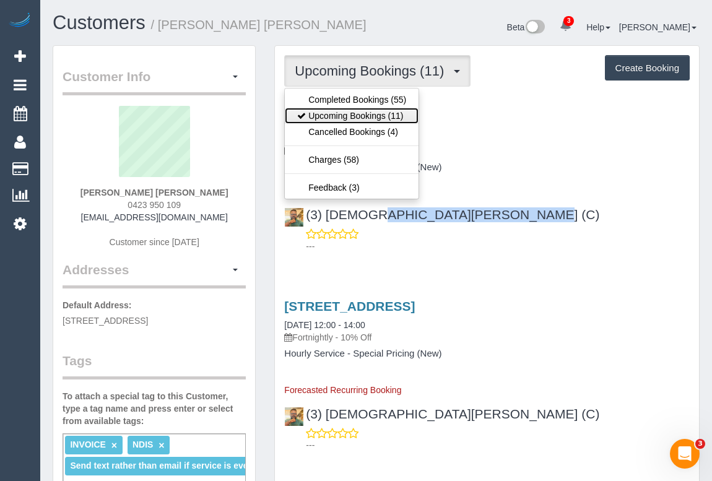
click at [370, 114] on link "Upcoming Bookings (11)" at bounding box center [352, 116] width 134 height 16
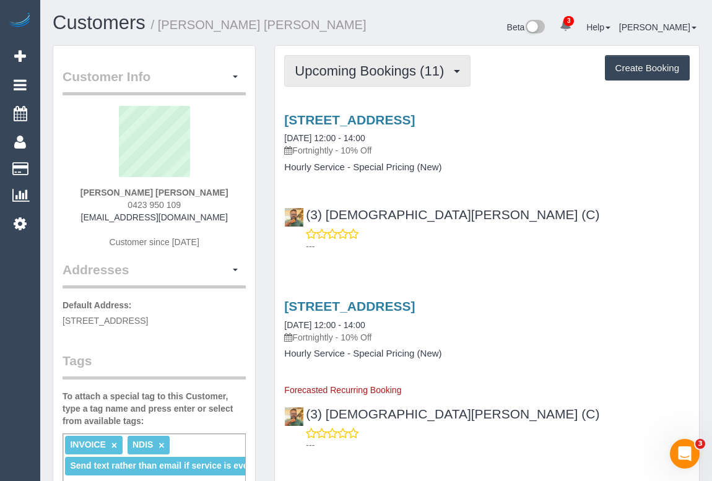
click at [357, 74] on span "Upcoming Bookings (11)" at bounding box center [372, 70] width 155 height 15
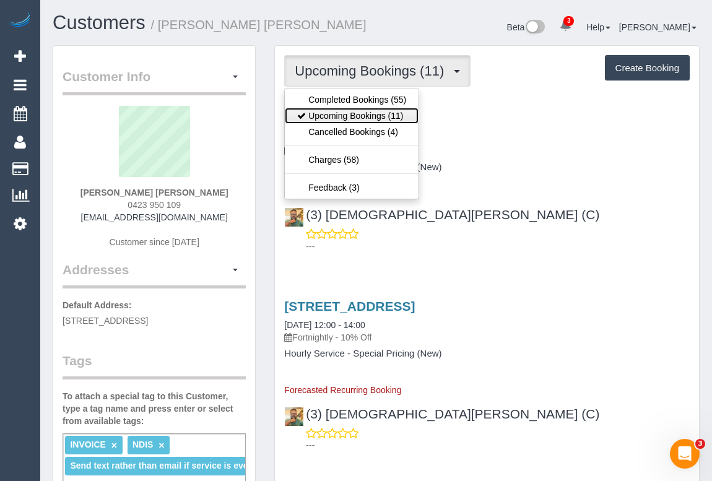
click at [361, 118] on link "Upcoming Bookings (11)" at bounding box center [352, 116] width 134 height 16
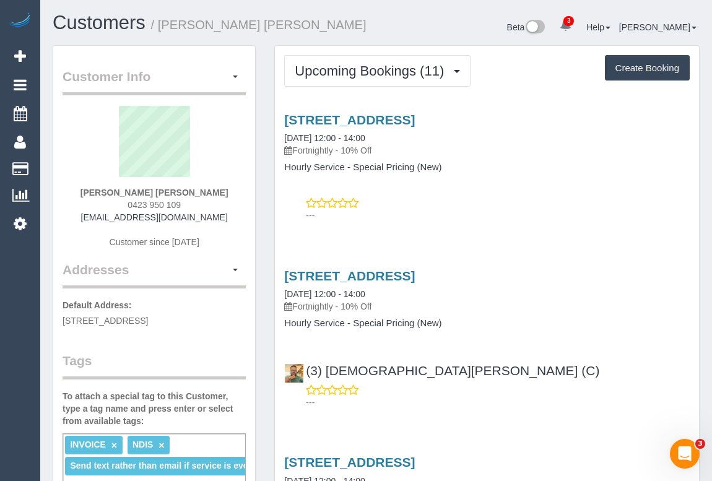
click at [545, 217] on p "---" at bounding box center [498, 215] width 384 height 12
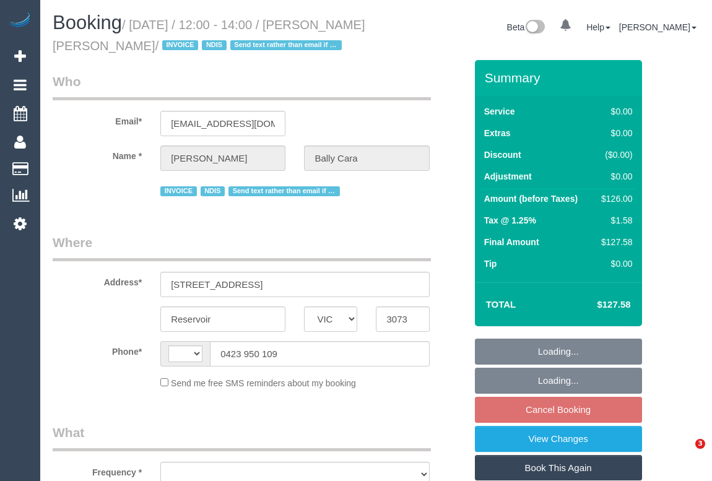
select select "VIC"
select select "string:AU"
select select "120"
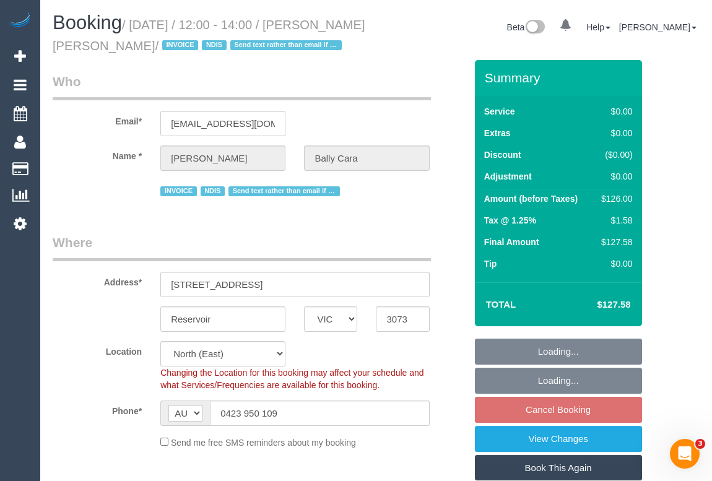
select select "object:828"
select select "number:27"
select select "number:14"
select select "number:19"
select select "number:25"
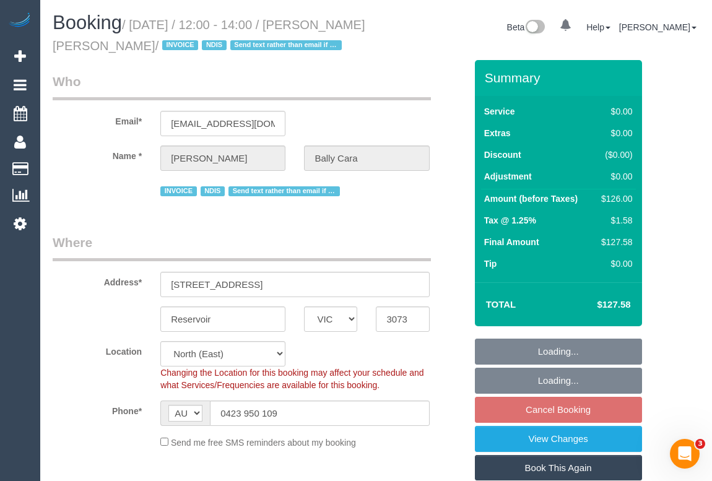
select select "number:35"
select select "spot1"
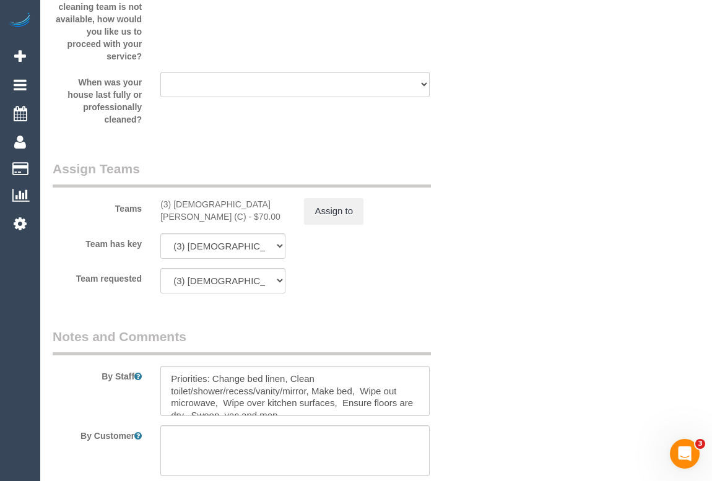
scroll to position [1576, 0]
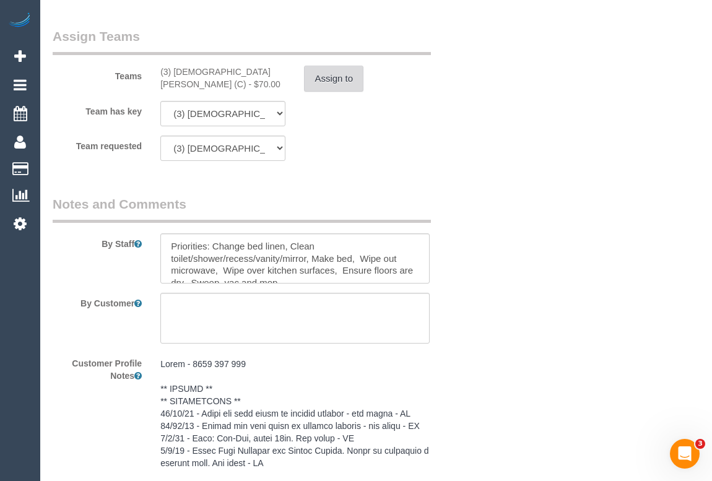
click at [332, 92] on button "Assign to" at bounding box center [333, 79] width 59 height 26
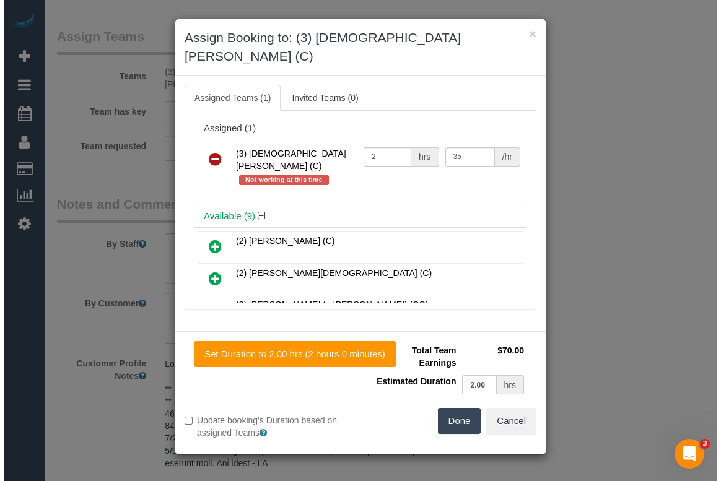
scroll to position [1554, 0]
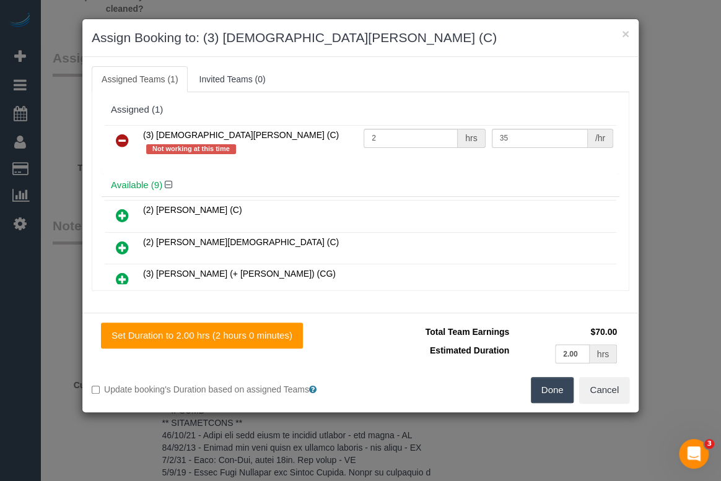
click at [123, 139] on icon at bounding box center [122, 140] width 13 height 15
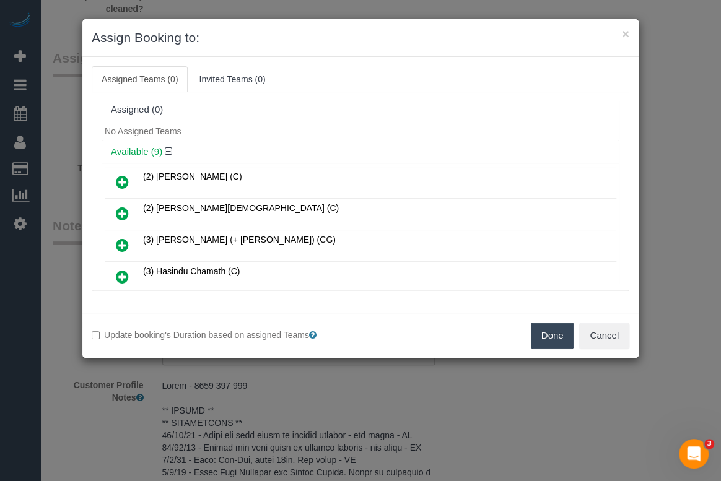
click at [533, 335] on button "Done" at bounding box center [552, 336] width 43 height 26
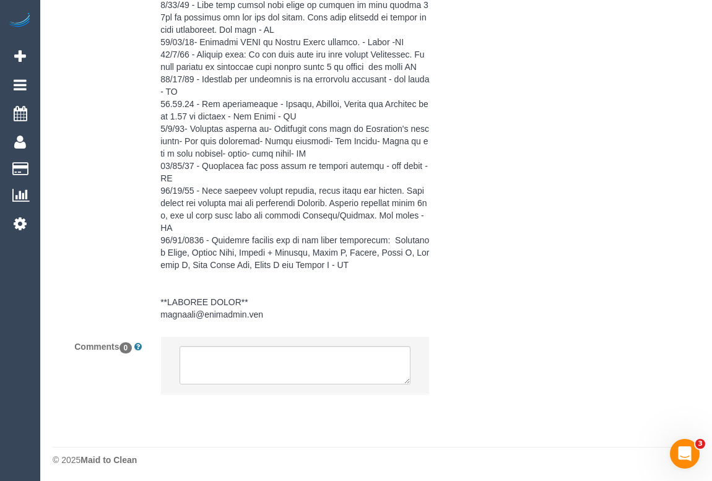
scroll to position [2329, 0]
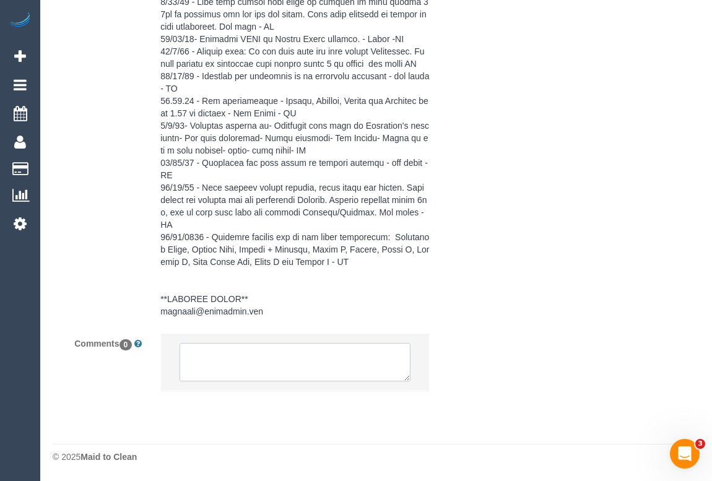
click at [306, 360] on textarea at bounding box center [295, 362] width 230 height 38
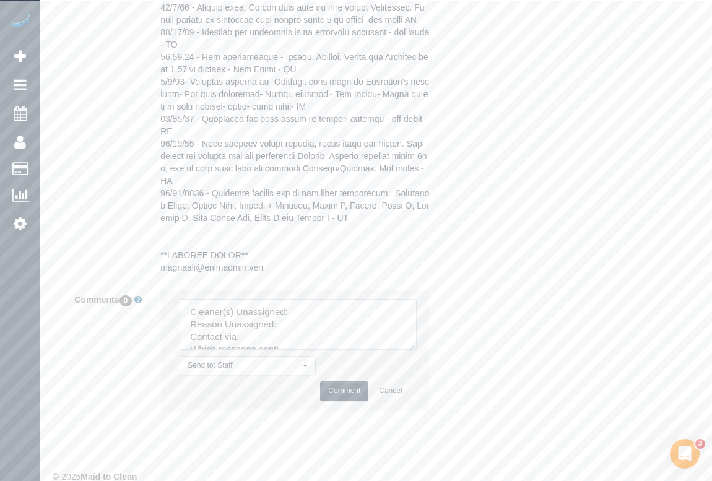
drag, startPoint x: 406, startPoint y: 375, endPoint x: 445, endPoint y: 433, distance: 70.4
click at [417, 350] on textarea at bounding box center [298, 324] width 237 height 51
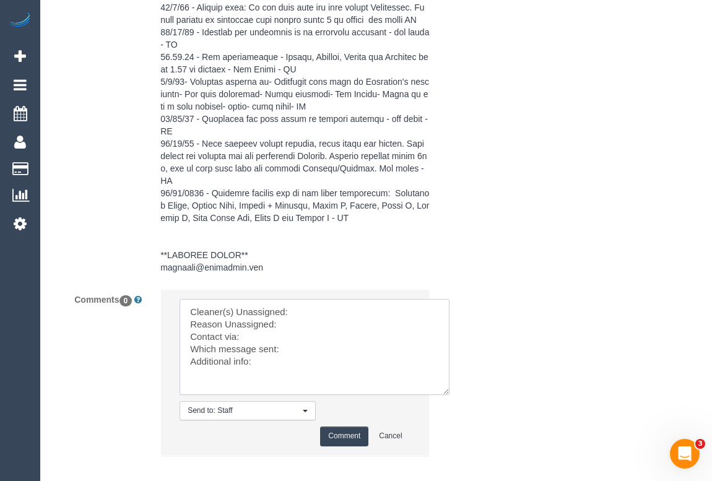
click at [284, 390] on textarea at bounding box center [315, 347] width 270 height 96
paste textarea "Following Day Options SMS"
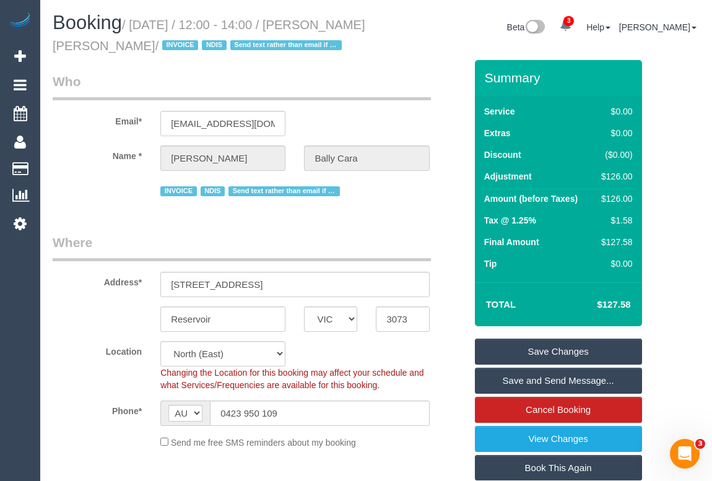
scroll to position [2437, 0]
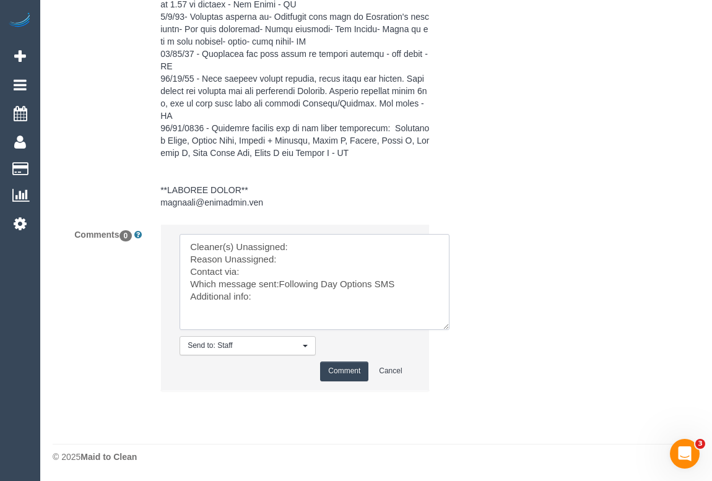
click at [318, 251] on textarea at bounding box center [315, 282] width 270 height 96
paste textarea "(3) [DEMOGRAPHIC_DATA][PERSON_NAME] (C)"
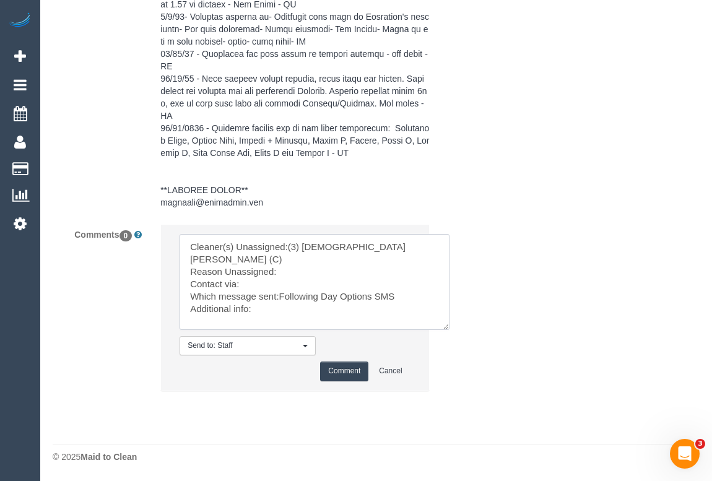
click at [310, 259] on textarea at bounding box center [315, 282] width 270 height 96
click at [252, 274] on textarea at bounding box center [315, 282] width 270 height 96
click at [302, 302] on textarea at bounding box center [315, 282] width 270 height 96
type textarea "Cleaner(s) Unassigned:(3) Buddhi Adhikari (C) Reason Unassigned: car issue Cont…"
click at [349, 373] on button "Comment" at bounding box center [344, 371] width 48 height 19
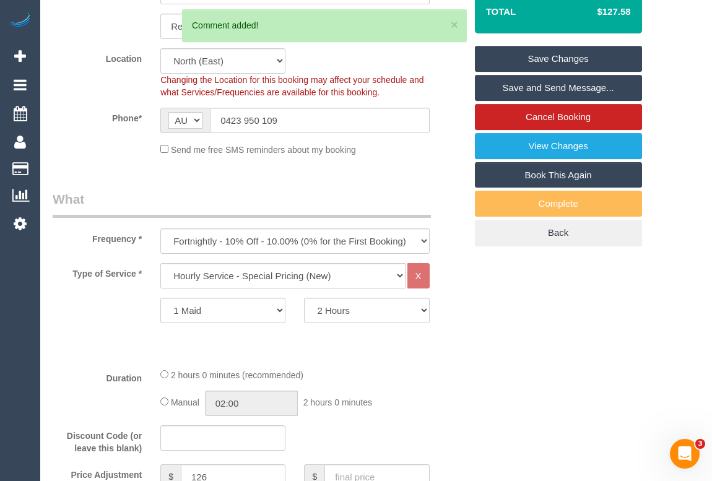
scroll to position [248, 0]
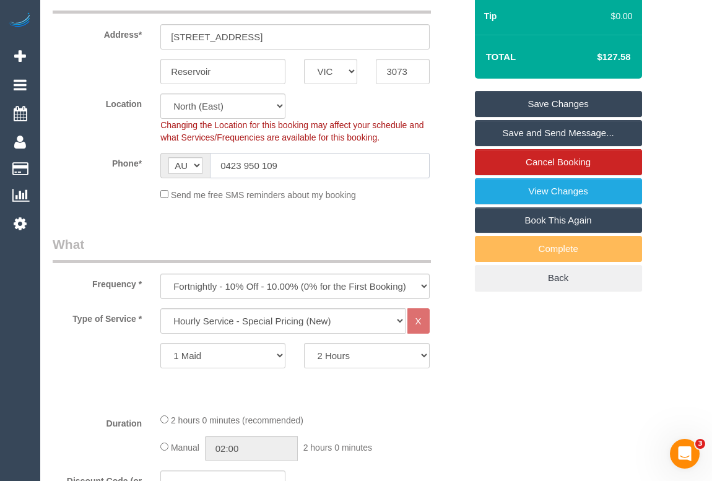
drag, startPoint x: 313, startPoint y: 186, endPoint x: 133, endPoint y: 184, distance: 179.6
click at [133, 178] on div "Phone* AF AL DZ AD AO AI AQ AG AR AM AW AU AT AZ BS BH BD BB BY BE BZ BJ BM BT …" at bounding box center [259, 165] width 432 height 25
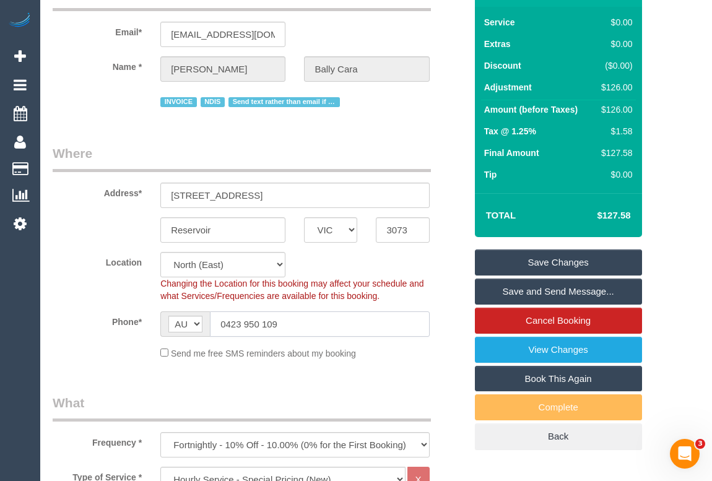
scroll to position [168, 0]
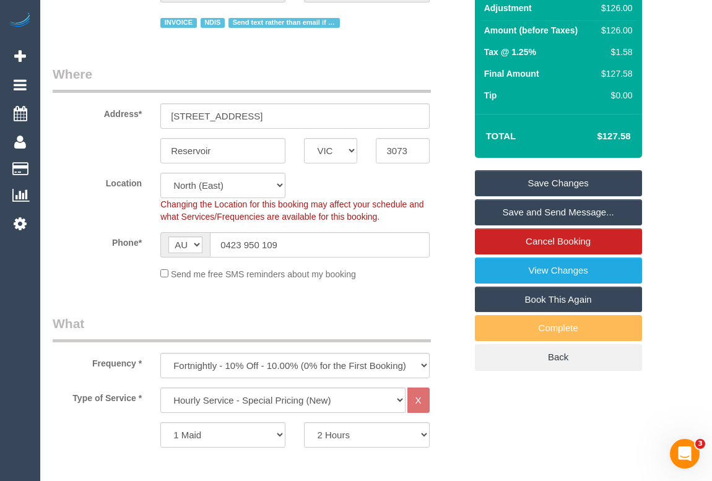
click at [560, 196] on link "Save Changes" at bounding box center [558, 183] width 167 height 26
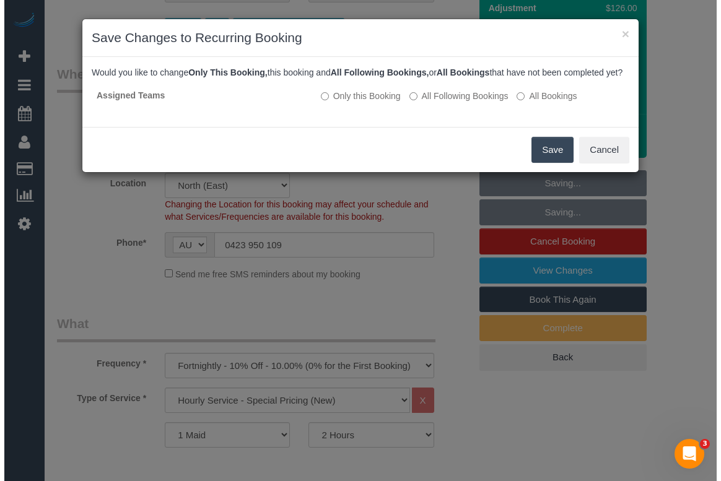
scroll to position [147, 0]
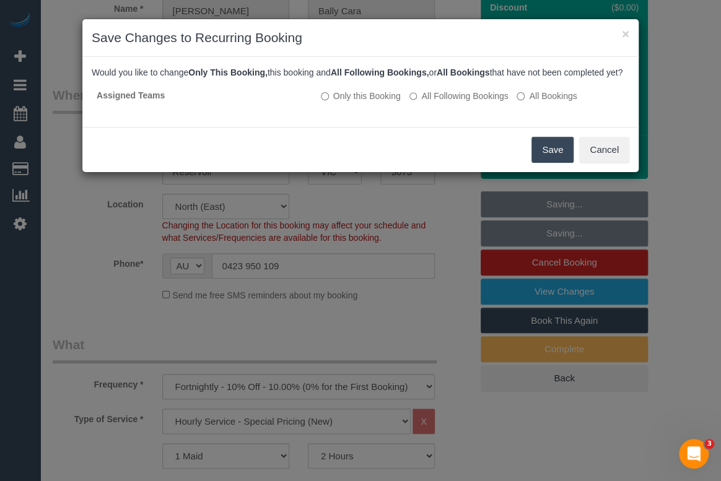
click at [549, 160] on button "Save" at bounding box center [552, 150] width 42 height 26
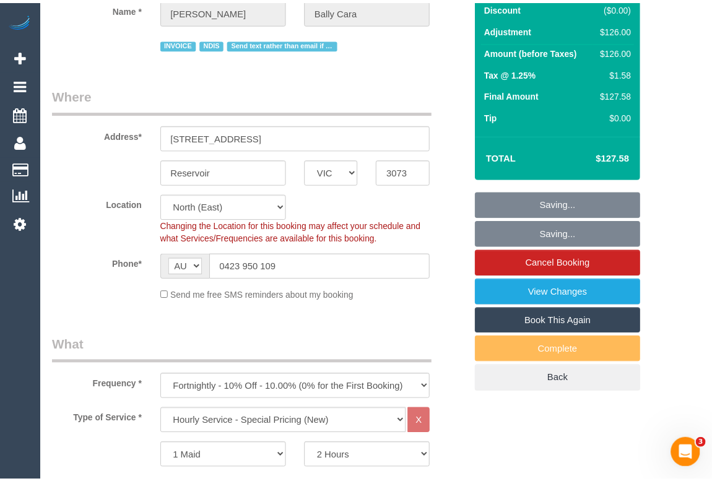
scroll to position [168, 0]
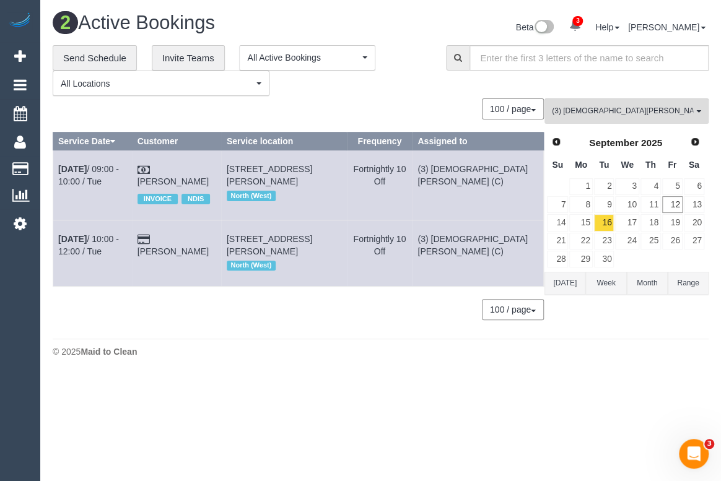
click at [294, 358] on div "© 2025 Maid to Clean" at bounding box center [381, 352] width 656 height 12
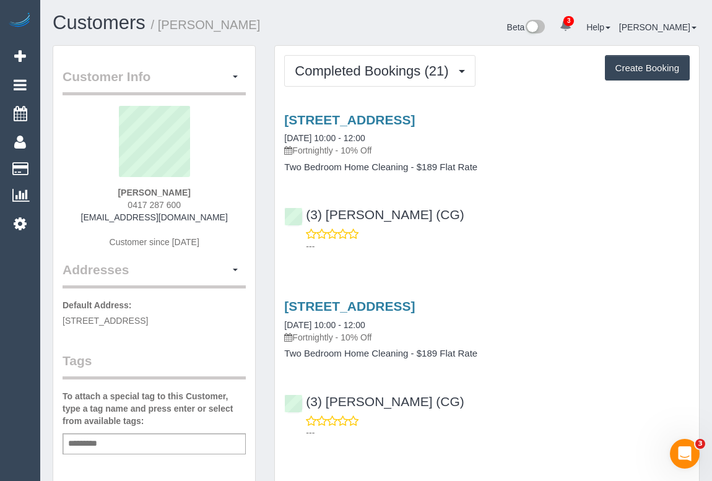
drag, startPoint x: 120, startPoint y: 204, endPoint x: 201, endPoint y: 205, distance: 81.1
click at [201, 205] on div "[PERSON_NAME] 0417 287 600 [EMAIL_ADDRESS][DOMAIN_NAME] Customer since [DATE]" at bounding box center [154, 183] width 183 height 155
copy span "0417 287 600"
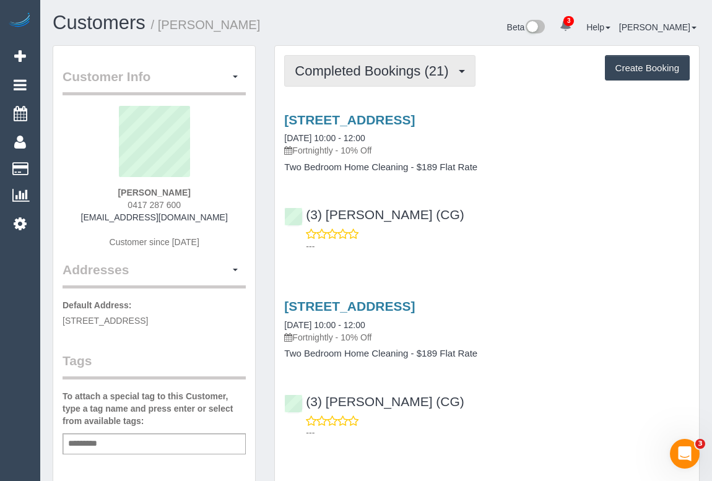
drag, startPoint x: 388, startPoint y: 76, endPoint x: 388, endPoint y: 100, distance: 24.2
click at [388, 76] on span "Completed Bookings (21)" at bounding box center [375, 70] width 160 height 15
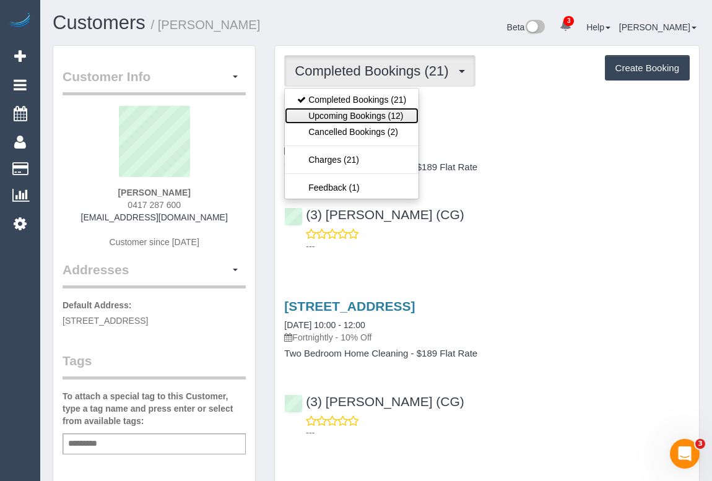
click at [381, 117] on link "Upcoming Bookings (12)" at bounding box center [352, 116] width 134 height 16
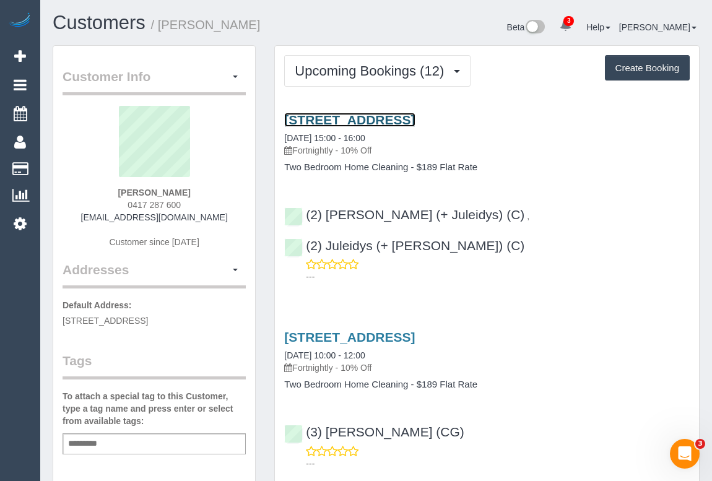
click at [401, 120] on link "400 St Kilda Road, 604, Melbourne, VIC 3004" at bounding box center [349, 120] width 131 height 14
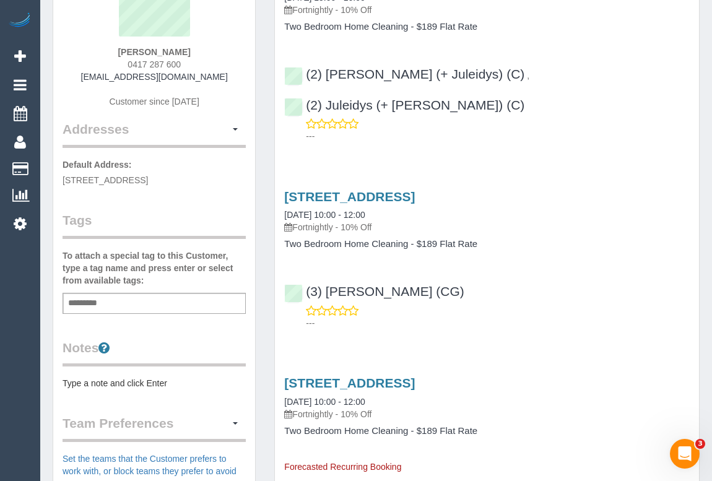
scroll to position [56, 0]
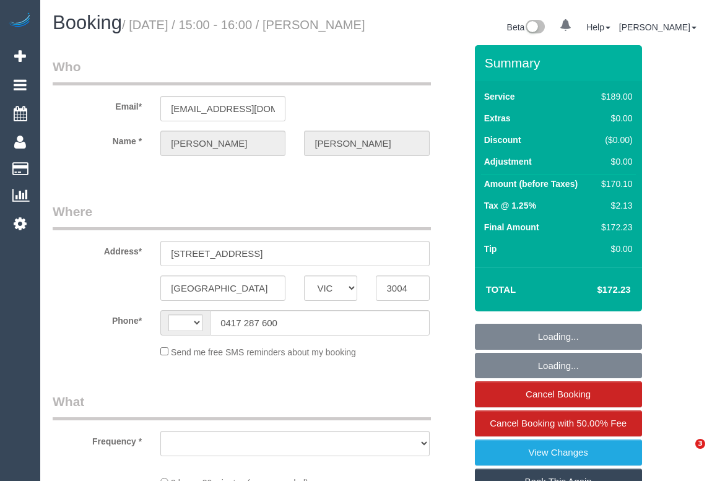
select select "VIC"
select select "string:AU"
select select "string:stripe-pm_1Q8YSY2GScqysDRVjZbb1lWL"
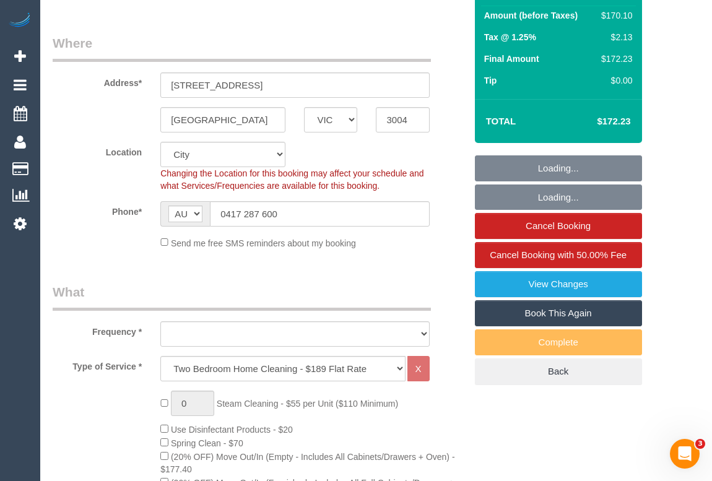
select select "object:721"
select select "number:27"
select select "number:14"
select select "number:21"
select select "number:36"
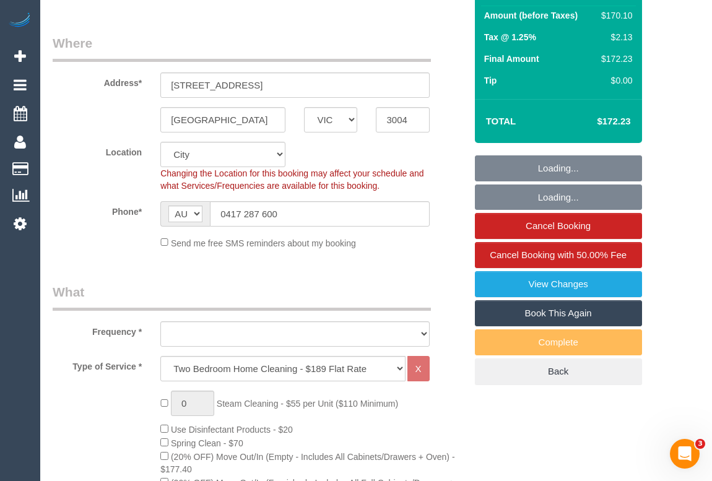
select select "number:34"
select select "number:11"
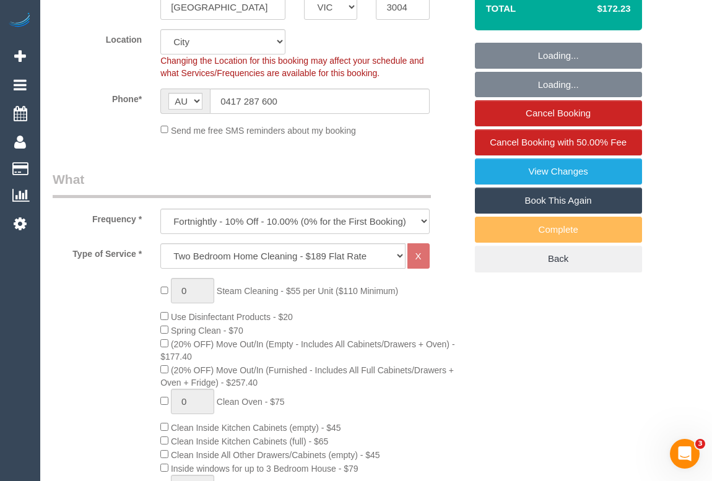
select select "object:1297"
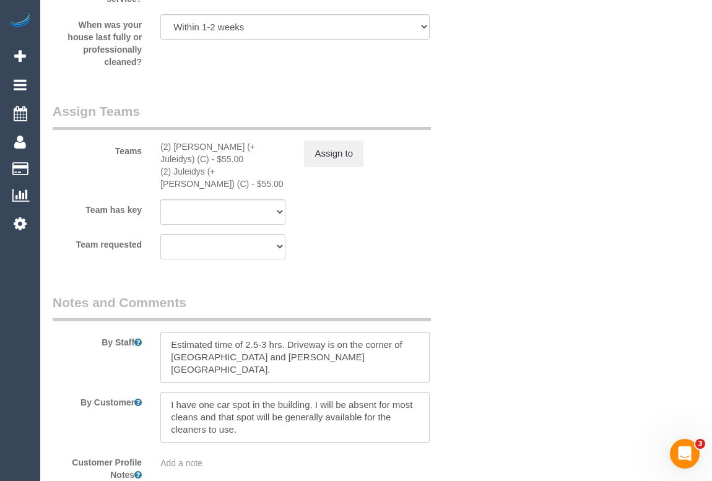
scroll to position [2139, 0]
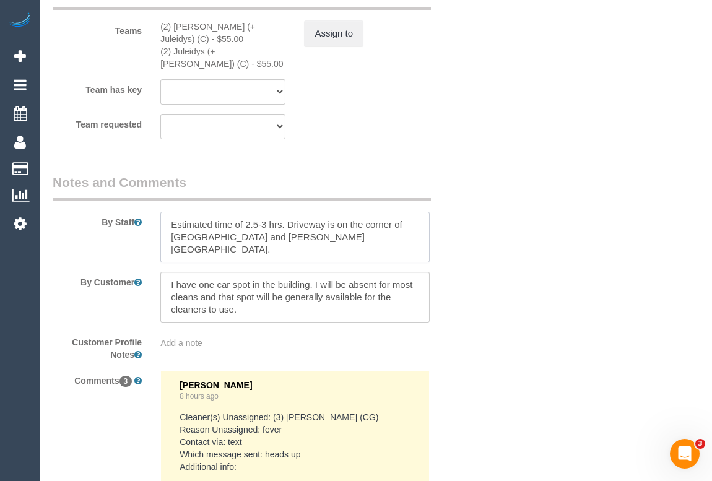
drag, startPoint x: 287, startPoint y: 217, endPoint x: 357, endPoint y: 238, distance: 73.1
click at [357, 238] on textarea at bounding box center [294, 237] width 269 height 51
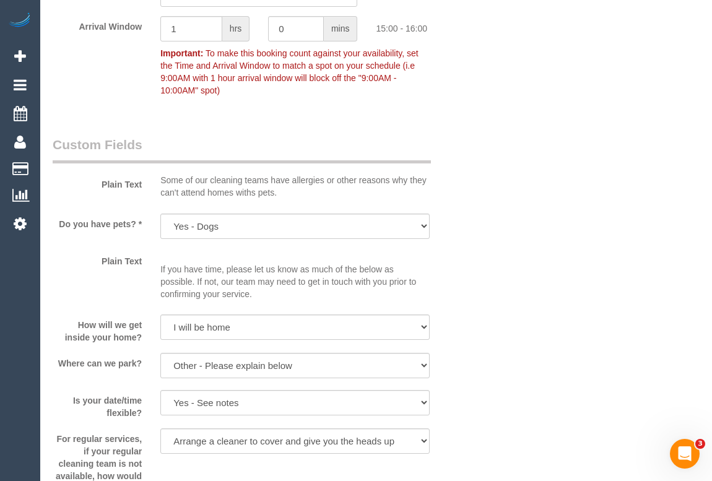
scroll to position [1520, 0]
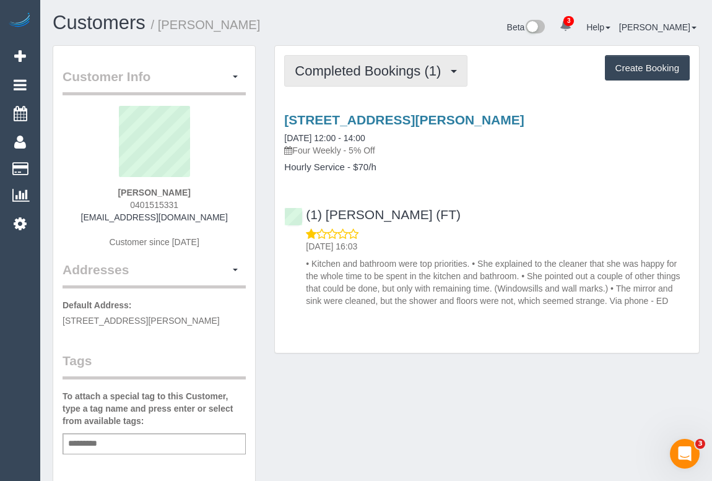
click at [365, 70] on span "Completed Bookings (1)" at bounding box center [371, 70] width 152 height 15
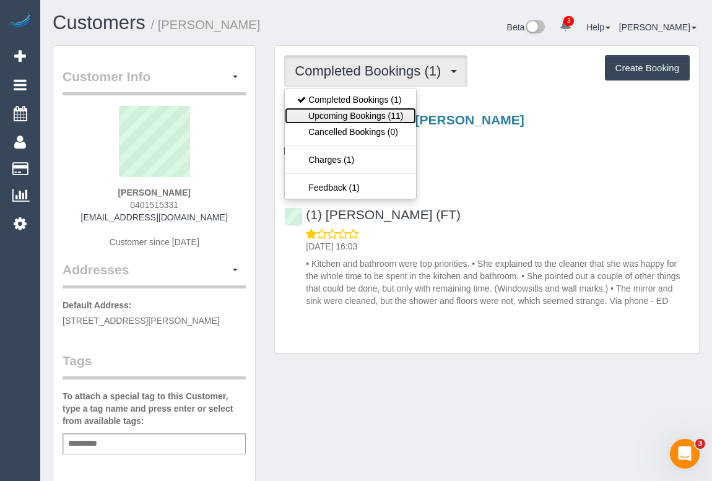
click at [352, 111] on link "Upcoming Bookings (11)" at bounding box center [350, 116] width 131 height 16
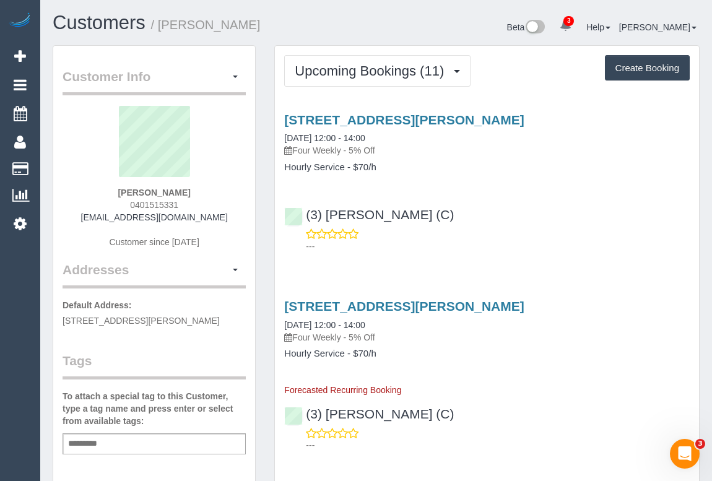
drag, startPoint x: 153, startPoint y: 209, endPoint x: 201, endPoint y: 211, distance: 48.3
click at [201, 211] on div "[PERSON_NAME] 0401515331 [EMAIL_ADDRESS][DOMAIN_NAME] Customer since [DATE]" at bounding box center [154, 183] width 183 height 155
copy div "0401515331 [EMAIL_ADDRESS][DOMAIN_NAME]"
click at [191, 201] on div "[PERSON_NAME] 0401515331 [EMAIL_ADDRESS][DOMAIN_NAME] Customer since [DATE]" at bounding box center [154, 183] width 183 height 155
drag, startPoint x: 186, startPoint y: 203, endPoint x: 128, endPoint y: 202, distance: 58.8
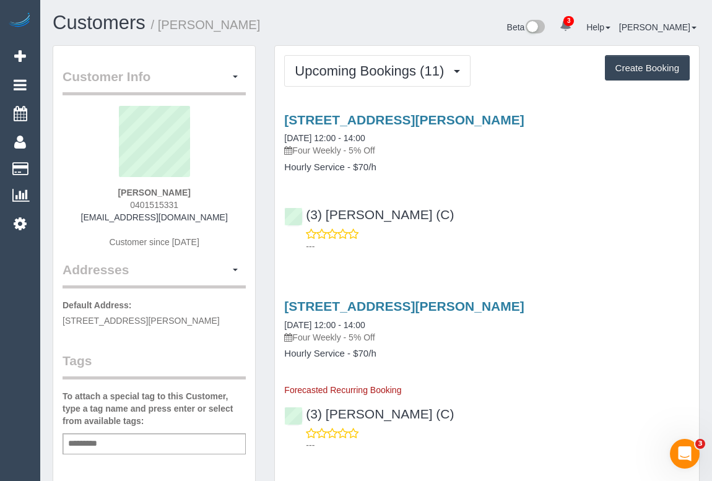
click at [128, 202] on div "Sophie Squires 0401515331 sophiersquires@gmail.com Customer since 2025" at bounding box center [154, 183] width 183 height 155
copy span "0401515331"
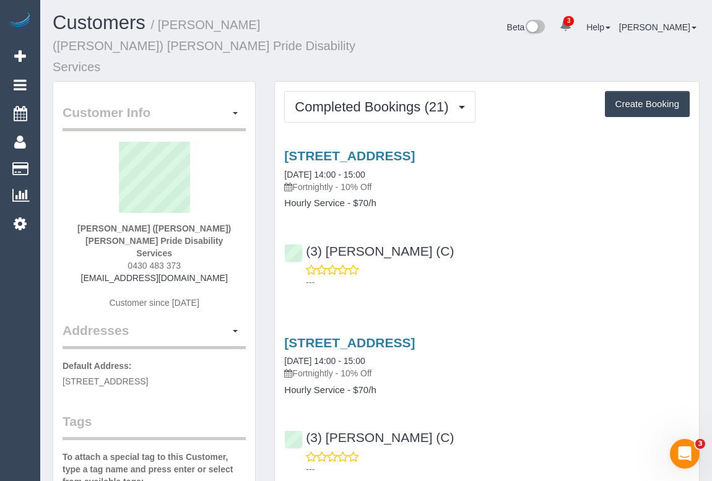
click at [499, 264] on div "---" at bounding box center [487, 276] width 406 height 25
drag, startPoint x: 126, startPoint y: 232, endPoint x: 197, endPoint y: 233, distance: 70.6
click at [197, 233] on div "Margaret (Margo) Coulter Pride Disability Services 0430 483 373 margoofoz@gmail…" at bounding box center [154, 232] width 183 height 180
copy span "0430 483 373"
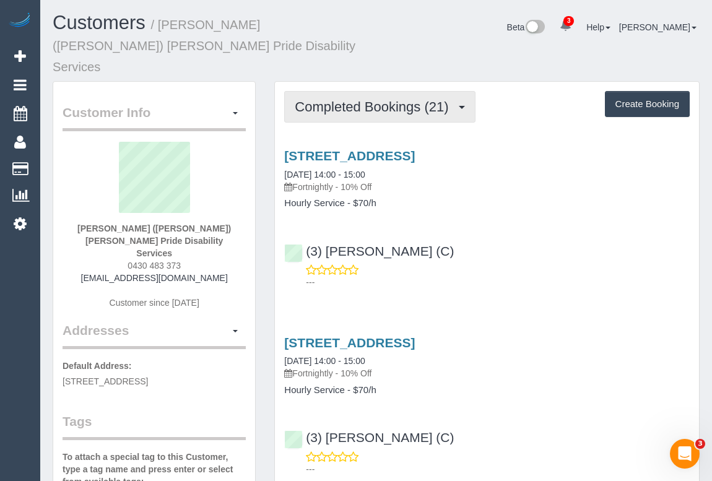
click at [398, 99] on span "Completed Bookings (21)" at bounding box center [375, 106] width 160 height 15
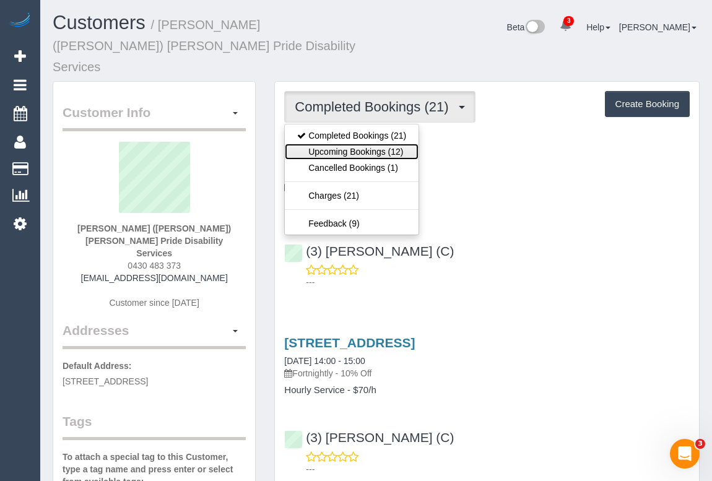
click at [351, 144] on link "Upcoming Bookings (12)" at bounding box center [352, 152] width 134 height 16
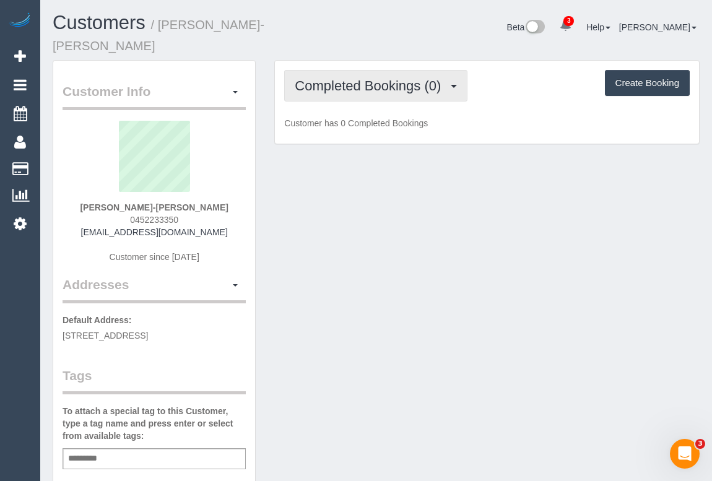
click at [384, 81] on button "Completed Bookings (0)" at bounding box center [375, 86] width 183 height 32
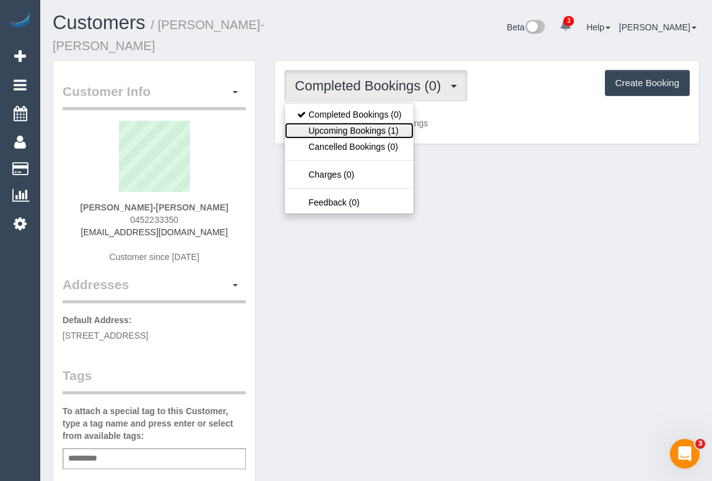
click at [373, 123] on link "Upcoming Bookings (1)" at bounding box center [349, 131] width 129 height 16
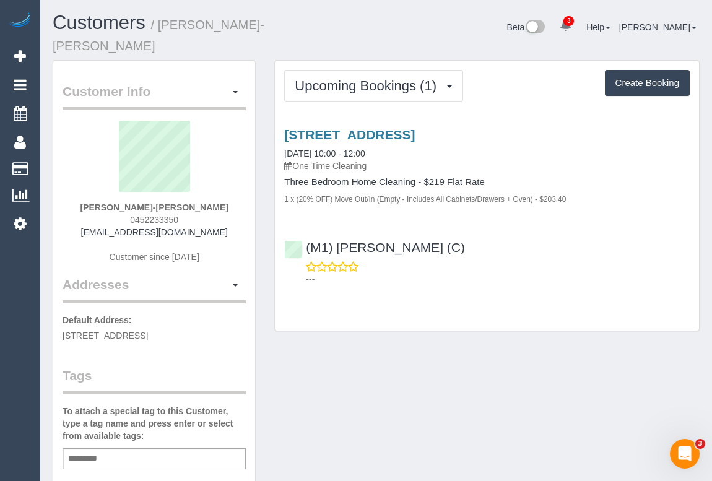
click at [505, 271] on div "[STREET_ADDRESS] [DATE] 10:00 - 12:00 One Time Cleaning Three Bedroom Home Clea…" at bounding box center [487, 203] width 424 height 173
click at [439, 329] on div "Customer Info Edit Contact Info Send Message Email Preferences Special Sales Ta…" at bounding box center [376, 475] width 666 height 830
click at [433, 368] on div "Customer Info Edit Contact Info Send Message Email Preferences Special Sales Ta…" at bounding box center [376, 475] width 666 height 830
click at [404, 128] on link "[STREET_ADDRESS]" at bounding box center [349, 135] width 131 height 14
drag, startPoint x: 133, startPoint y: 201, endPoint x: 192, endPoint y: 204, distance: 59.5
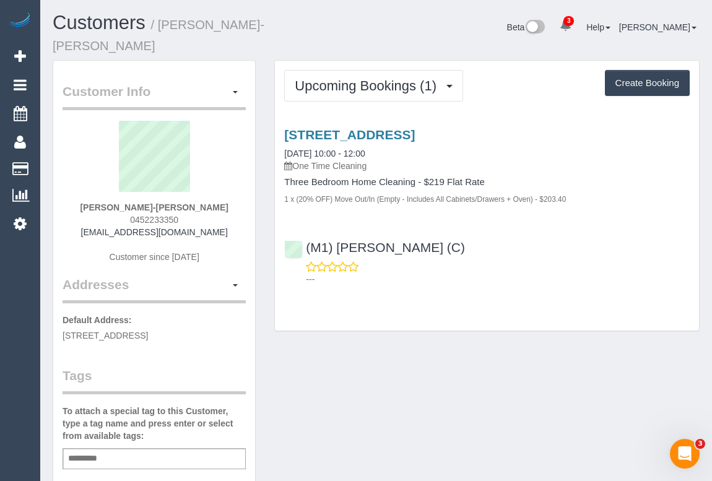
click at [192, 204] on div "Letti Koutsouliotas-Ewing 0452233350 lettikewing@gmail.com Customer since 2025" at bounding box center [154, 198] width 183 height 155
copy span "0452233350"
click at [442, 370] on div "Customer Info Edit Contact Info Send Message Email Preferences Special Sales Ta…" at bounding box center [376, 475] width 666 height 830
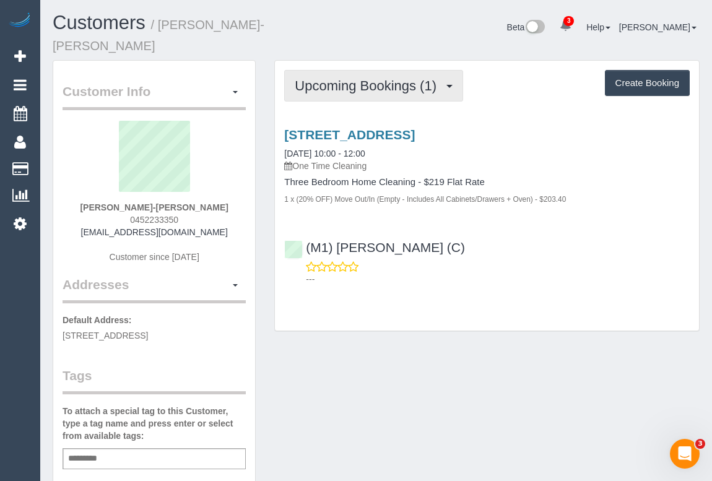
click at [357, 78] on span "Upcoming Bookings (1)" at bounding box center [369, 85] width 148 height 15
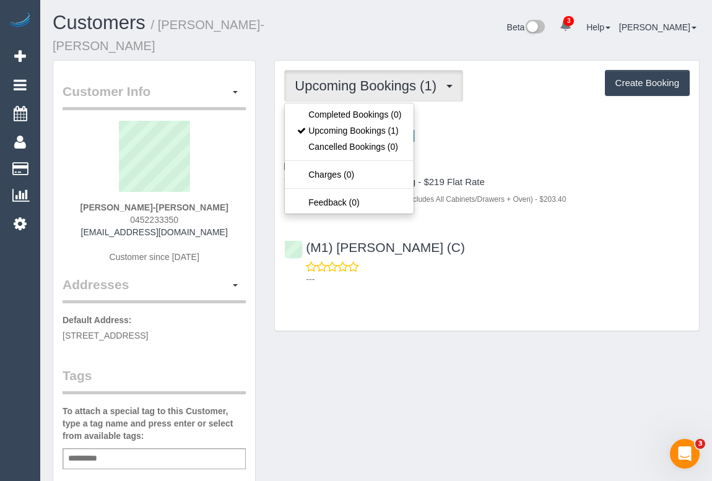
click at [391, 318] on div "Upcoming Bookings (1) Completed Bookings (0) Upcoming Bookings (1) Cancelled Bo…" at bounding box center [487, 202] width 444 height 284
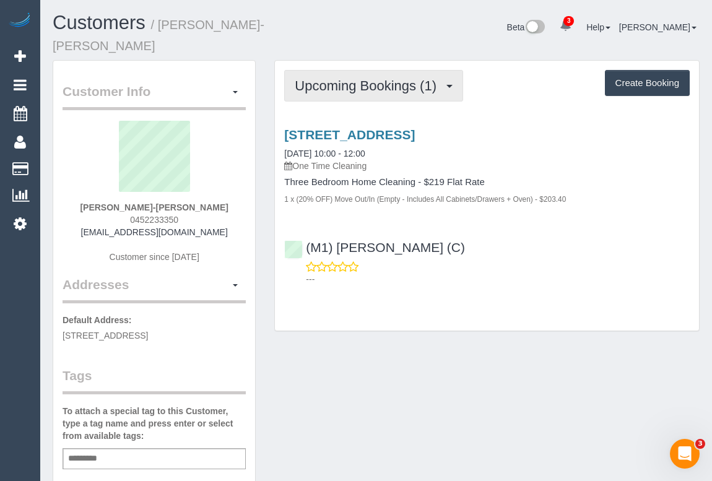
click at [373, 77] on button "Upcoming Bookings (1)" at bounding box center [373, 86] width 179 height 32
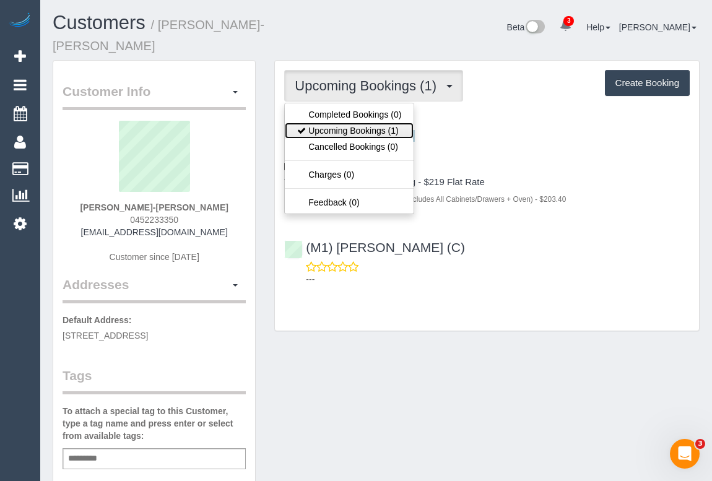
click at [354, 123] on link "Upcoming Bookings (1)" at bounding box center [349, 131] width 129 height 16
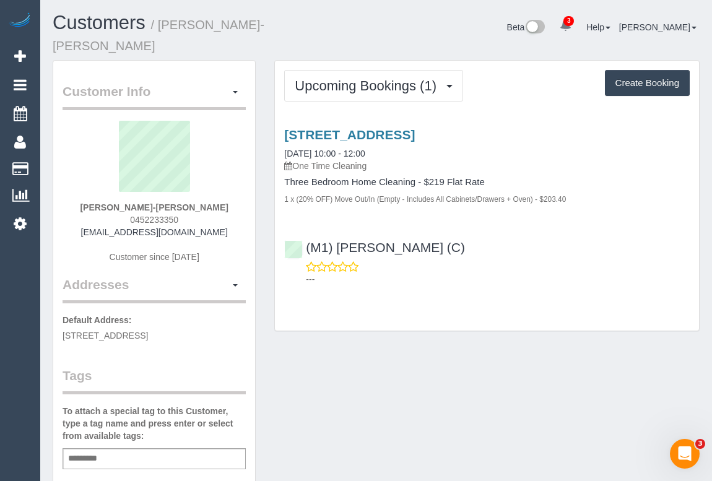
click at [536, 160] on p "One Time Cleaning" at bounding box center [487, 166] width 406 height 12
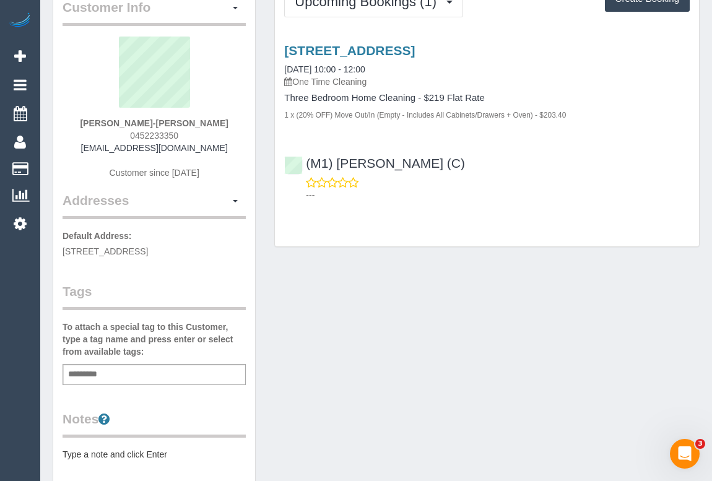
scroll to position [168, 0]
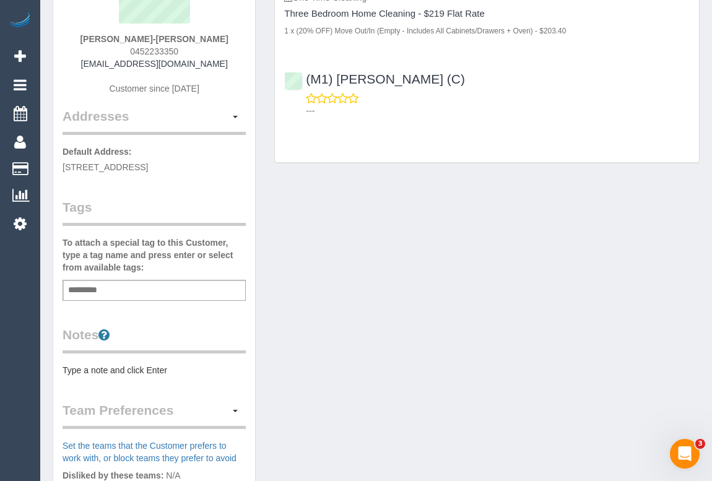
click at [128, 345] on div "Notes Type a note and click Enter" at bounding box center [154, 351] width 183 height 51
click at [410, 332] on div "Customer Info Edit Contact Info Send Message Email Preferences Special Sales Ta…" at bounding box center [376, 307] width 666 height 830
click at [123, 364] on pre "Type a note and click Enter" at bounding box center [154, 370] width 183 height 12
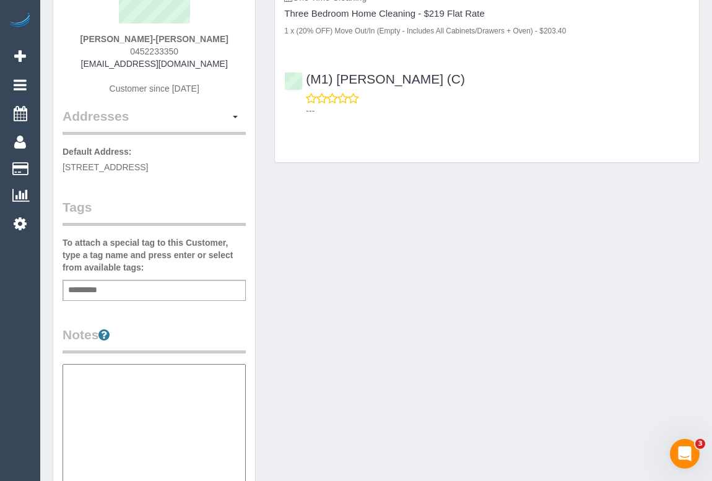
scroll to position [0, 0]
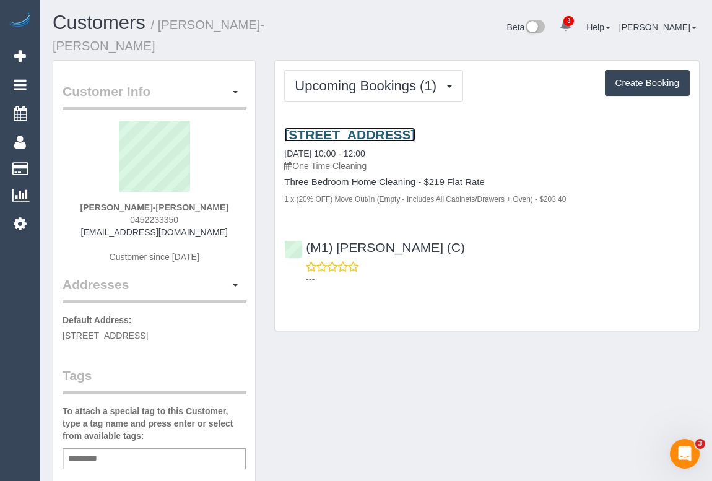
click at [398, 128] on link "53 Victoria Road, Northcote, VIC 3070" at bounding box center [349, 135] width 131 height 14
drag, startPoint x: 127, startPoint y: 199, endPoint x: 206, endPoint y: 202, distance: 78.7
click at [206, 202] on div "Letti Koutsouliotas-Ewing 0452233350 lettikewing@gmail.com Customer since 2025" at bounding box center [154, 198] width 183 height 155
copy span "0452233350"
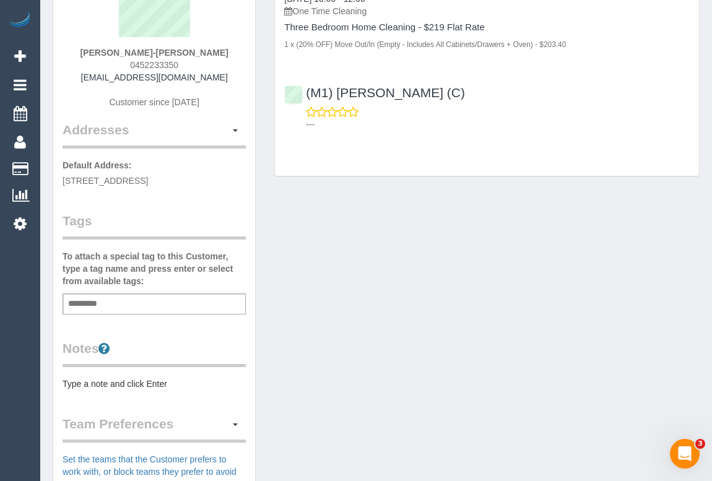
scroll to position [168, 0]
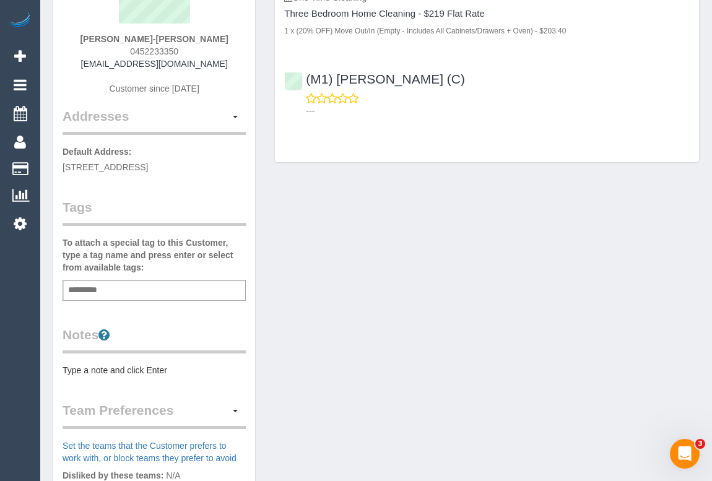
click at [119, 364] on pre "Type a note and click Enter" at bounding box center [154, 370] width 183 height 12
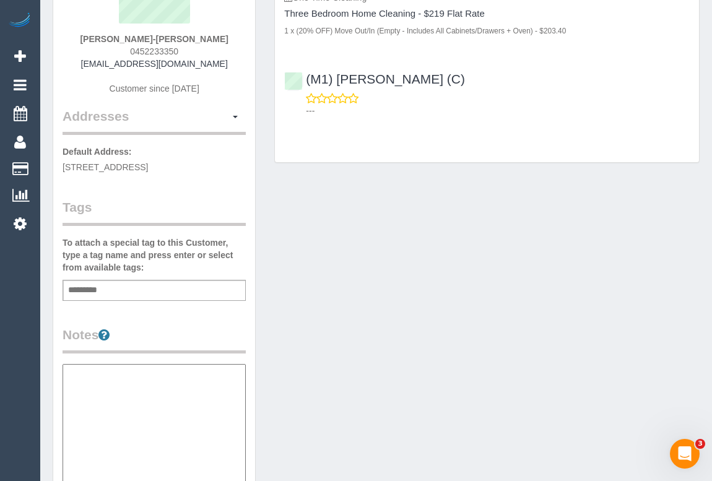
click at [116, 381] on textarea at bounding box center [154, 428] width 183 height 128
paste textarea "**********"
click at [128, 364] on textarea "**********" at bounding box center [154, 428] width 183 height 128
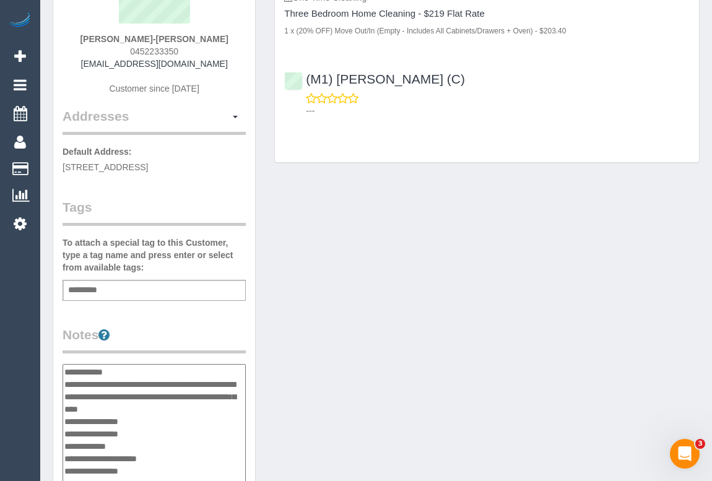
type textarea "**********"
click at [353, 364] on div "Customer Info Edit Contact Info Send Message Email Preferences Special Sales Ta…" at bounding box center [376, 366] width 666 height 948
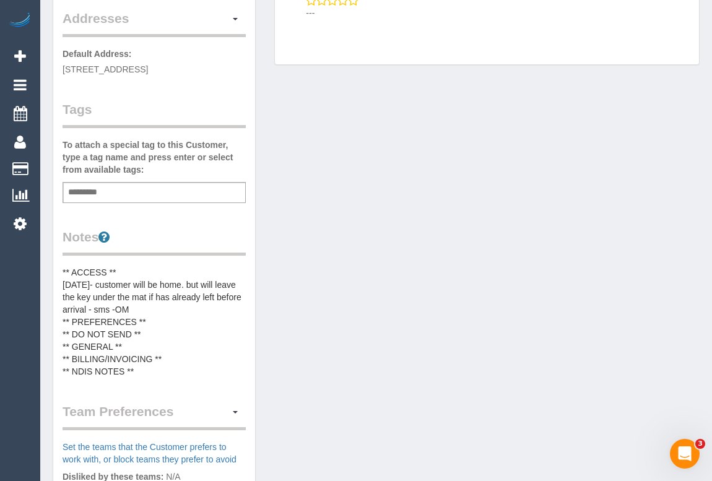
scroll to position [281, 0]
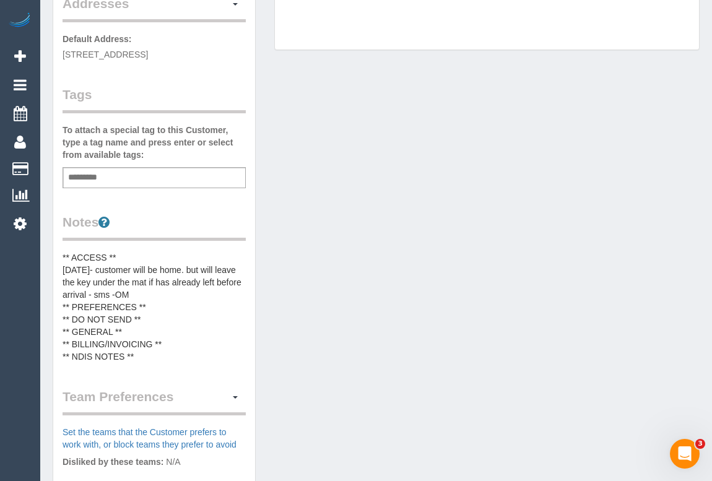
click at [148, 289] on pre "** ACCESS ** 12/09/25- customer will be home. but will leave the key under the …" at bounding box center [154, 306] width 183 height 111
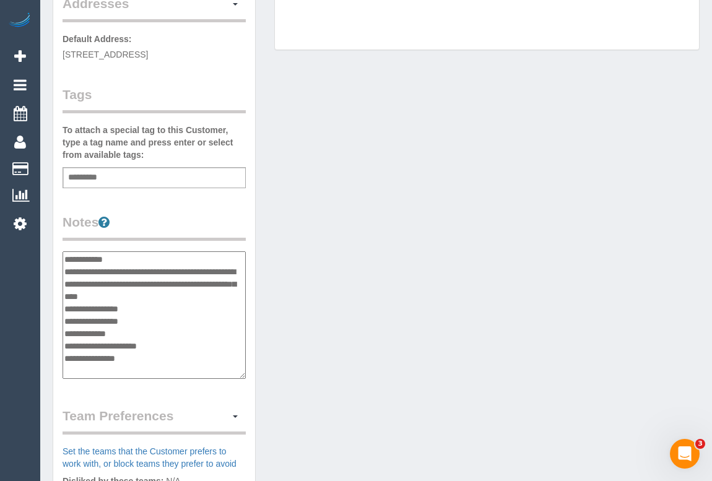
click at [149, 289] on textarea "**********" at bounding box center [154, 315] width 183 height 128
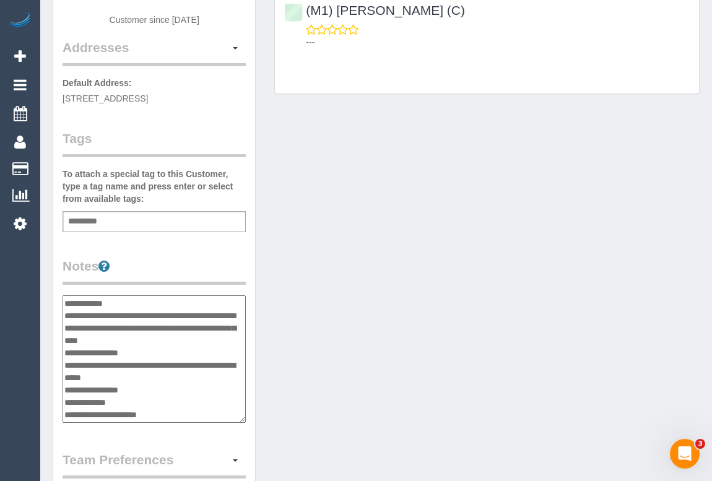
scroll to position [450, 0]
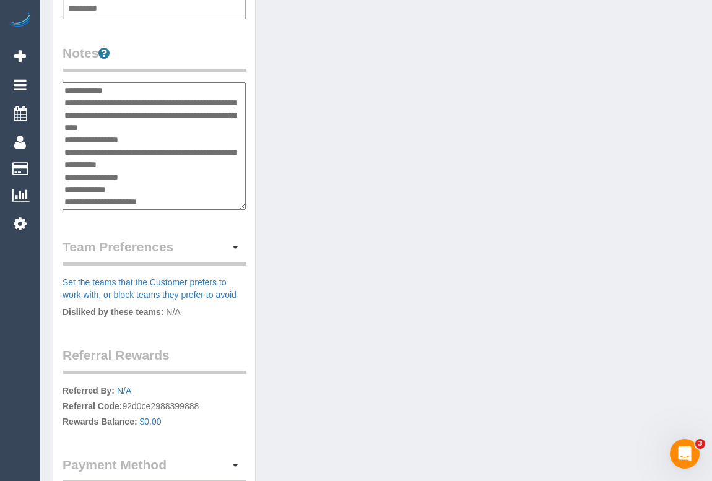
type textarea "**********"
click at [366, 183] on div "Customer Info Edit Contact Info Send Message Email Preferences Special Sales Ta…" at bounding box center [376, 84] width 666 height 948
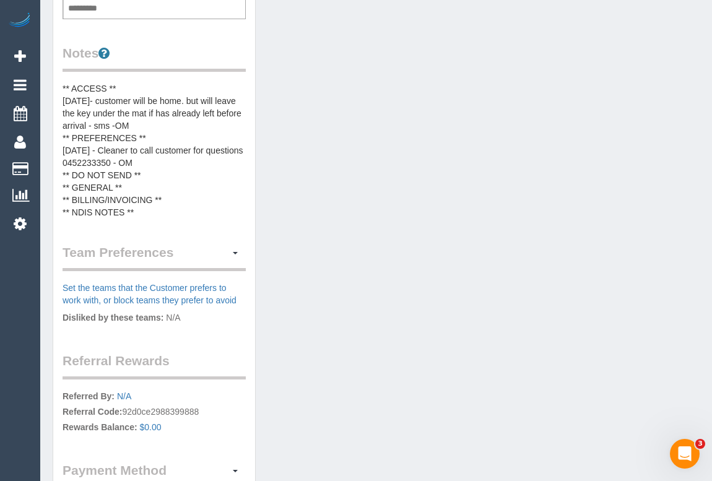
drag, startPoint x: 381, startPoint y: 194, endPoint x: 405, endPoint y: 254, distance: 64.5
click at [381, 194] on div "Customer Info Edit Contact Info Send Message Email Preferences Special Sales Ta…" at bounding box center [376, 87] width 666 height 954
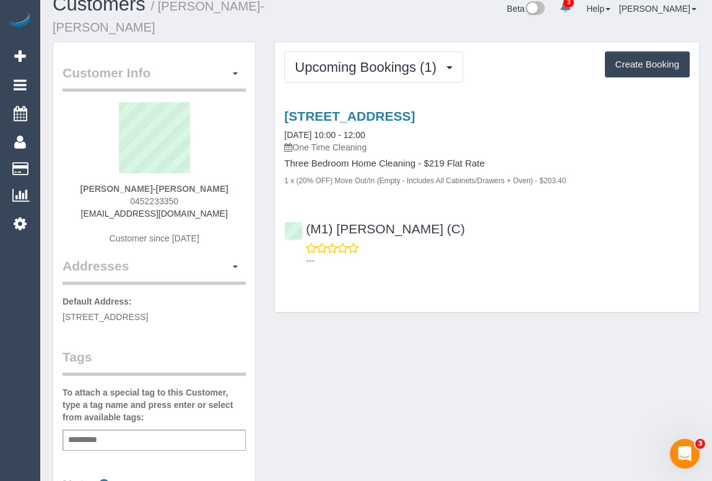
scroll to position [0, 0]
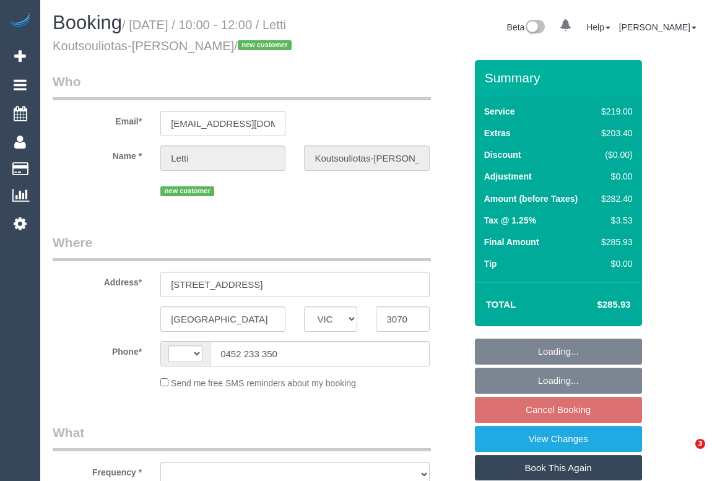
select select "VIC"
select select "string:stripe-pm_1S3qTn2GScqysDRVzqYiNpq4"
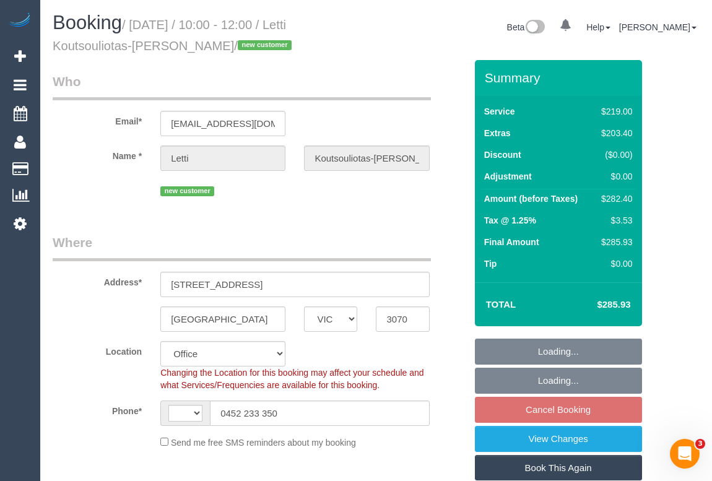
select select "string:AU"
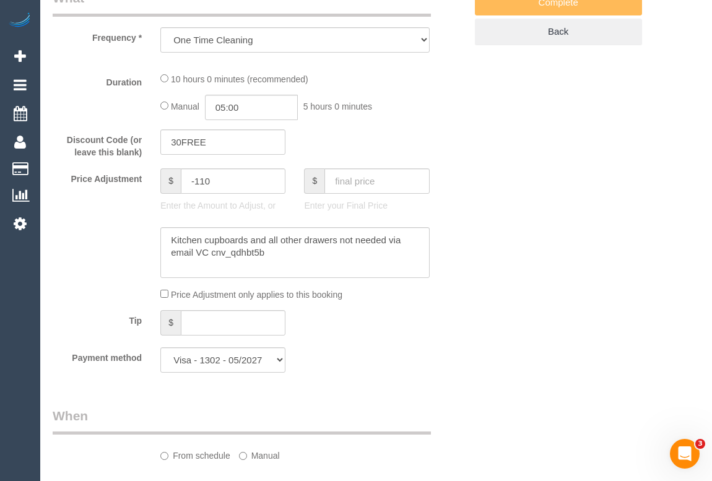
select select "object:745"
select select "number:28"
select select "number:15"
select select "number:19"
select select "number:24"
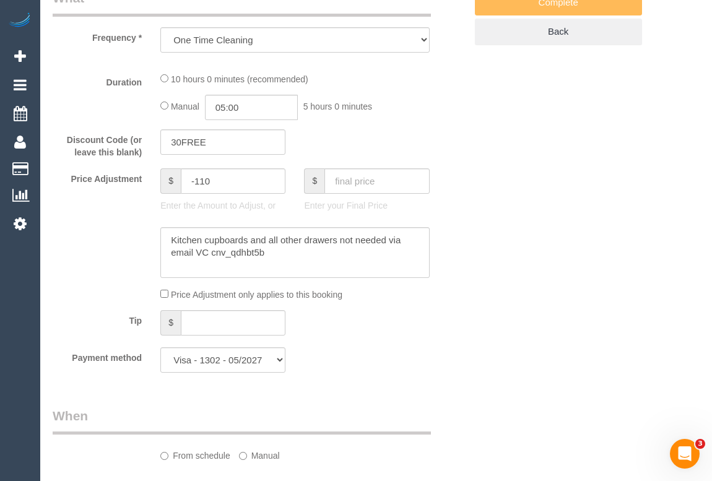
select select "number:34"
select select "number:11"
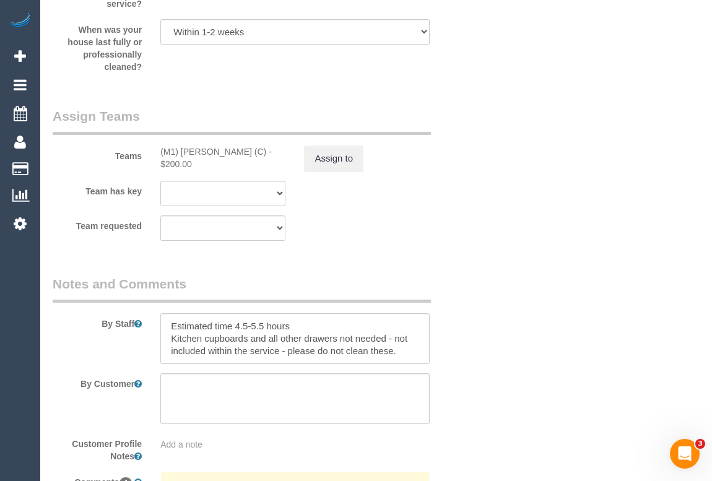
scroll to position [2016, 0]
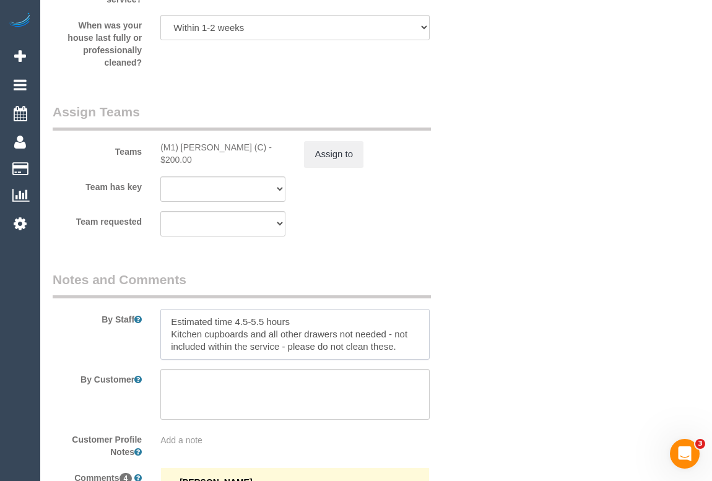
click at [403, 347] on textarea at bounding box center [294, 334] width 269 height 51
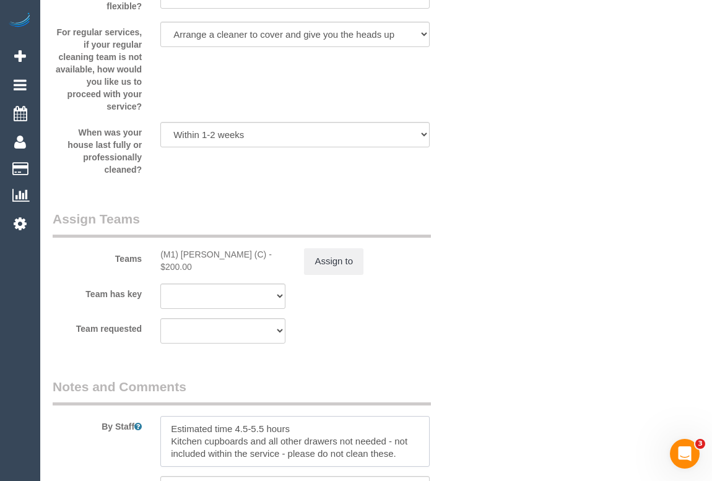
scroll to position [1903, 0]
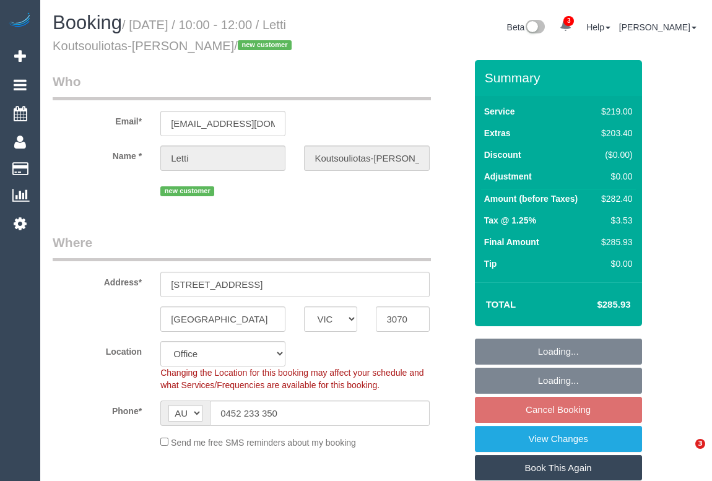
select select "VIC"
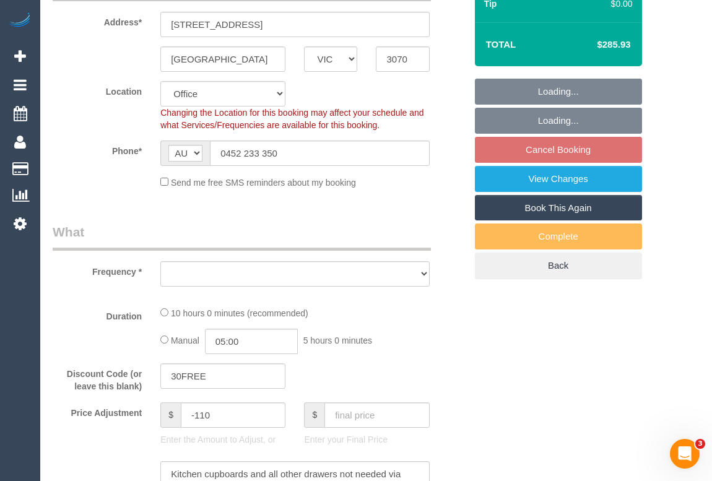
select select "string:stripe-pm_1S3qTn2GScqysDRVzqYiNpq4"
select select "number:28"
select select "number:15"
select select "number:19"
select select "number:24"
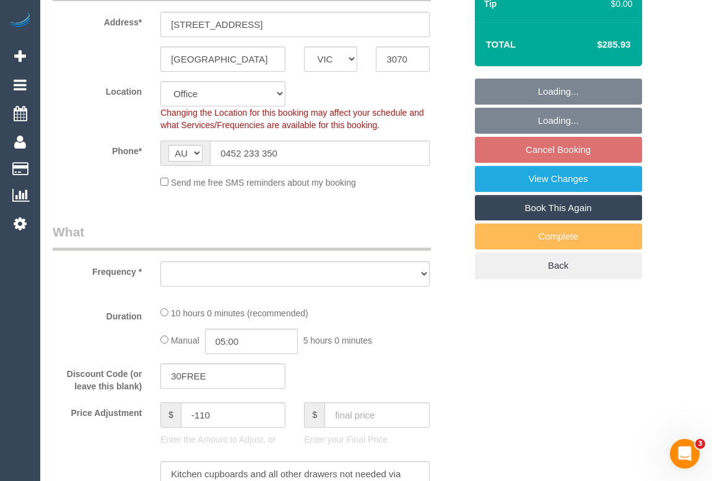
select select "number:34"
select select "number:11"
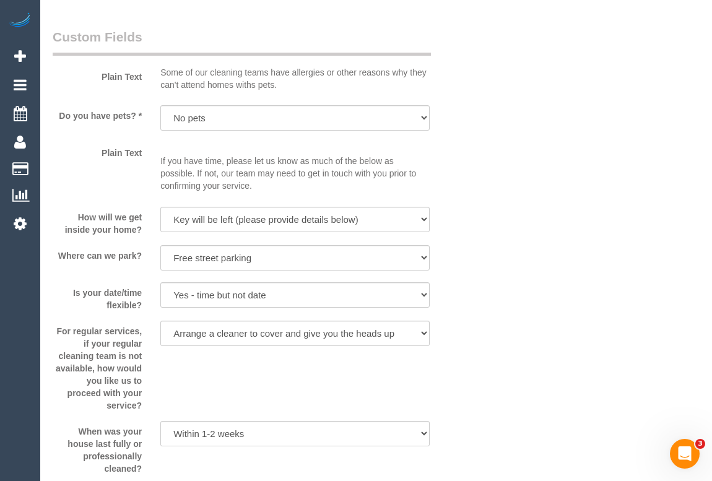
select select "object:891"
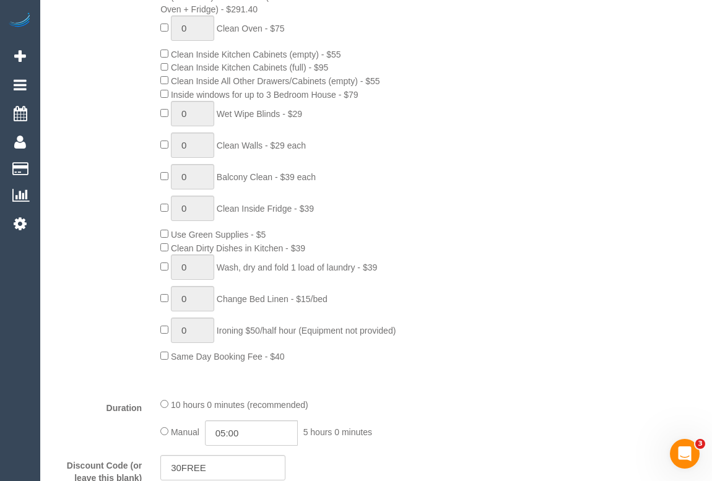
scroll to position [594, 0]
